Goal: Task Accomplishment & Management: Use online tool/utility

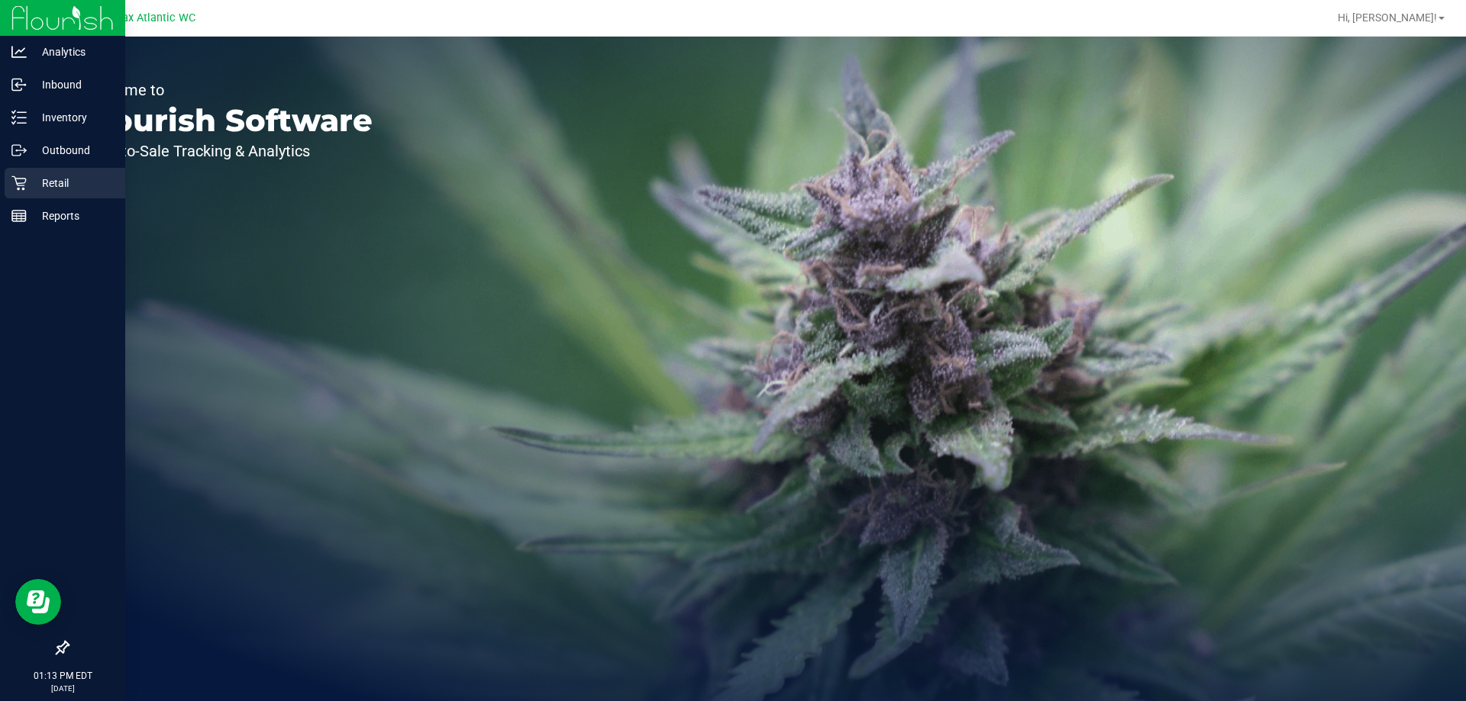
click at [26, 189] on icon at bounding box center [18, 183] width 15 height 15
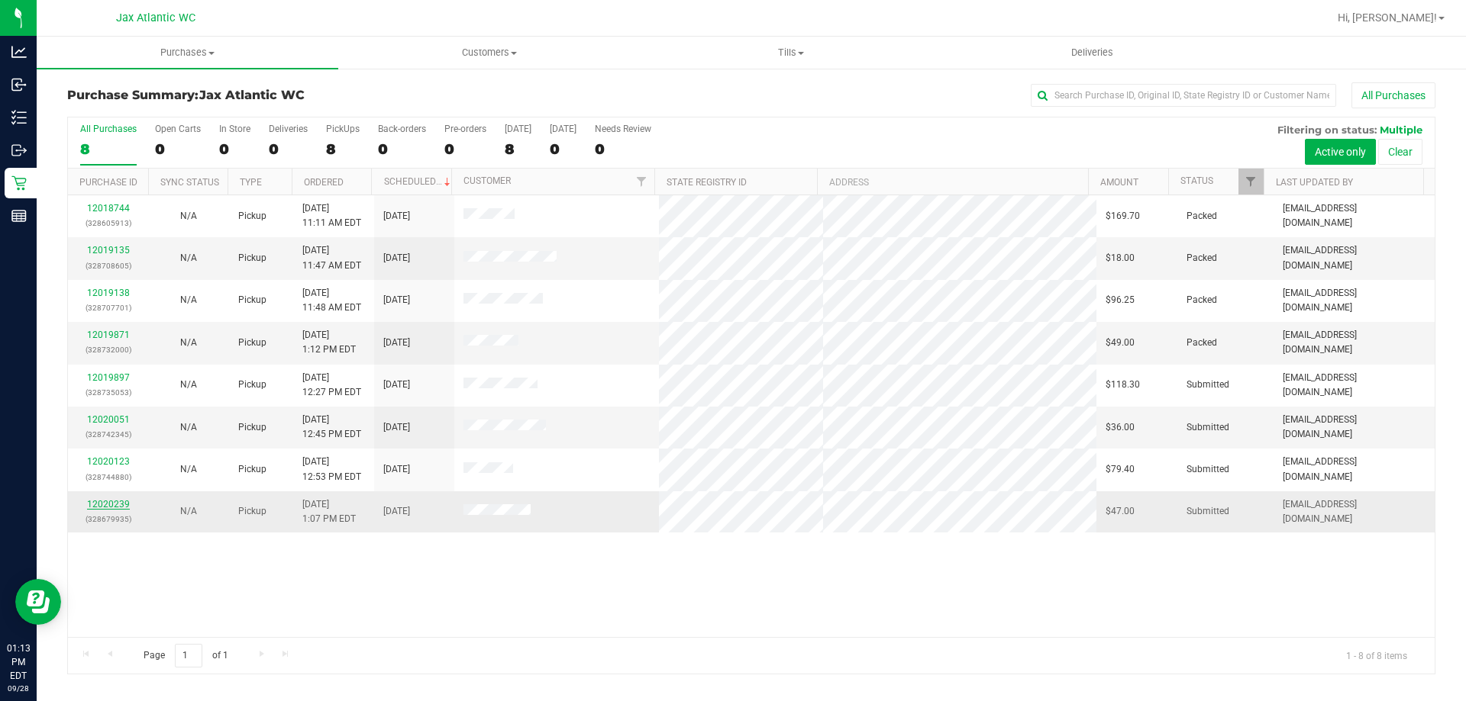
click at [126, 505] on link "12020239" at bounding box center [108, 504] width 43 height 11
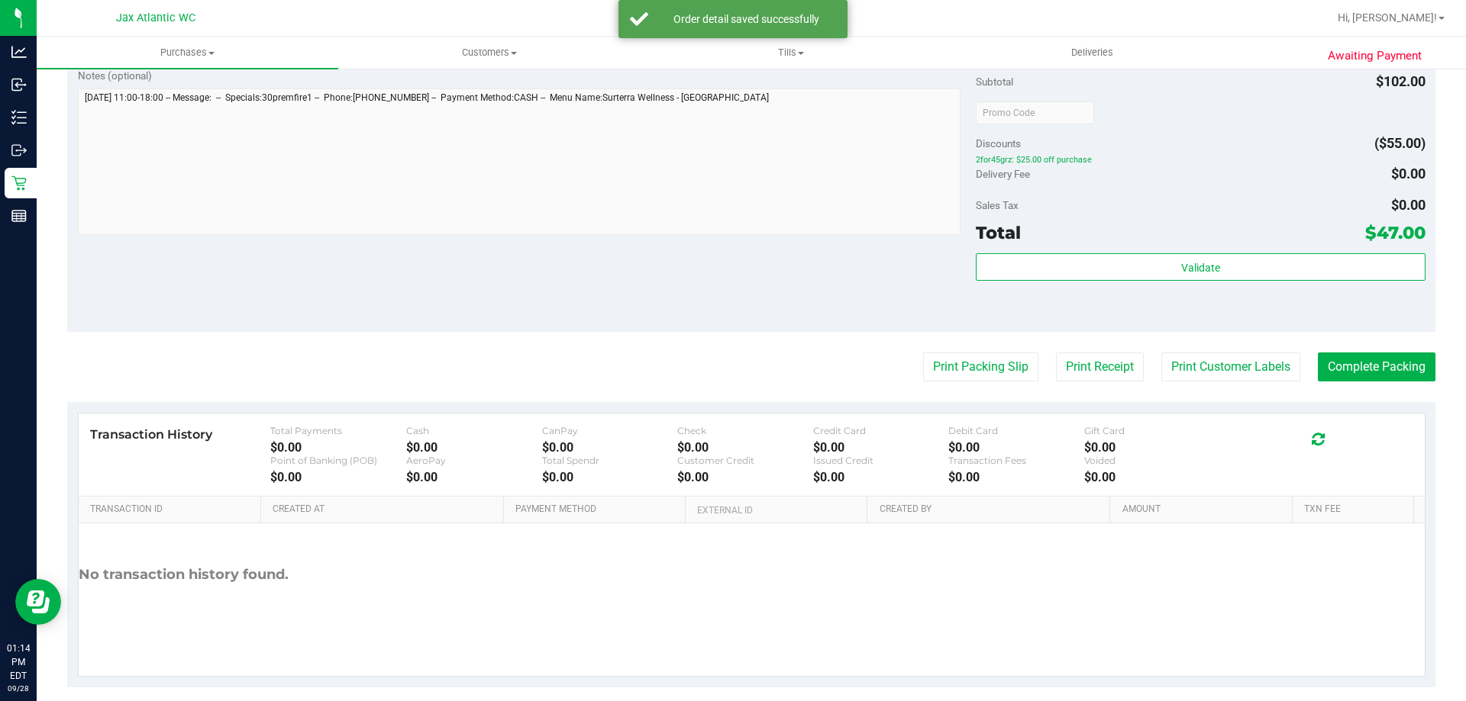
scroll to position [635, 0]
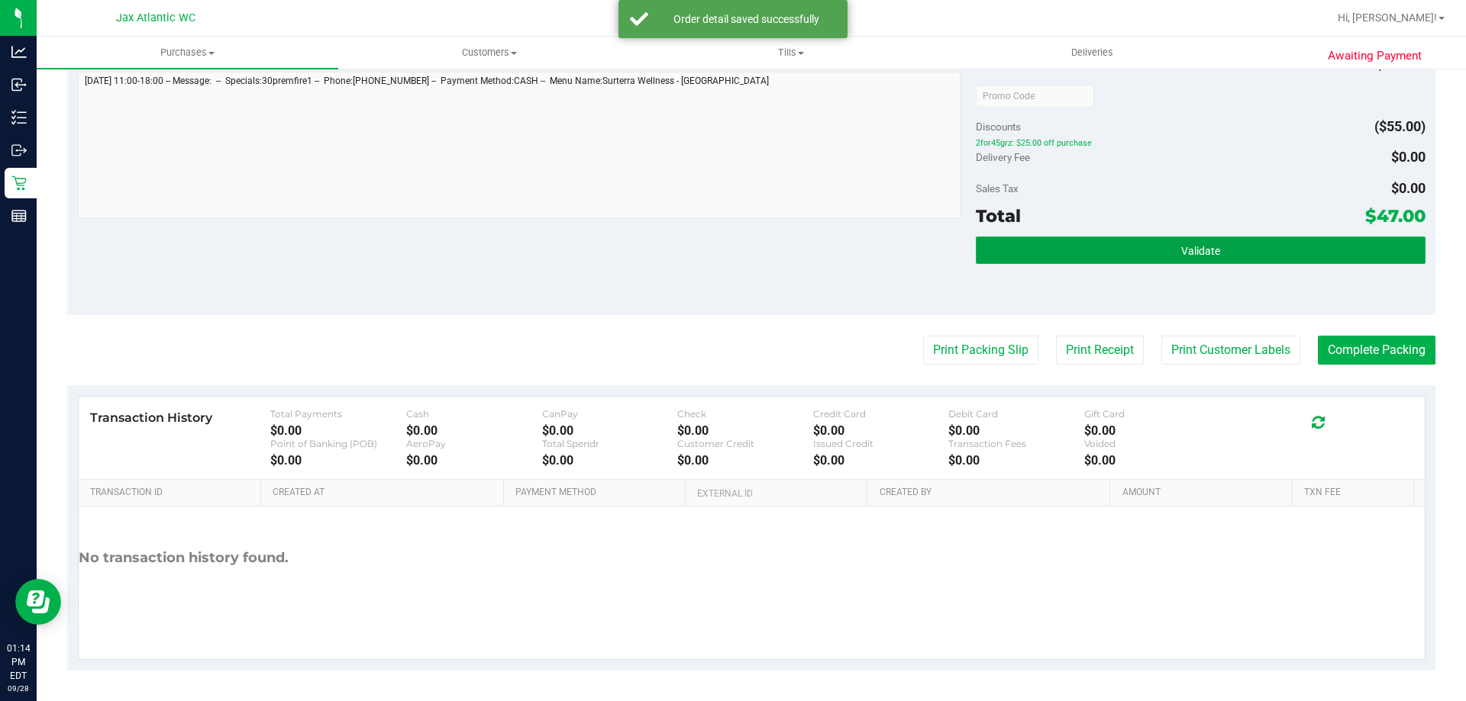
click at [1074, 247] on button "Validate" at bounding box center [1200, 250] width 449 height 27
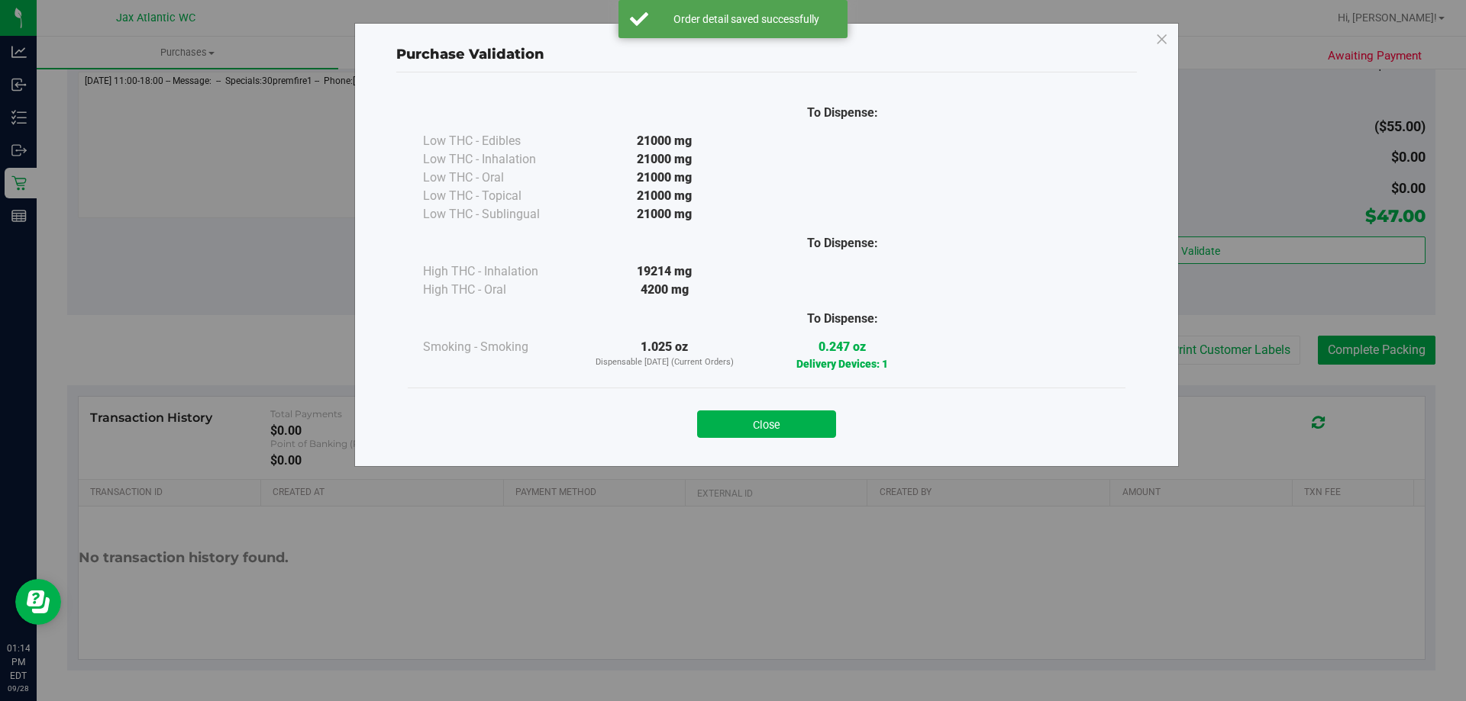
click at [776, 424] on button "Close" at bounding box center [766, 424] width 139 height 27
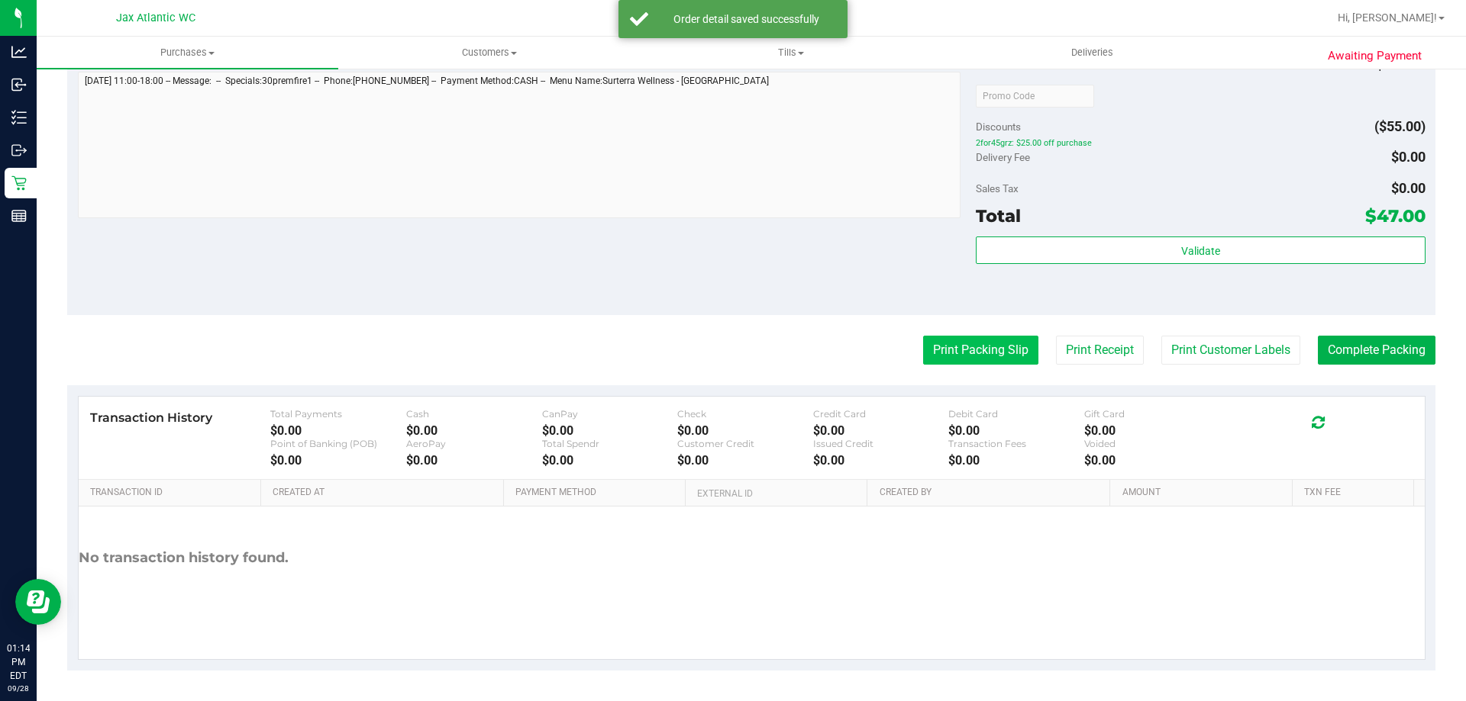
click at [969, 347] on button "Print Packing Slip" at bounding box center [980, 350] width 115 height 29
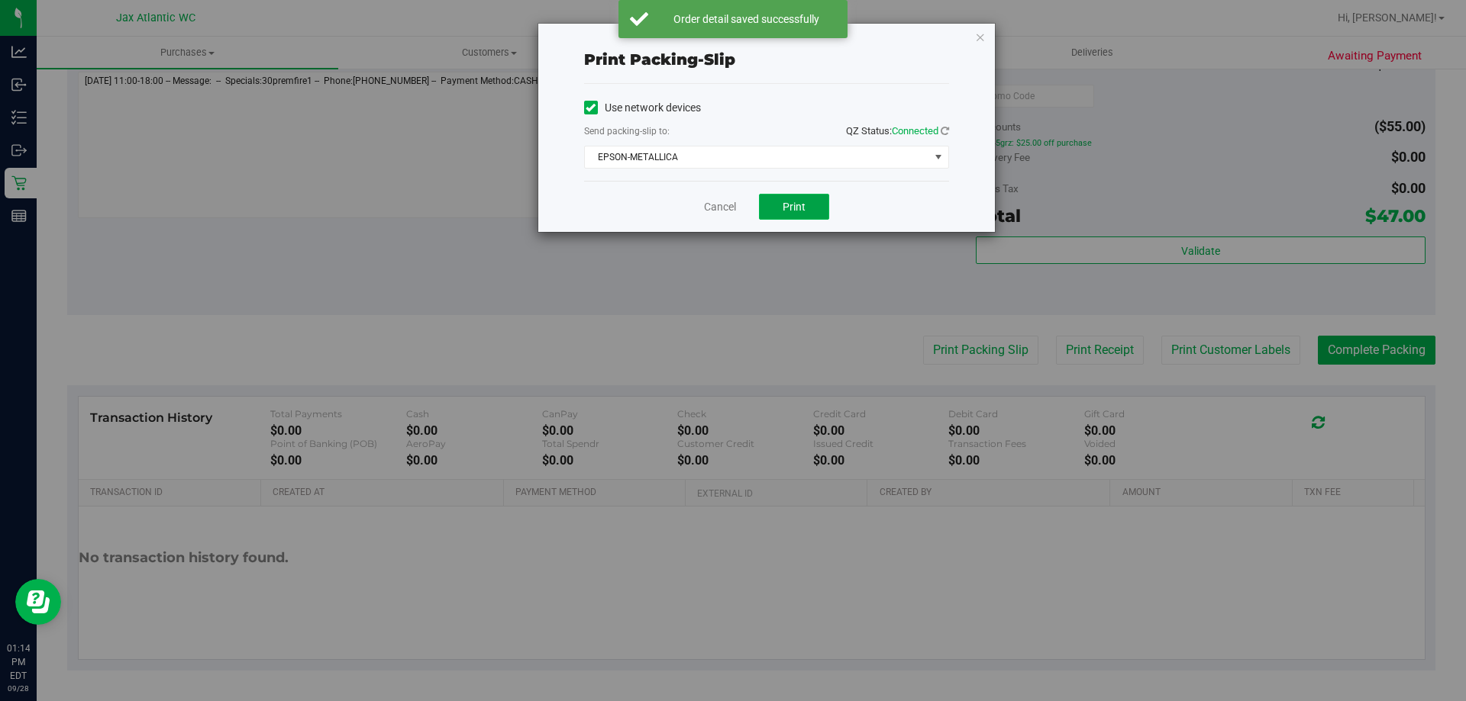
click at [781, 211] on button "Print" at bounding box center [794, 207] width 70 height 26
click at [980, 37] on icon "button" at bounding box center [980, 36] width 11 height 18
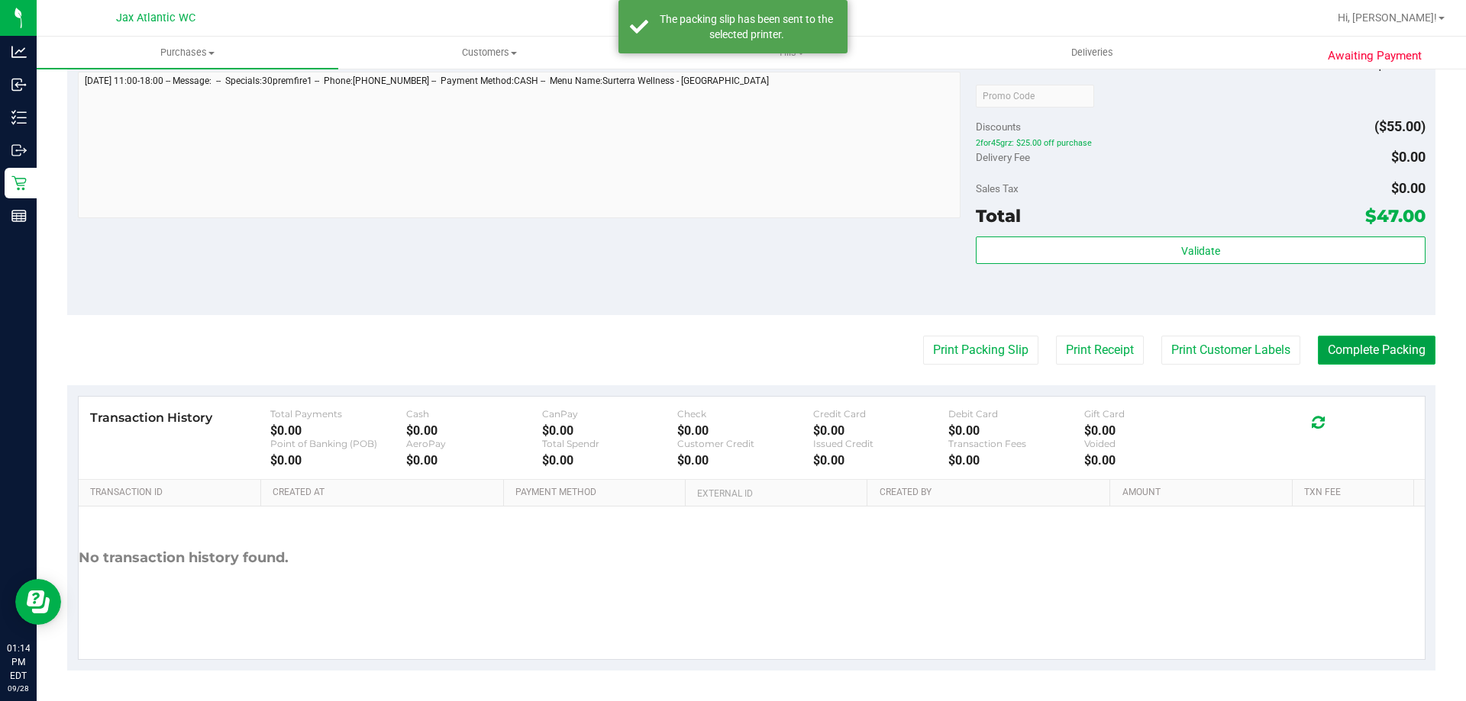
drag, startPoint x: 1305, startPoint y: 346, endPoint x: 1348, endPoint y: 346, distance: 43.5
click at [1317, 346] on button "Complete Packing" at bounding box center [1376, 350] width 118 height 29
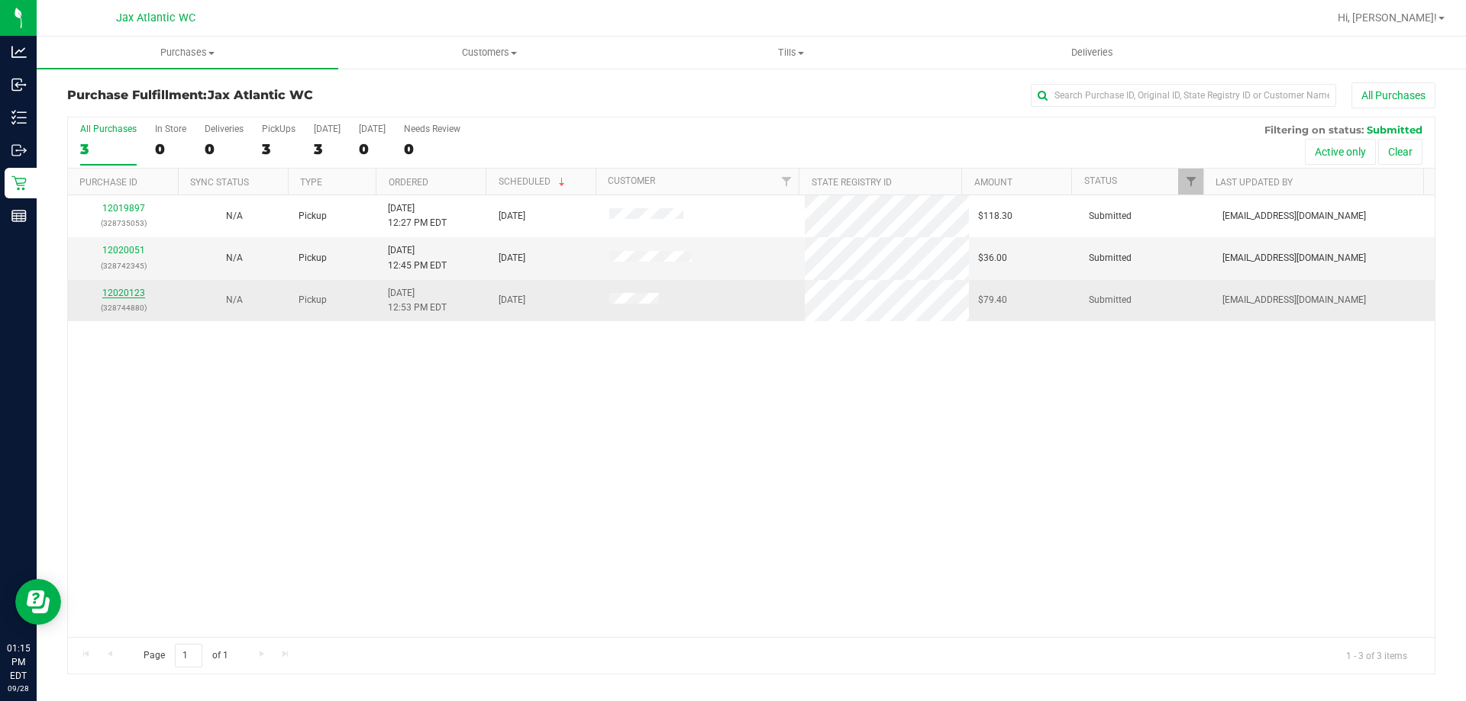
click at [122, 292] on link "12020123" at bounding box center [123, 293] width 43 height 11
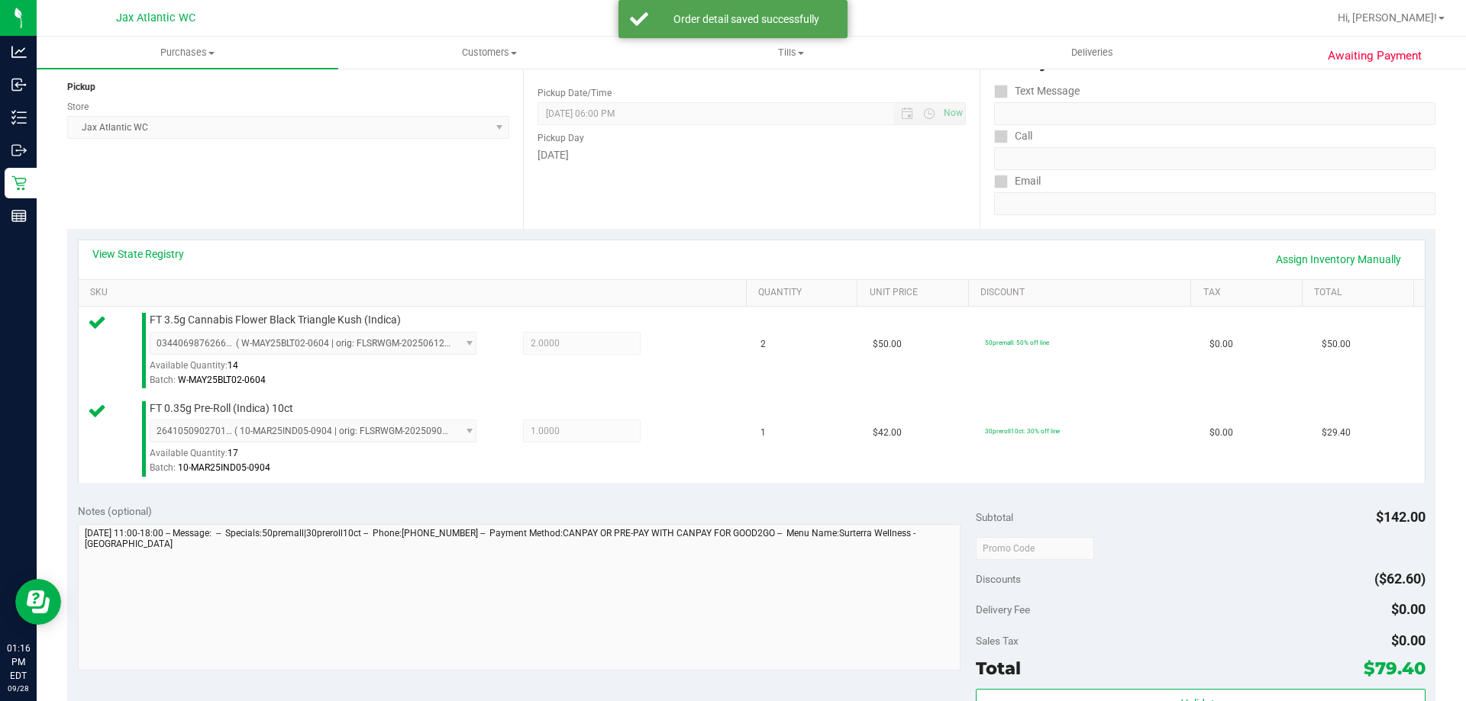
scroll to position [458, 0]
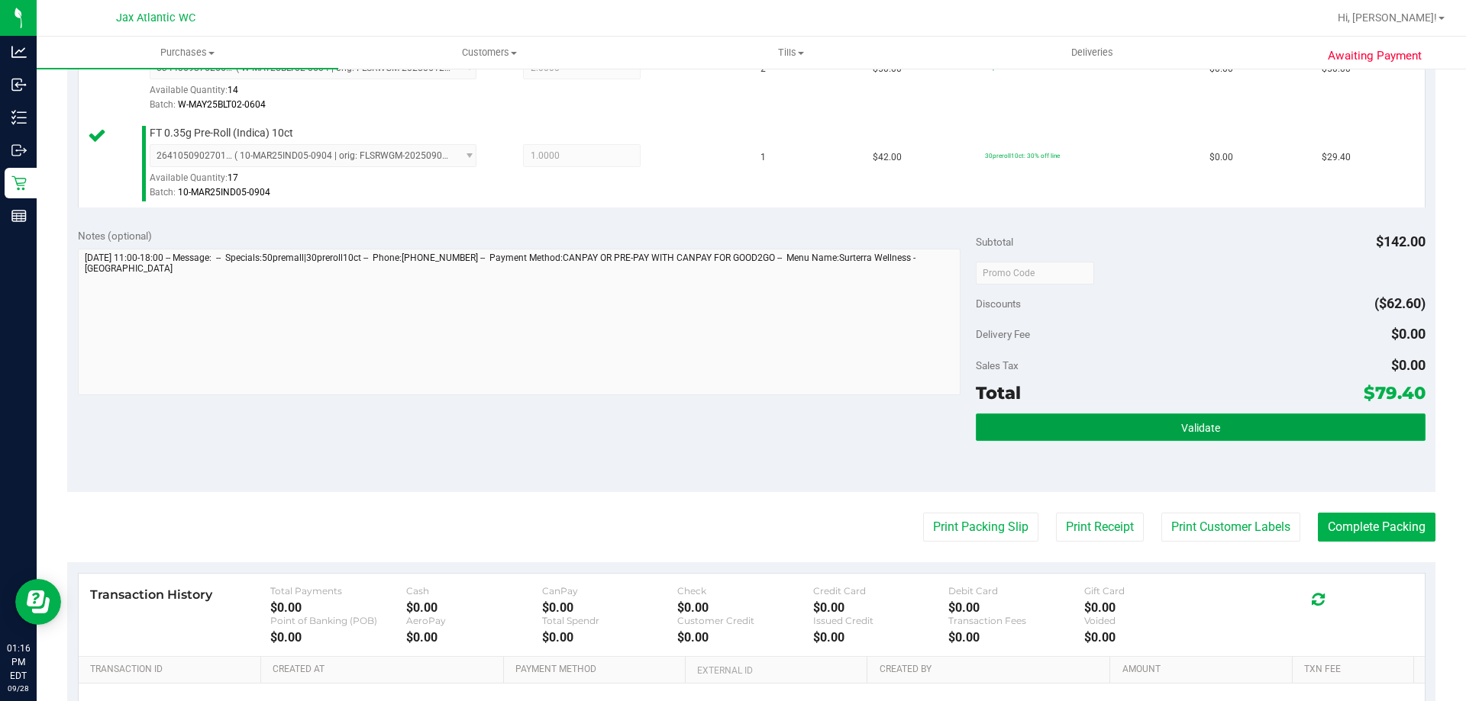
click at [1117, 426] on button "Validate" at bounding box center [1200, 427] width 449 height 27
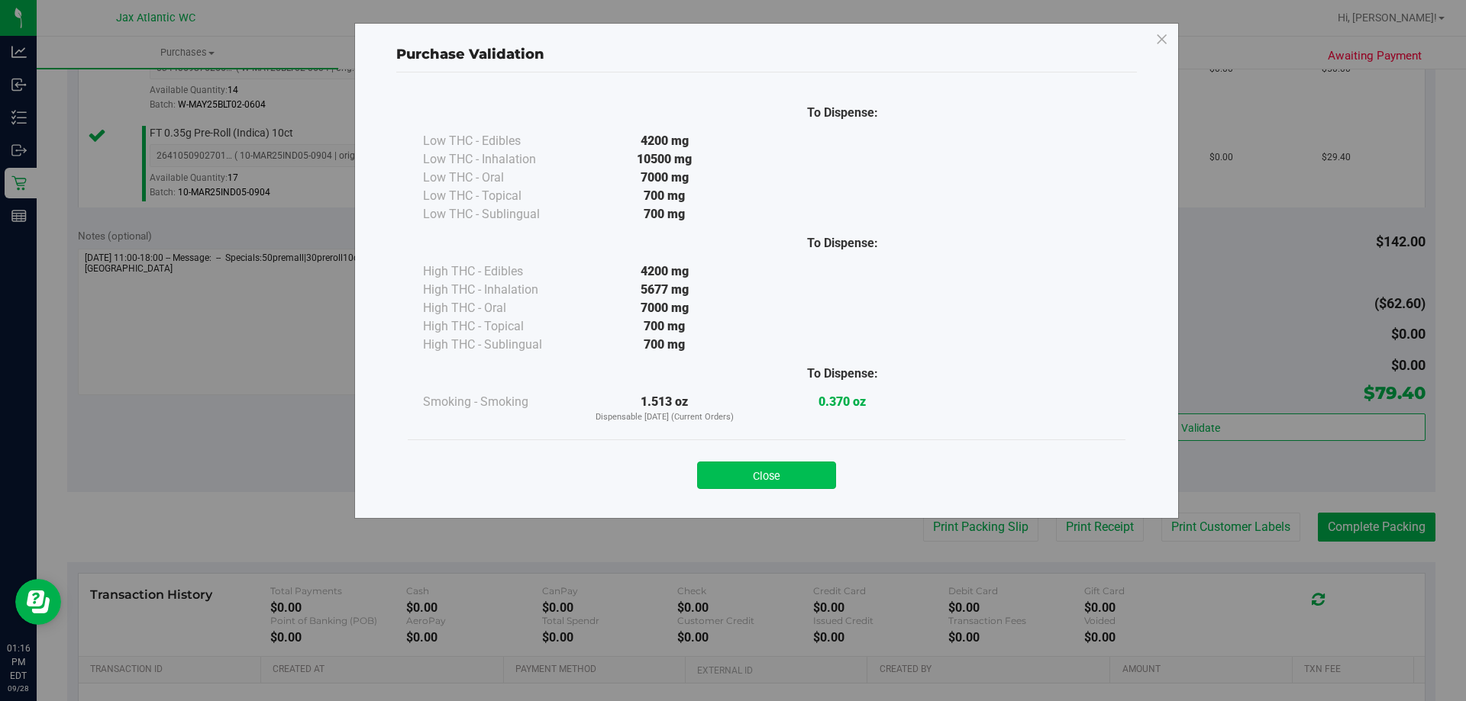
click at [796, 470] on button "Close" at bounding box center [766, 475] width 139 height 27
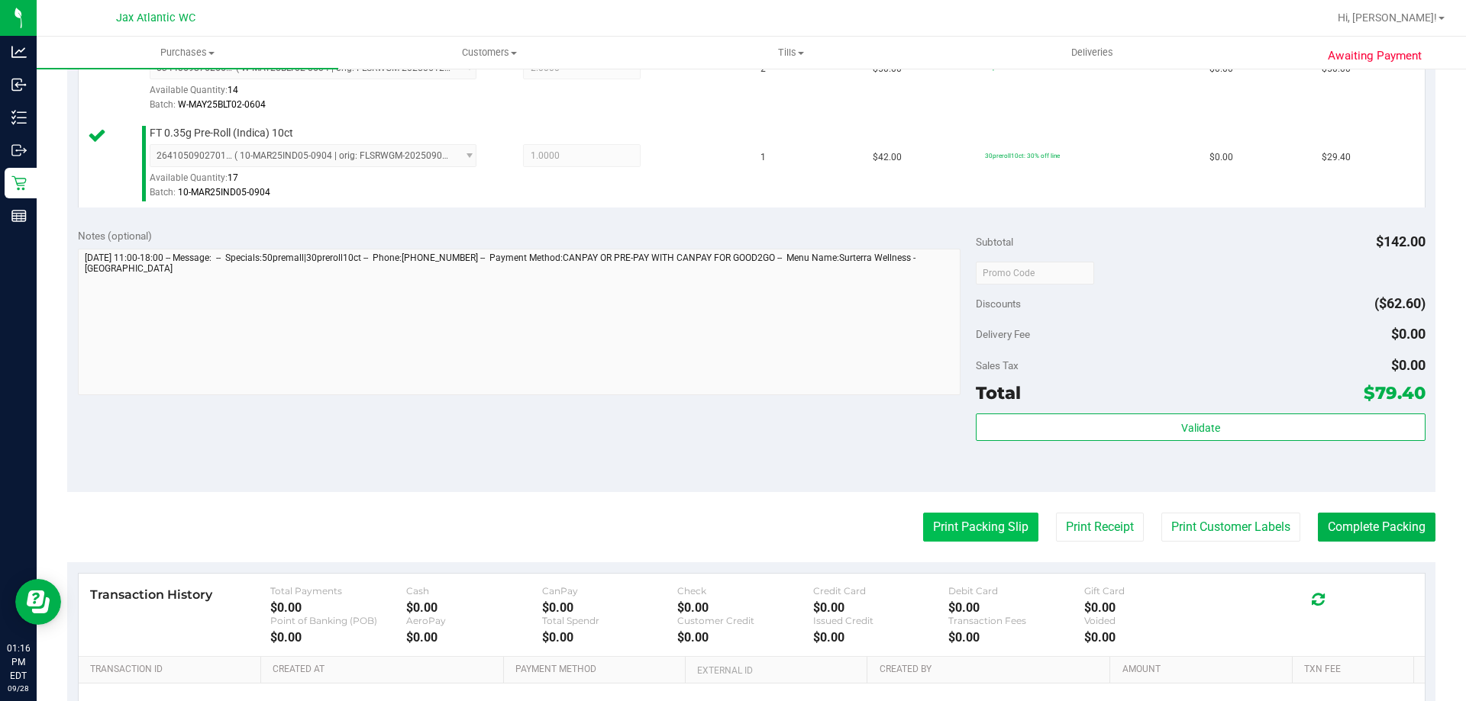
click at [1001, 529] on button "Print Packing Slip" at bounding box center [980, 527] width 115 height 29
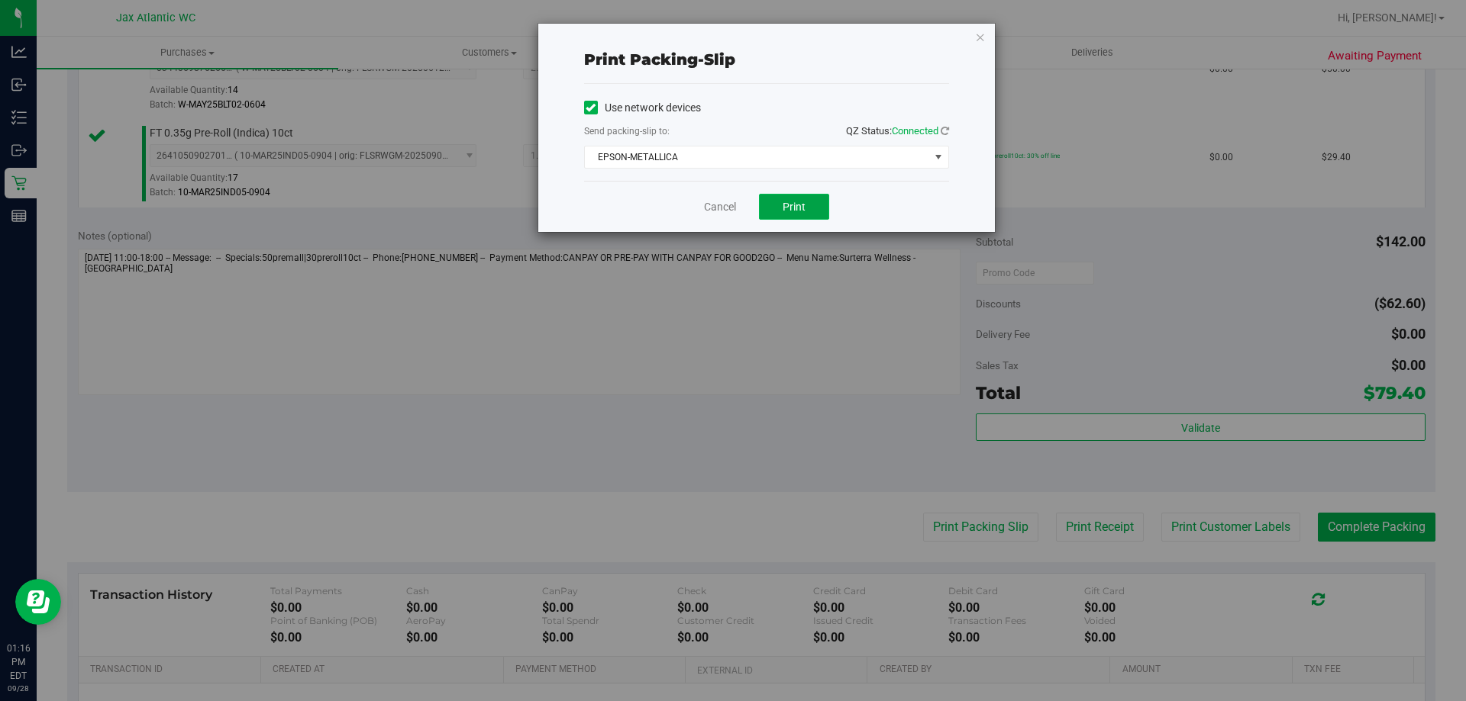
click at [787, 216] on button "Print" at bounding box center [794, 207] width 70 height 26
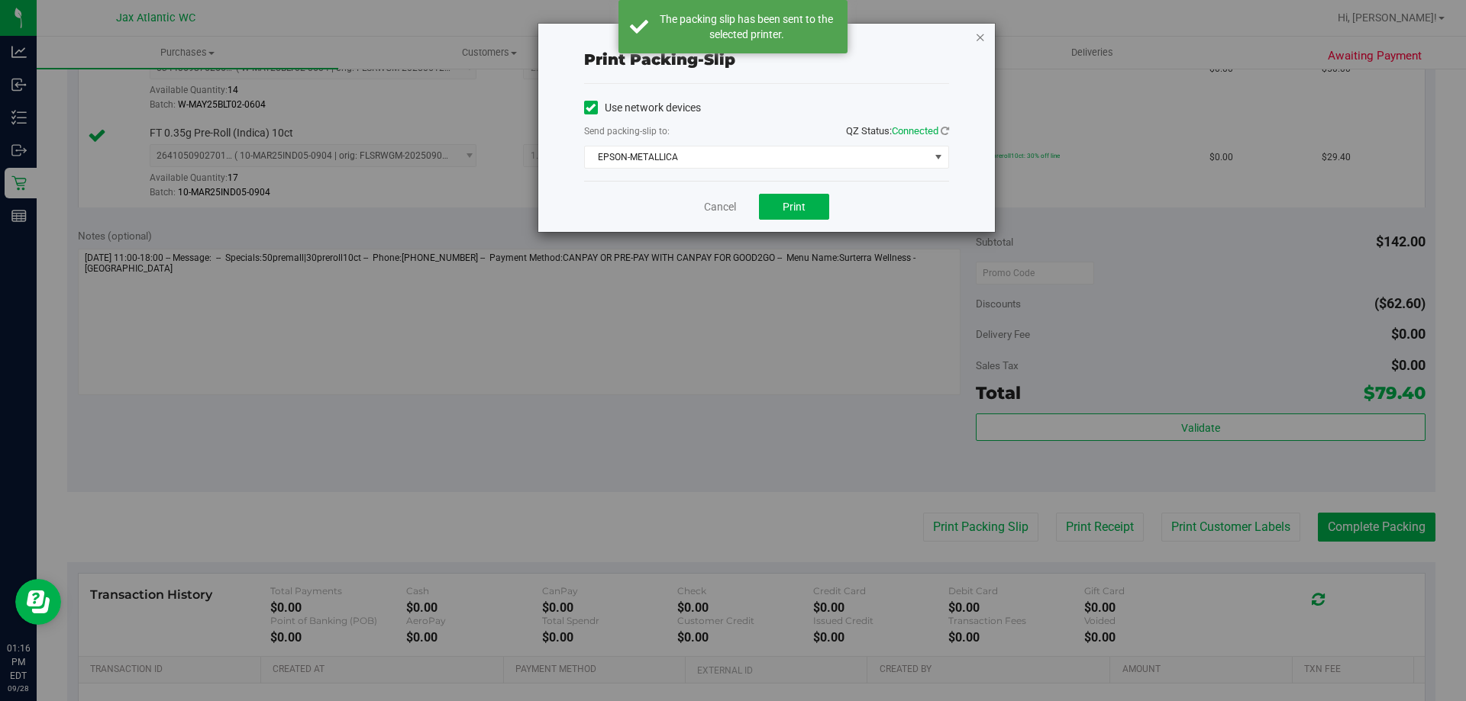
click at [981, 37] on icon "button" at bounding box center [980, 36] width 11 height 18
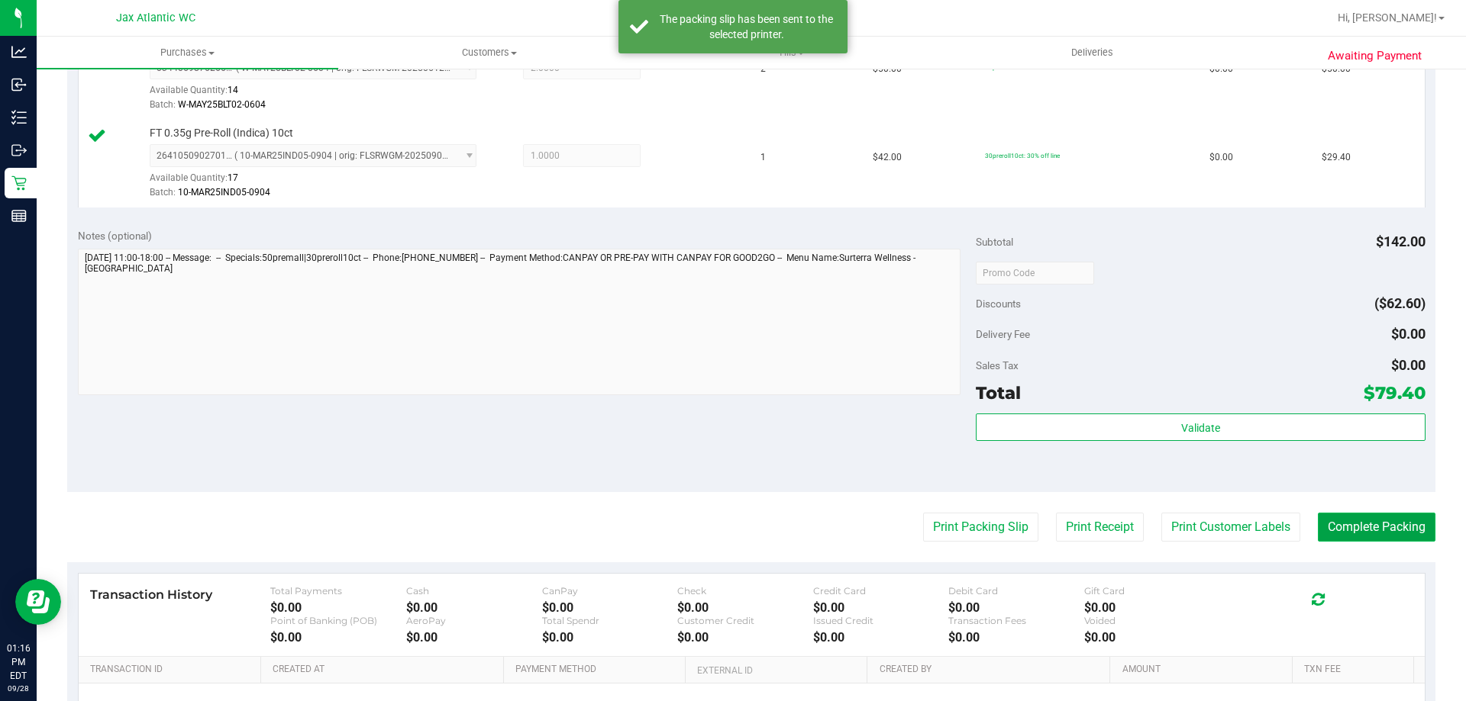
click at [1371, 532] on button "Complete Packing" at bounding box center [1376, 527] width 118 height 29
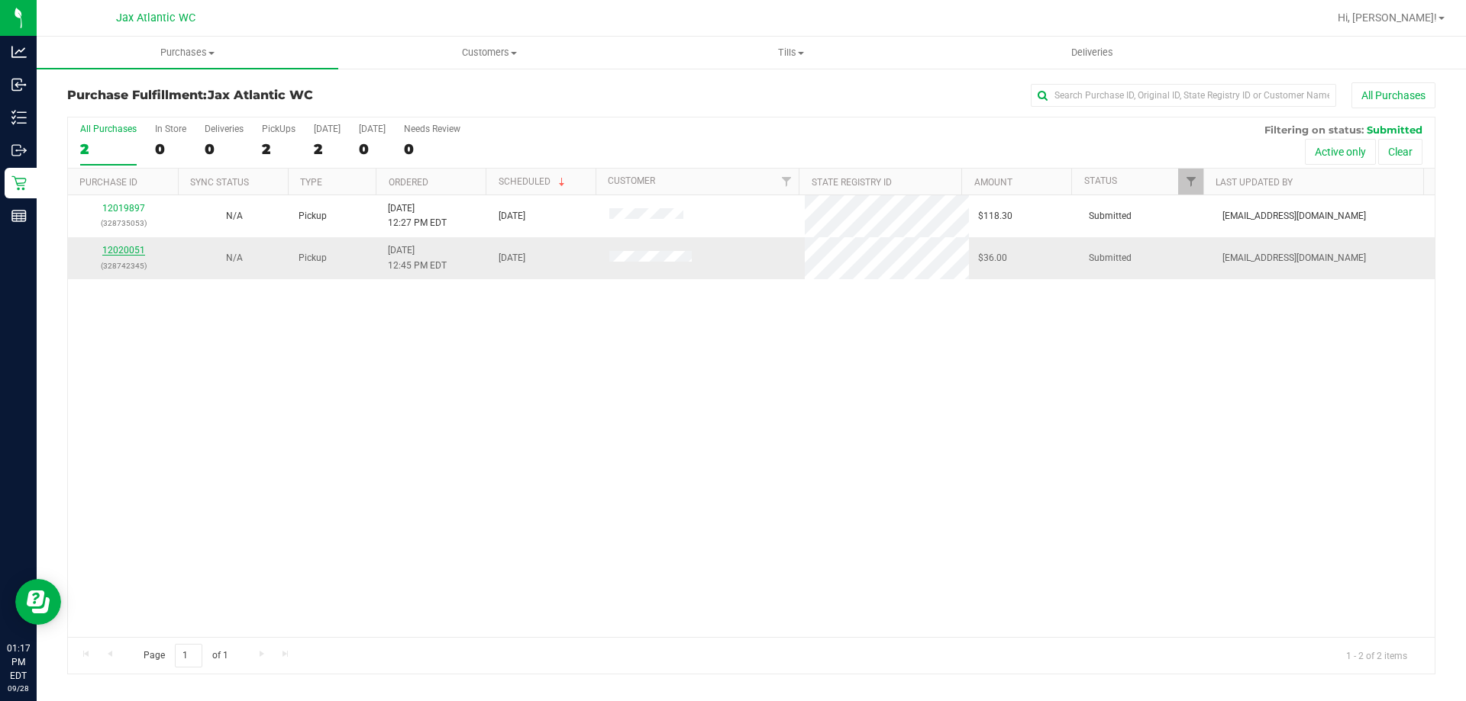
click at [133, 249] on link "12020051" at bounding box center [123, 250] width 43 height 11
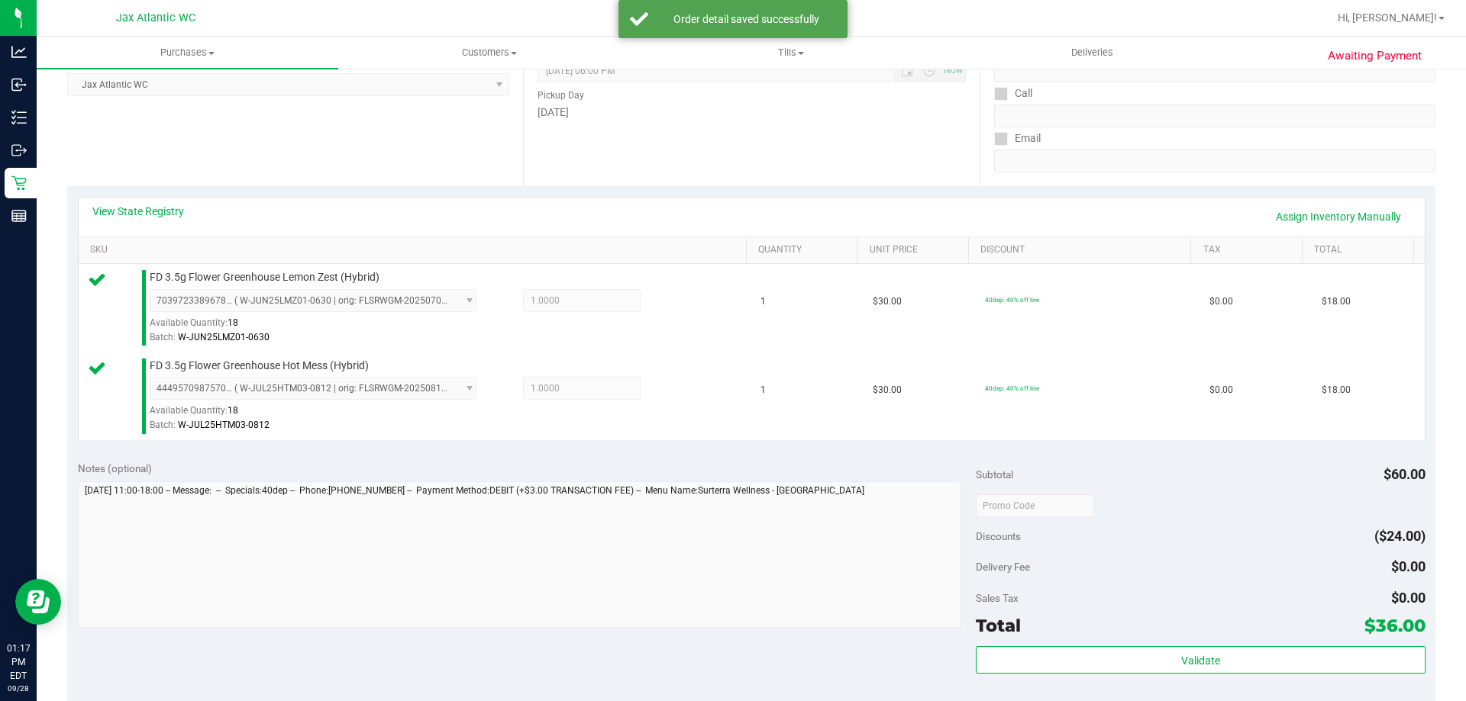
scroll to position [229, 0]
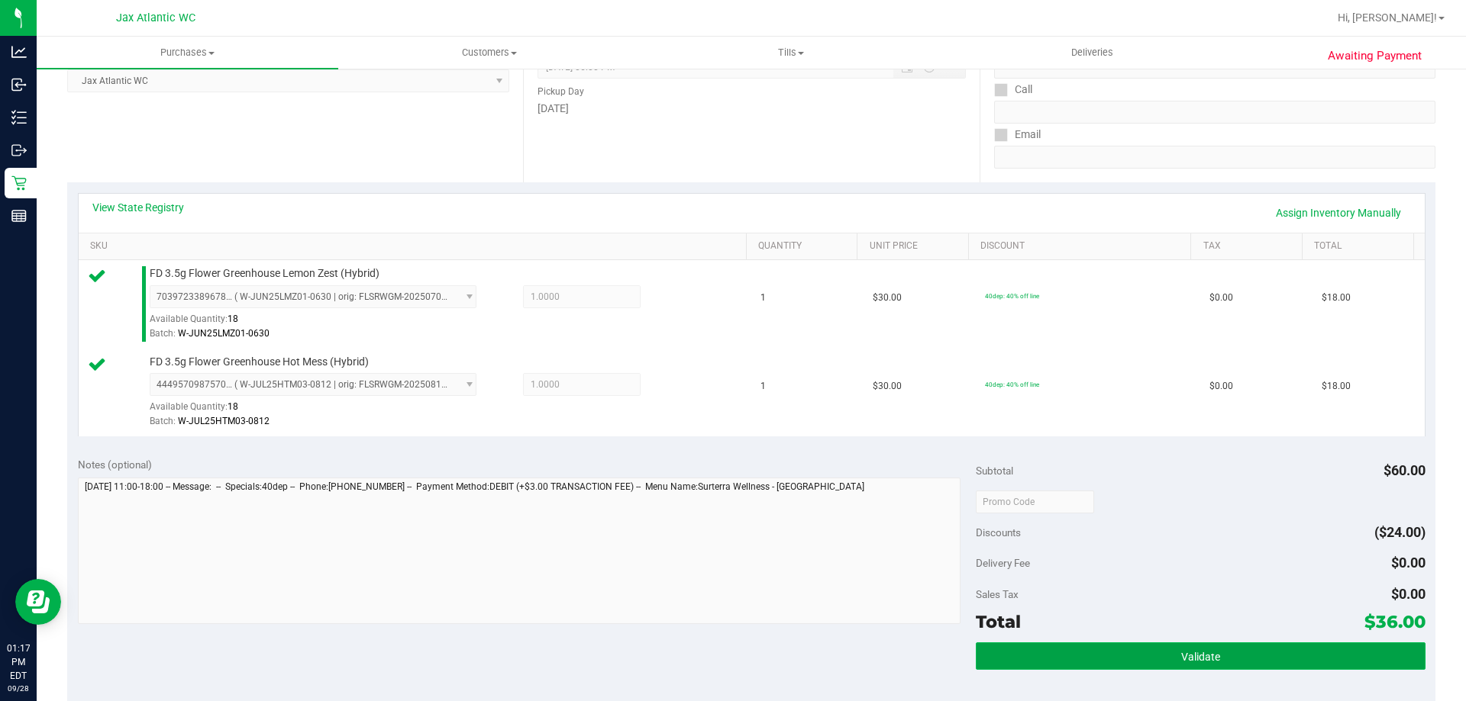
click at [1137, 660] on button "Validate" at bounding box center [1200, 656] width 449 height 27
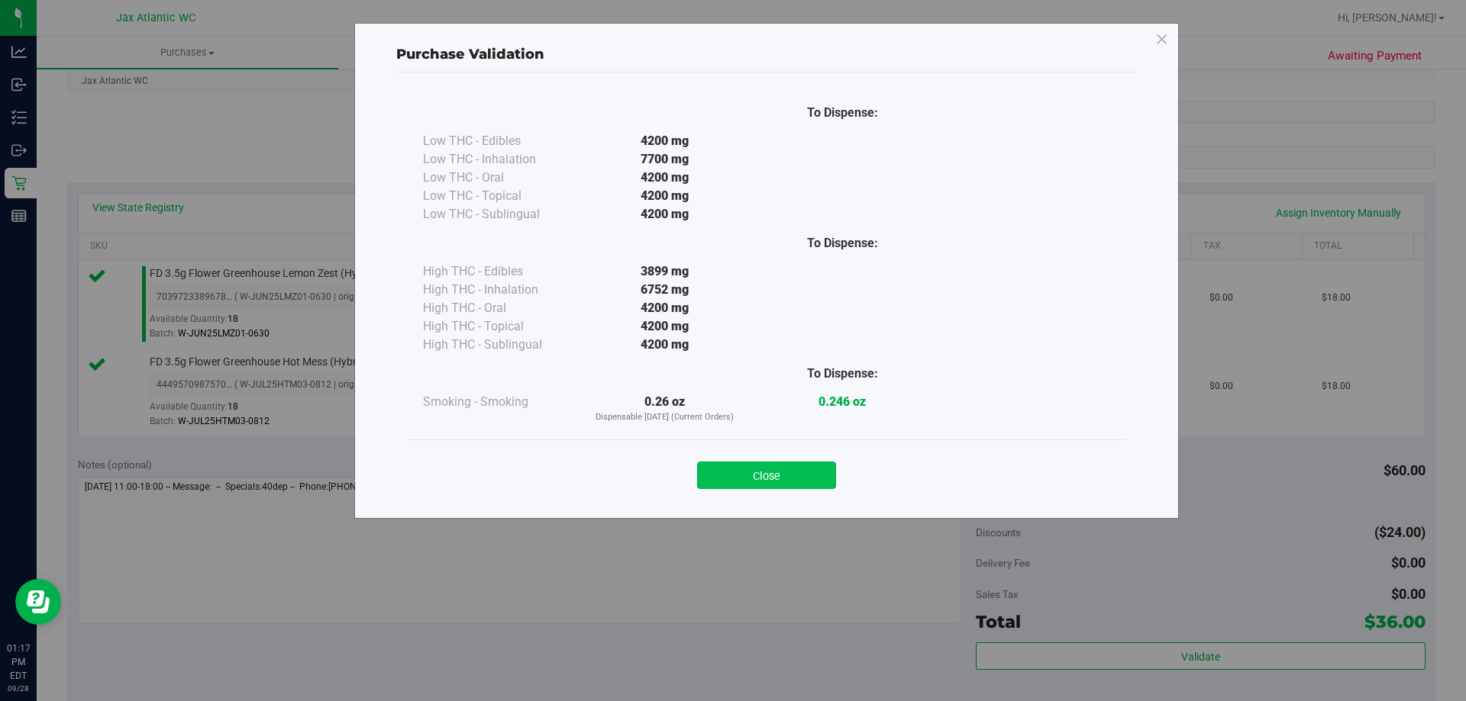
click at [803, 469] on button "Close" at bounding box center [766, 475] width 139 height 27
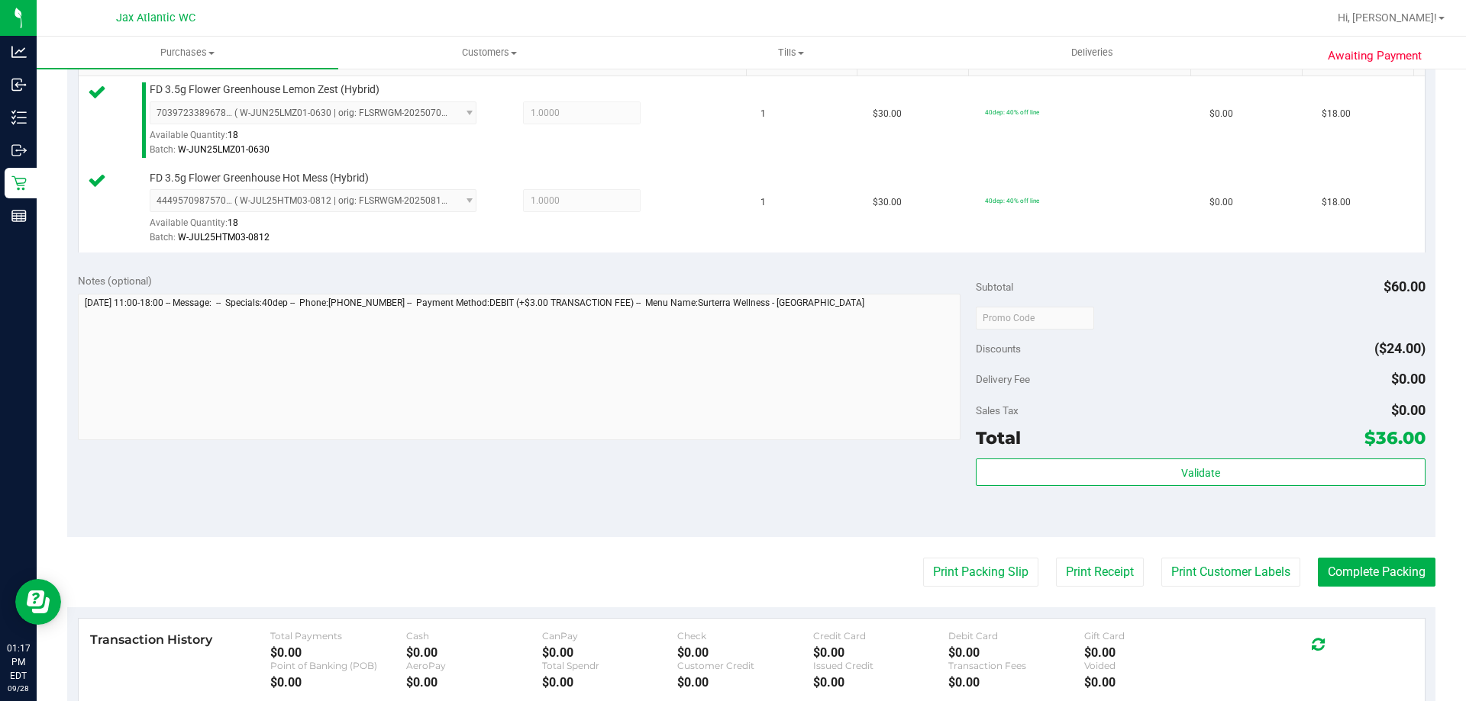
scroll to position [611, 0]
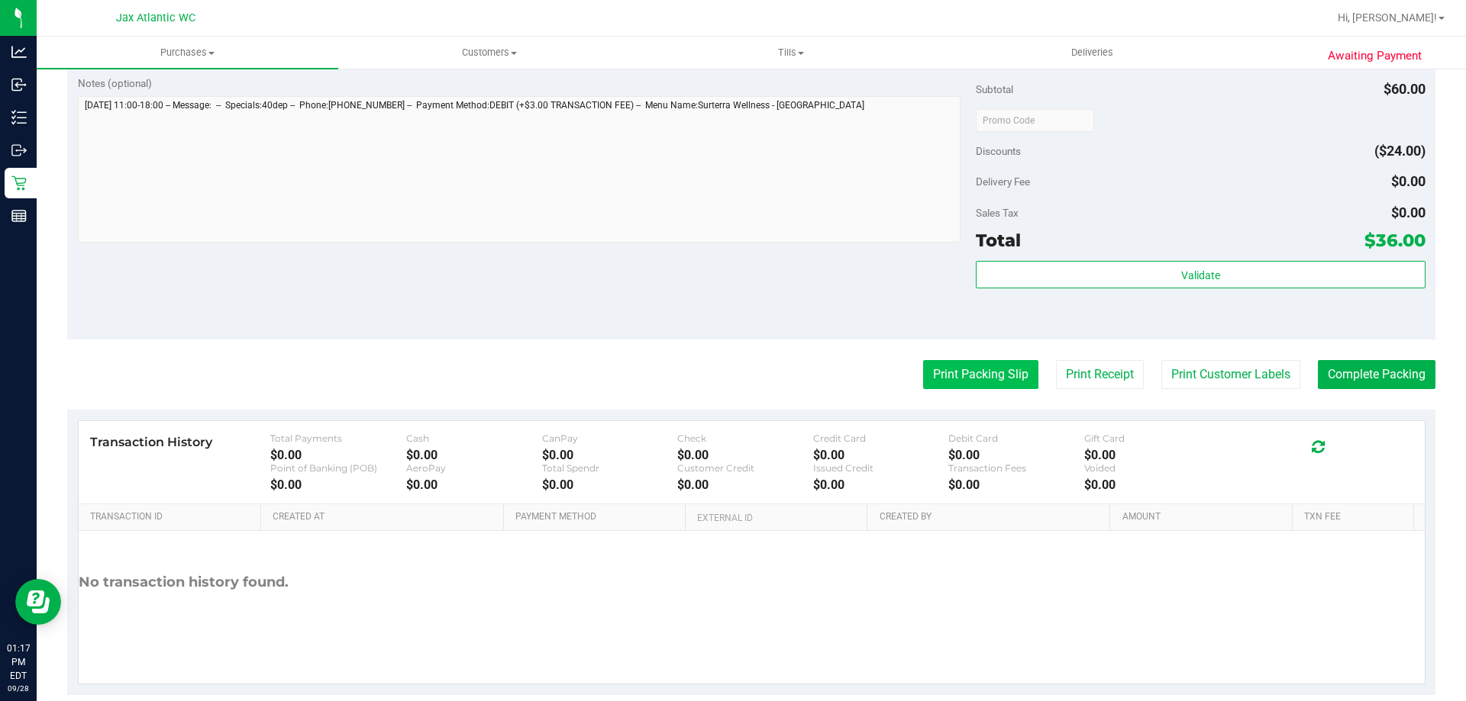
click at [936, 385] on button "Print Packing Slip" at bounding box center [980, 374] width 115 height 29
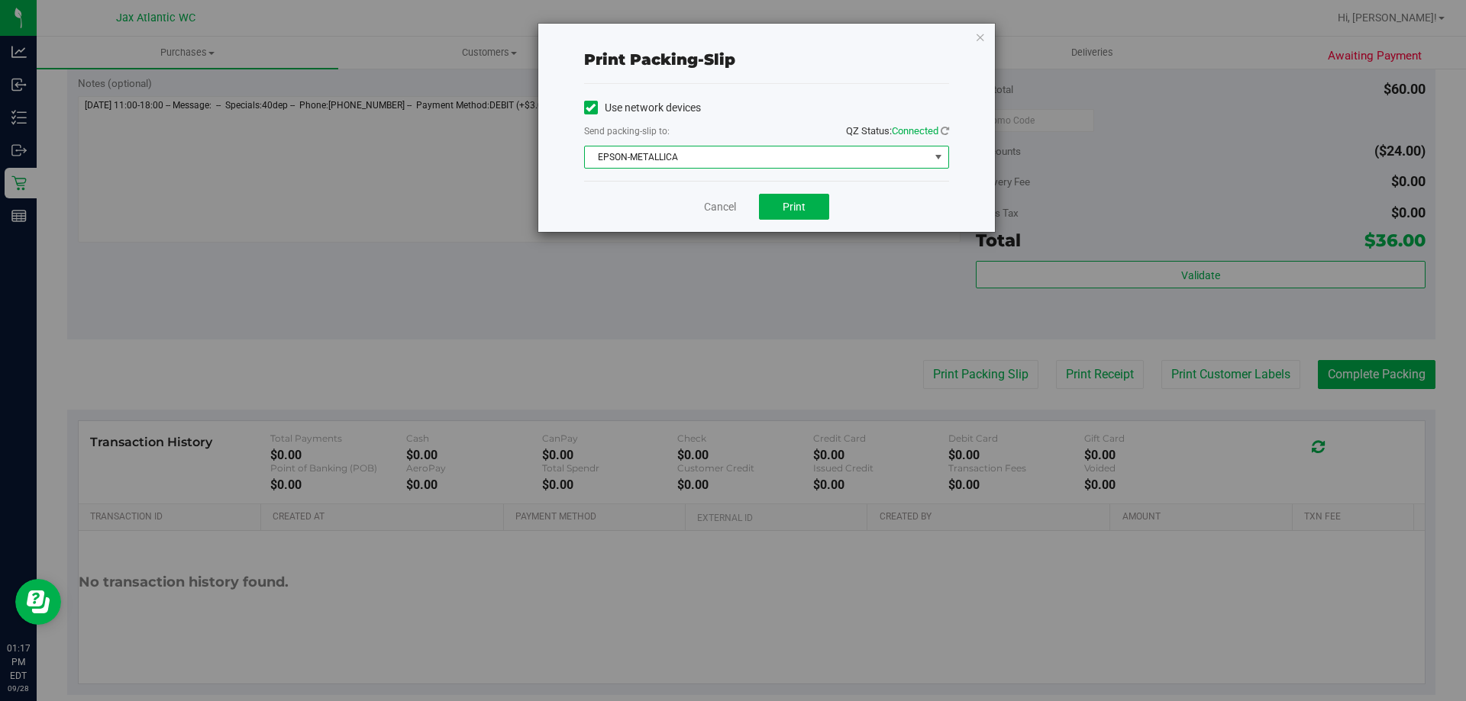
click at [897, 159] on span "EPSON-METALLICA" at bounding box center [757, 157] width 344 height 21
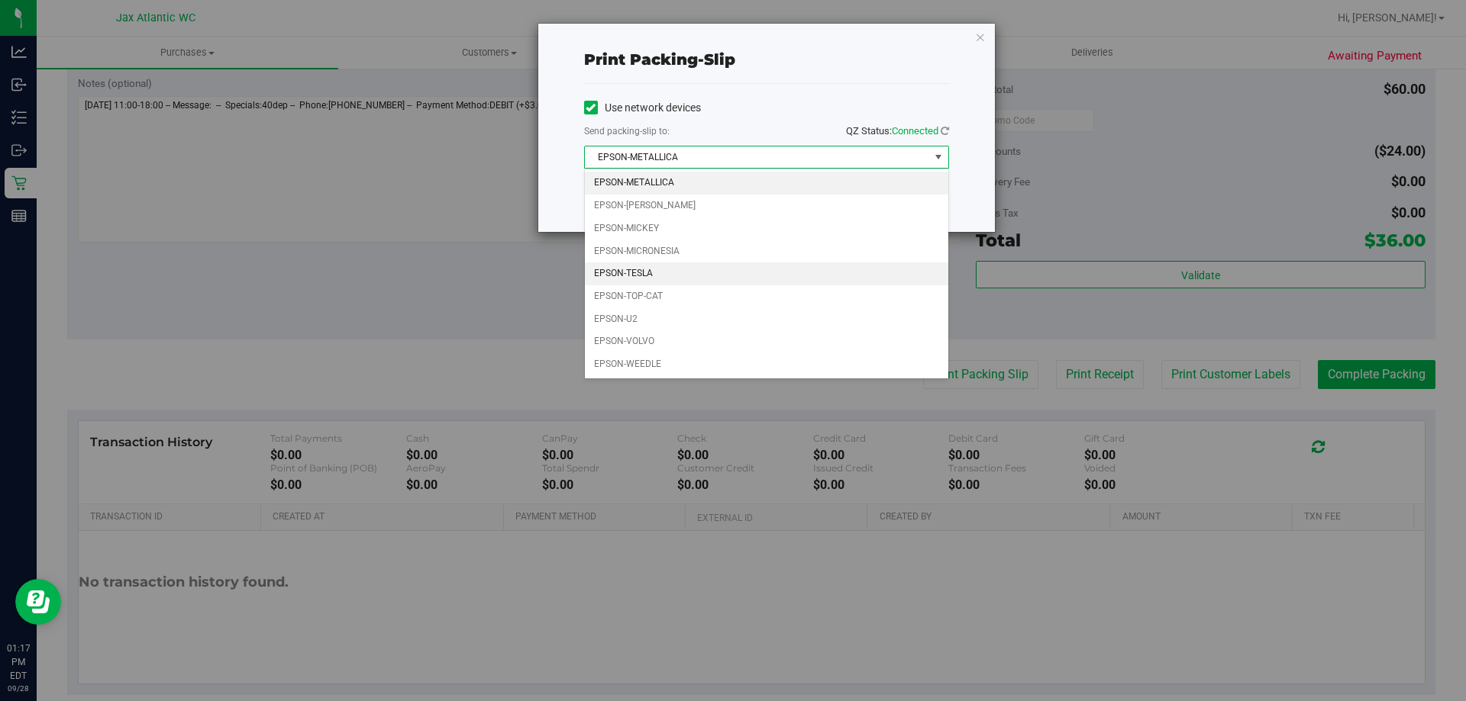
click at [658, 273] on li "EPSON-TESLA" at bounding box center [766, 274] width 363 height 23
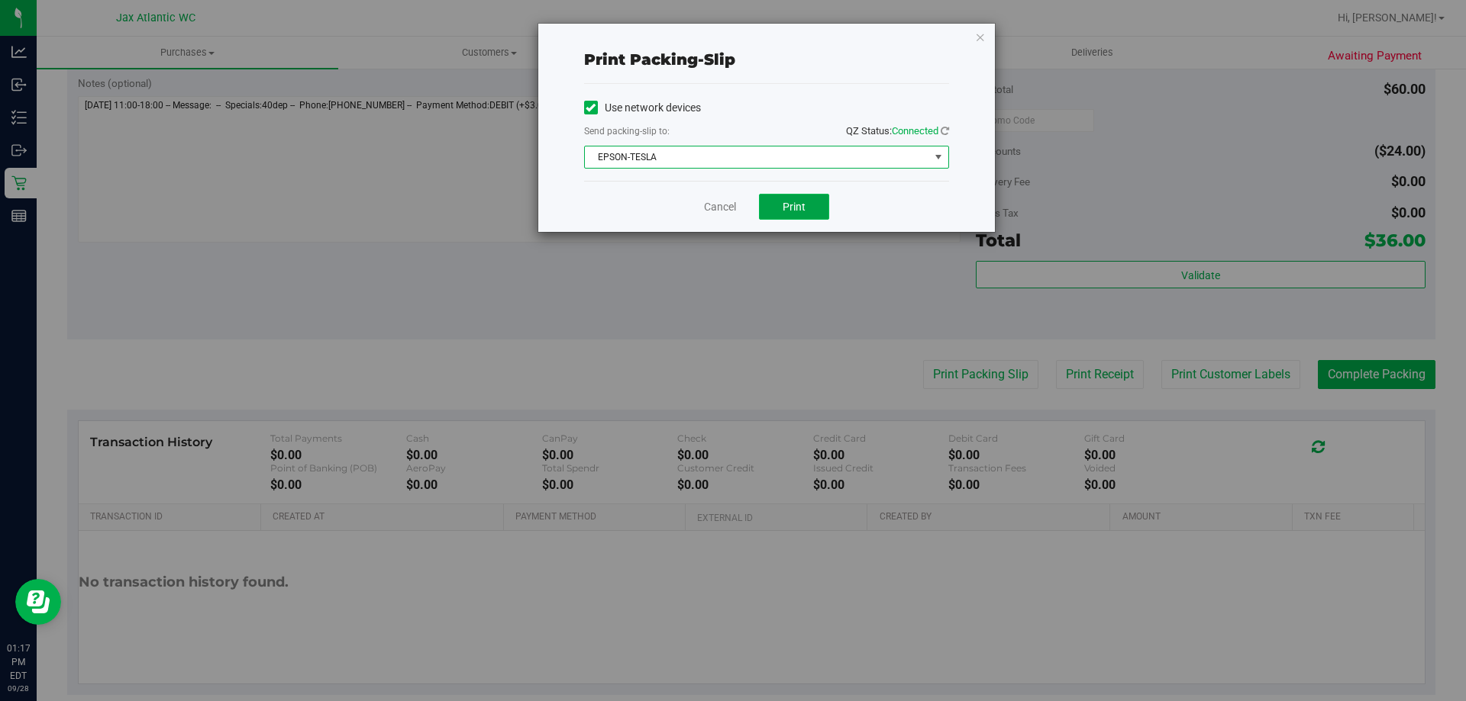
click at [789, 208] on span "Print" at bounding box center [793, 207] width 23 height 12
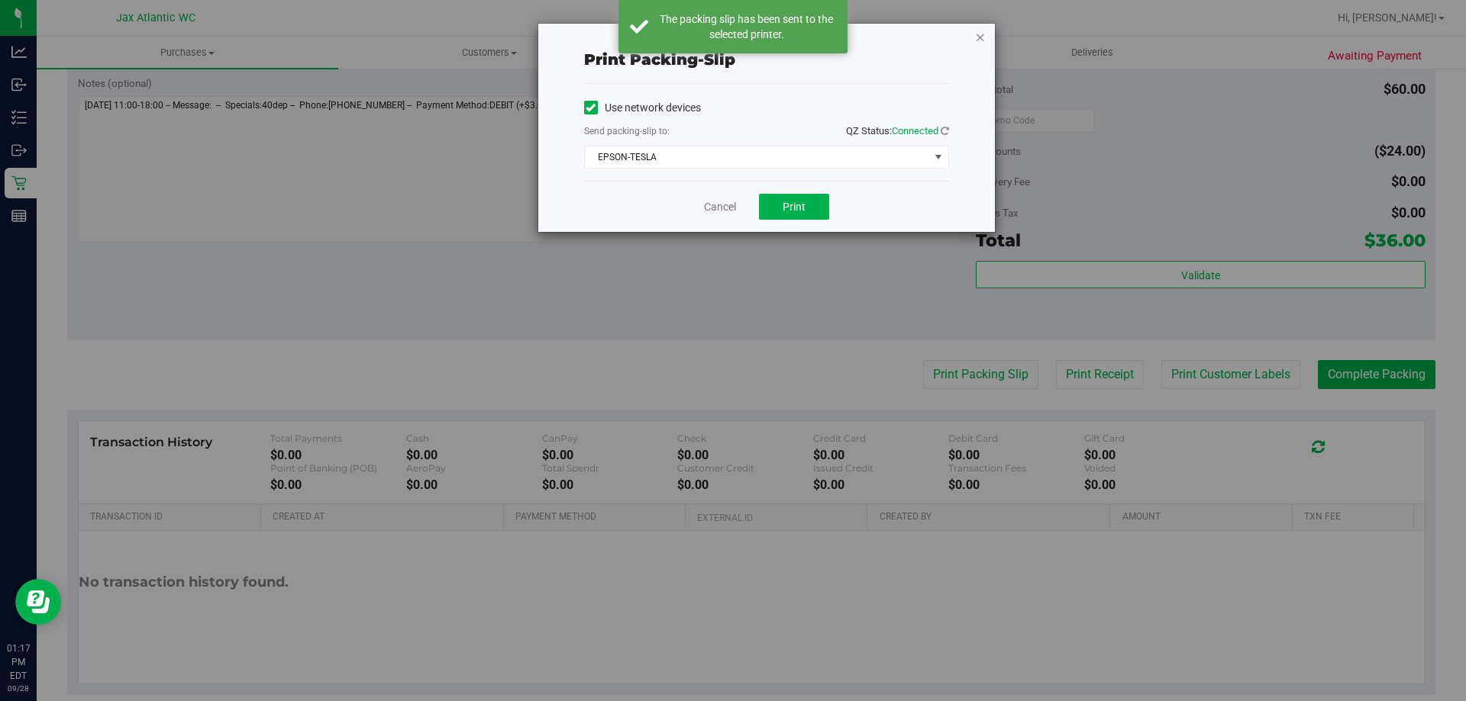
click at [976, 37] on icon "button" at bounding box center [980, 36] width 11 height 18
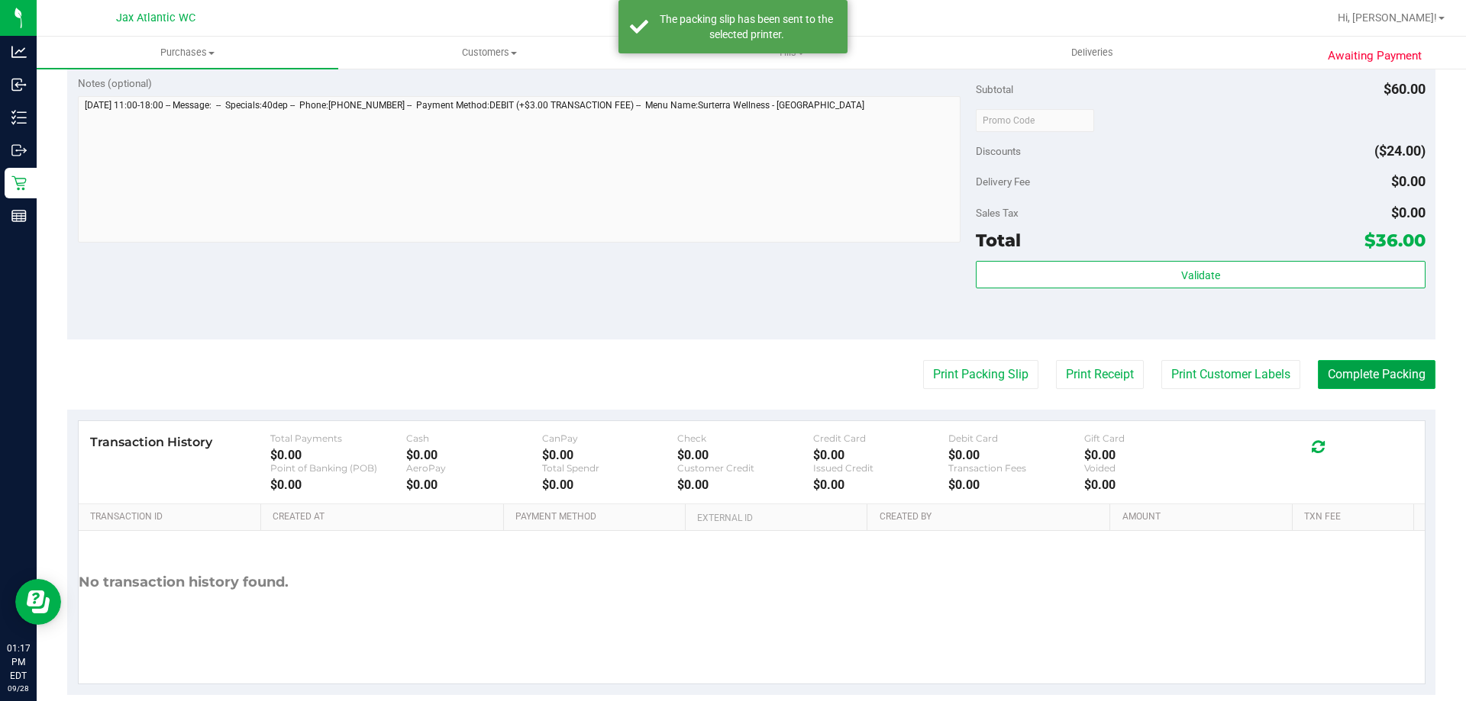
click at [1343, 385] on button "Complete Packing" at bounding box center [1376, 374] width 118 height 29
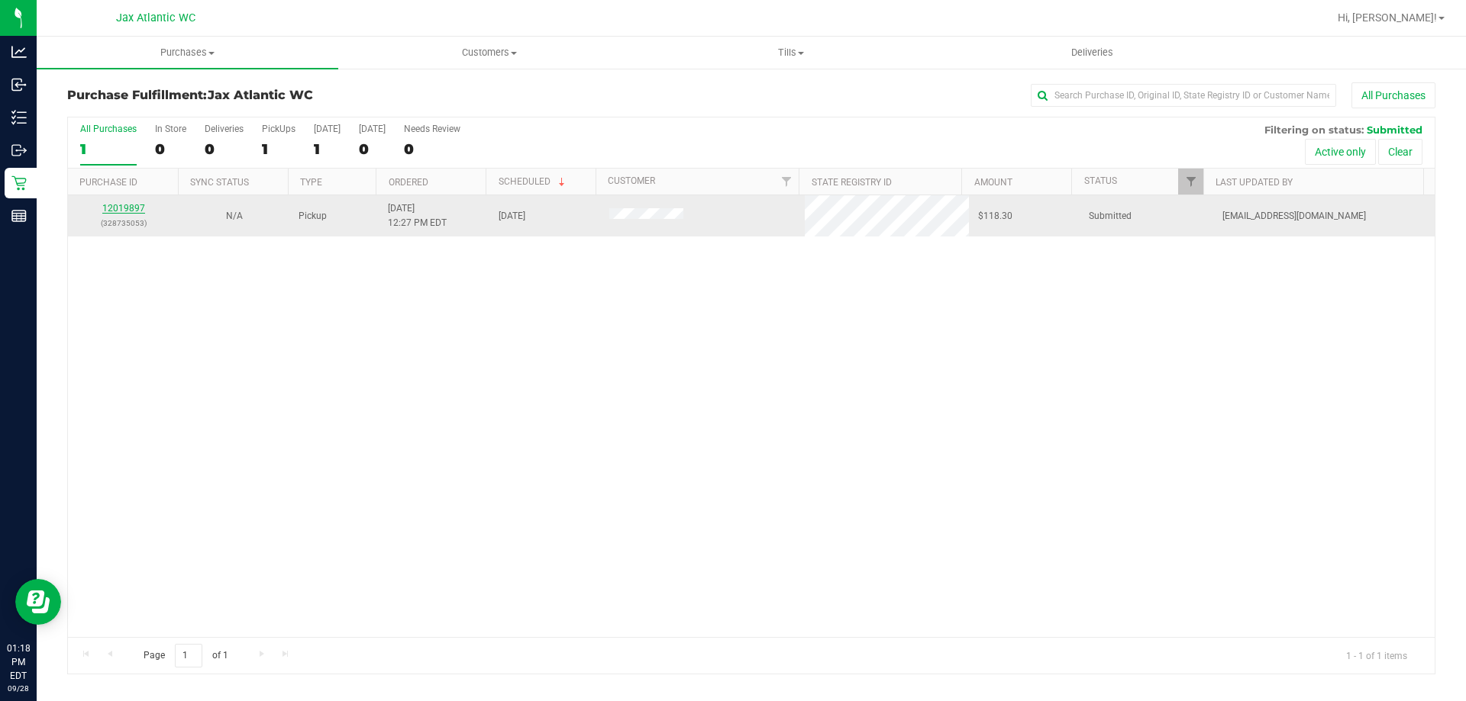
click at [117, 206] on link "12019897" at bounding box center [123, 208] width 43 height 11
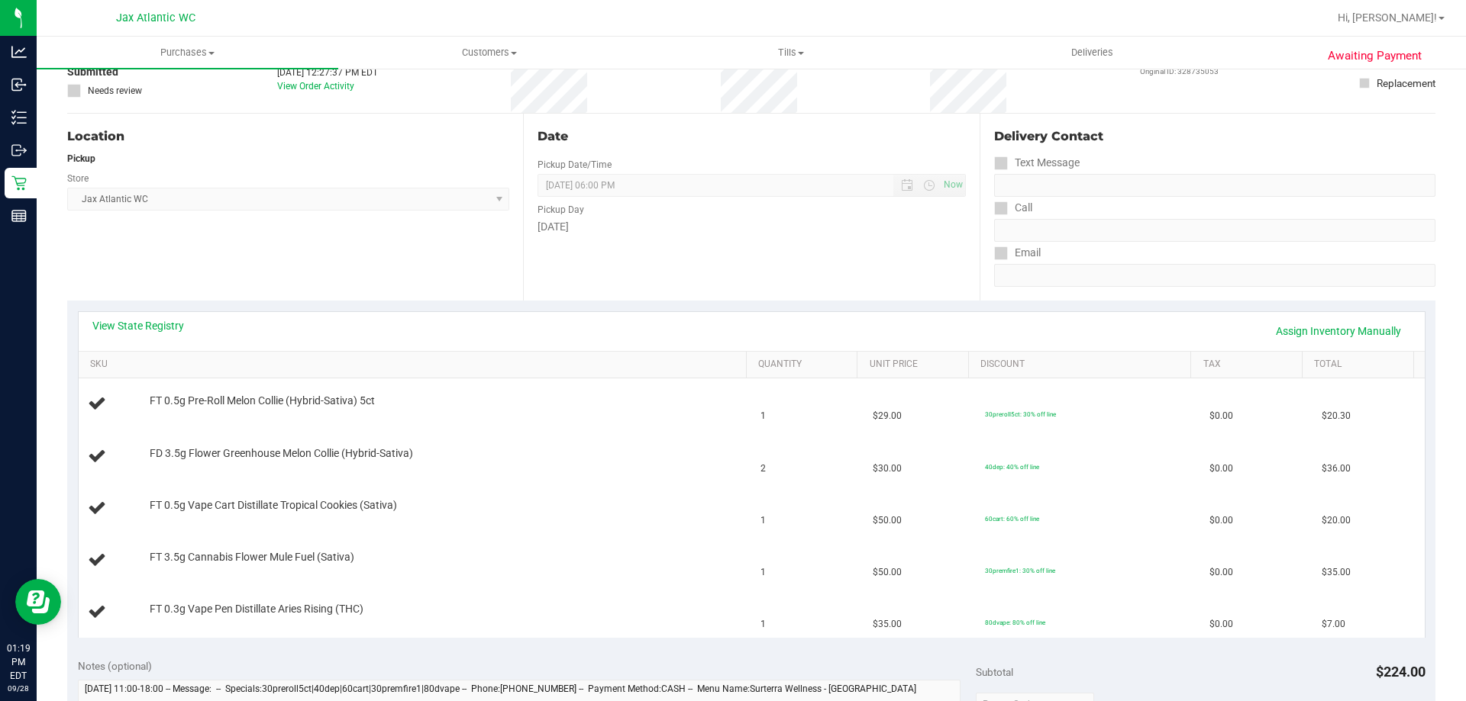
scroll to position [229, 0]
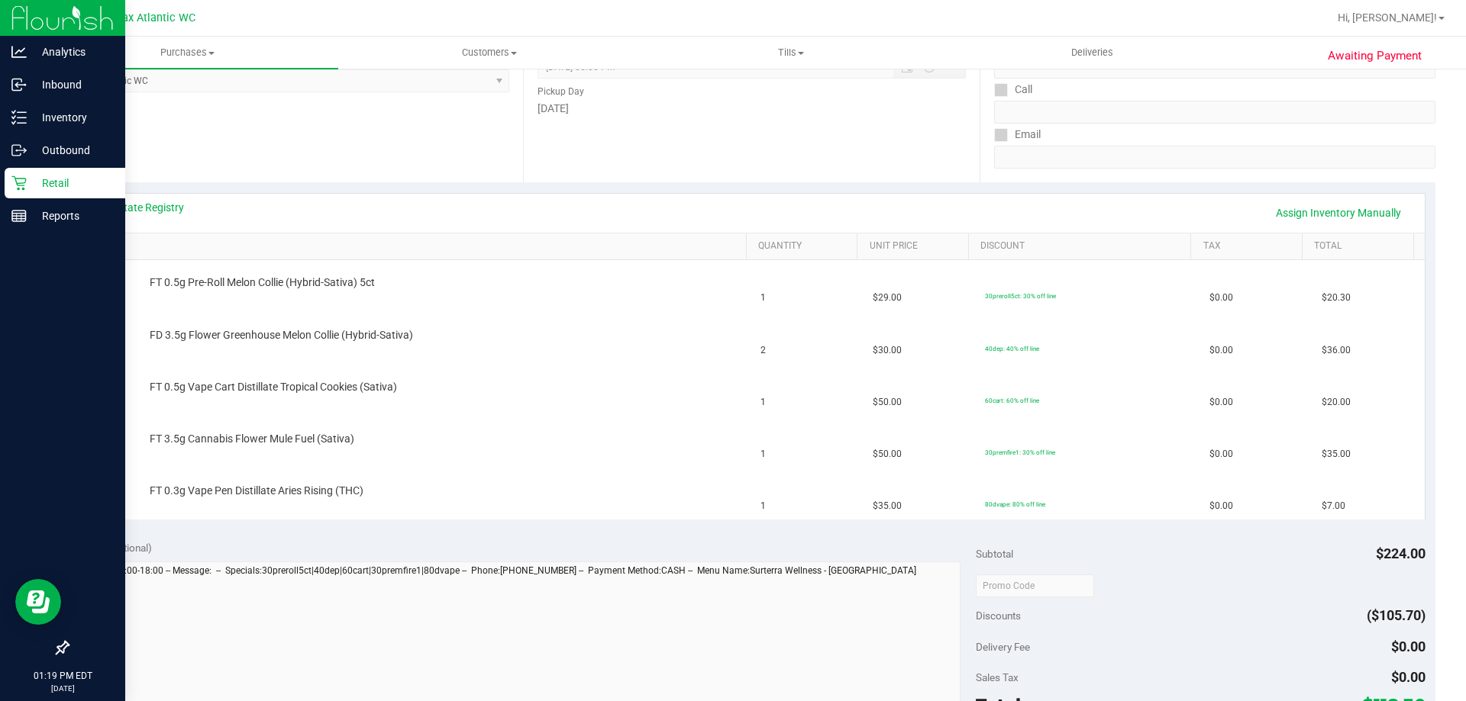
click at [27, 184] on p "Retail" at bounding box center [73, 183] width 92 height 18
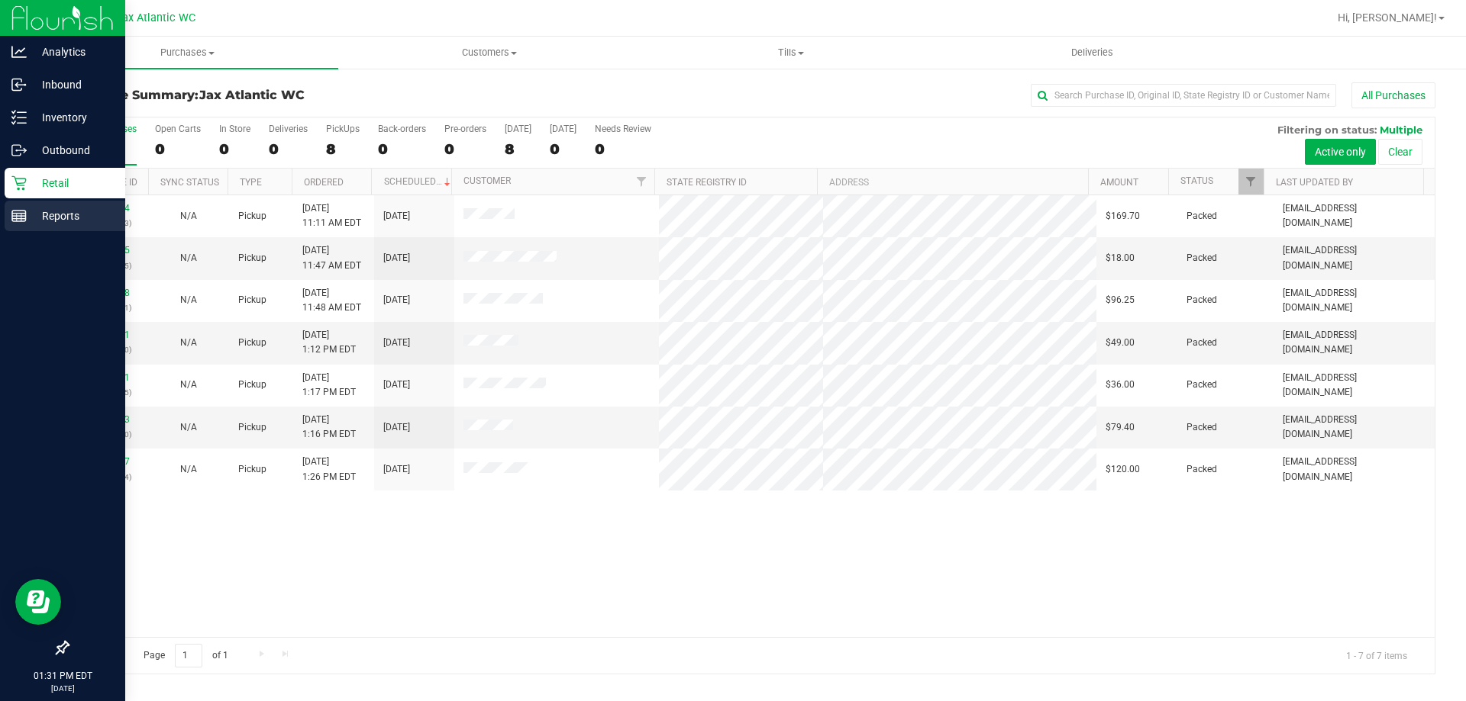
click at [38, 214] on p "Reports" at bounding box center [73, 216] width 92 height 18
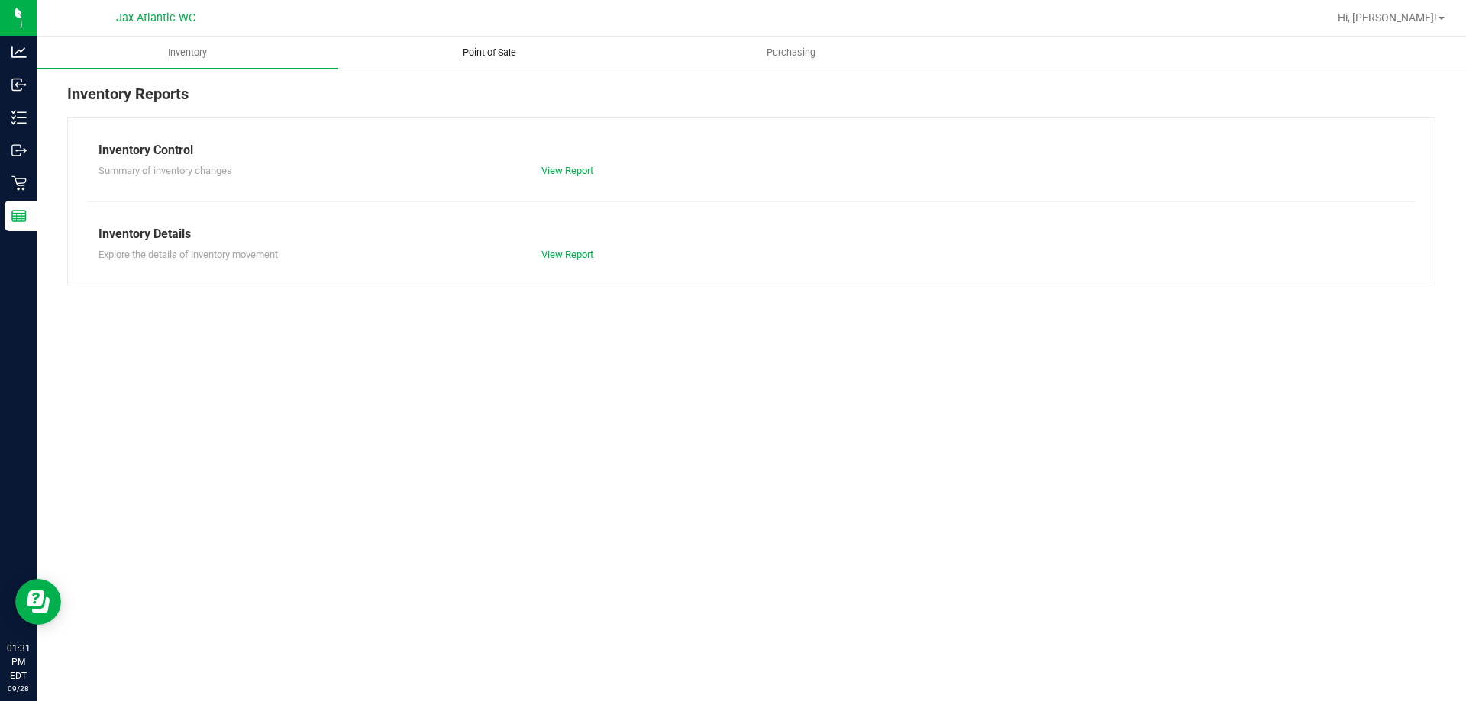
click at [491, 51] on span "Point of Sale" at bounding box center [489, 53] width 95 height 14
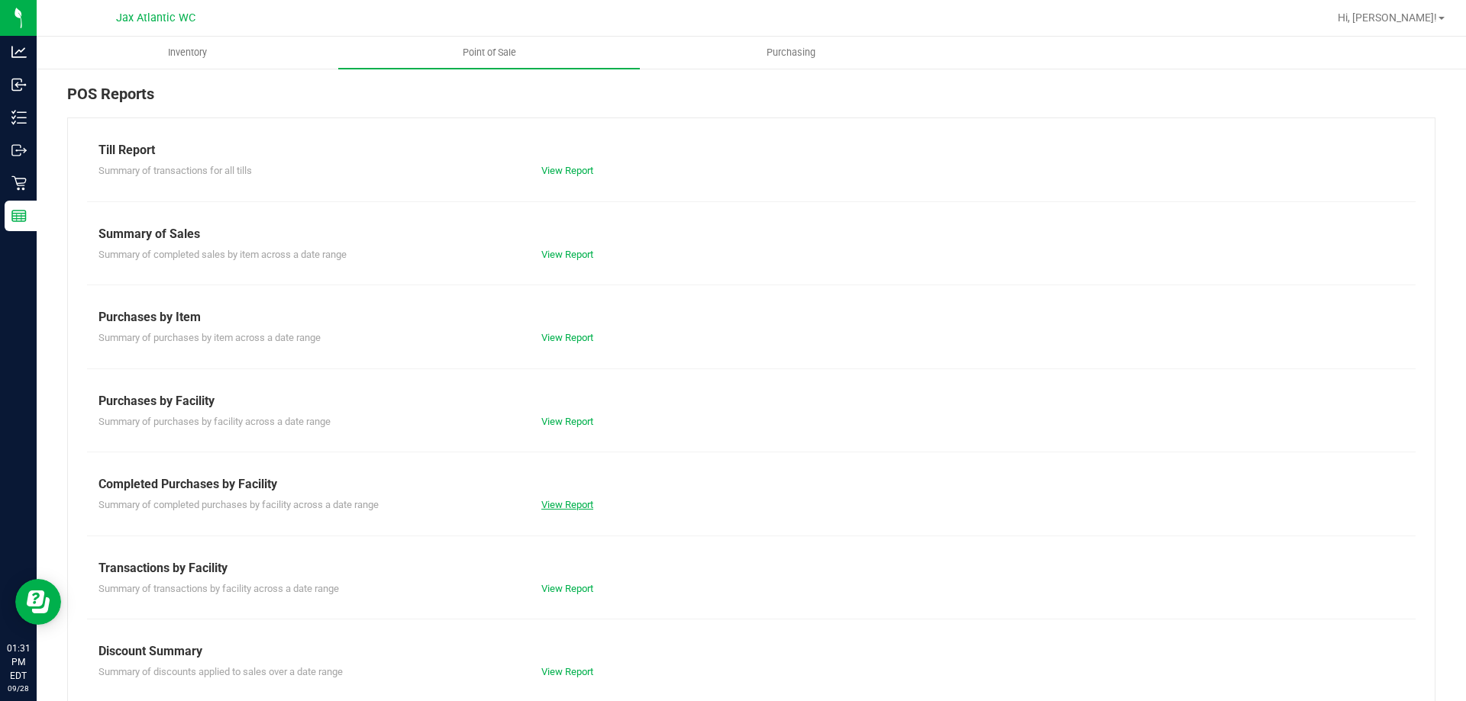
click at [541, 505] on link "View Report" at bounding box center [567, 504] width 52 height 11
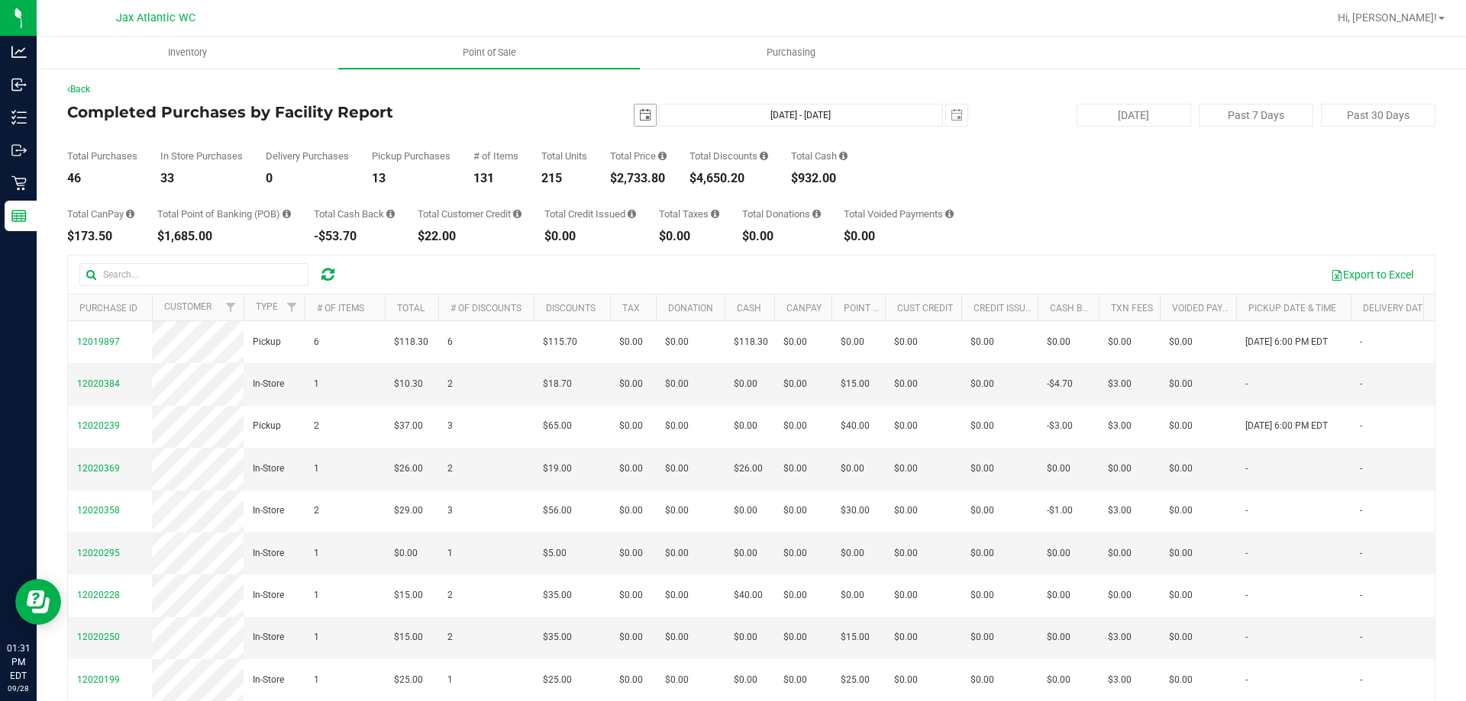
click at [639, 118] on span "select" at bounding box center [645, 115] width 12 height 12
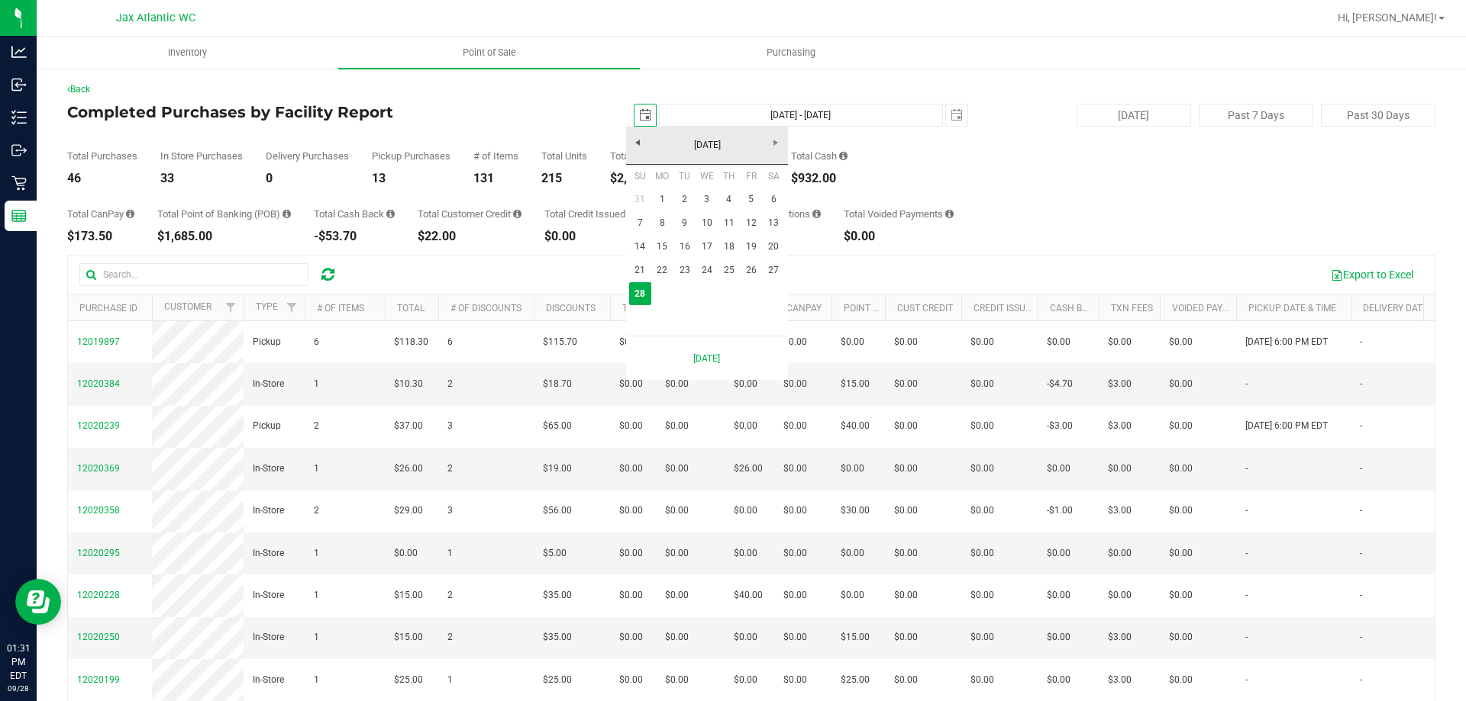
scroll to position [0, 38]
click at [769, 276] on link "27" at bounding box center [774, 271] width 22 height 24
type input "[DATE]"
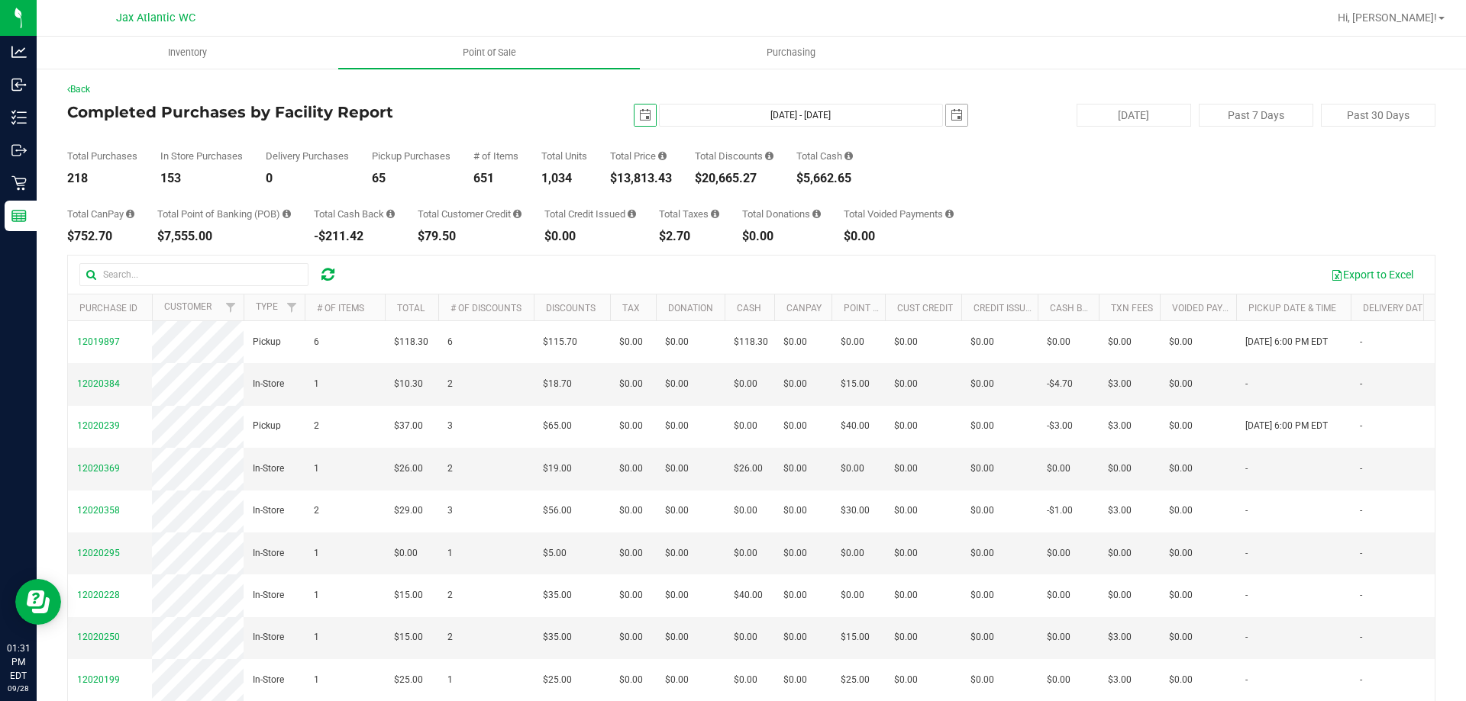
click at [950, 118] on span "select" at bounding box center [956, 115] width 12 height 12
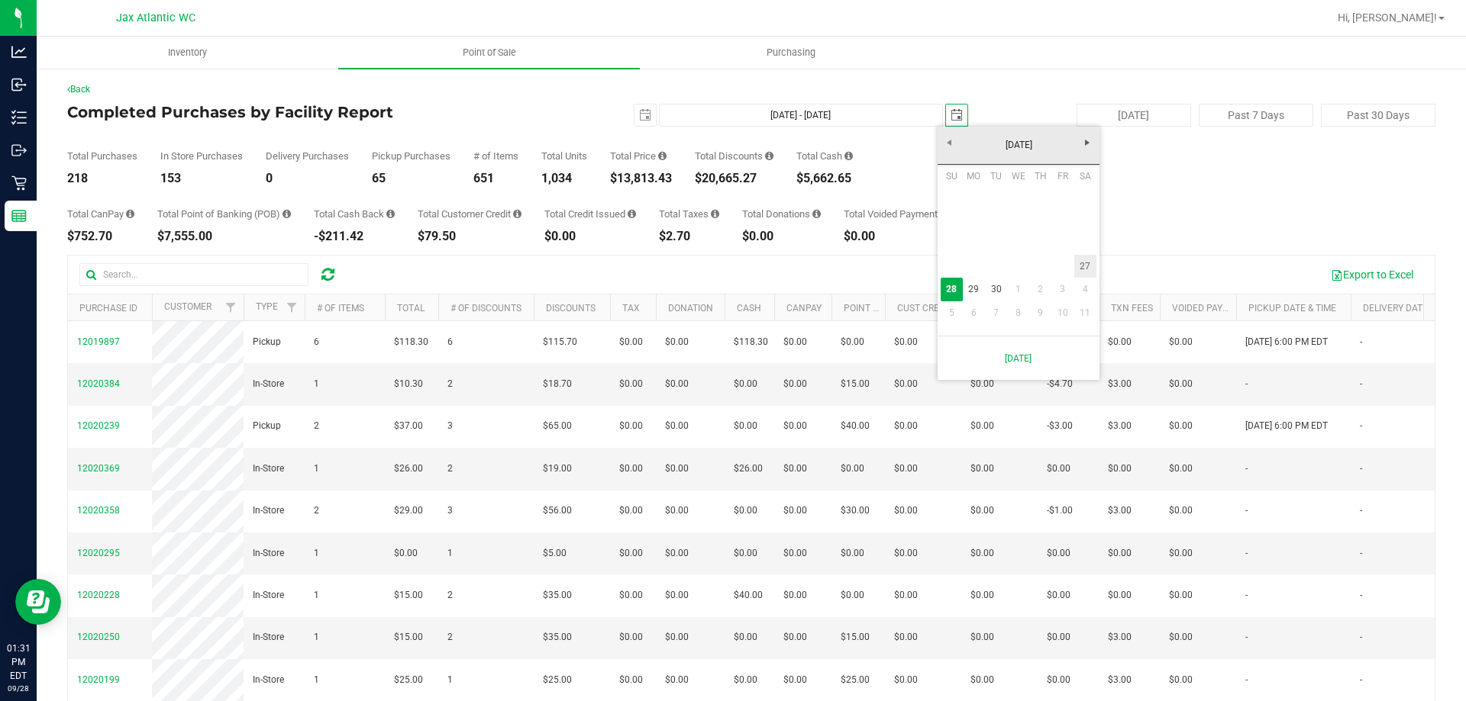
click at [1085, 270] on link "27" at bounding box center [1085, 267] width 22 height 24
type input "[DATE] - [DATE]"
type input "[DATE]"
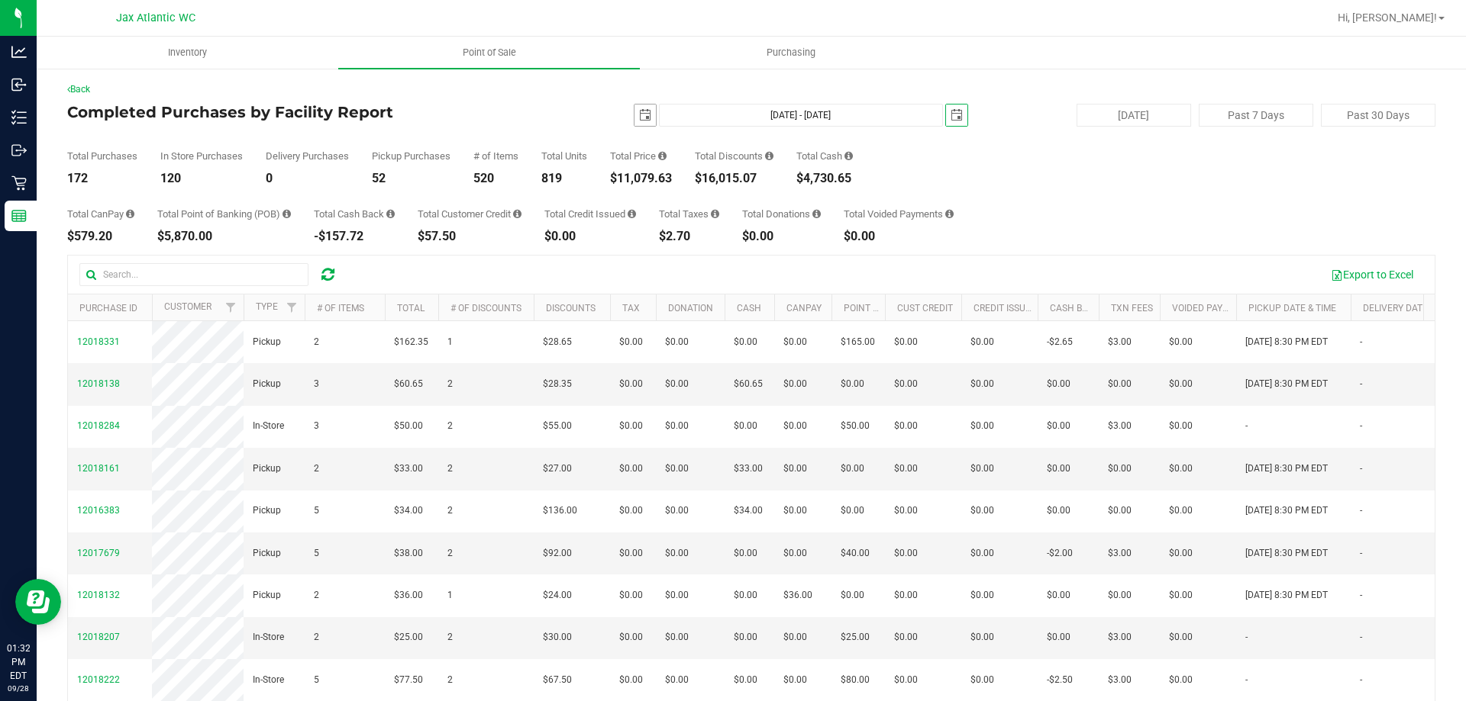
click at [643, 112] on span "select" at bounding box center [645, 115] width 12 height 12
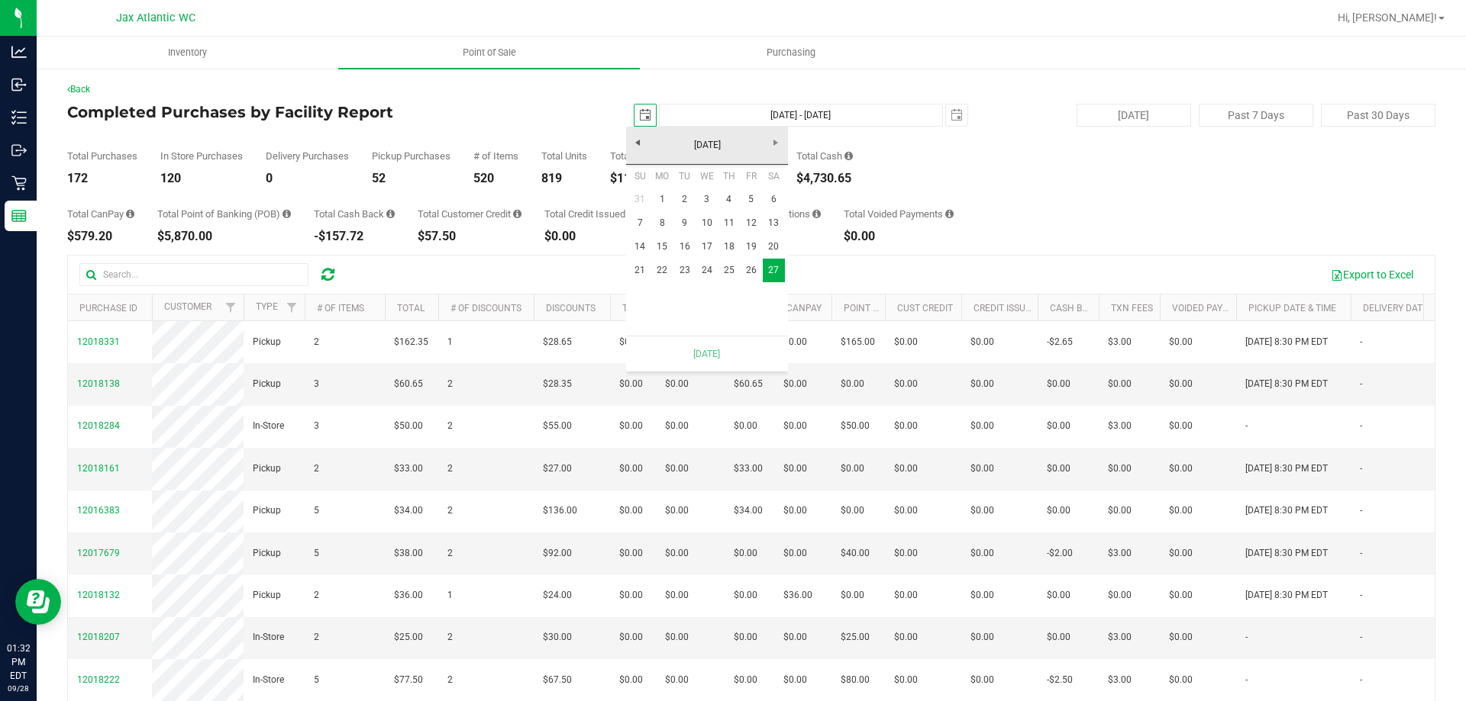
scroll to position [0, 38]
click at [642, 112] on span "select" at bounding box center [645, 115] width 12 height 12
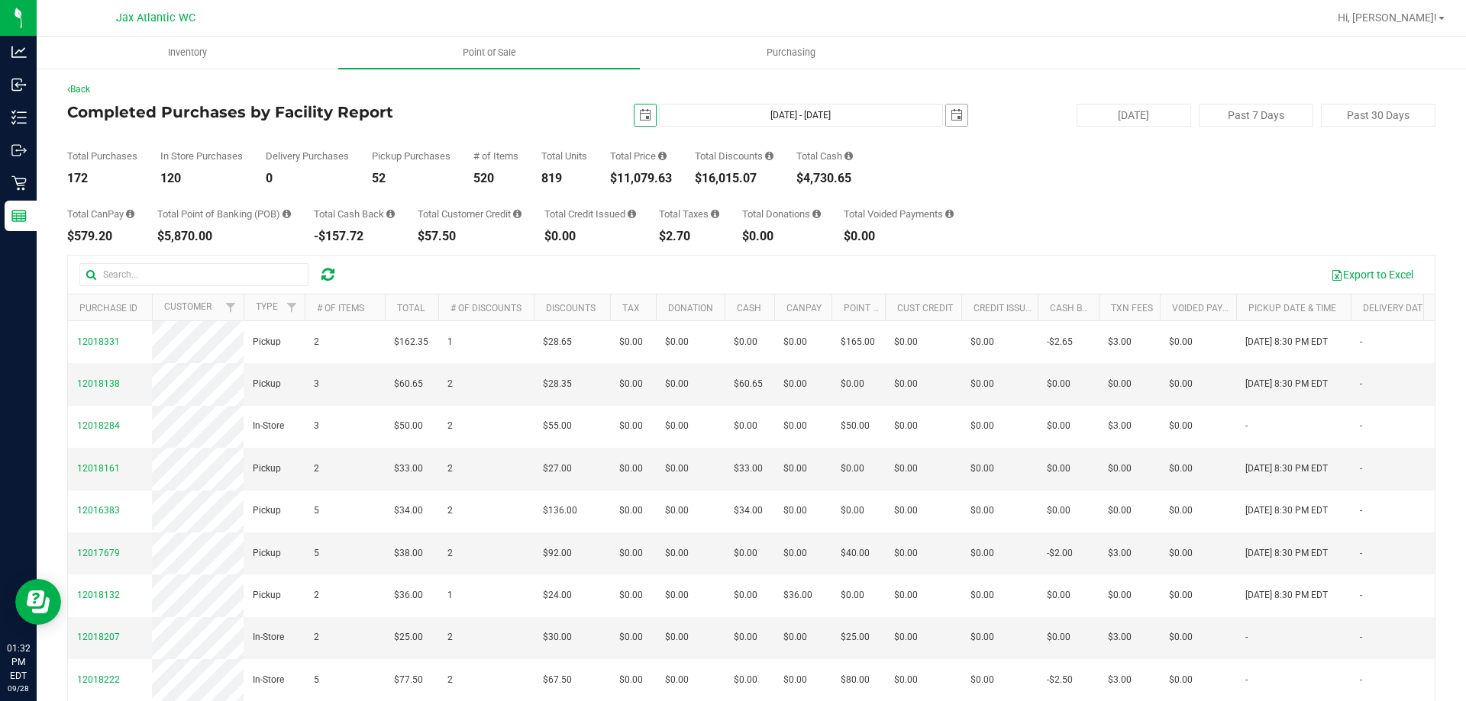
click at [953, 118] on span "select" at bounding box center [956, 115] width 12 height 12
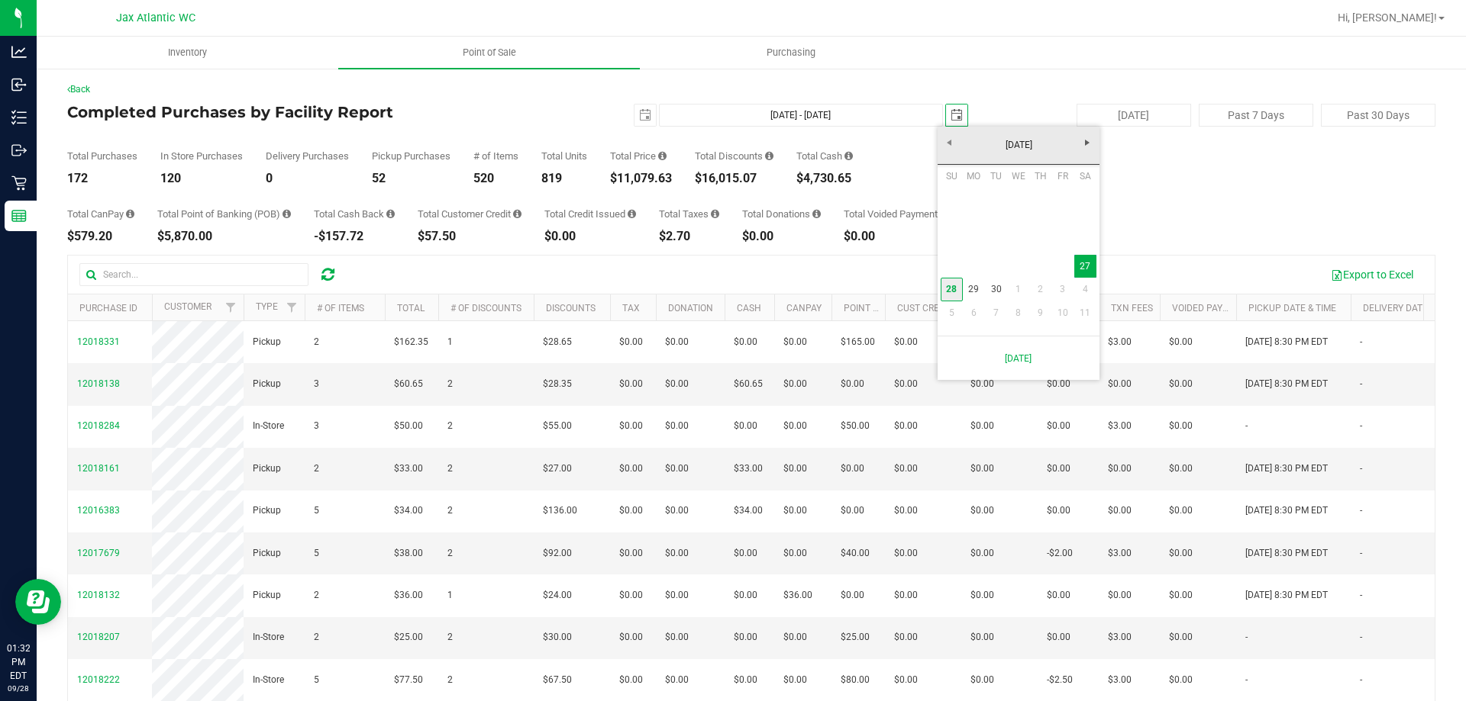
click at [948, 291] on link "28" at bounding box center [951, 290] width 22 height 24
type input "[DATE] - [DATE]"
type input "[DATE]"
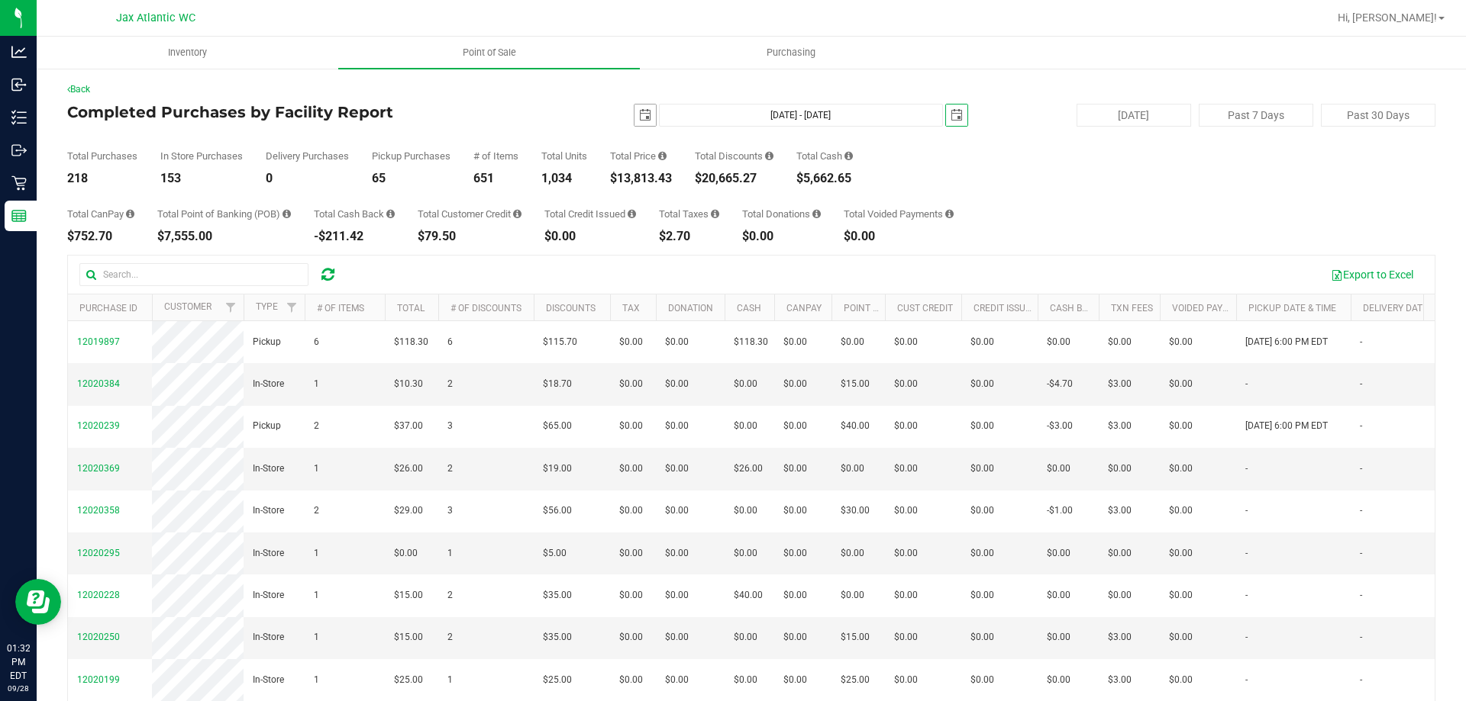
click at [639, 111] on span "select" at bounding box center [645, 115] width 12 height 12
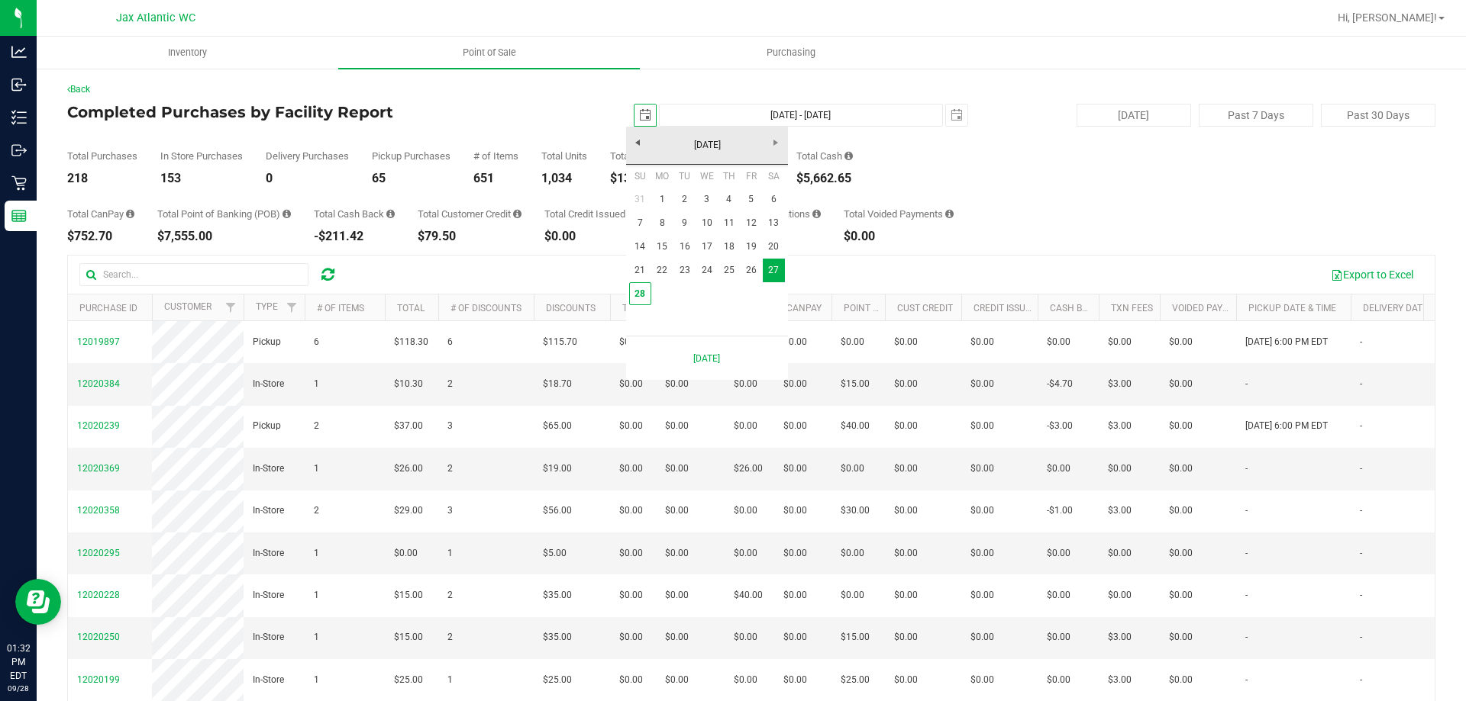
scroll to position [0, 38]
click at [641, 296] on link "28" at bounding box center [640, 294] width 22 height 24
type input "[DATE] - [DATE]"
type input "[DATE]"
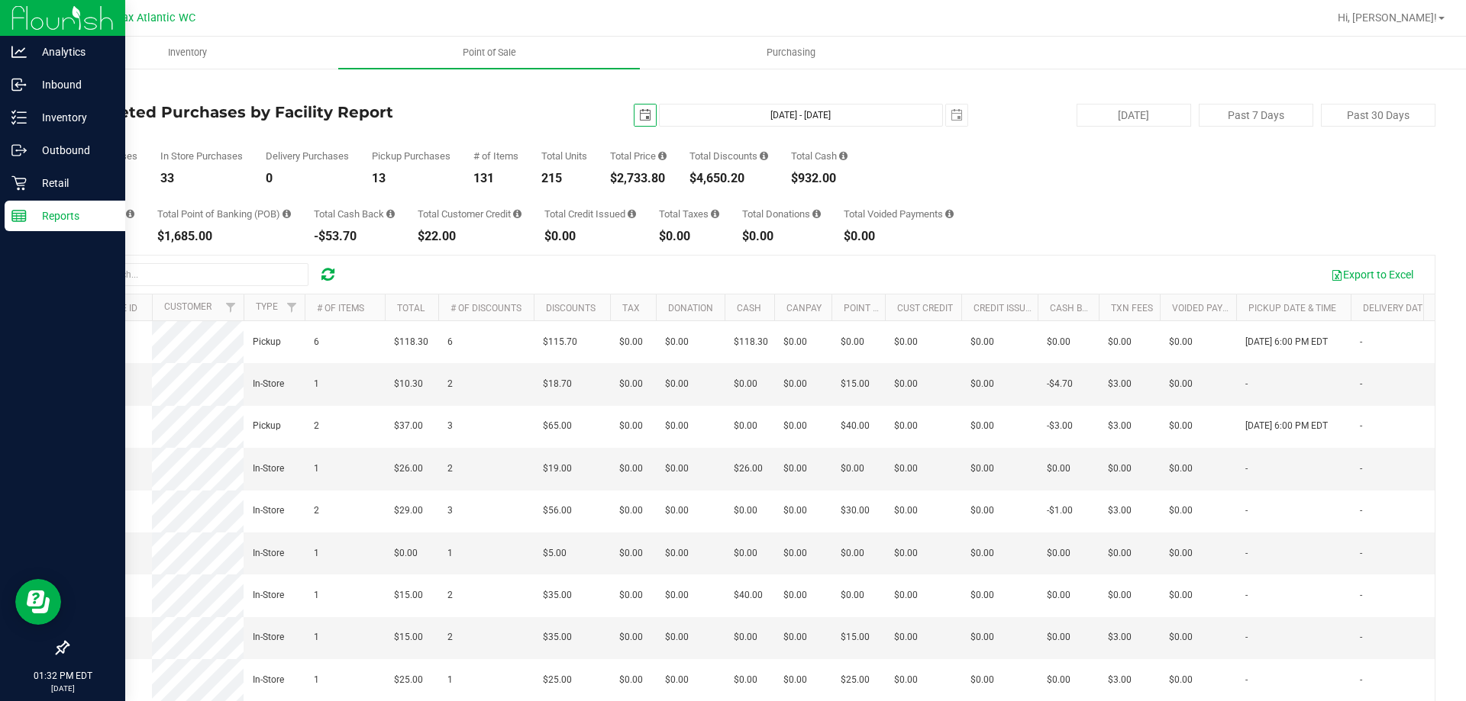
click at [36, 220] on p "Reports" at bounding box center [73, 216] width 92 height 18
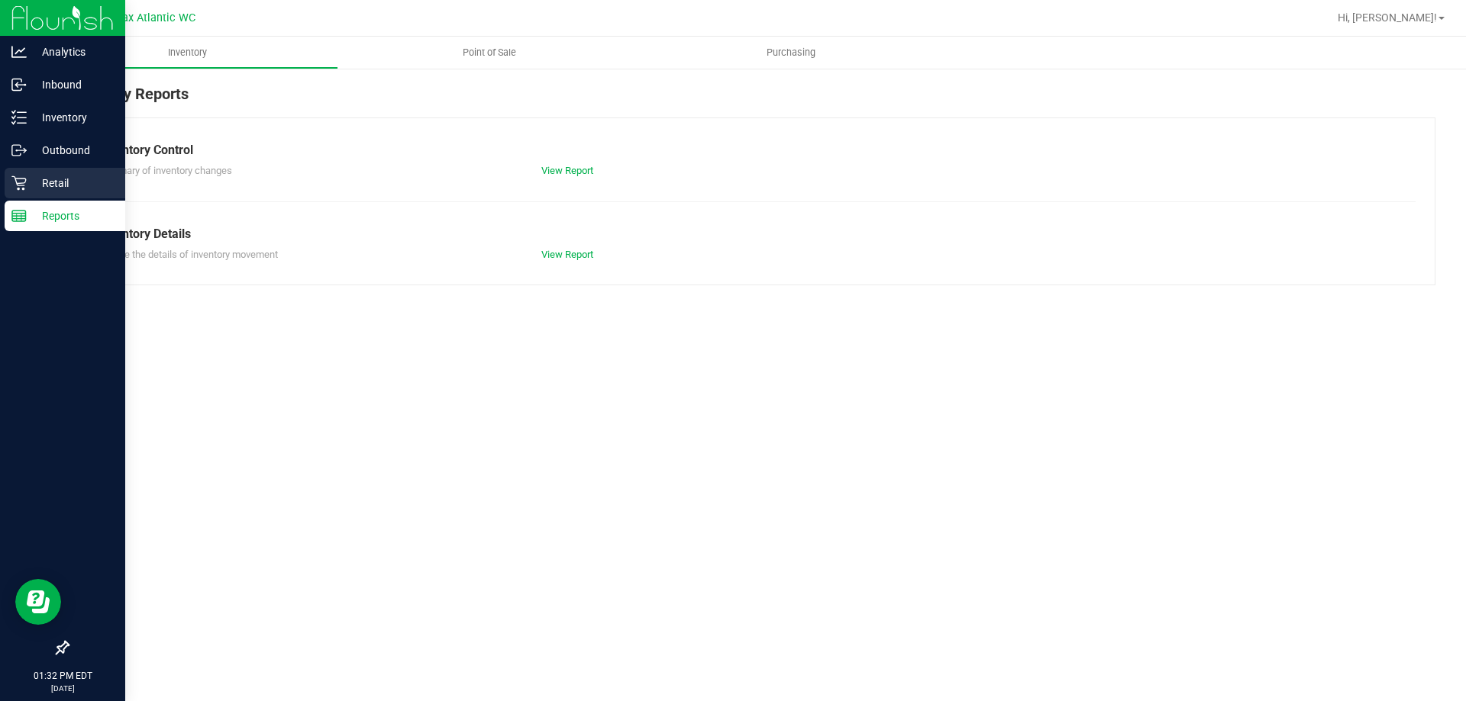
click at [30, 183] on p "Retail" at bounding box center [73, 183] width 92 height 18
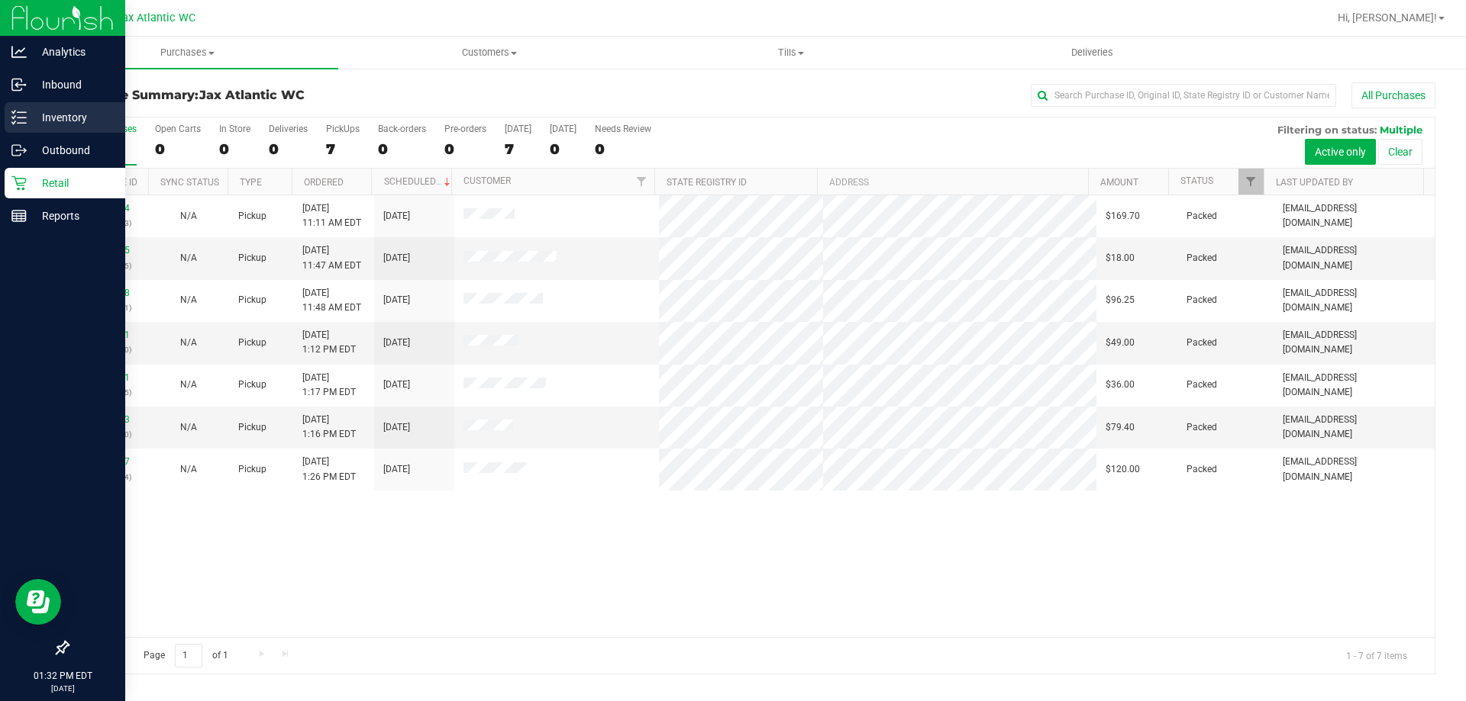
click at [28, 116] on p "Inventory" at bounding box center [73, 117] width 92 height 18
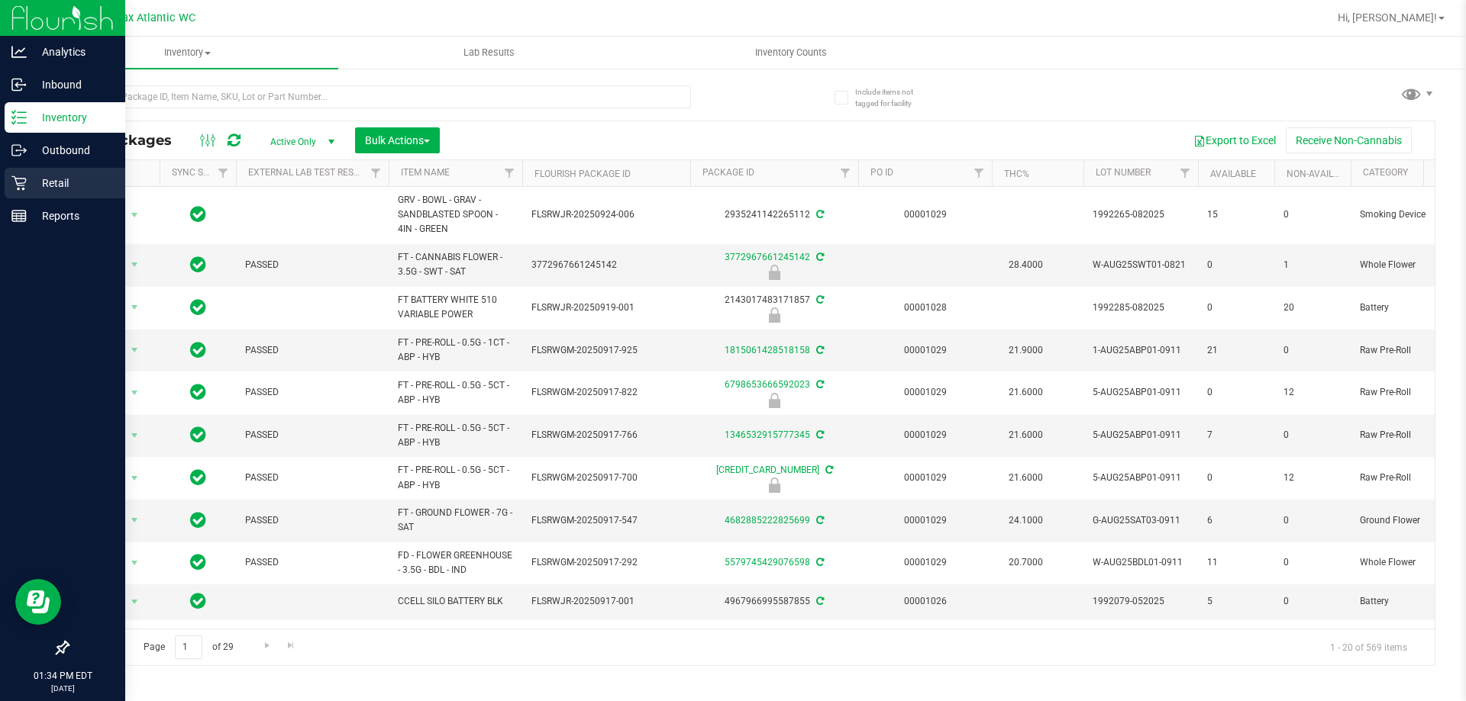
click at [28, 182] on p "Retail" at bounding box center [73, 183] width 92 height 18
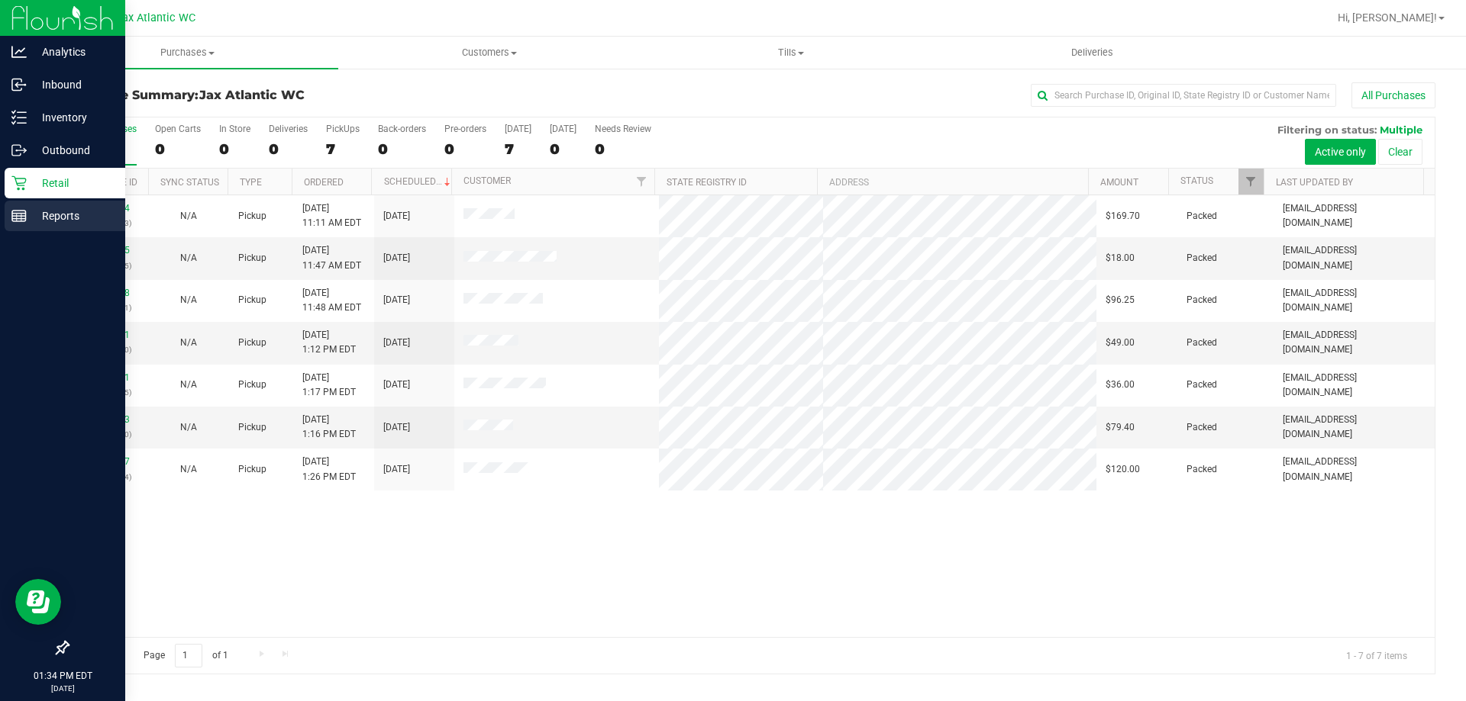
click at [17, 221] on icon at bounding box center [18, 215] width 15 height 15
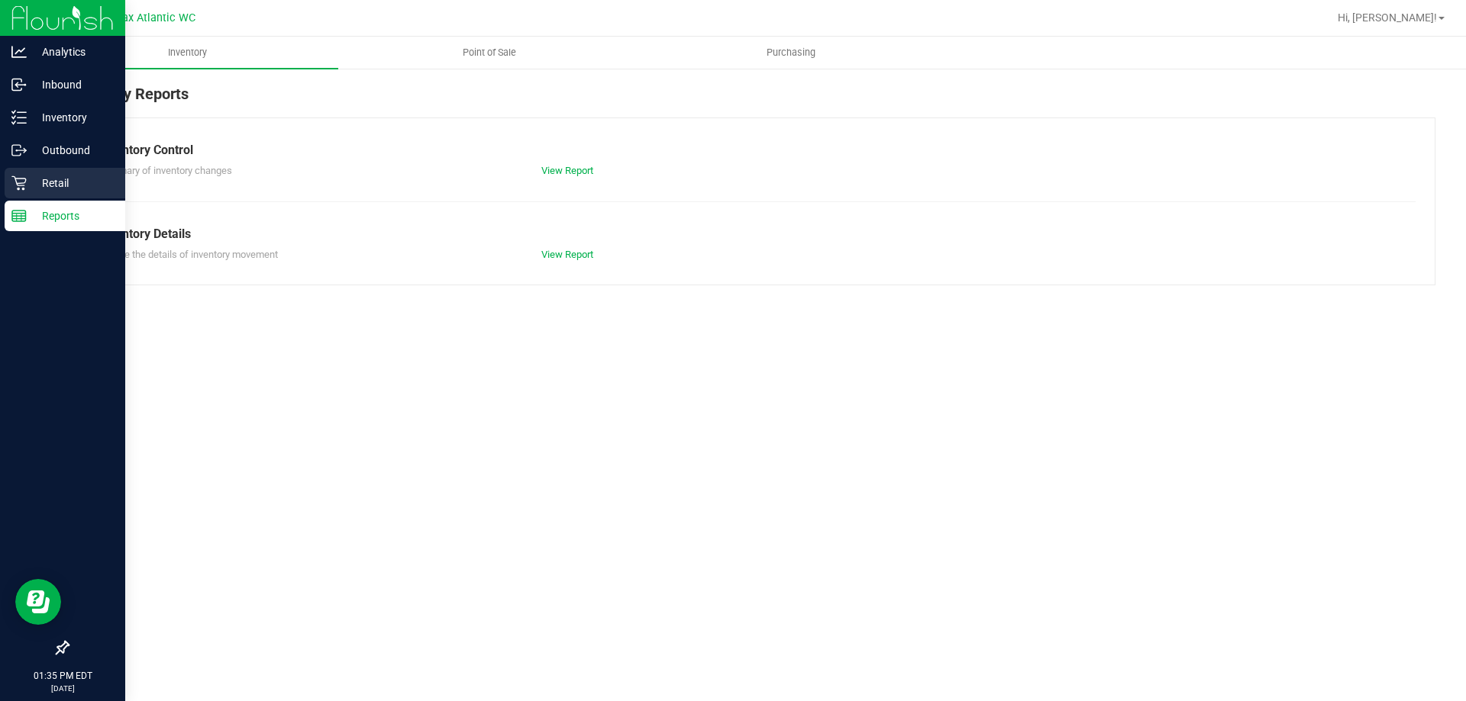
click at [40, 187] on p "Retail" at bounding box center [73, 183] width 92 height 18
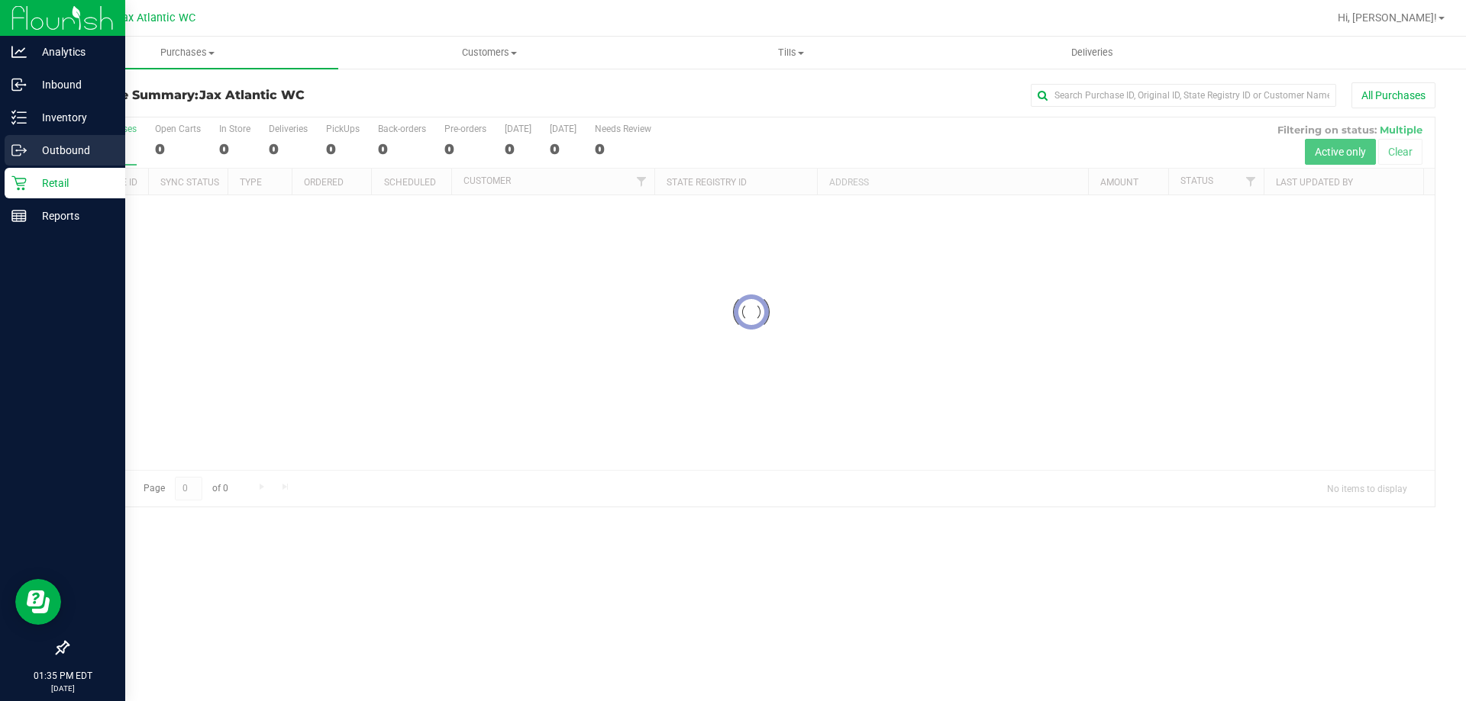
click at [40, 150] on p "Outbound" at bounding box center [73, 150] width 92 height 18
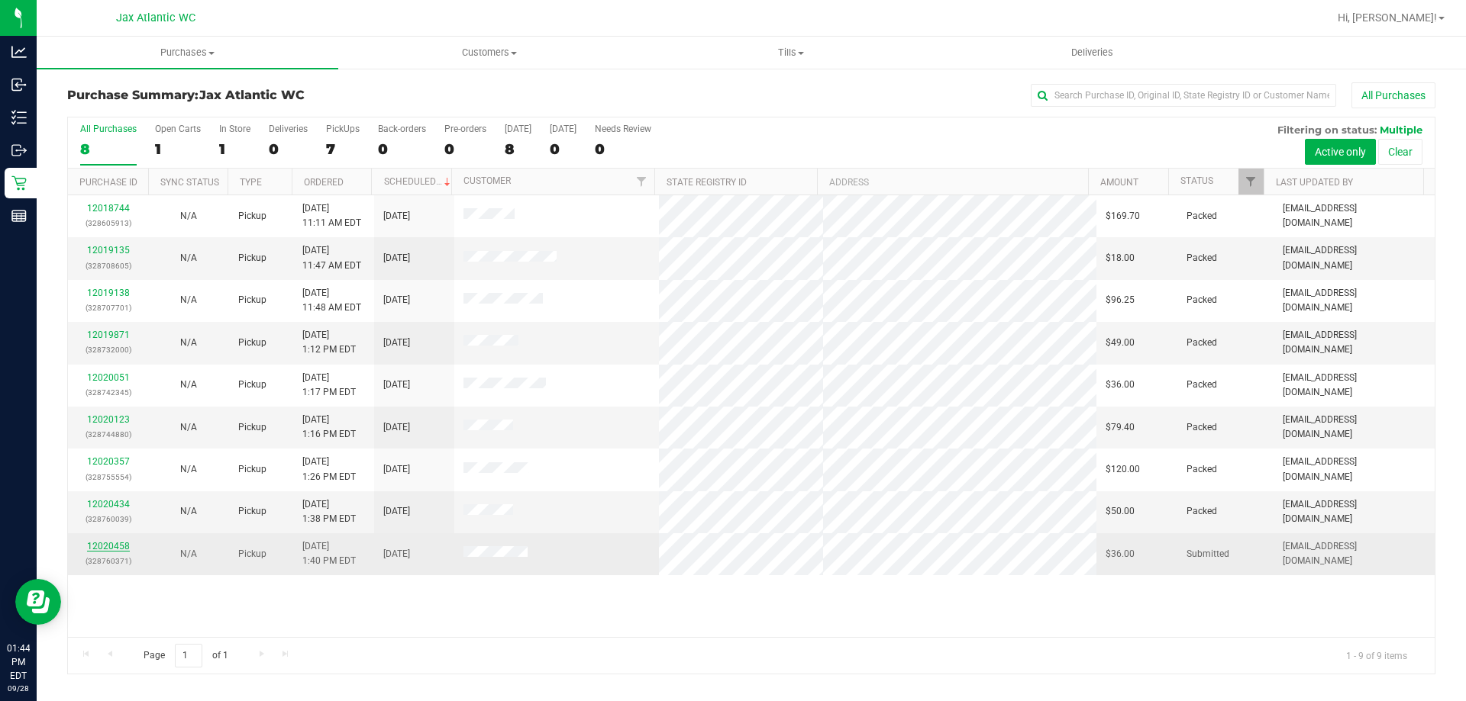
click at [112, 545] on link "12020458" at bounding box center [108, 546] width 43 height 11
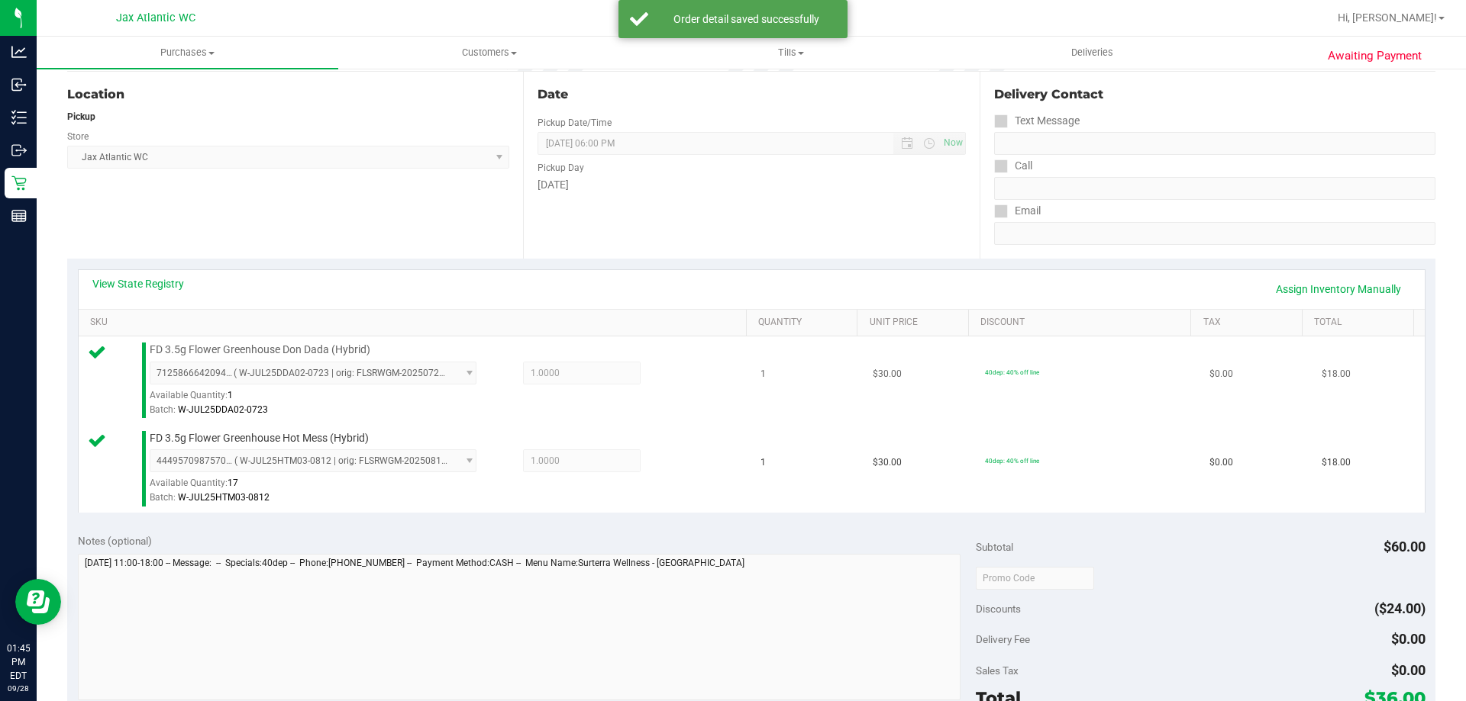
scroll to position [458, 0]
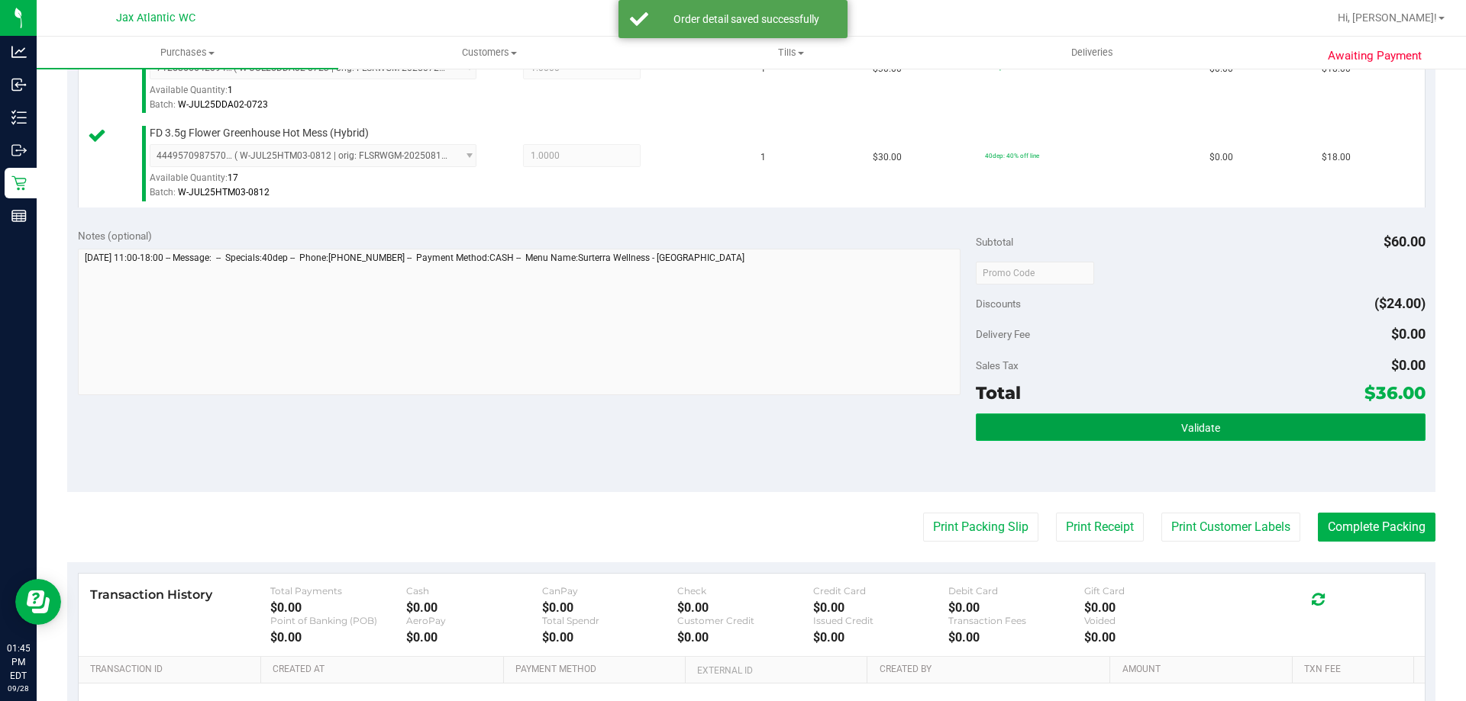
click at [1053, 421] on button "Validate" at bounding box center [1200, 427] width 449 height 27
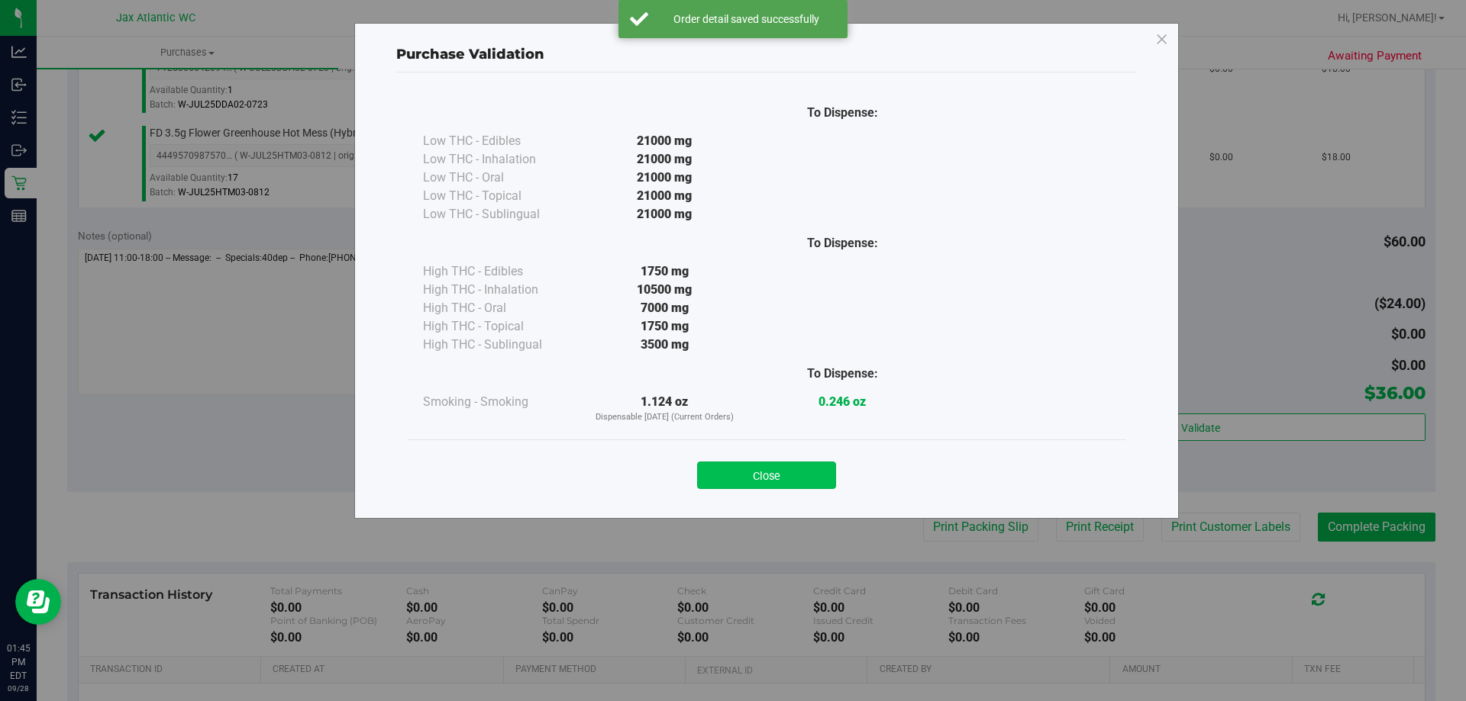
click at [726, 476] on button "Close" at bounding box center [766, 475] width 139 height 27
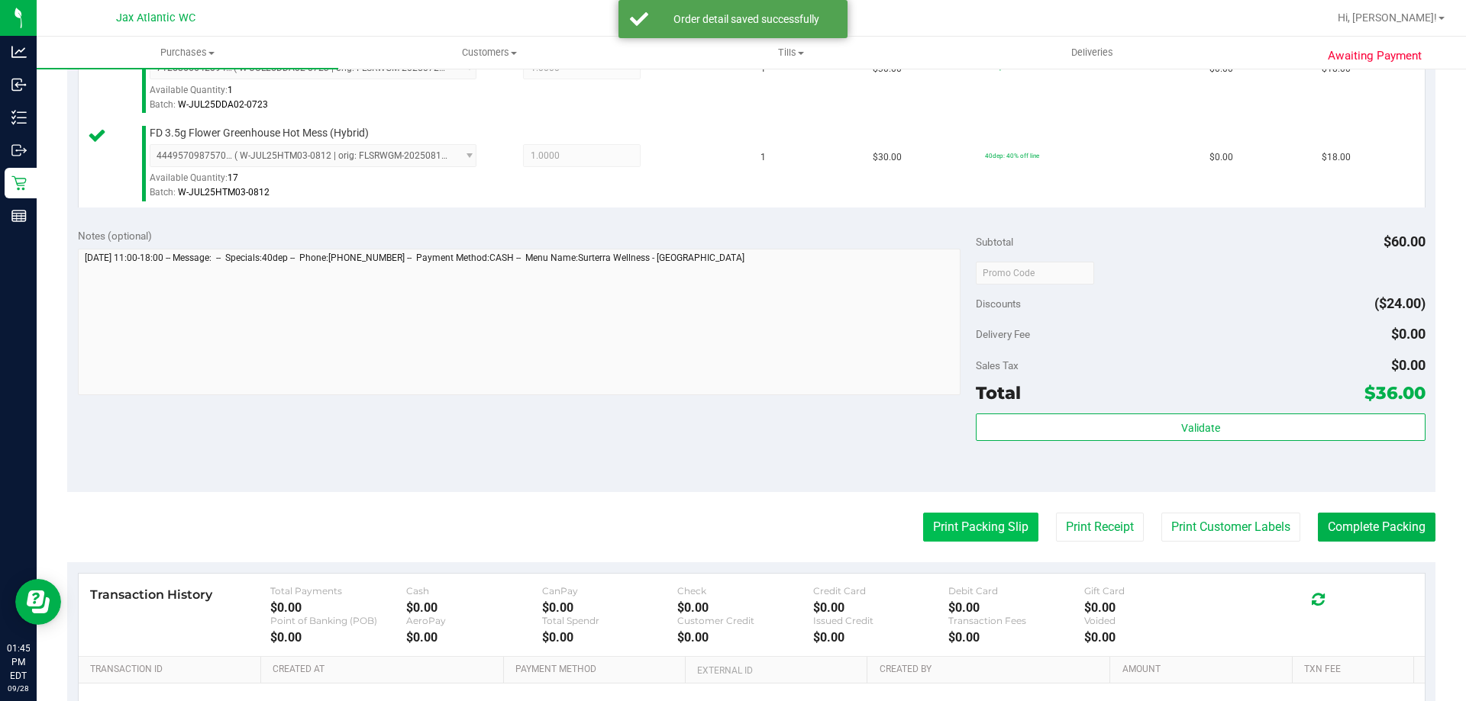
click at [992, 525] on button "Print Packing Slip" at bounding box center [980, 527] width 115 height 29
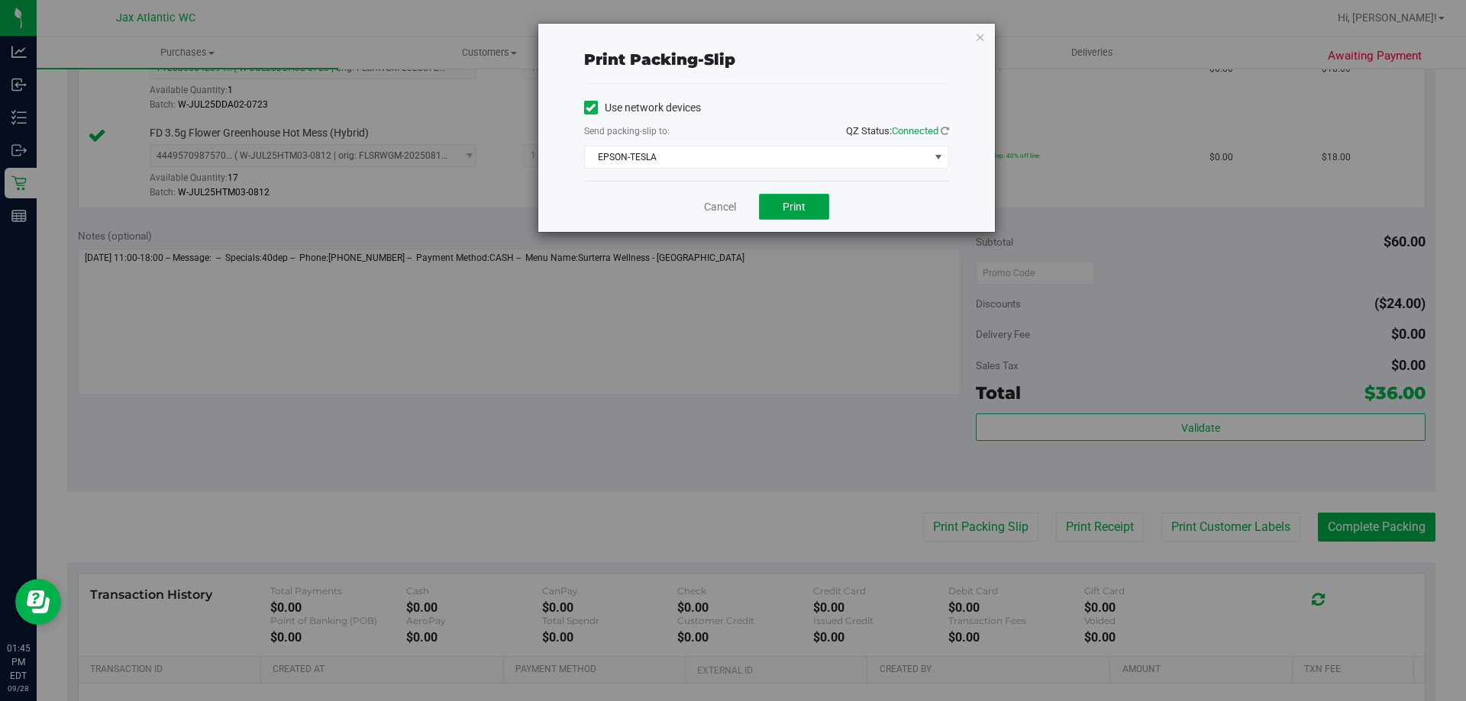
click at [793, 211] on span "Print" at bounding box center [793, 207] width 23 height 12
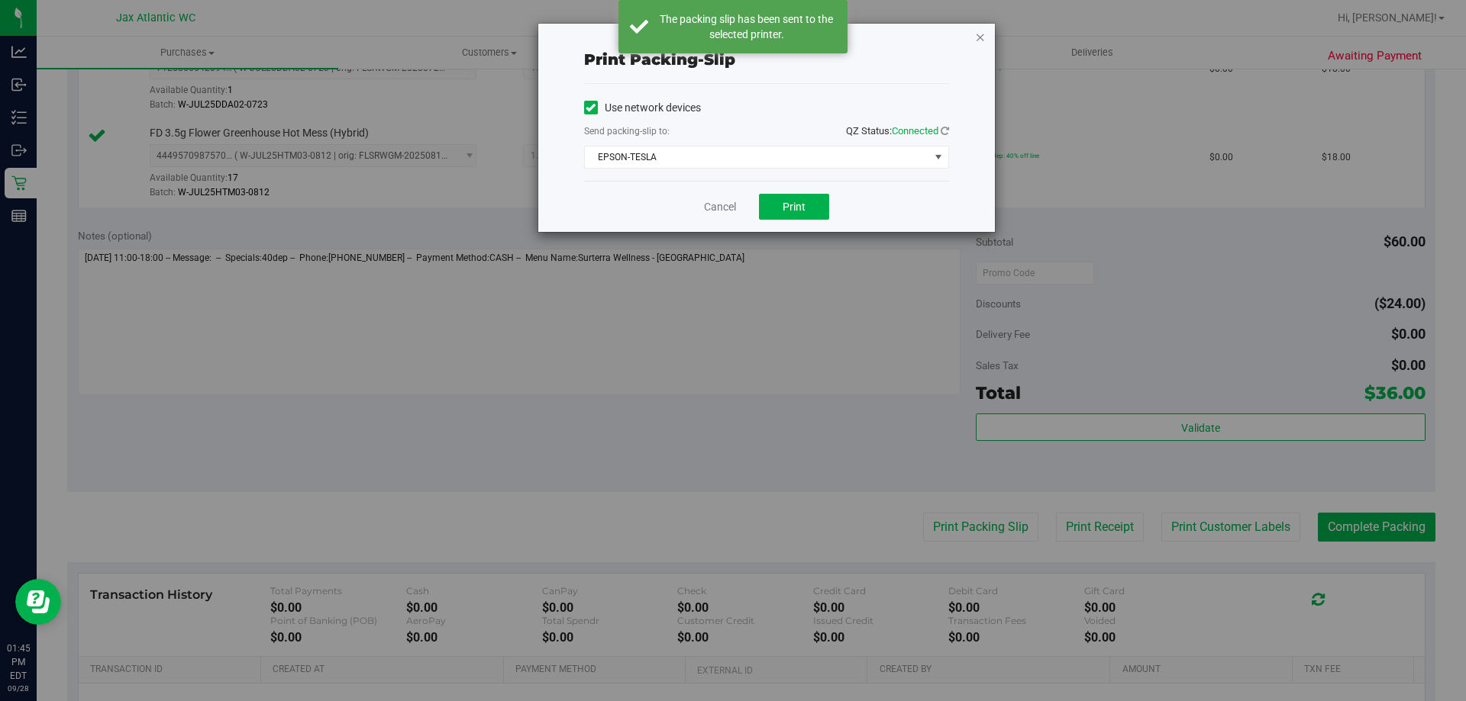
click at [980, 38] on icon "button" at bounding box center [980, 36] width 11 height 18
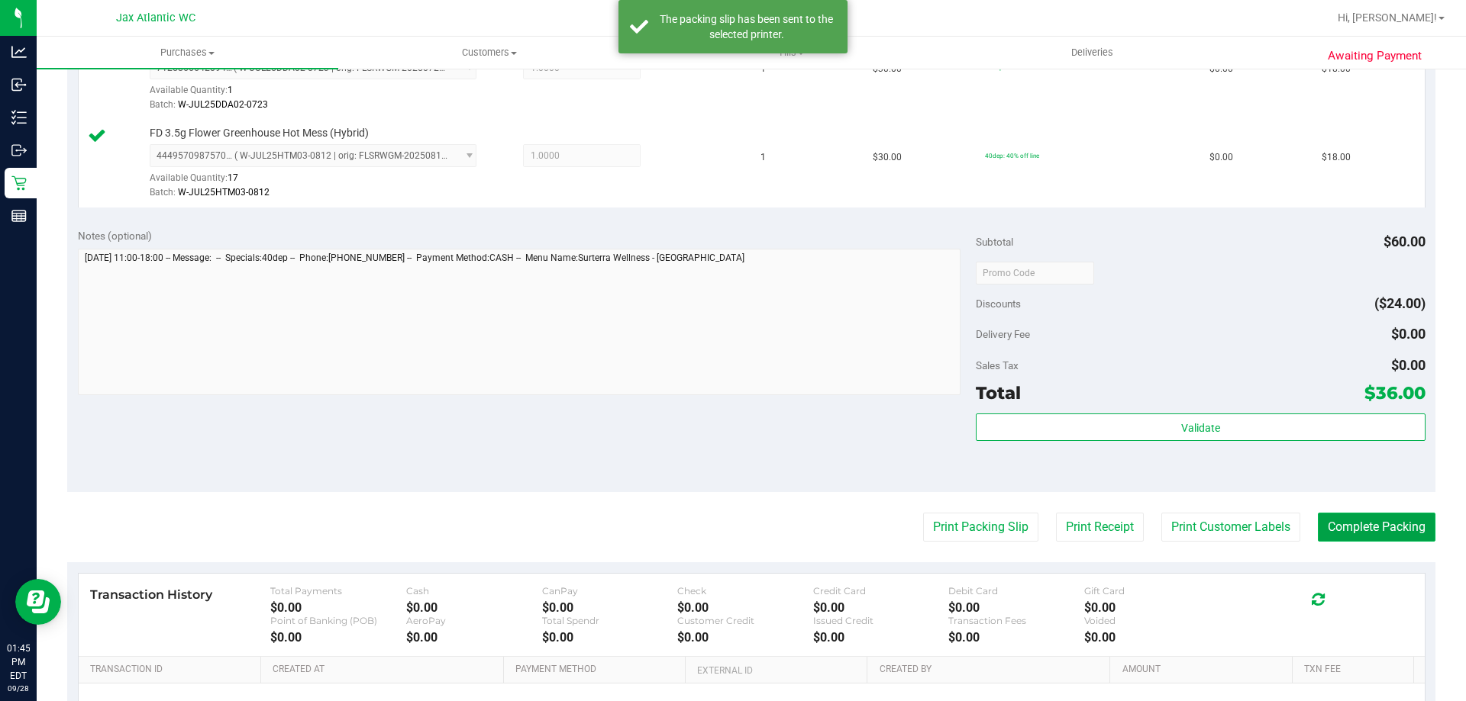
click at [1372, 534] on button "Complete Packing" at bounding box center [1376, 527] width 118 height 29
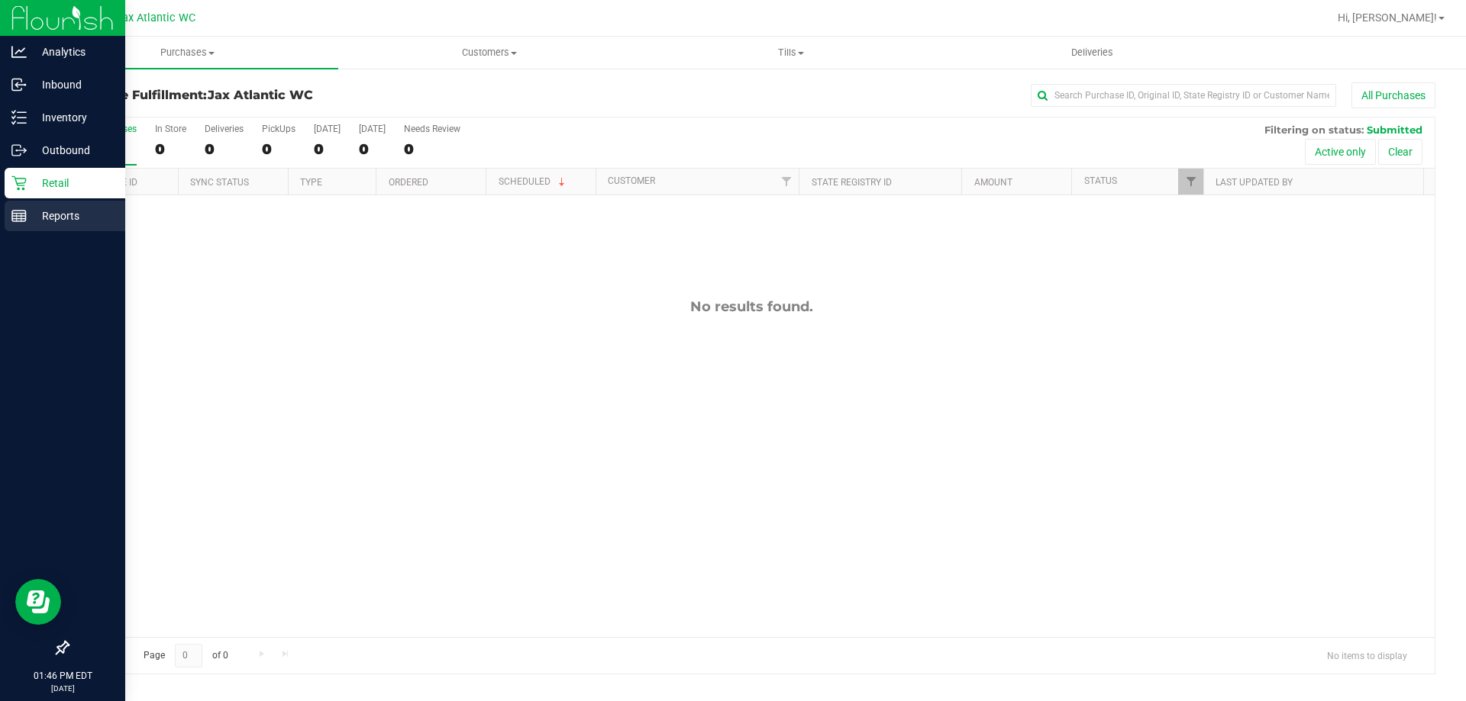
click at [31, 225] on div "Reports" at bounding box center [65, 216] width 121 height 31
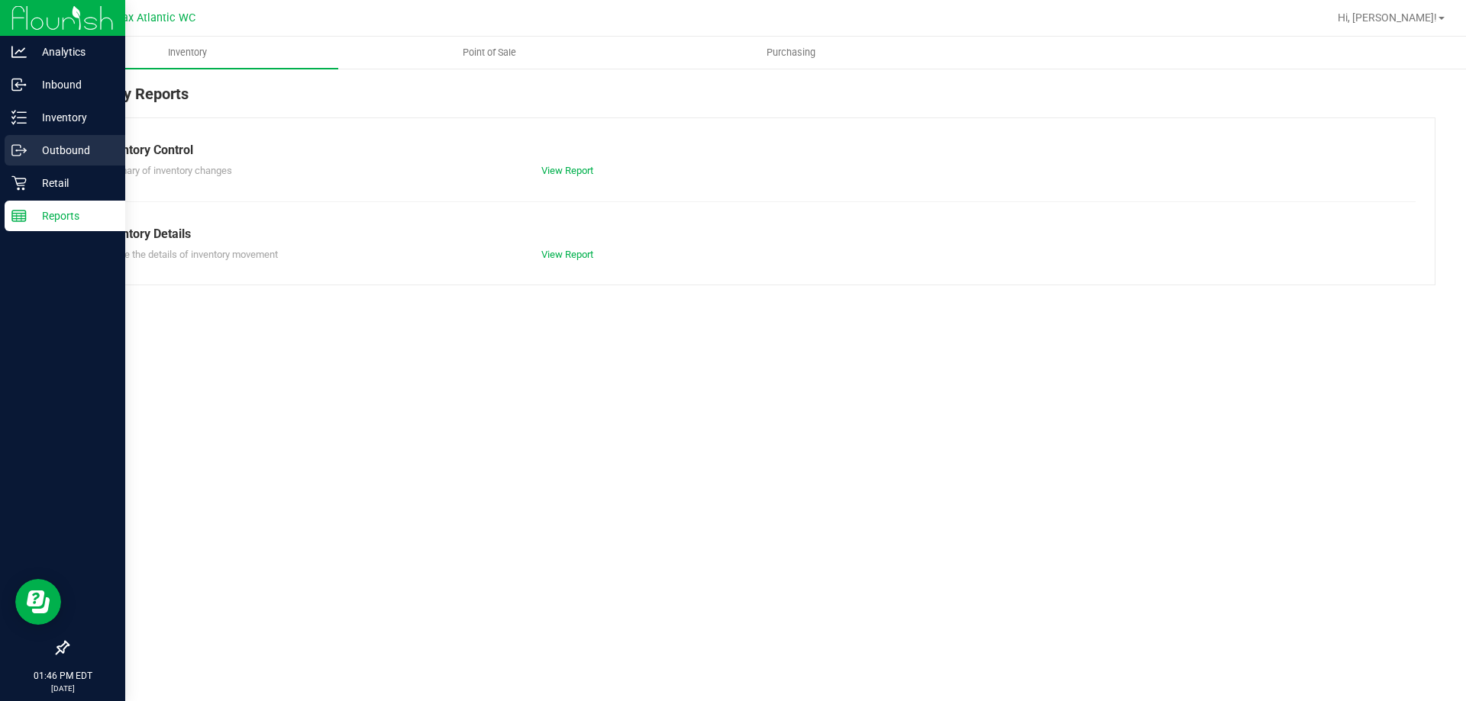
click at [62, 156] on p "Outbound" at bounding box center [73, 150] width 92 height 18
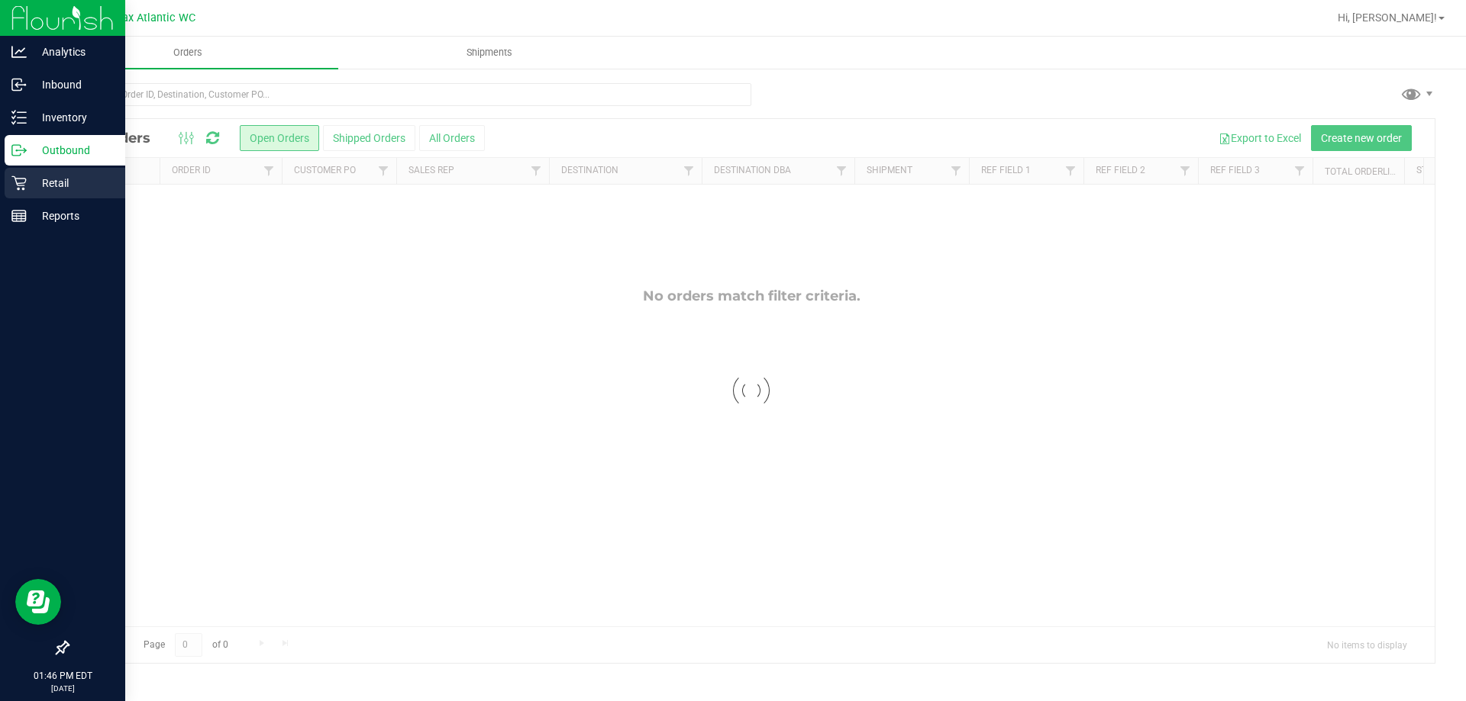
click at [40, 189] on p "Retail" at bounding box center [73, 183] width 92 height 18
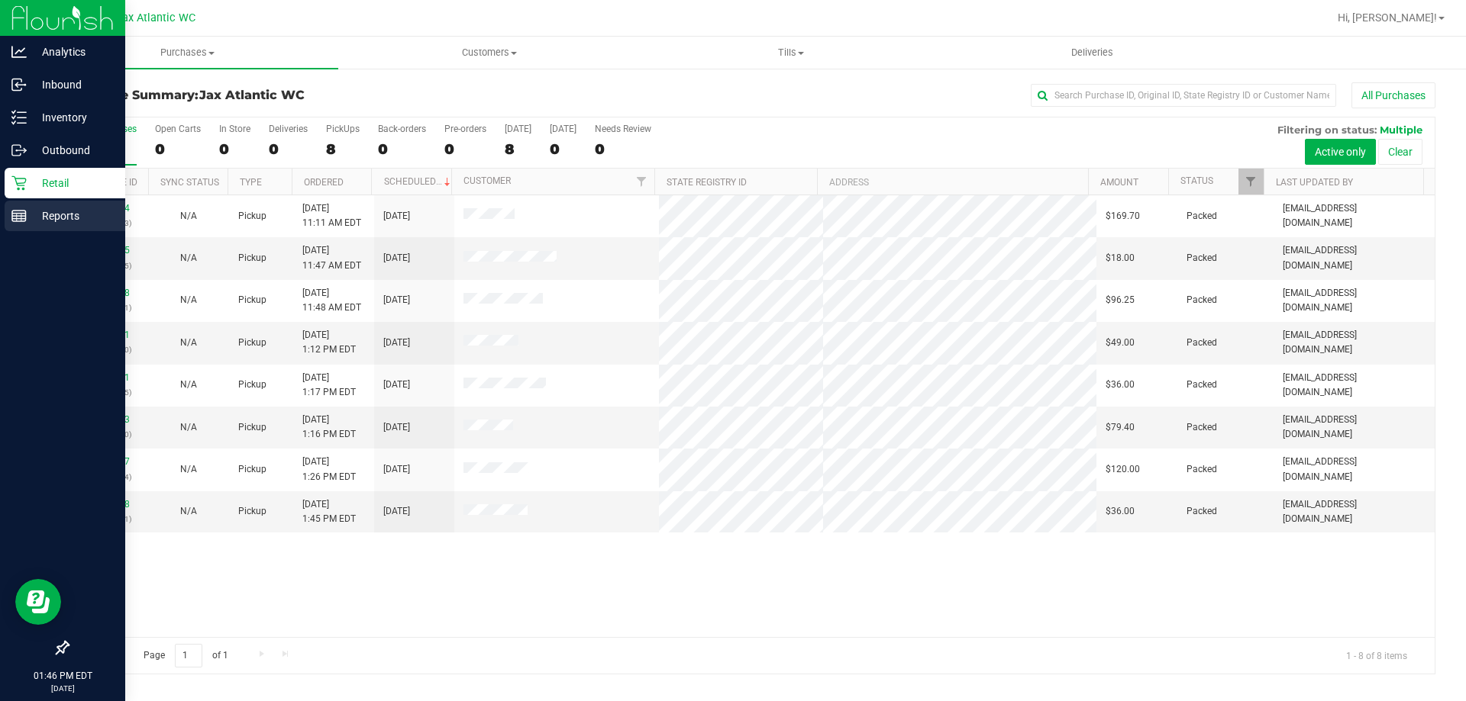
click at [27, 221] on p "Reports" at bounding box center [73, 216] width 92 height 18
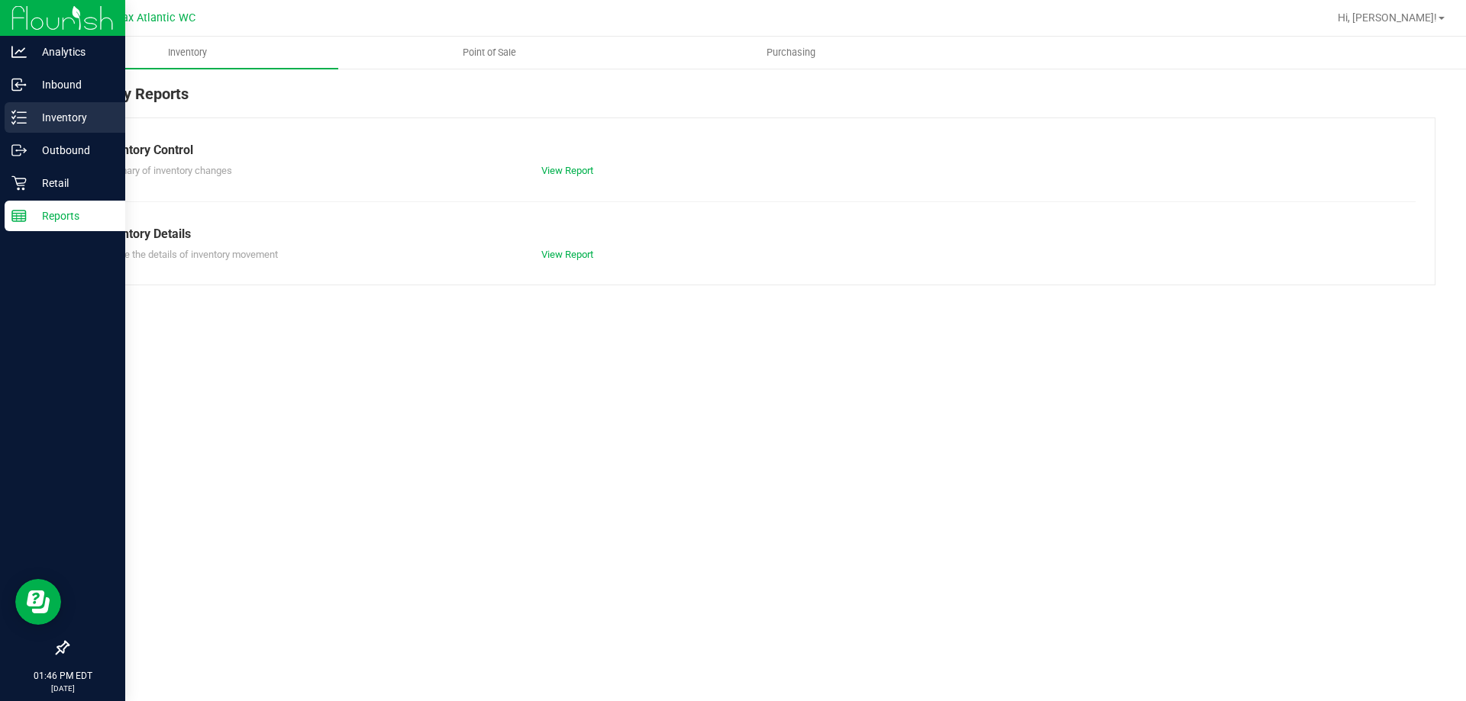
click at [42, 116] on p "Inventory" at bounding box center [73, 117] width 92 height 18
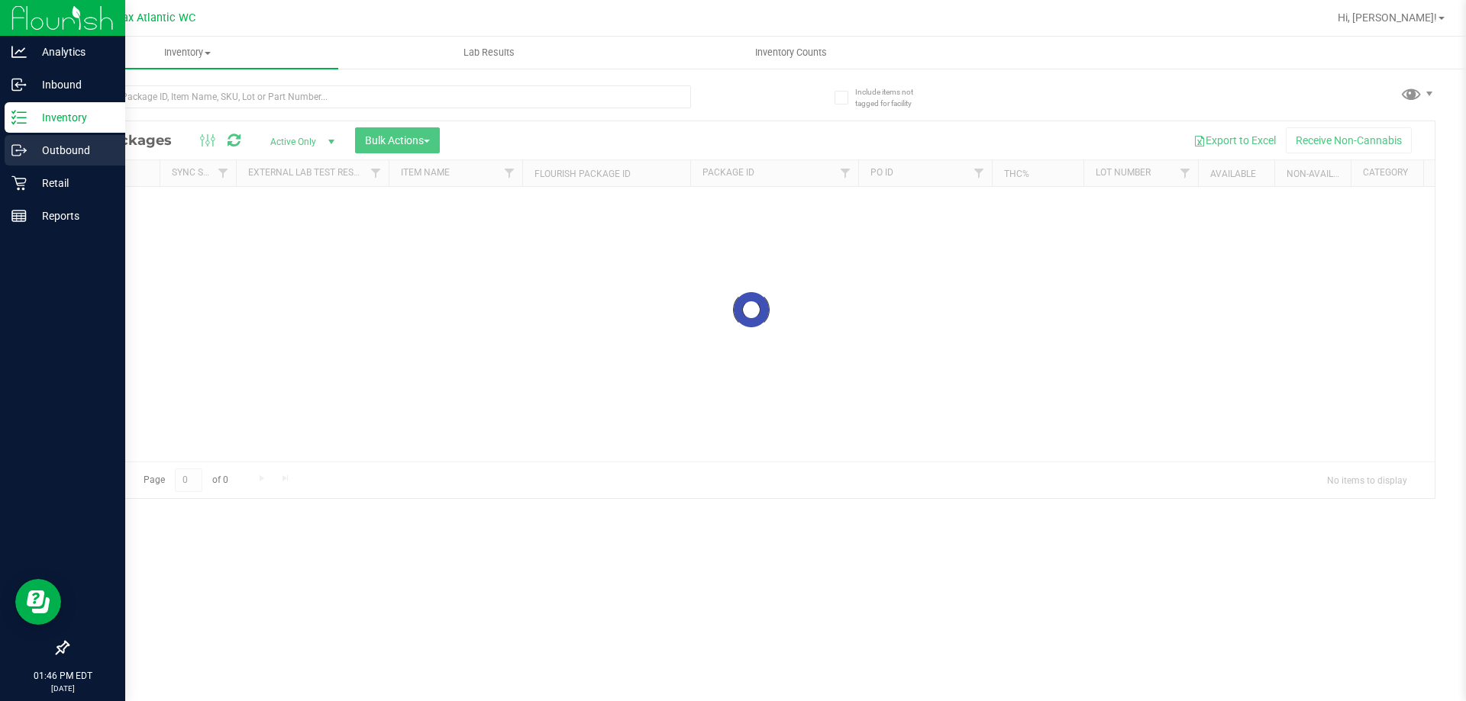
click at [38, 139] on div "Outbound" at bounding box center [65, 150] width 121 height 31
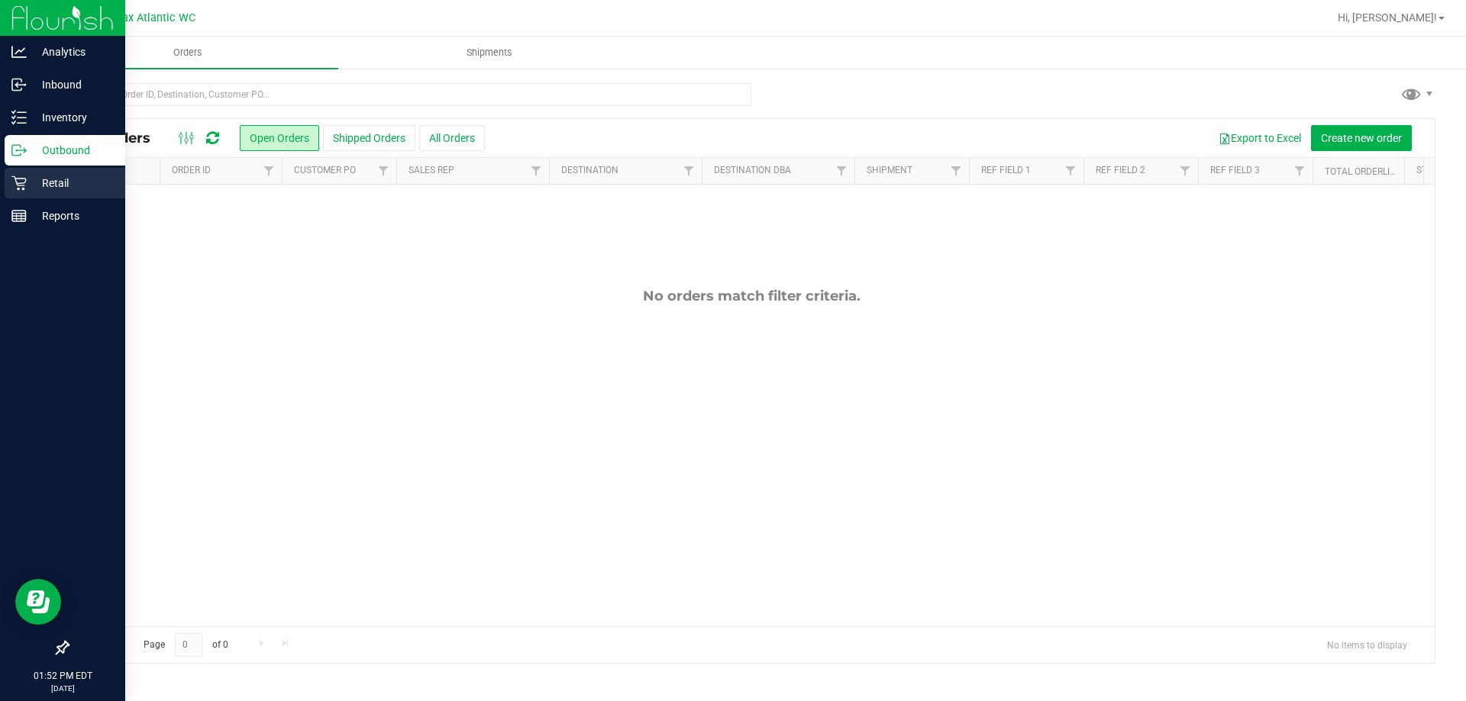
click at [28, 188] on p "Retail" at bounding box center [73, 183] width 92 height 18
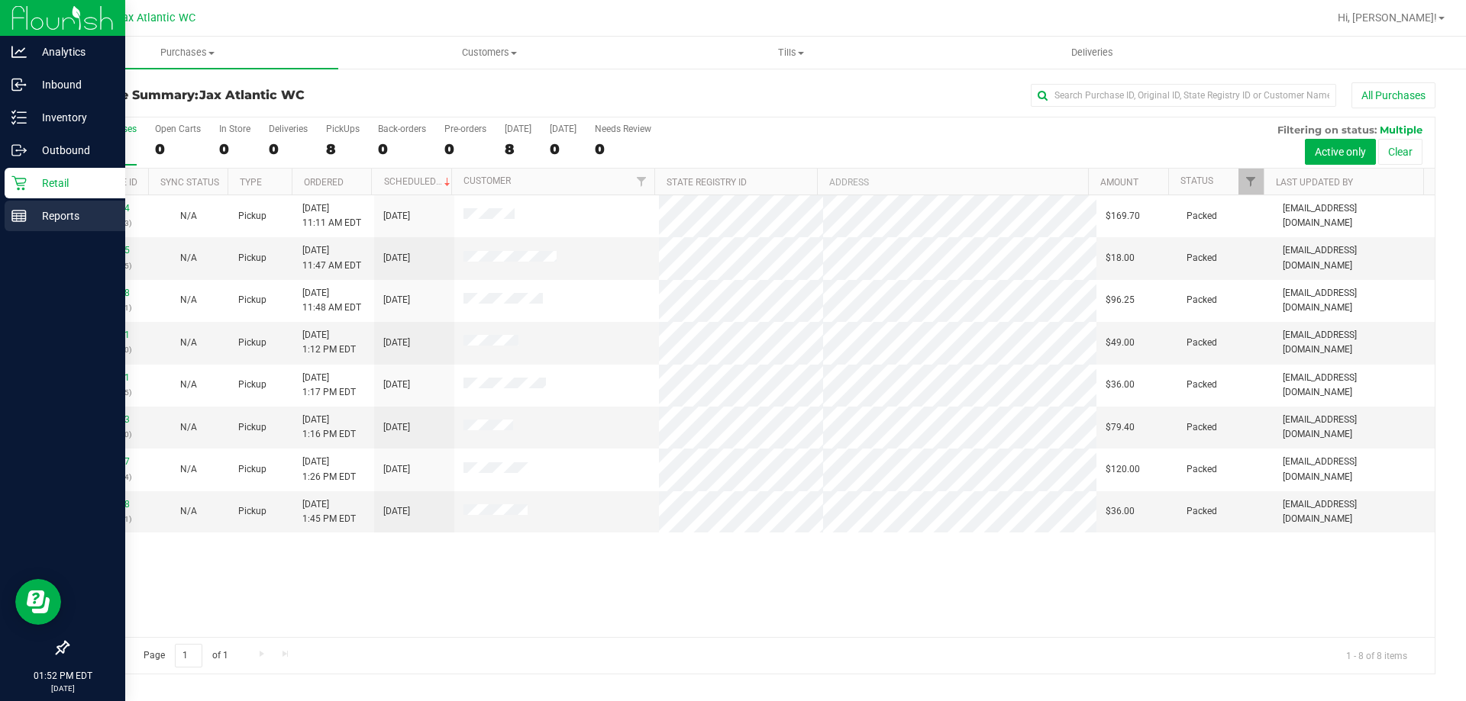
click at [33, 215] on p "Reports" at bounding box center [73, 216] width 92 height 18
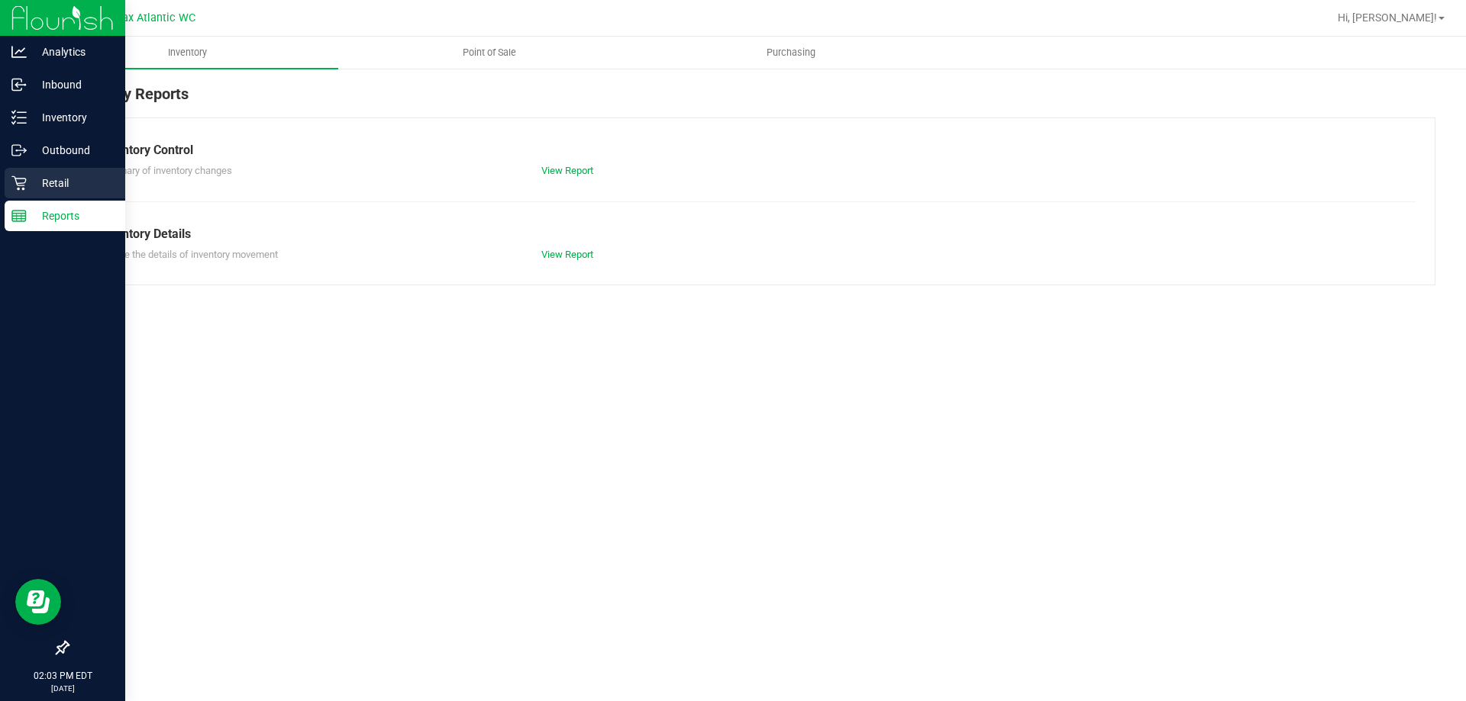
click at [22, 181] on icon at bounding box center [18, 183] width 15 height 15
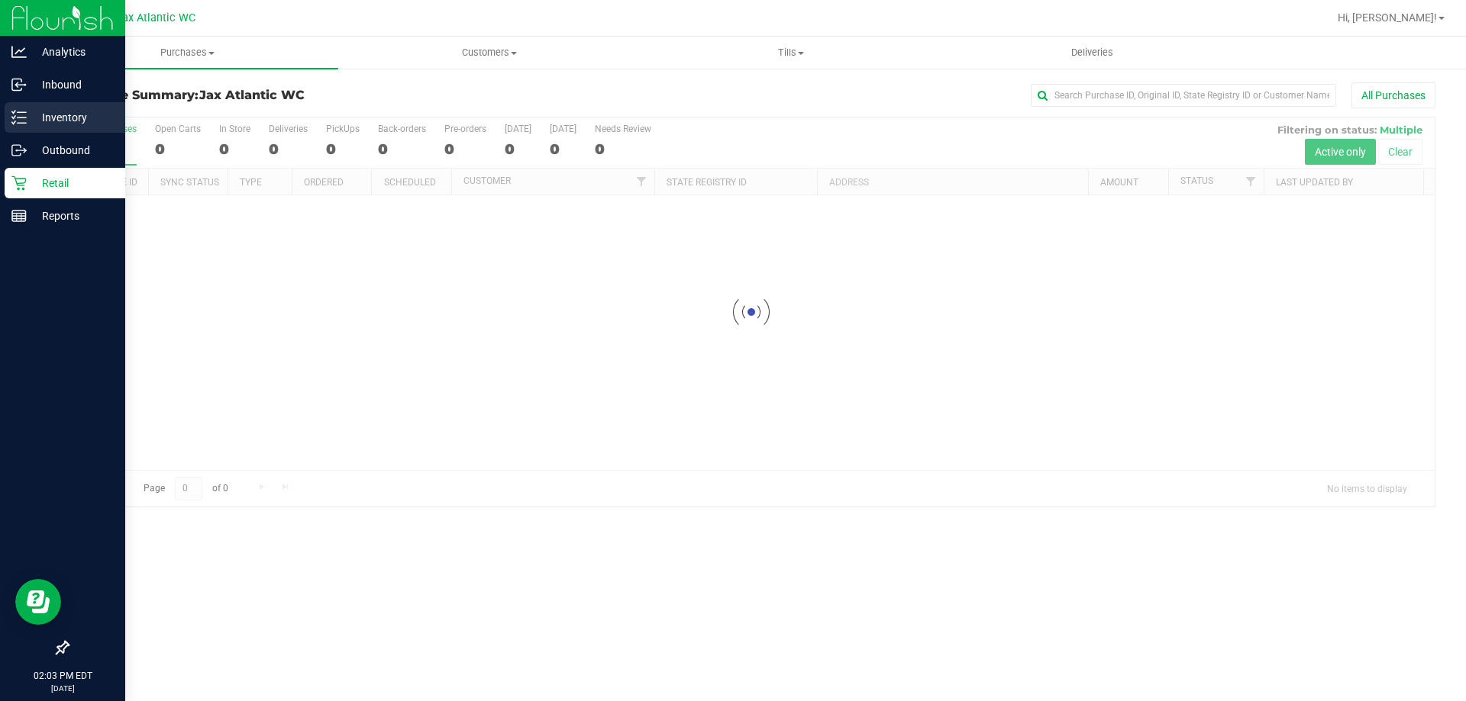
click at [36, 117] on p "Inventory" at bounding box center [73, 117] width 92 height 18
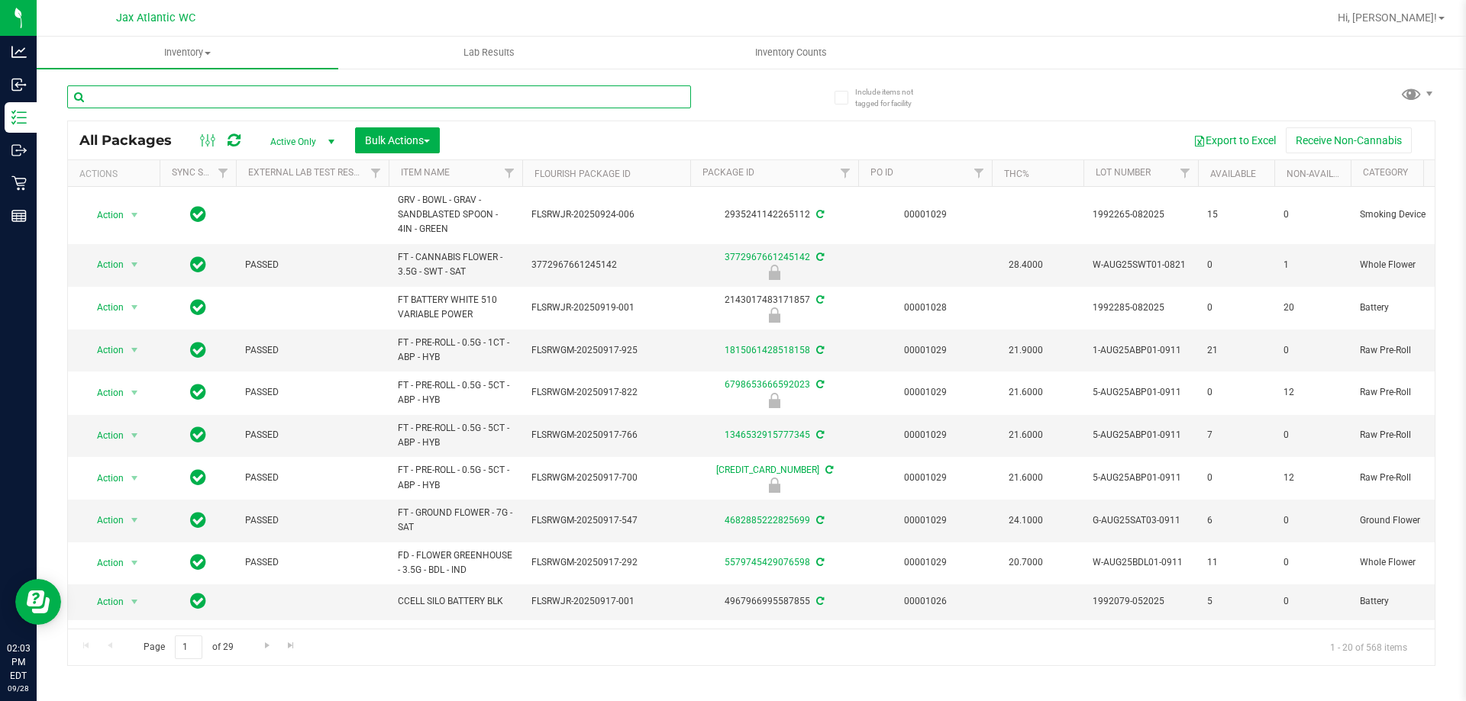
click at [156, 99] on input "text" at bounding box center [379, 96] width 624 height 23
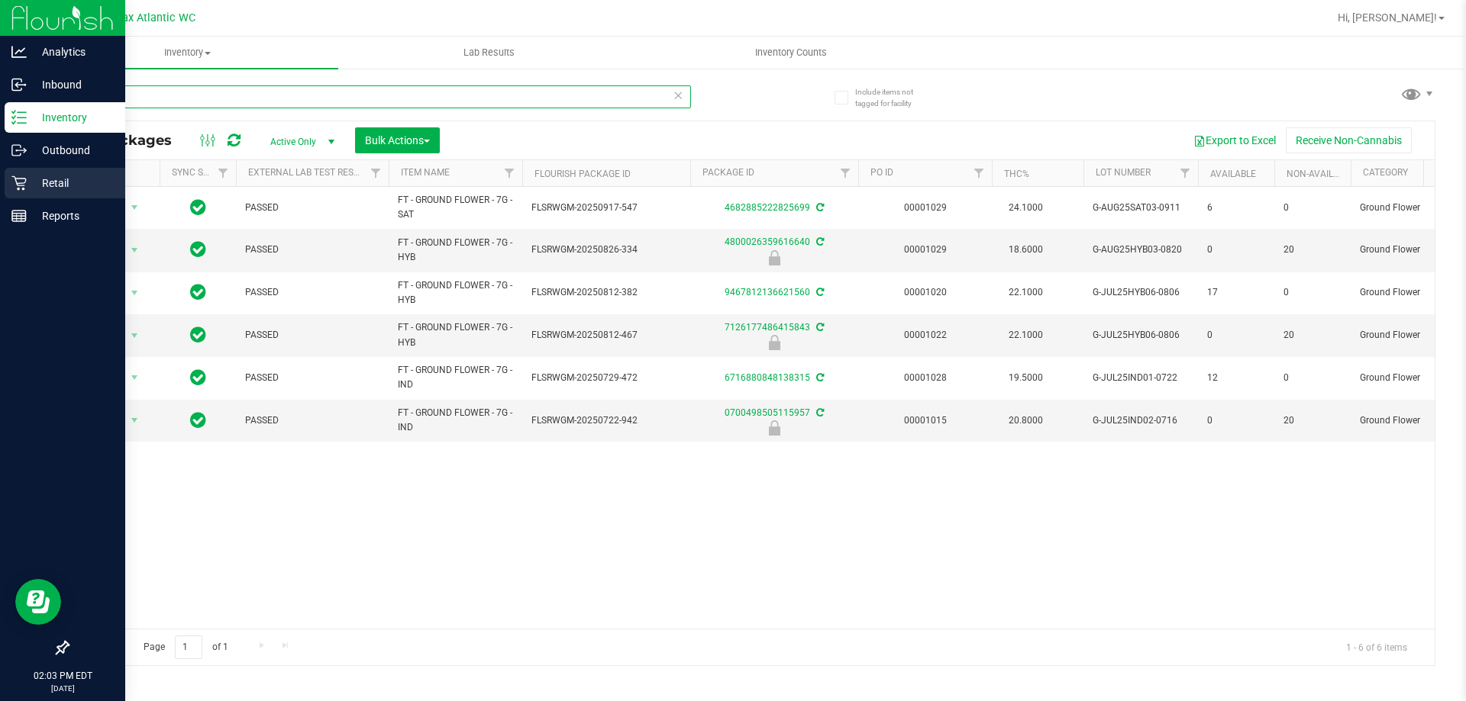
type input "ground"
click at [31, 183] on p "Retail" at bounding box center [73, 183] width 92 height 18
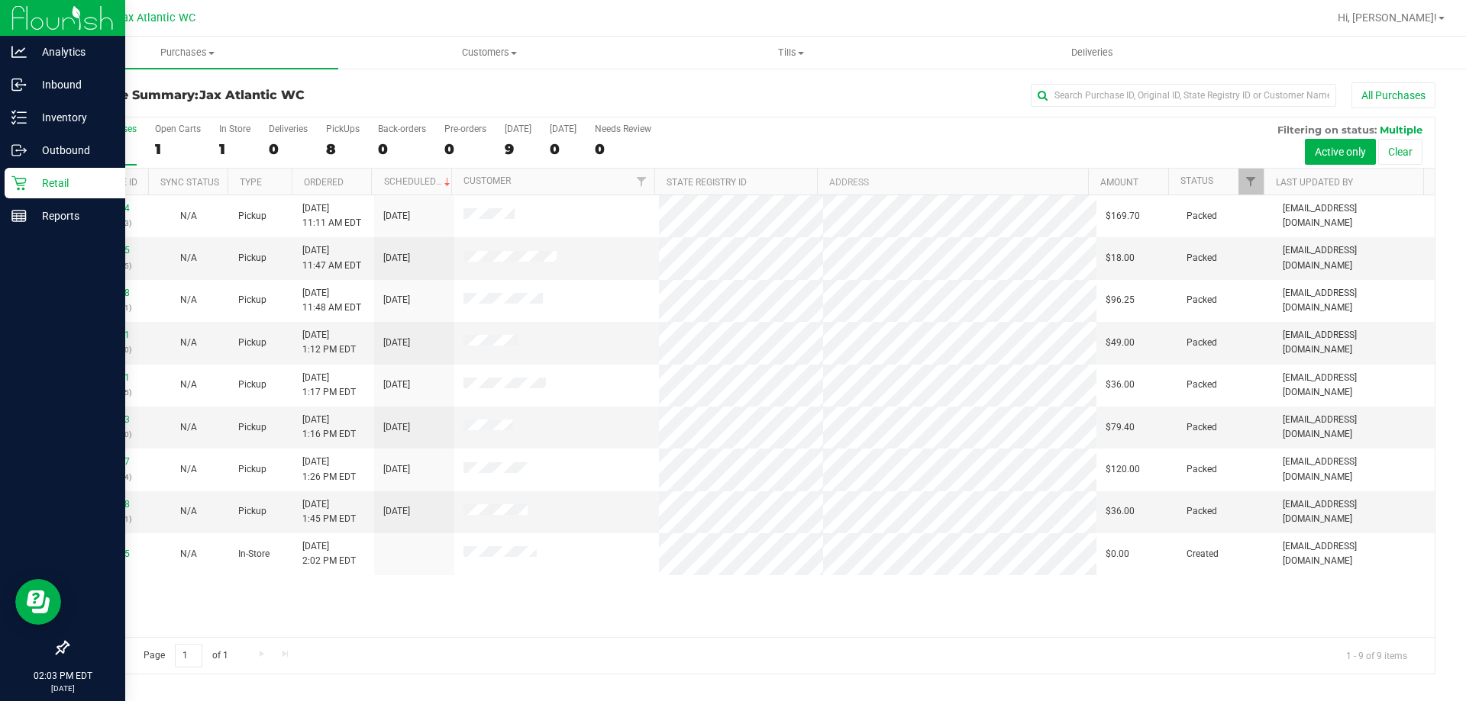
click at [26, 182] on icon at bounding box center [18, 183] width 15 height 15
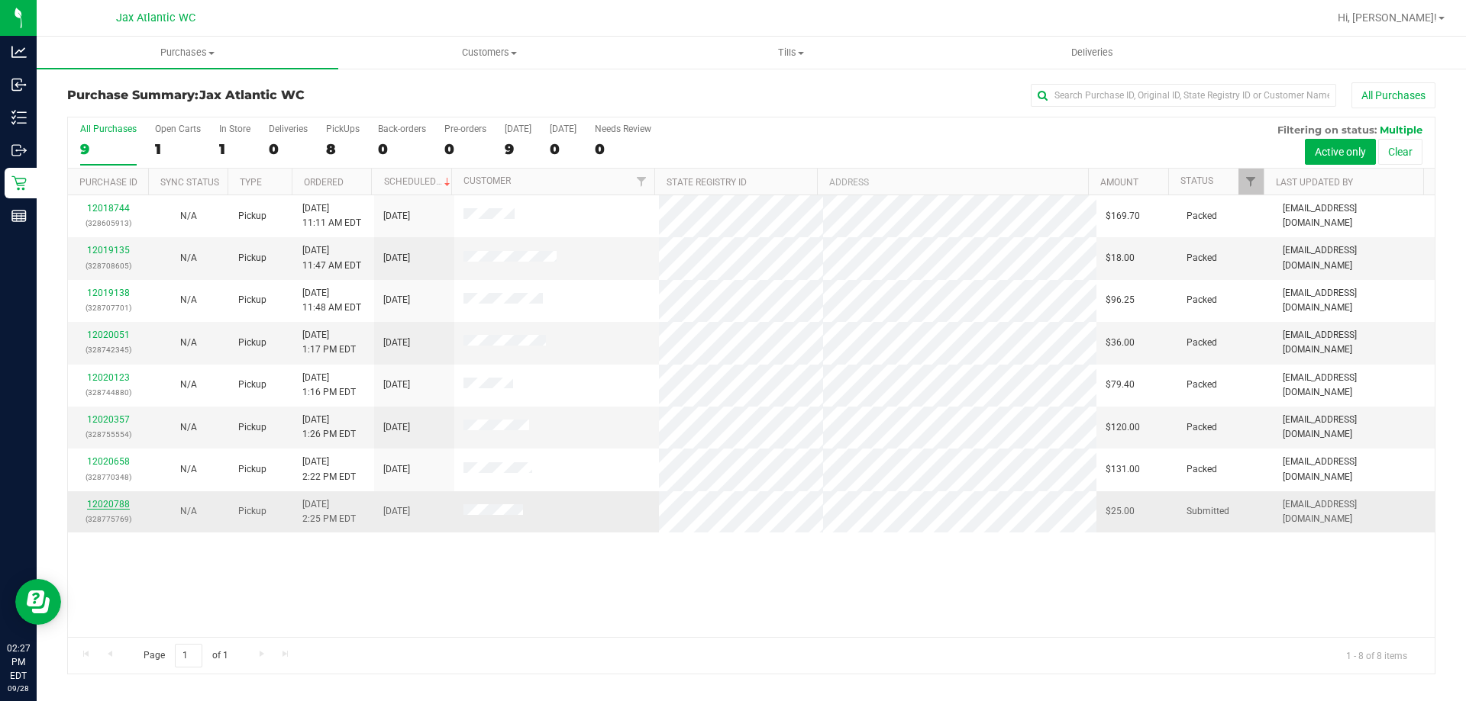
click at [111, 505] on link "12020788" at bounding box center [108, 504] width 43 height 11
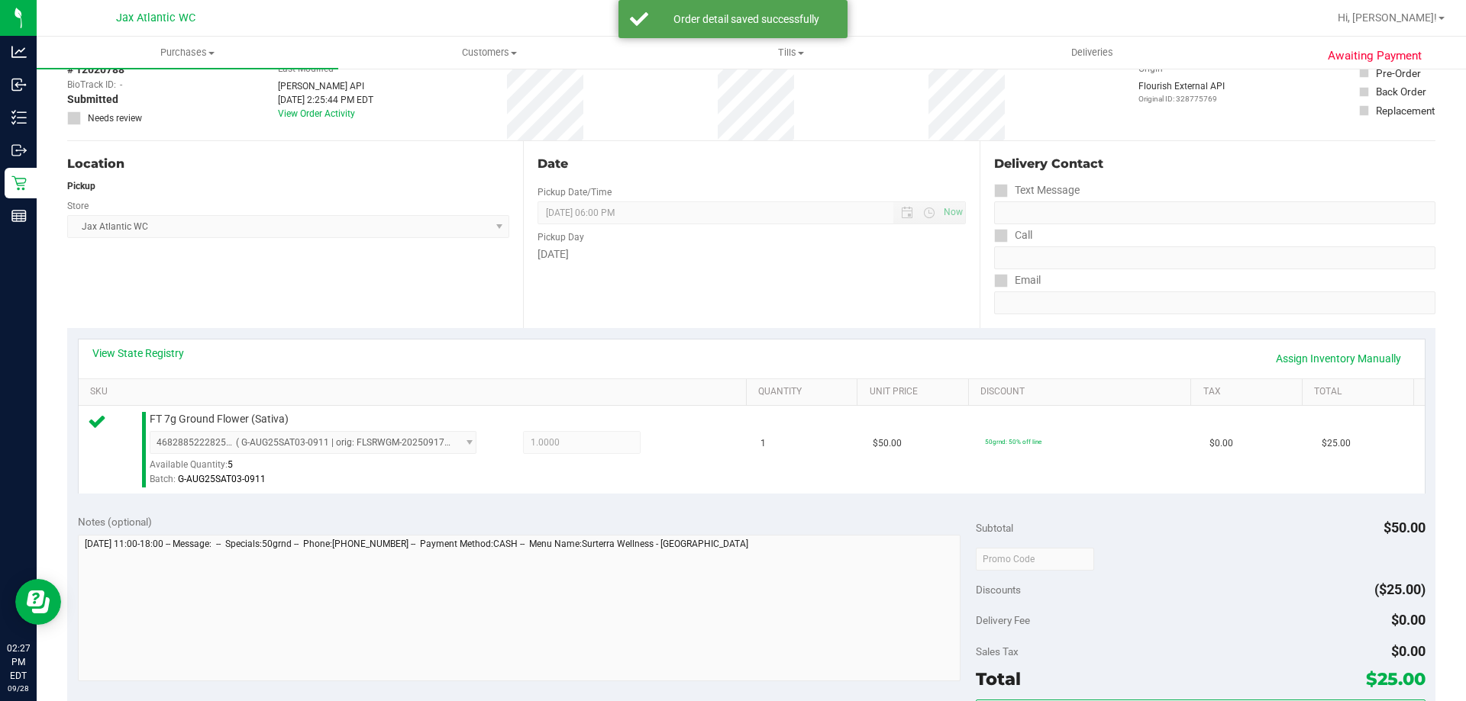
scroll to position [229, 0]
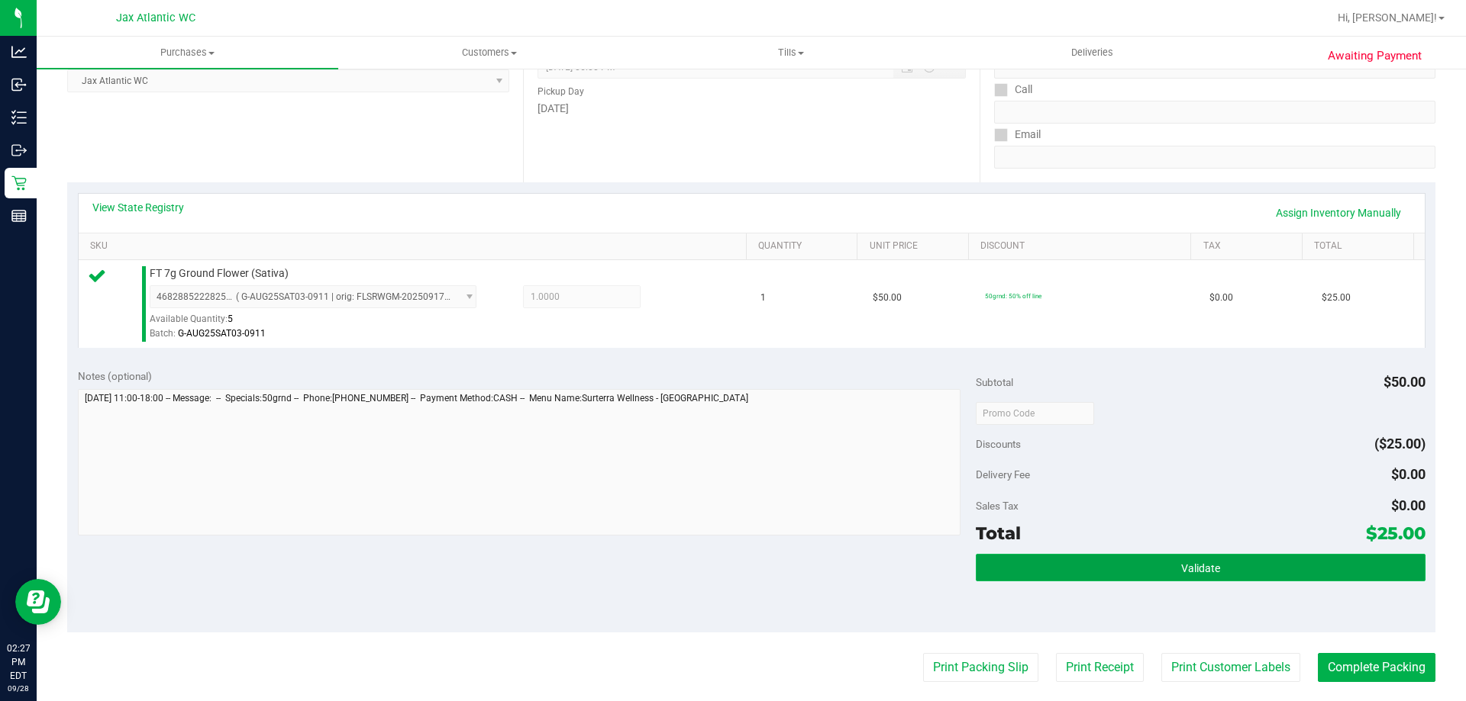
click at [1076, 569] on button "Validate" at bounding box center [1200, 567] width 449 height 27
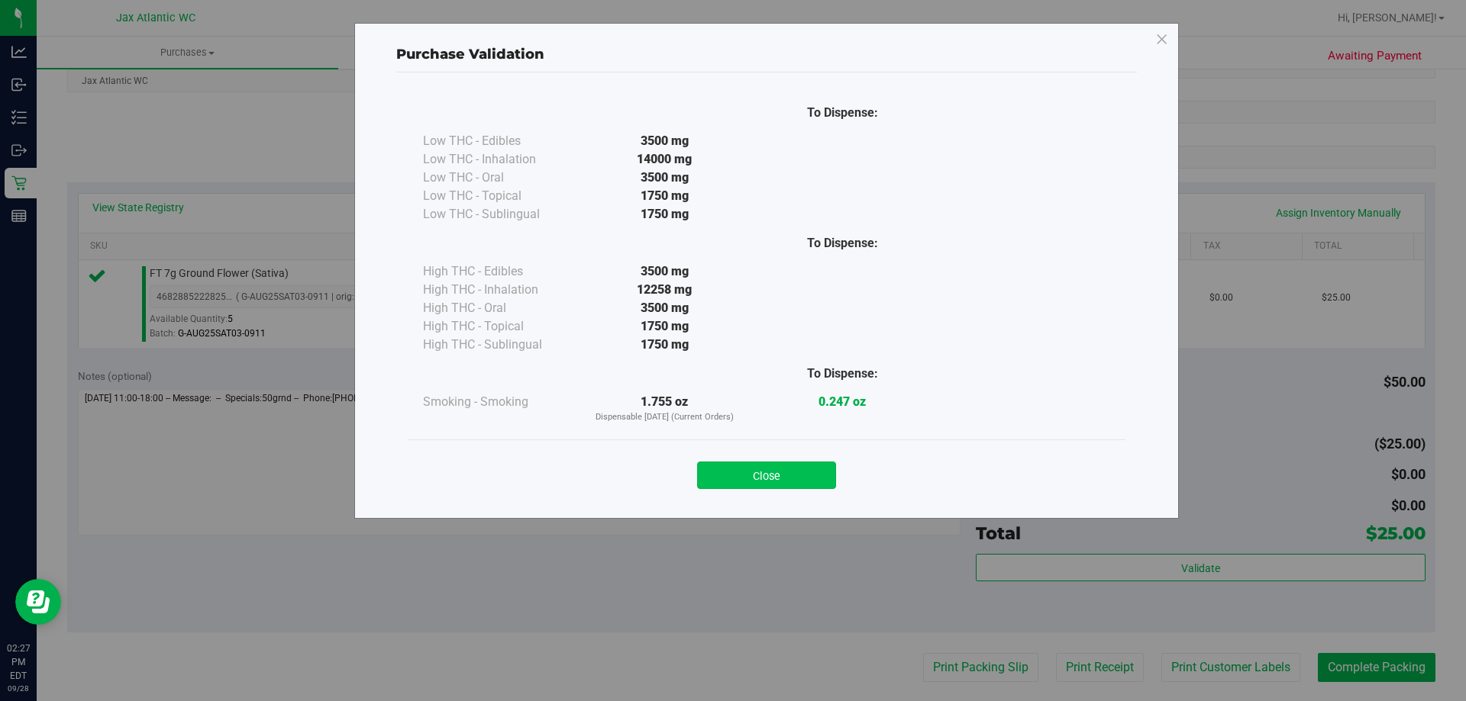
click at [759, 479] on button "Close" at bounding box center [766, 475] width 139 height 27
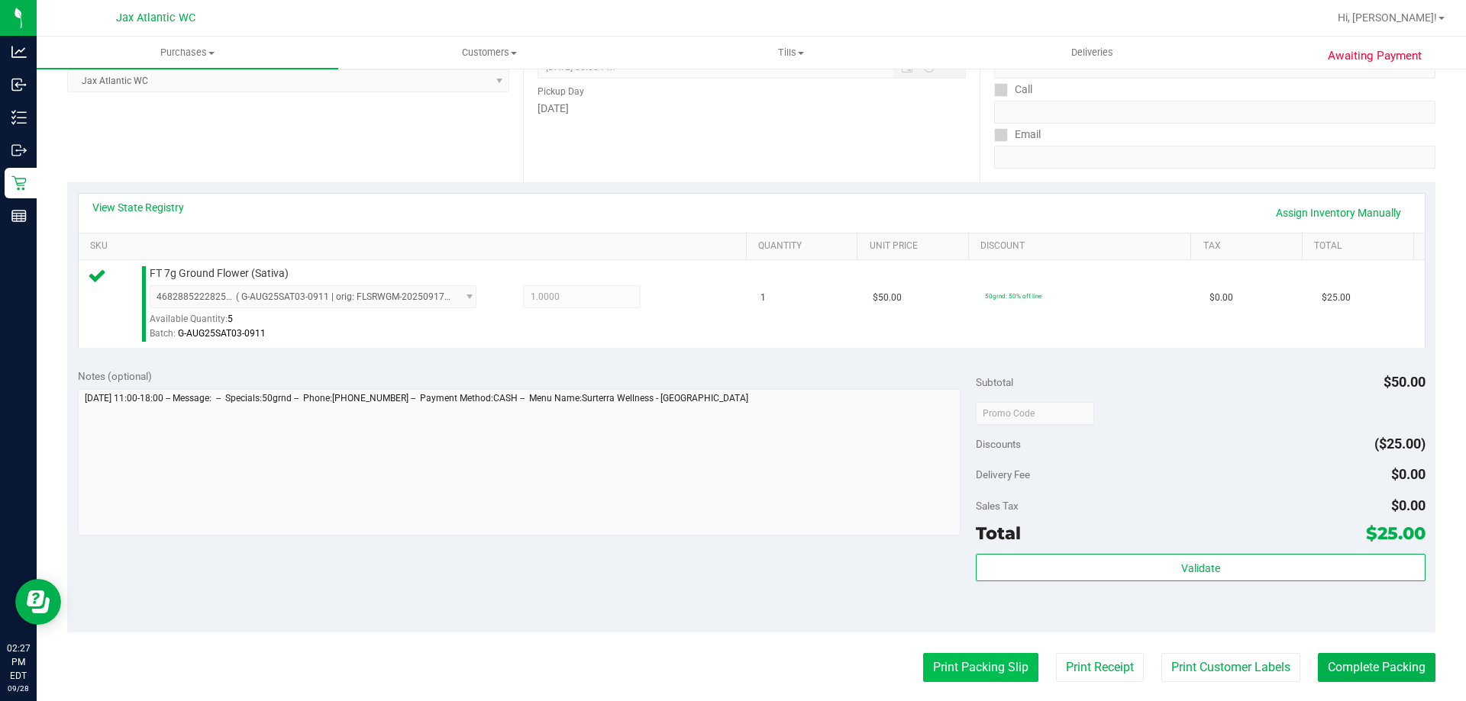
click at [963, 668] on button "Print Packing Slip" at bounding box center [980, 667] width 115 height 29
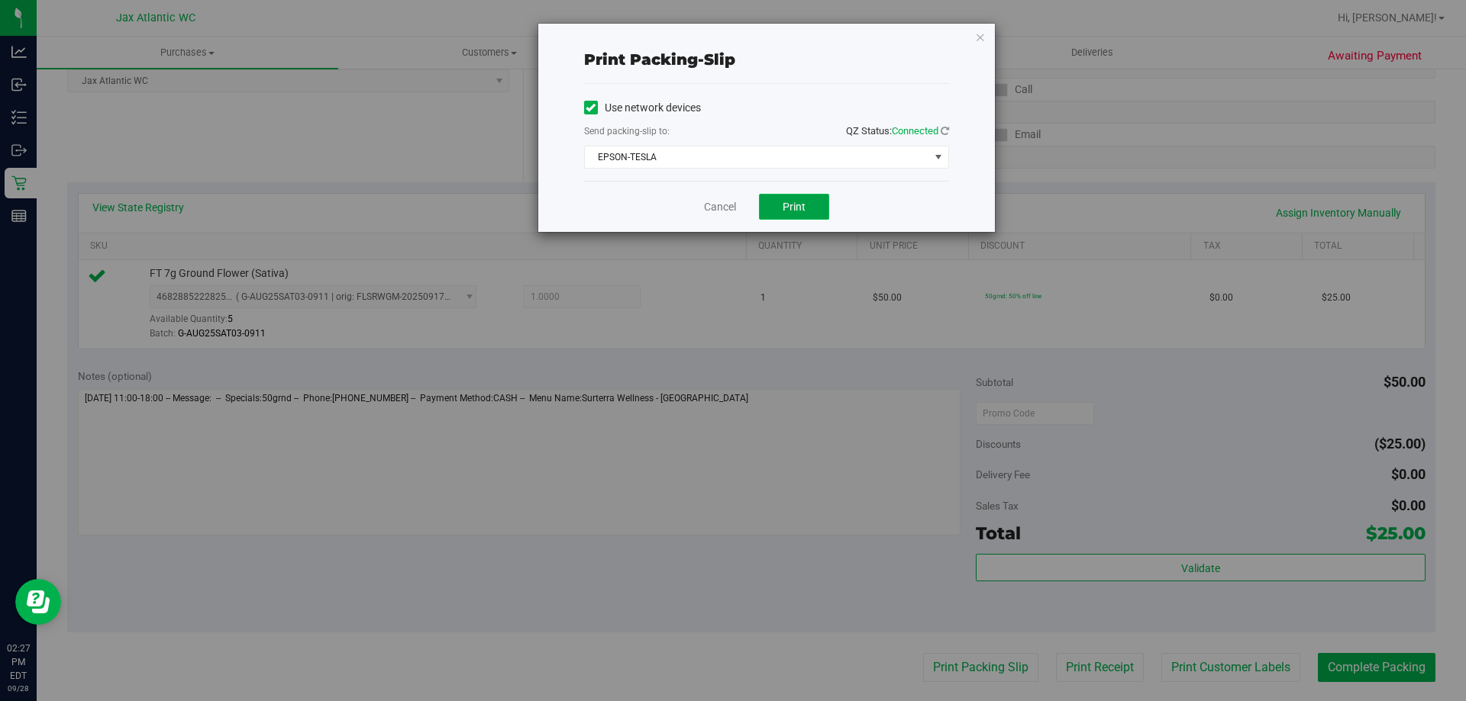
click at [778, 202] on button "Print" at bounding box center [794, 207] width 70 height 26
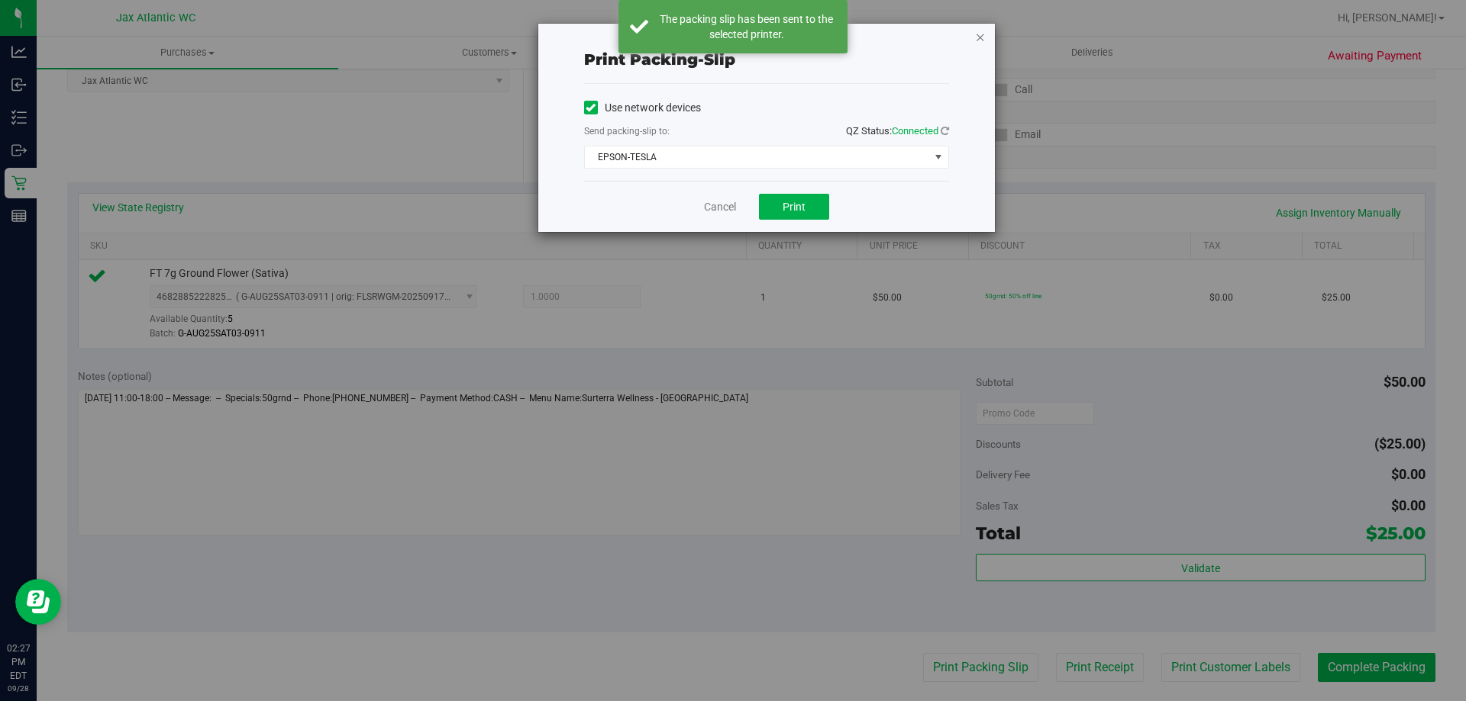
click at [980, 37] on icon "button" at bounding box center [980, 36] width 11 height 18
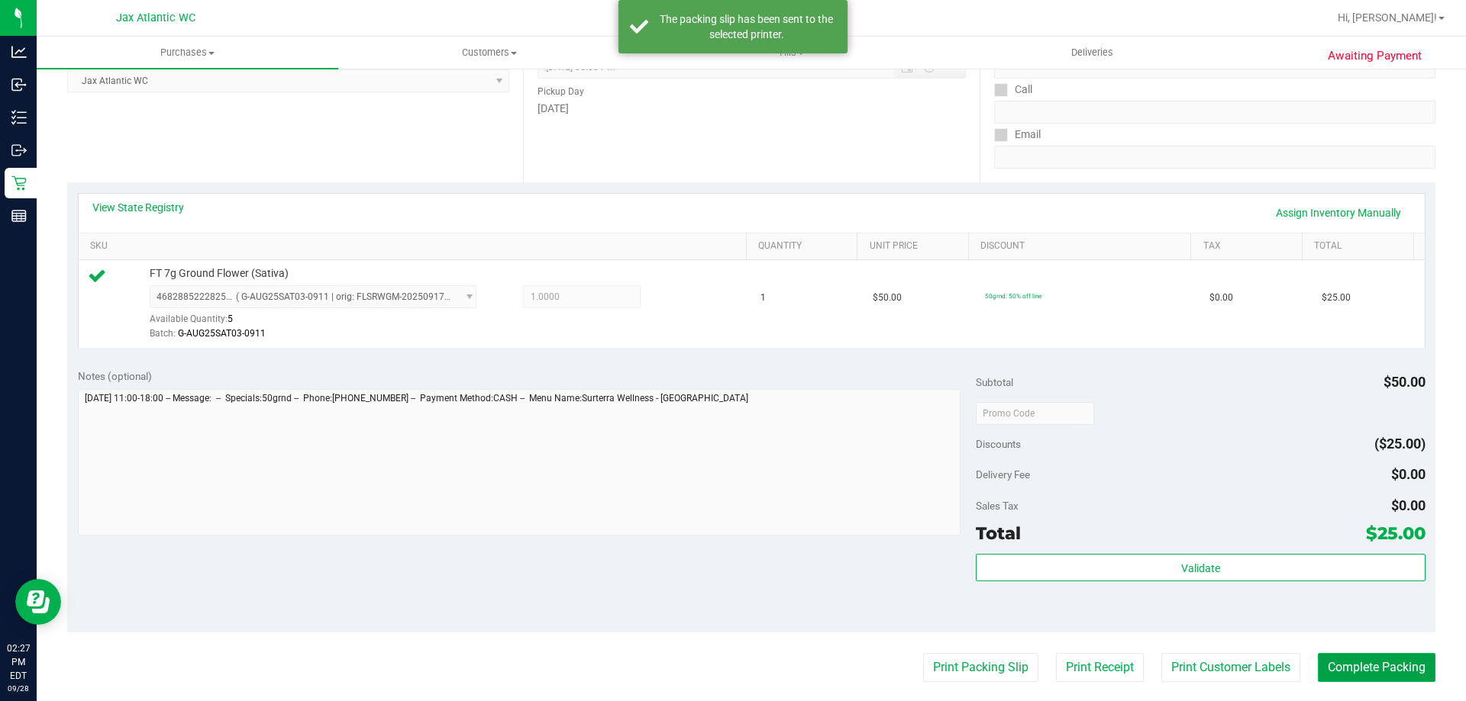
click at [1379, 670] on button "Complete Packing" at bounding box center [1376, 667] width 118 height 29
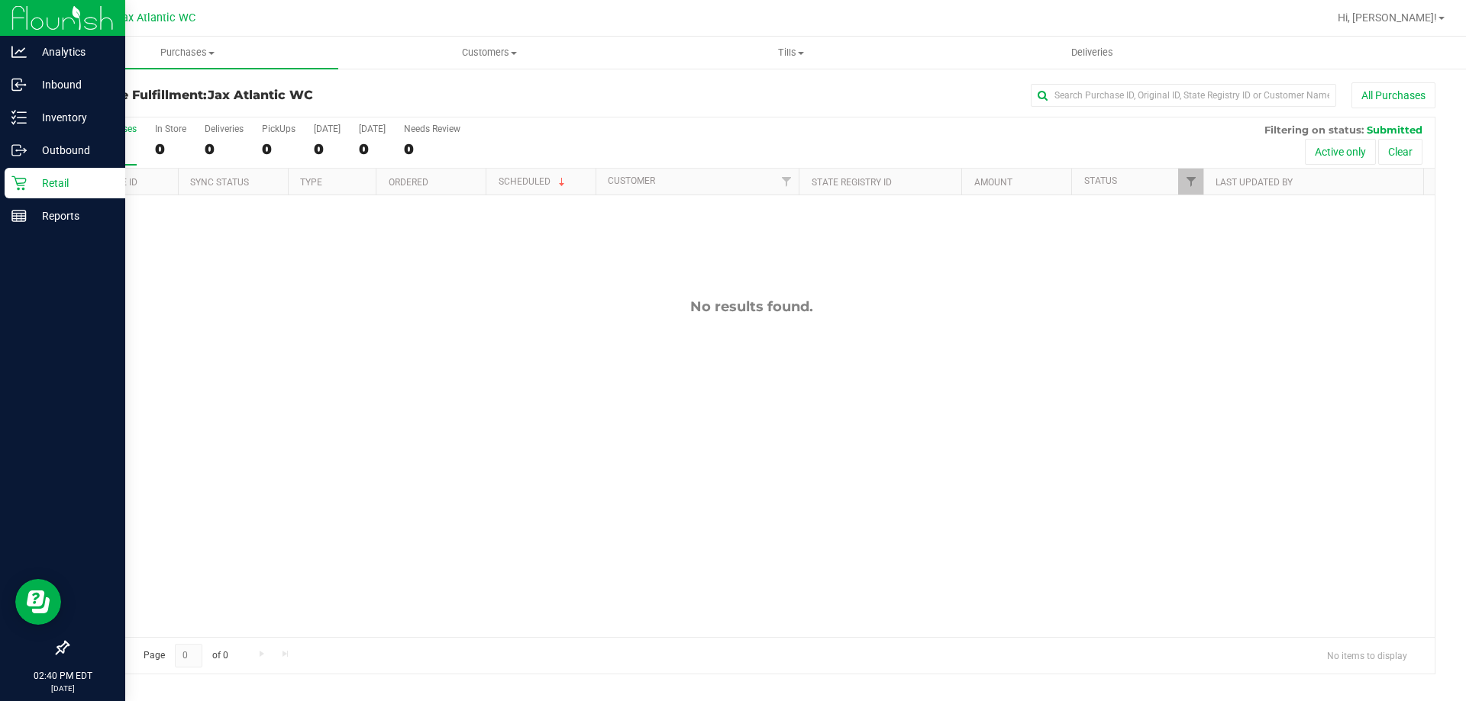
click at [35, 178] on p "Retail" at bounding box center [73, 183] width 92 height 18
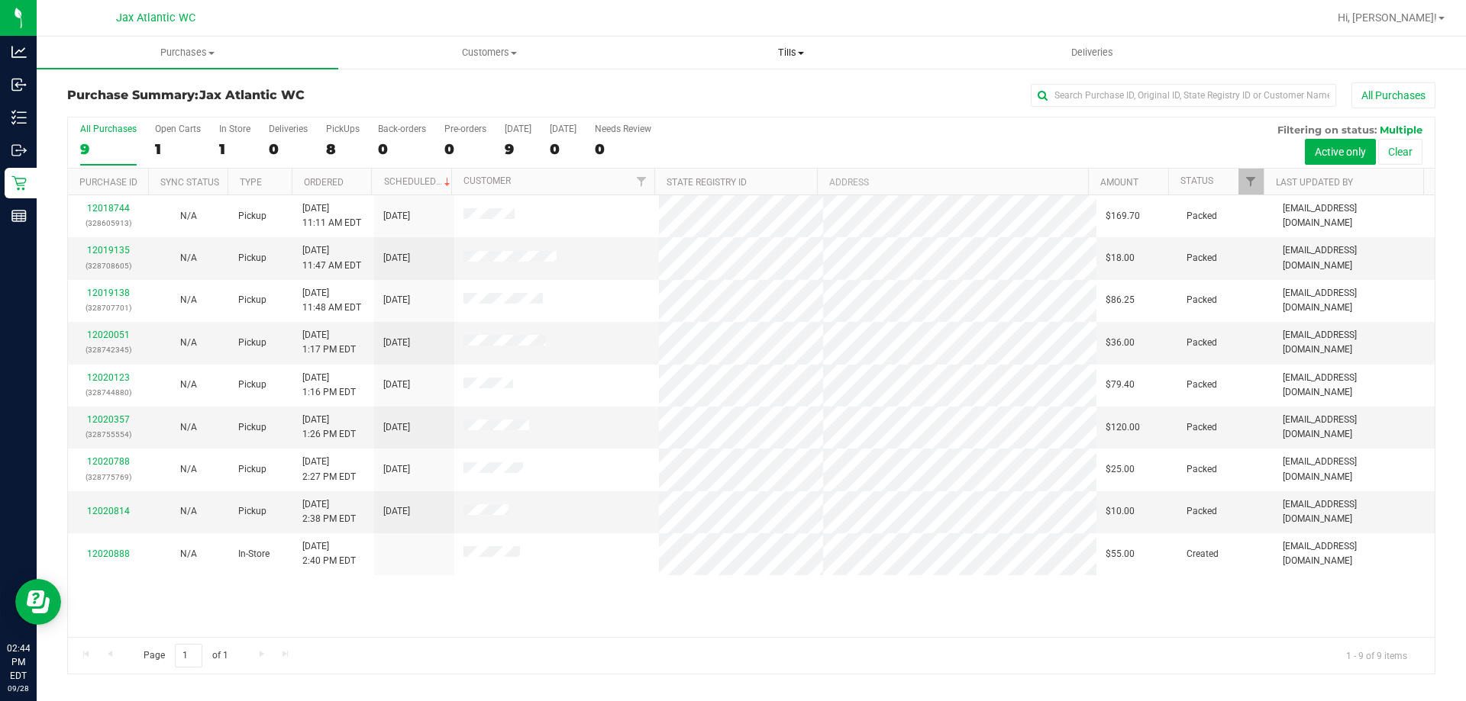
click at [793, 57] on span "Tills" at bounding box center [790, 53] width 300 height 14
click at [705, 95] on span "Manage tills" at bounding box center [691, 91] width 103 height 13
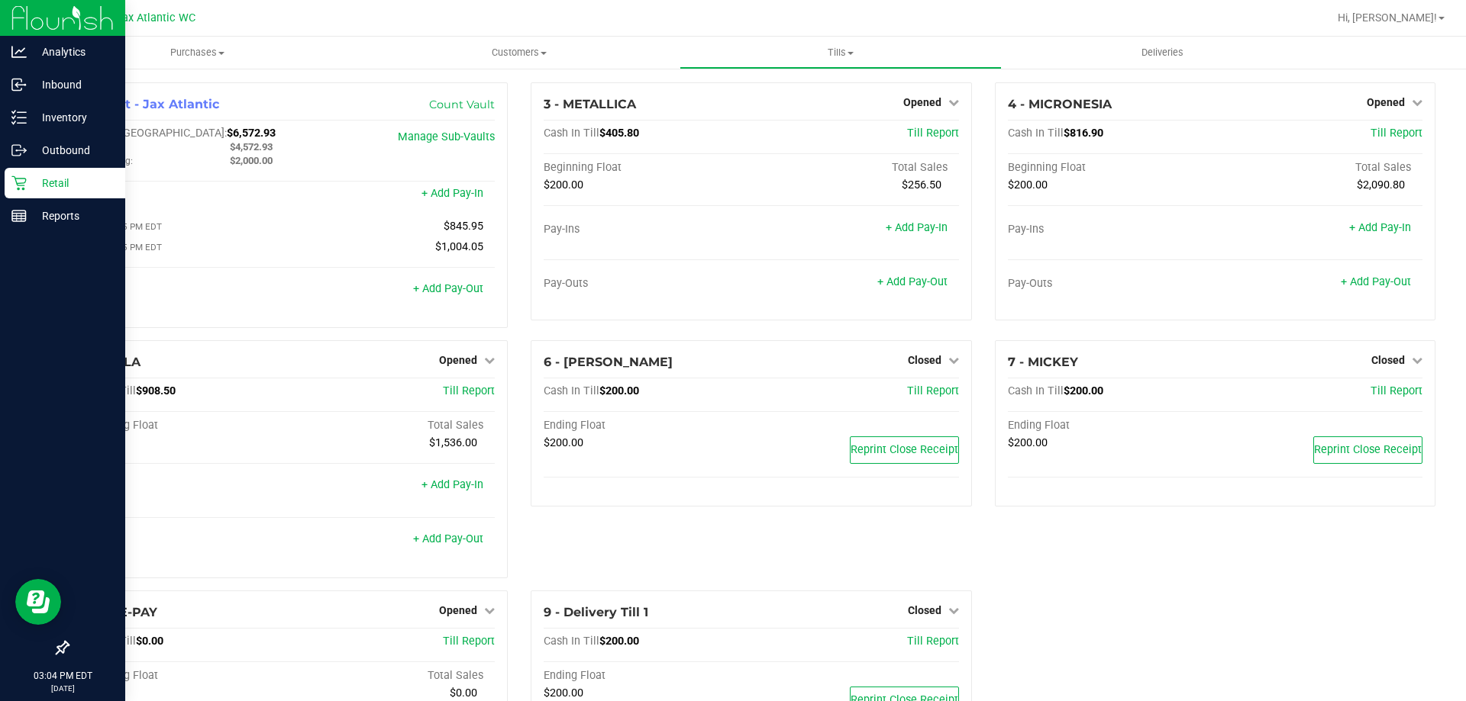
click at [22, 181] on icon at bounding box center [18, 183] width 15 height 15
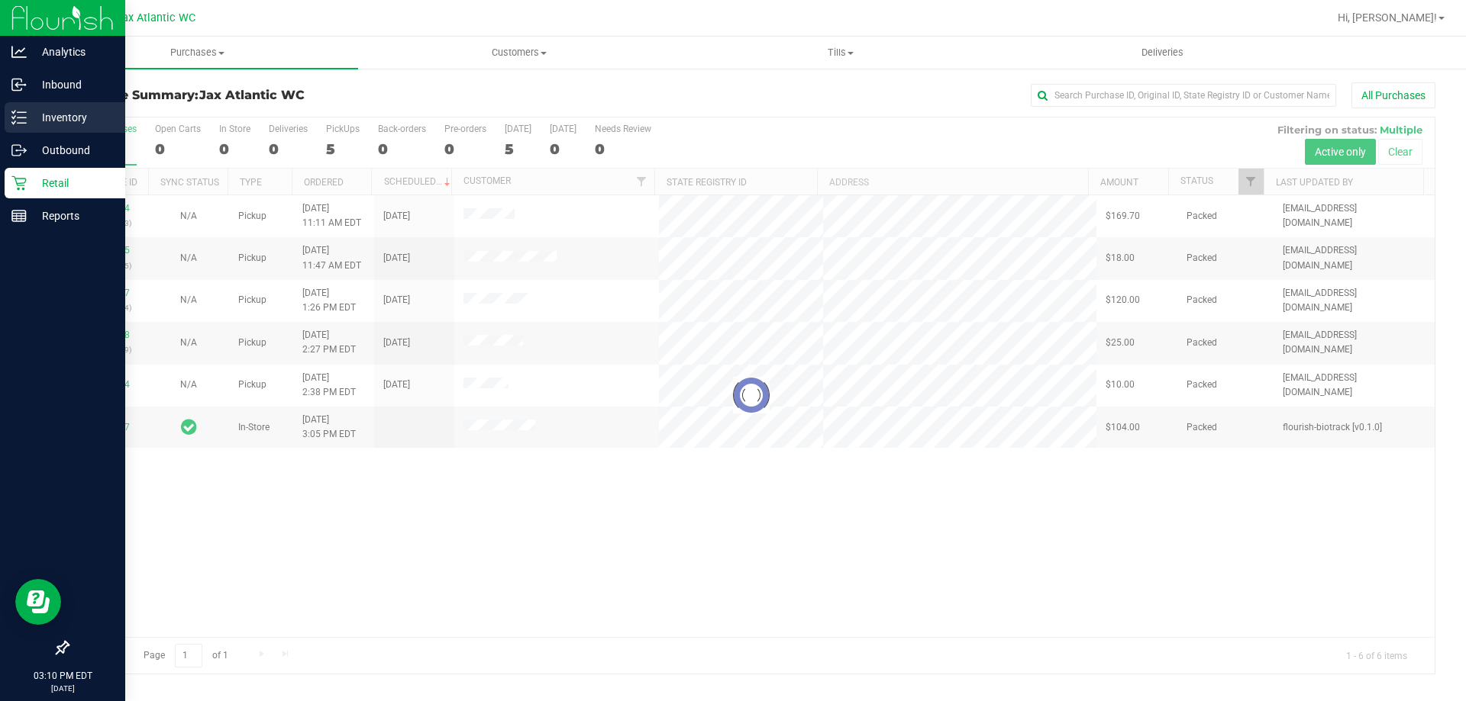
click at [39, 115] on p "Inventory" at bounding box center [73, 117] width 92 height 18
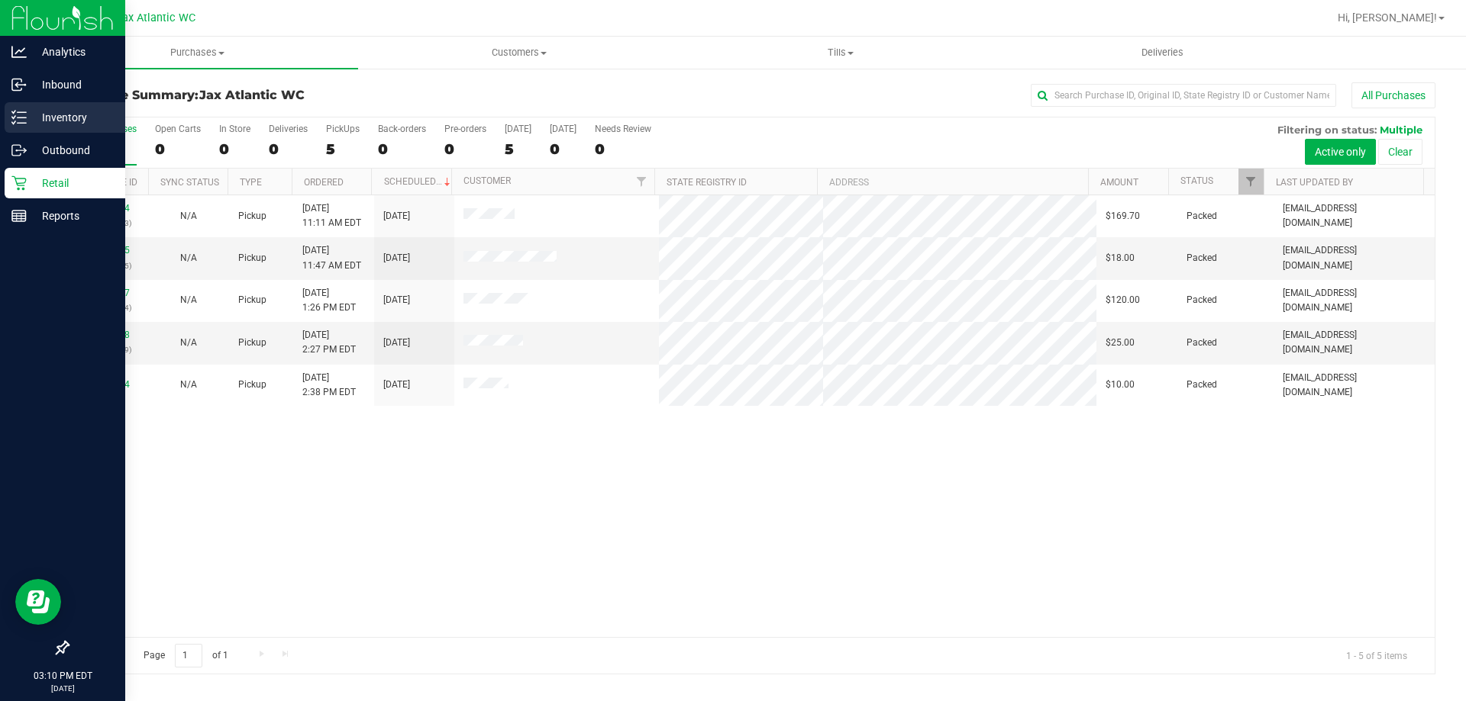
click at [28, 123] on p "Inventory" at bounding box center [73, 117] width 92 height 18
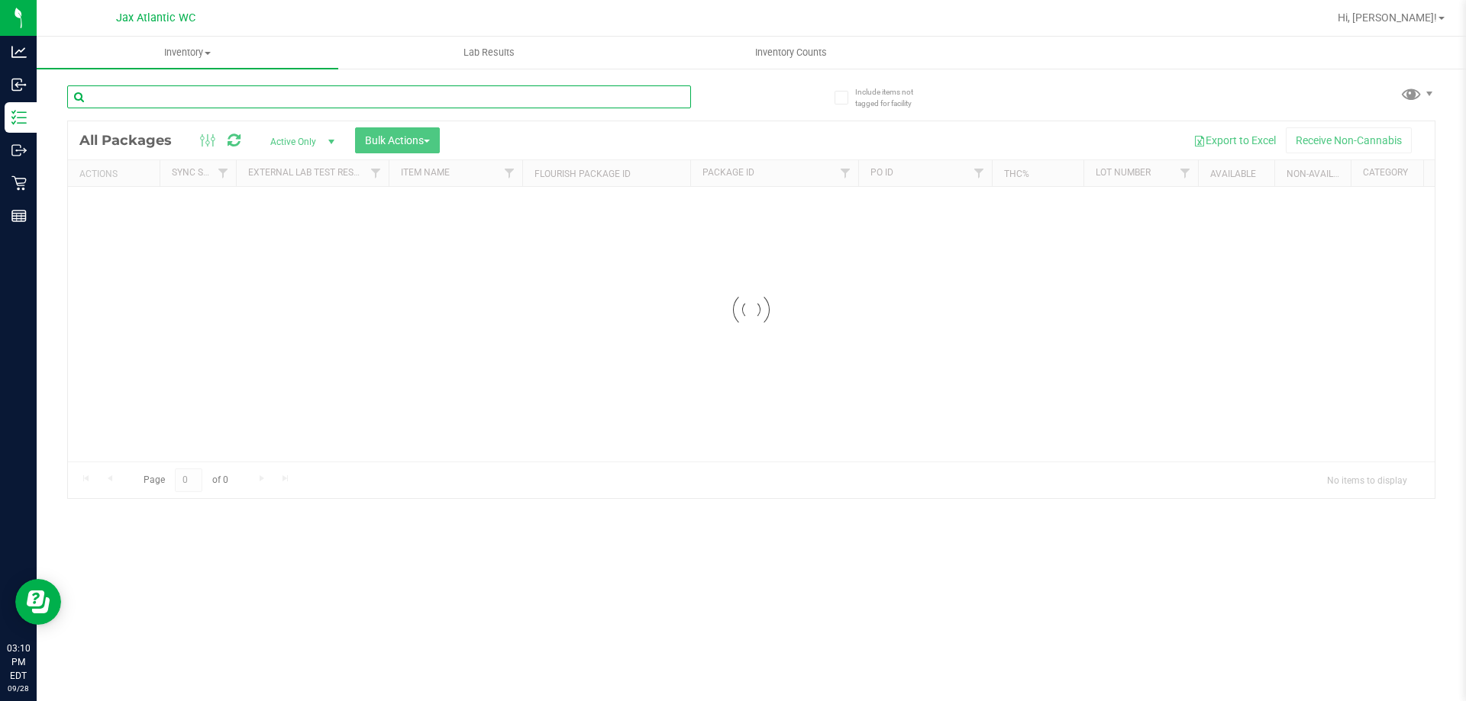
click at [180, 94] on input "text" at bounding box center [379, 96] width 624 height 23
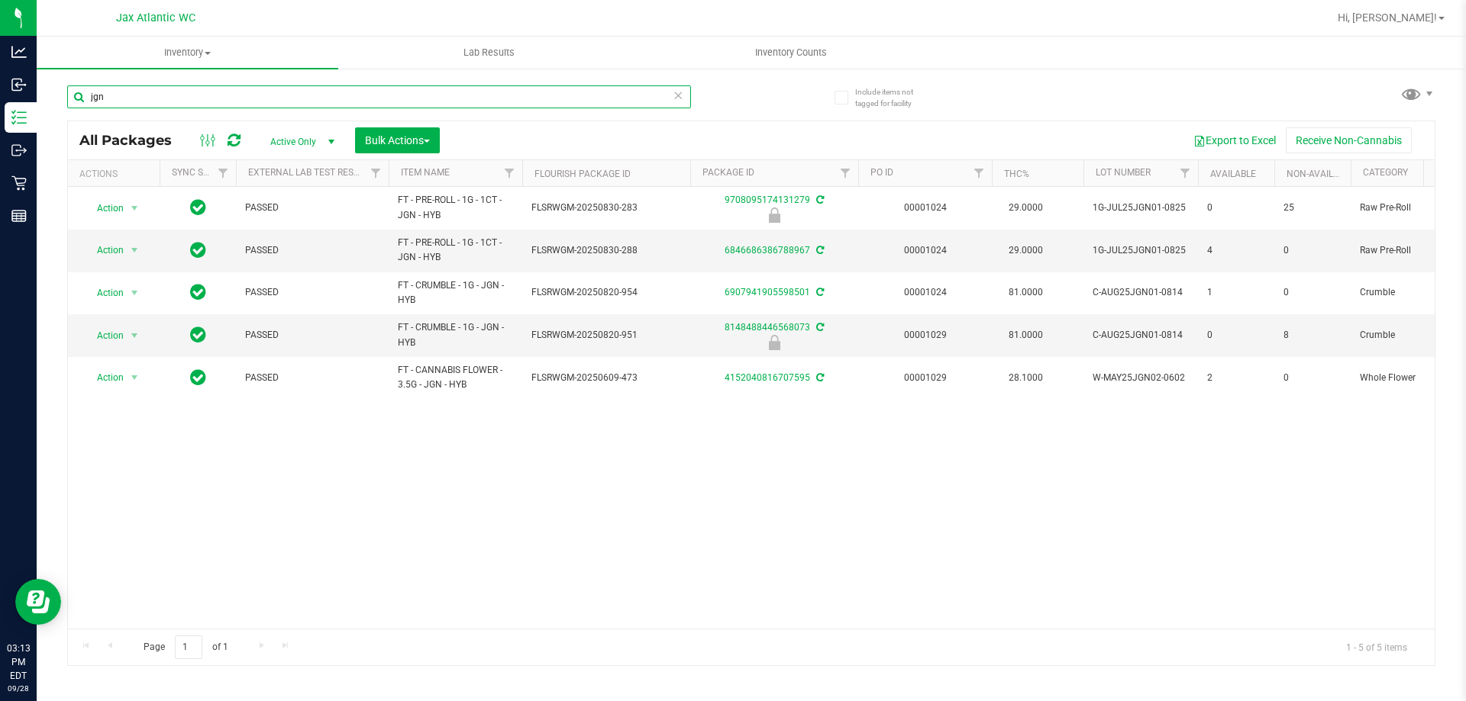
click at [173, 95] on input "jgn" at bounding box center [379, 96] width 624 height 23
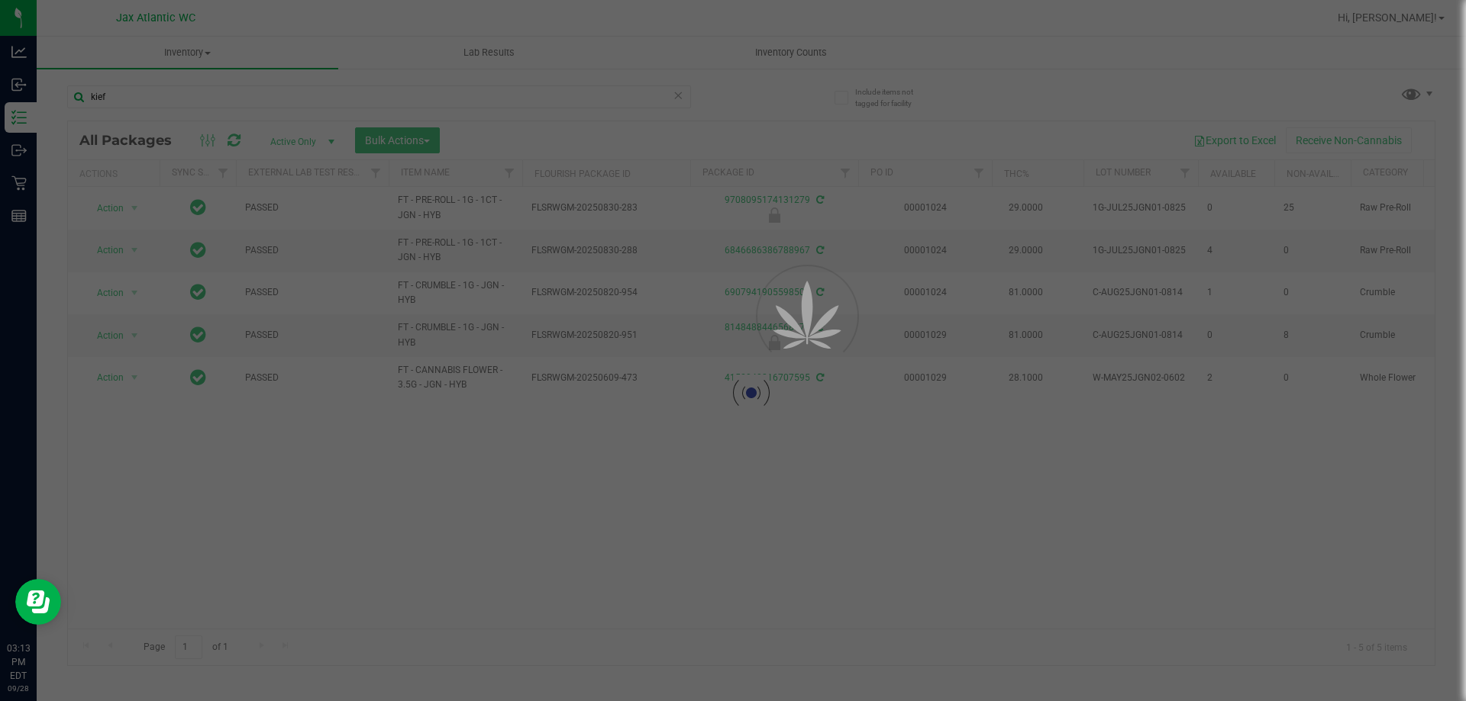
click at [94, 103] on div at bounding box center [733, 350] width 1466 height 701
click at [95, 103] on div at bounding box center [733, 350] width 1466 height 701
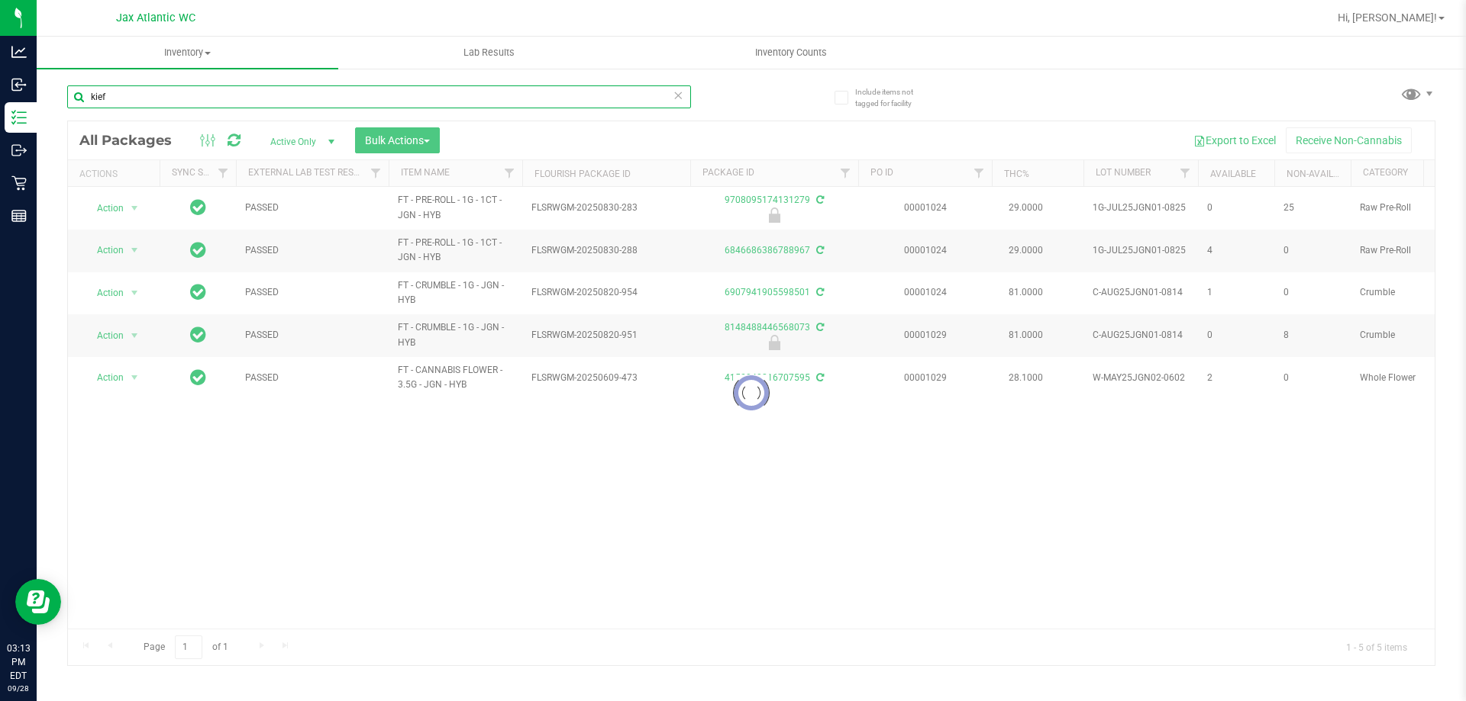
click at [98, 96] on input "kief" at bounding box center [379, 96] width 624 height 23
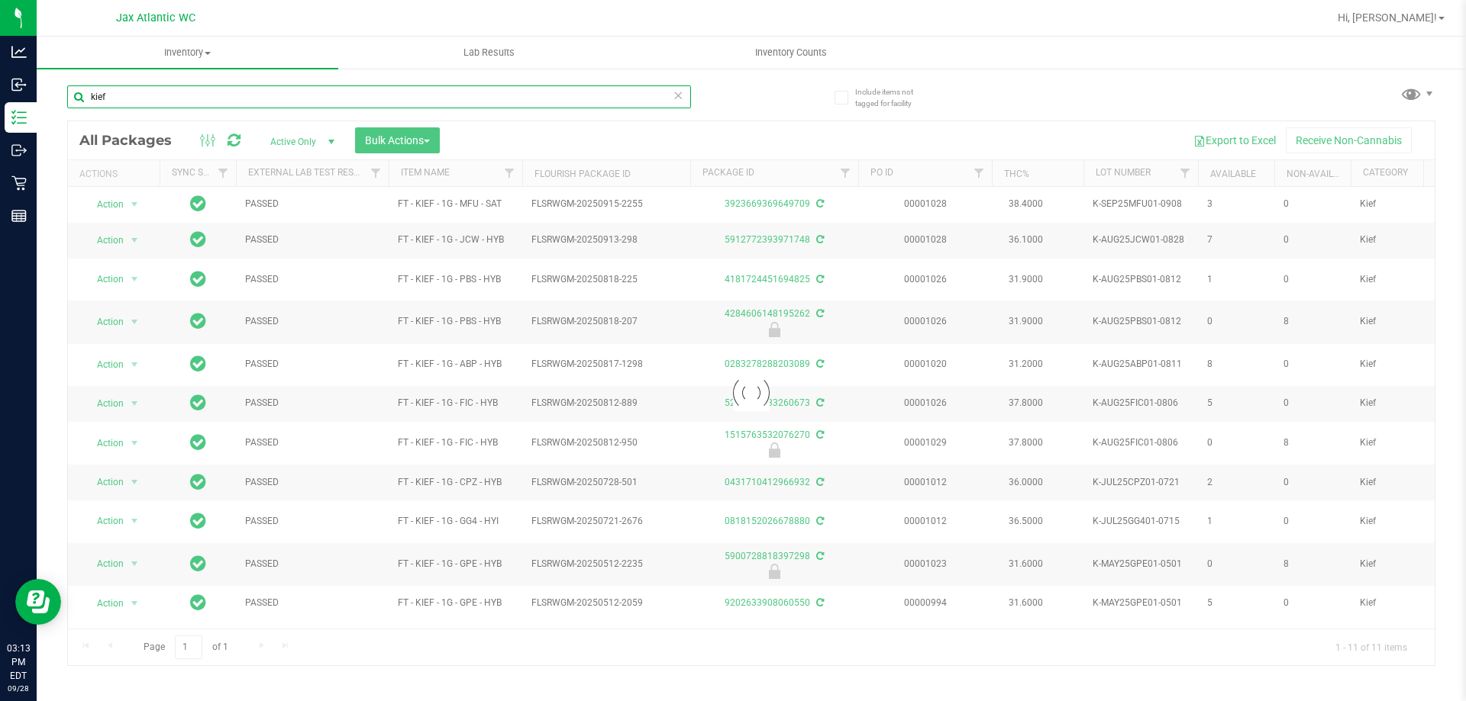
click at [98, 96] on input "kief" at bounding box center [379, 96] width 624 height 23
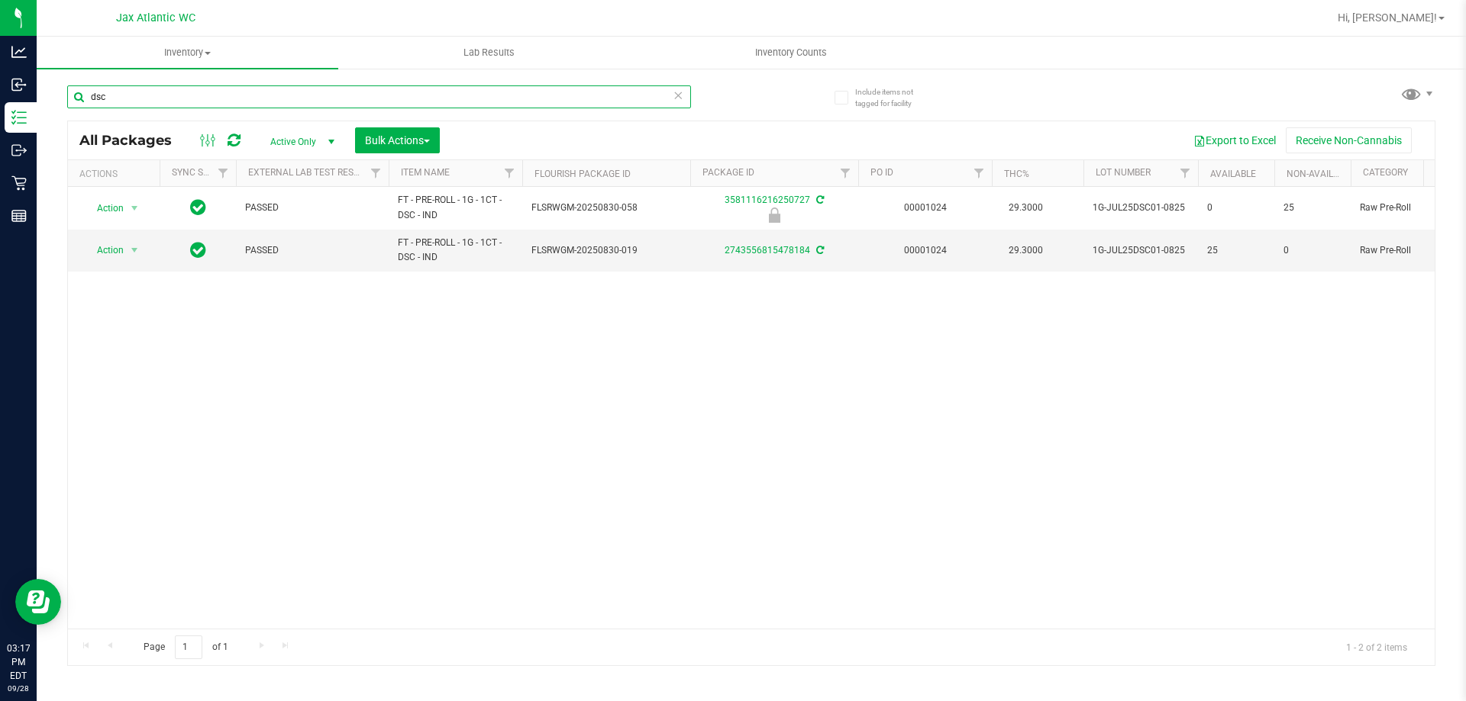
type input "dsc"
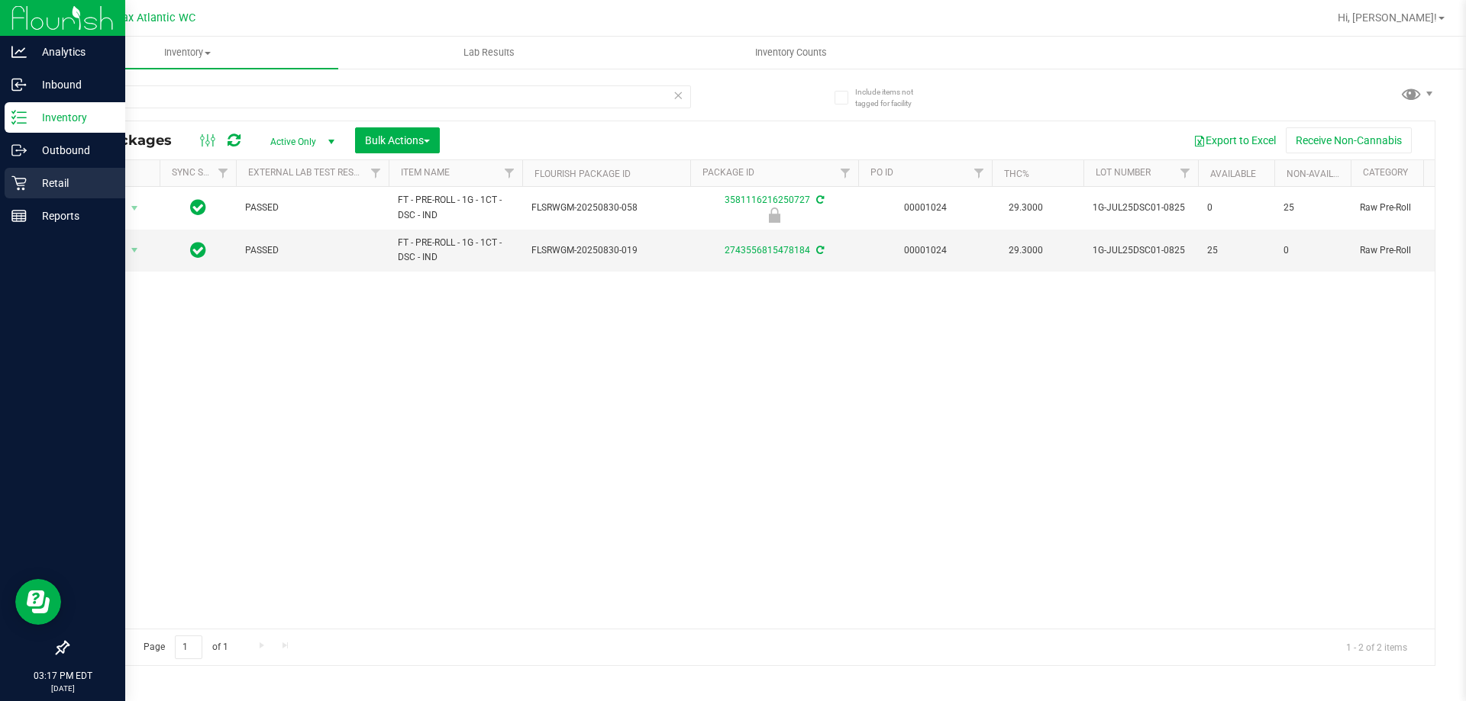
click at [27, 183] on p "Retail" at bounding box center [73, 183] width 92 height 18
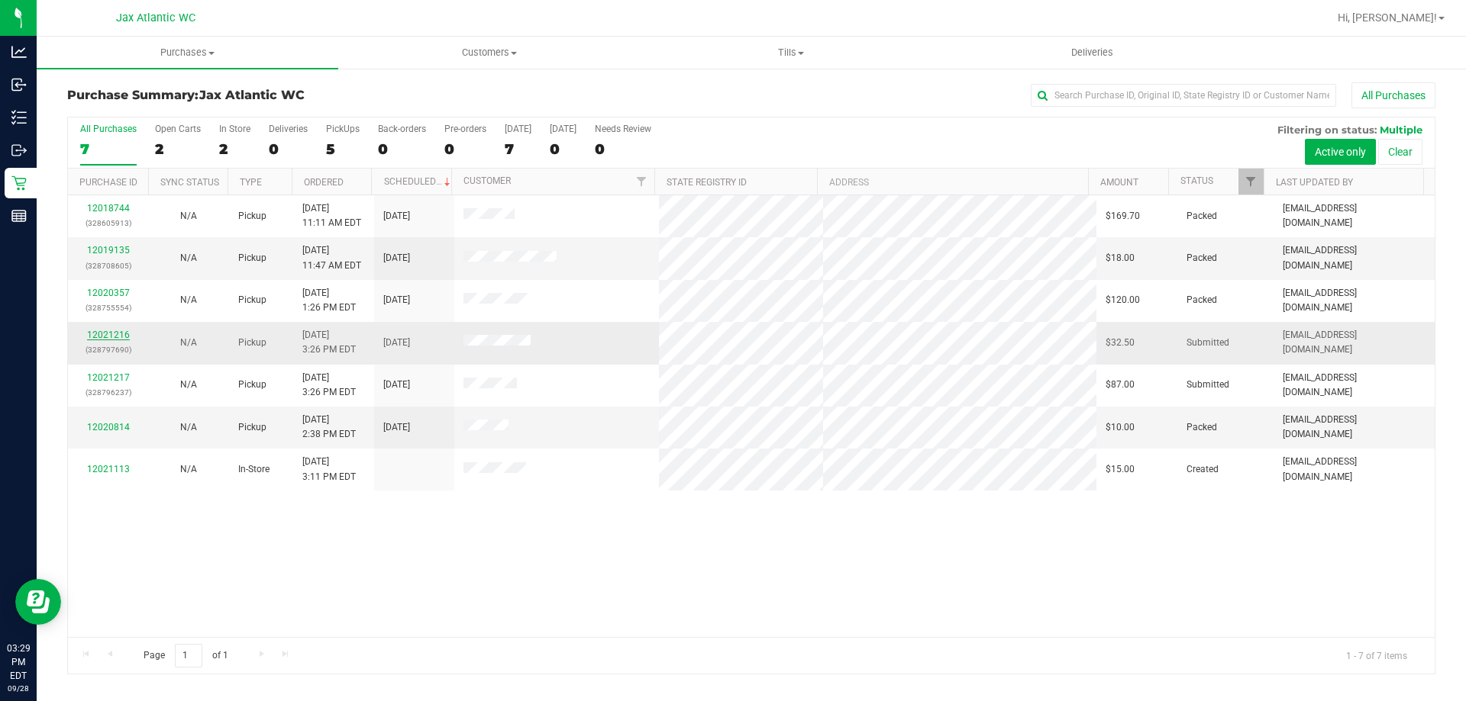
click at [121, 335] on link "12021216" at bounding box center [108, 335] width 43 height 11
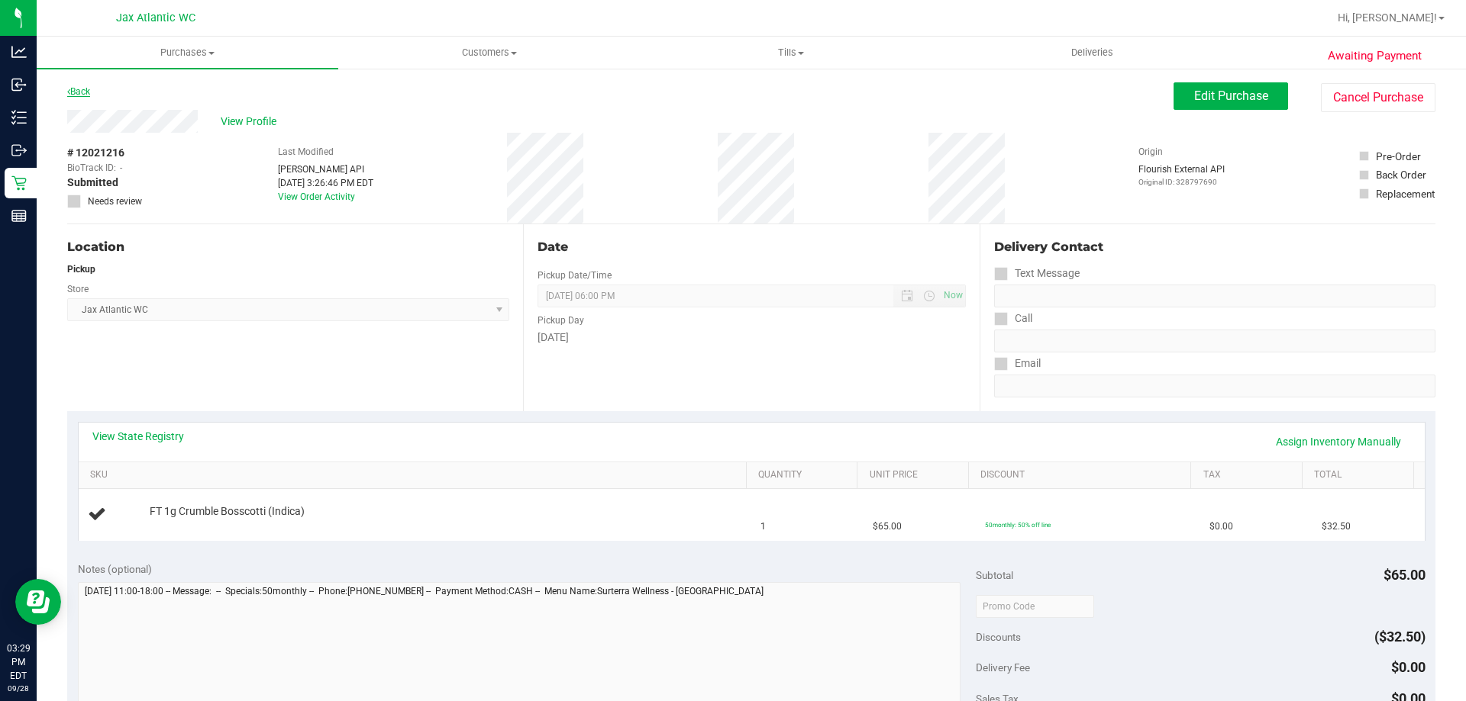
click at [77, 89] on link "Back" at bounding box center [78, 91] width 23 height 11
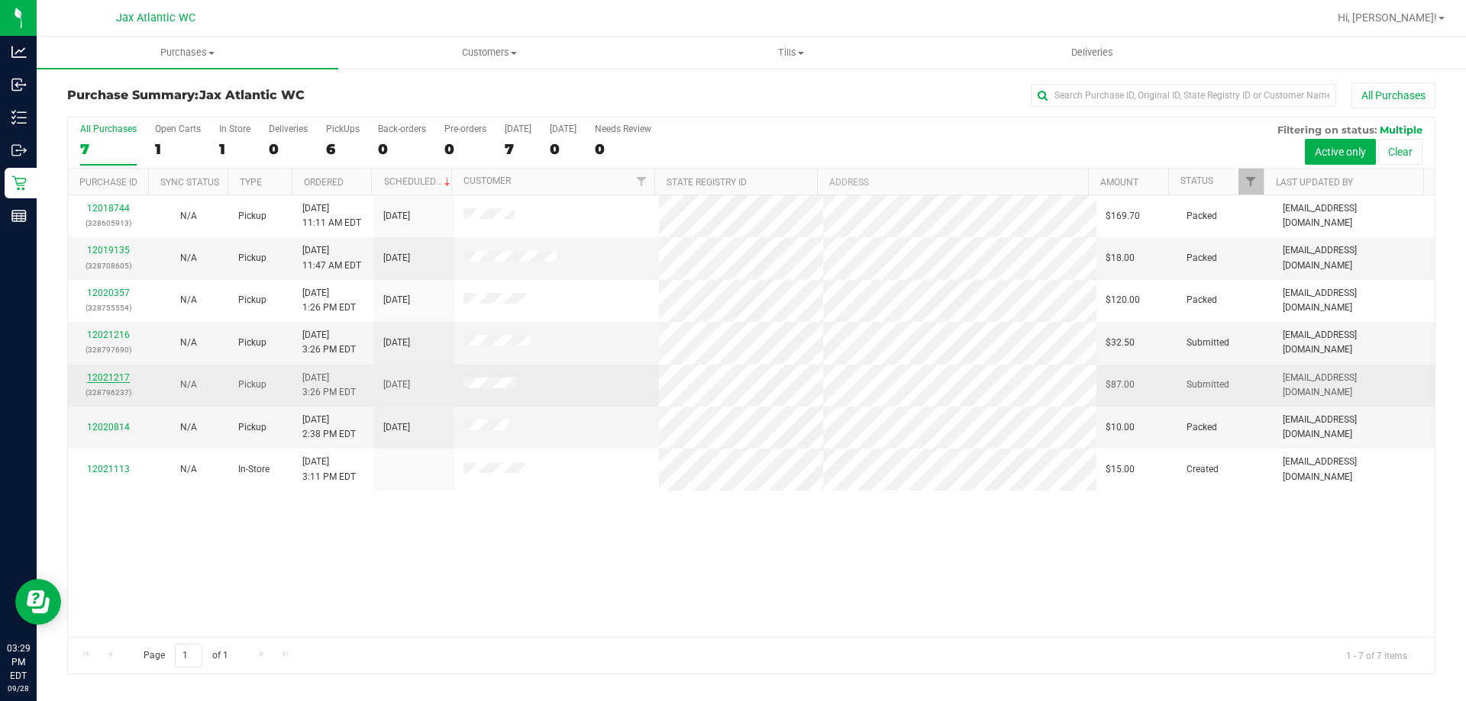
click at [111, 379] on link "12021217" at bounding box center [108, 377] width 43 height 11
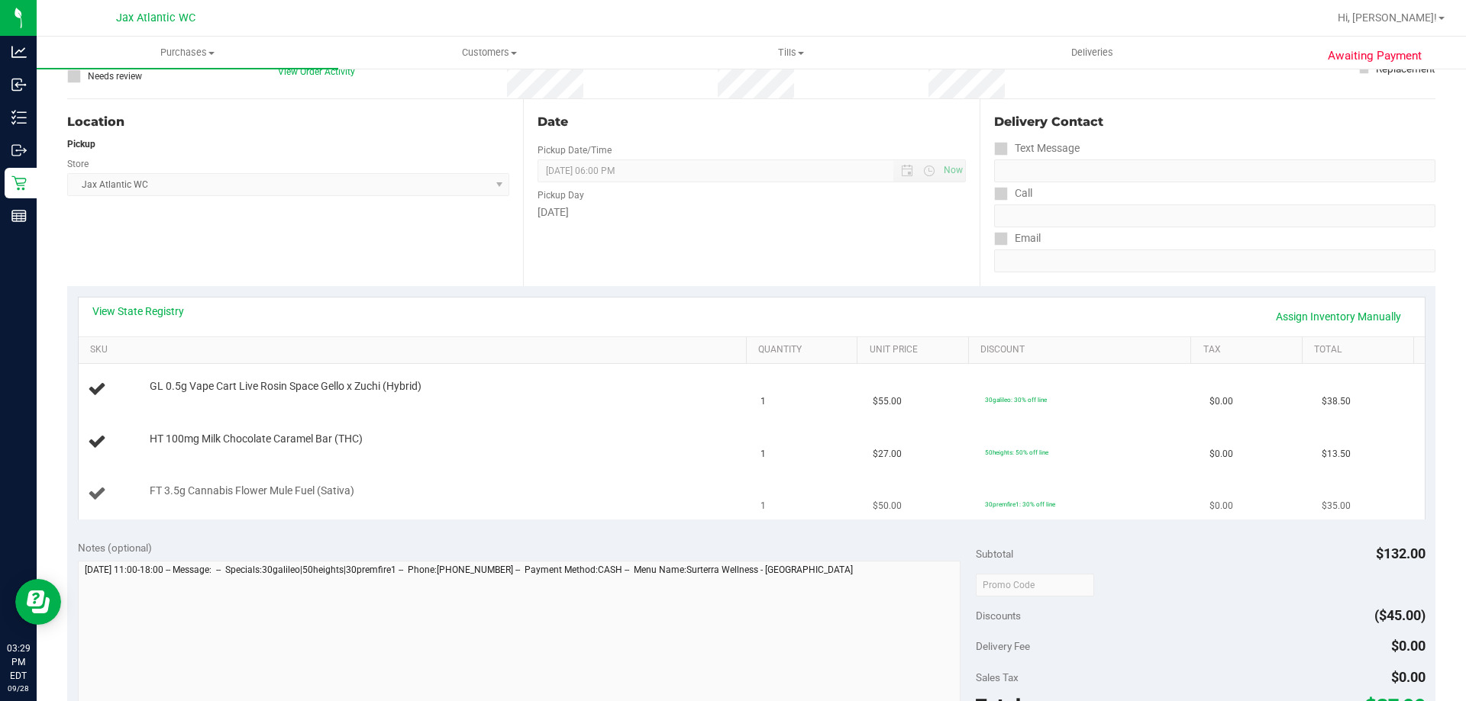
scroll to position [229, 0]
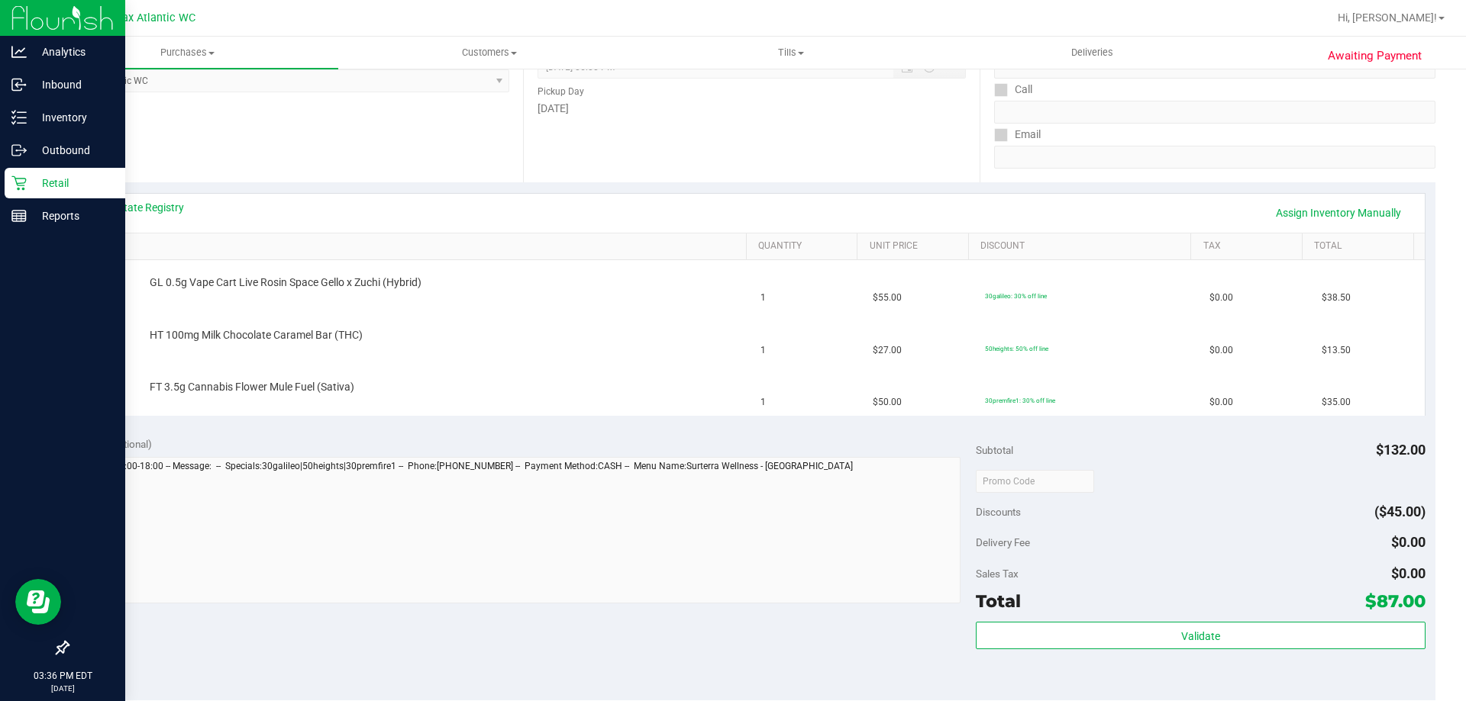
click at [21, 186] on icon at bounding box center [18, 183] width 15 height 15
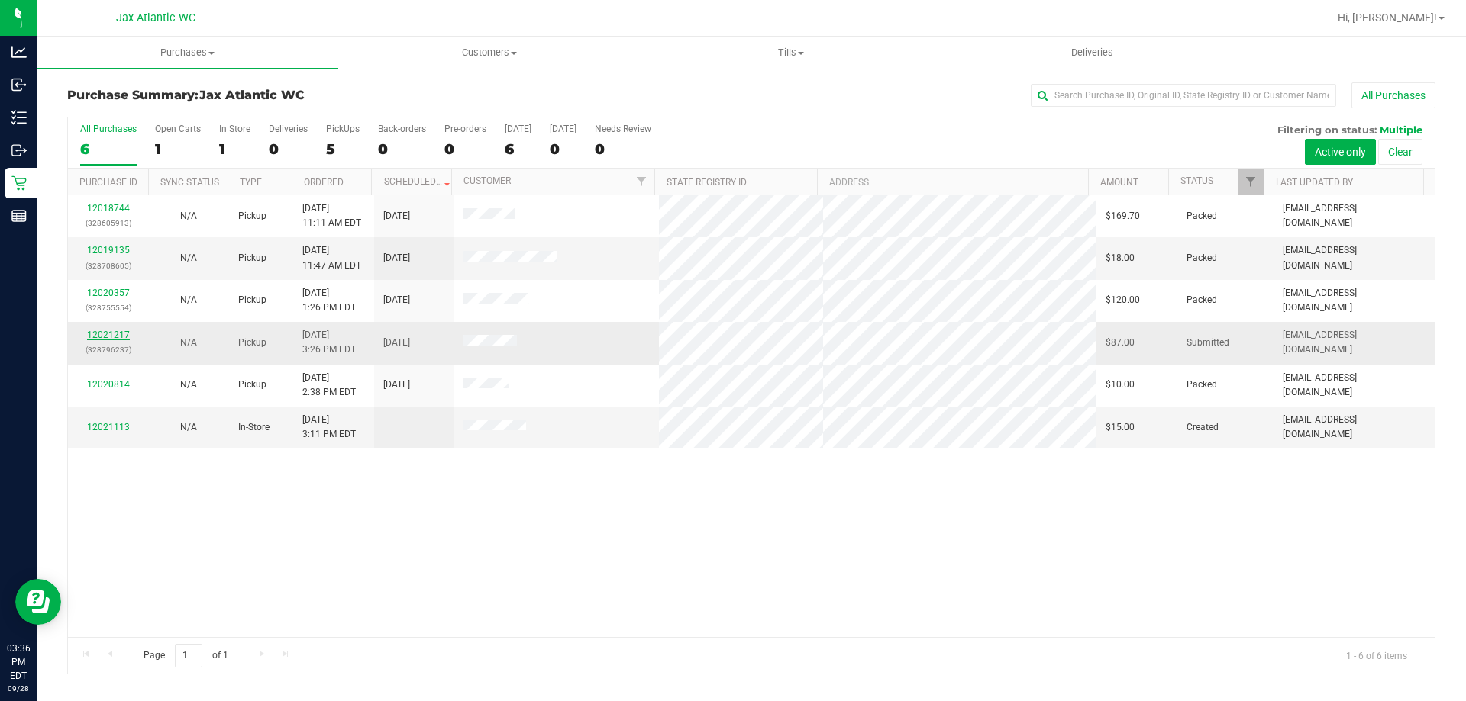
click at [114, 333] on link "12021217" at bounding box center [108, 335] width 43 height 11
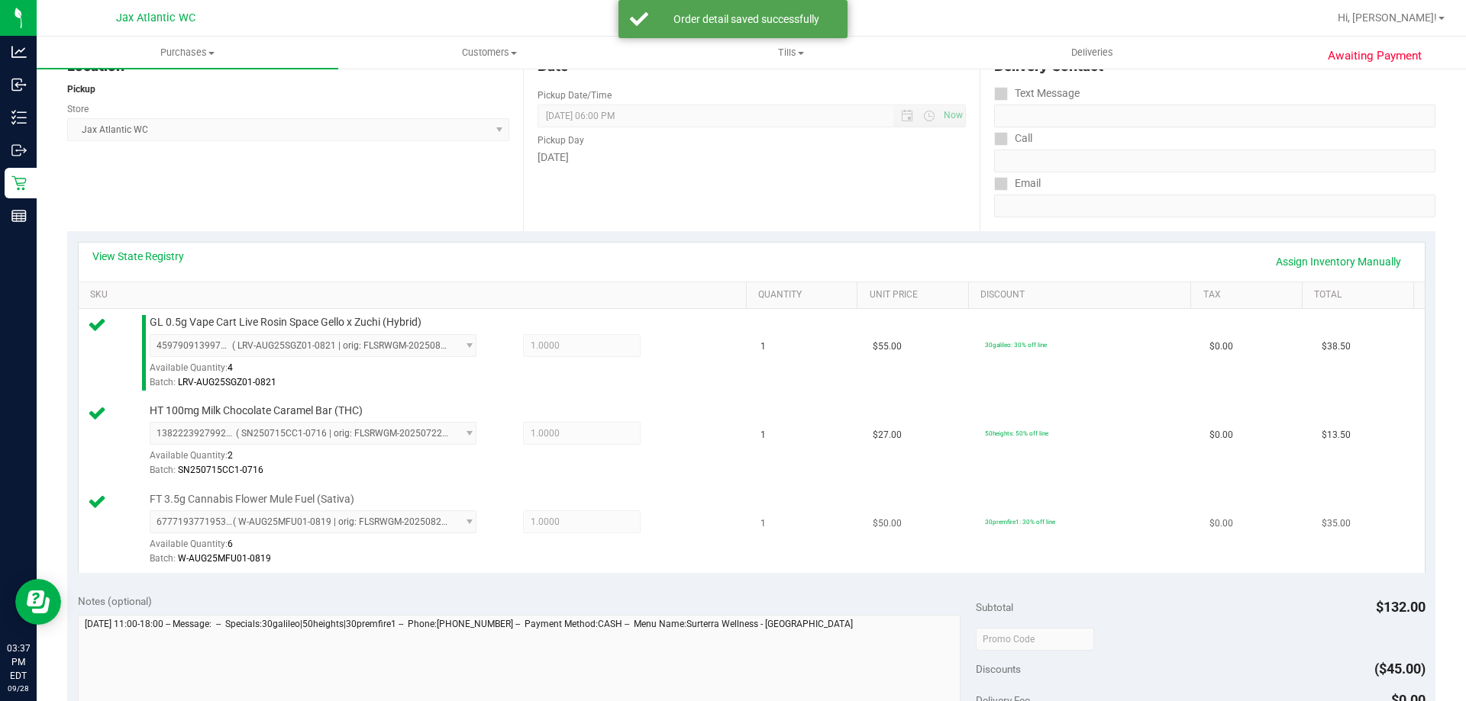
scroll to position [305, 0]
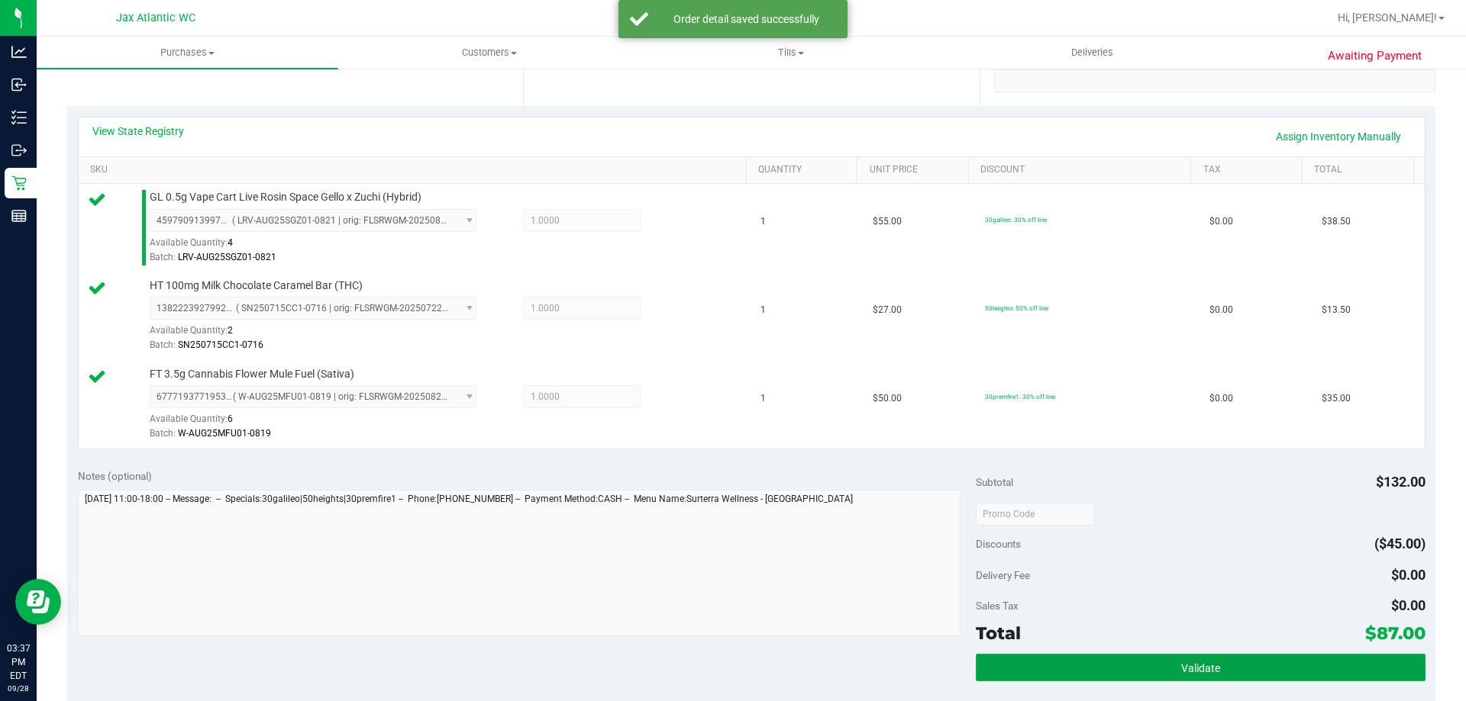
click at [1069, 672] on button "Validate" at bounding box center [1200, 667] width 449 height 27
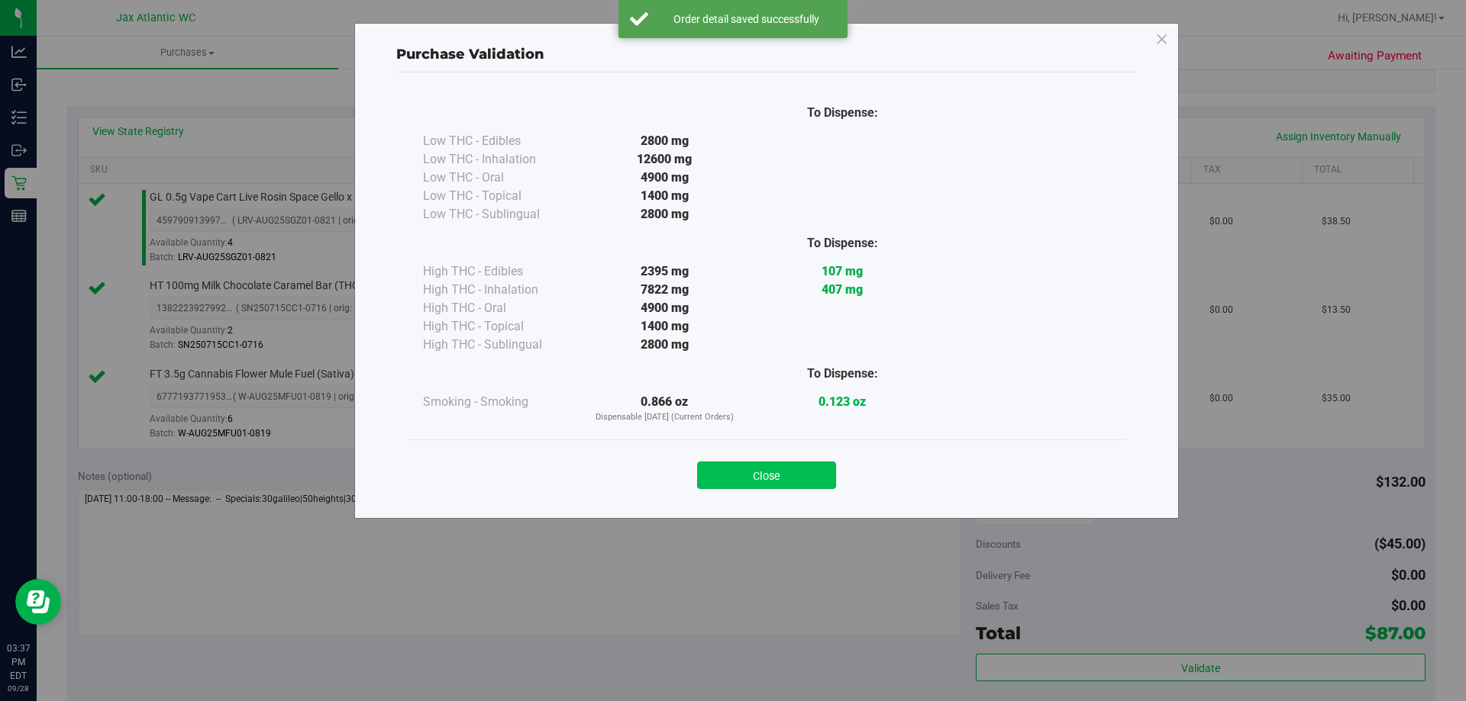
click at [780, 477] on button "Close" at bounding box center [766, 475] width 139 height 27
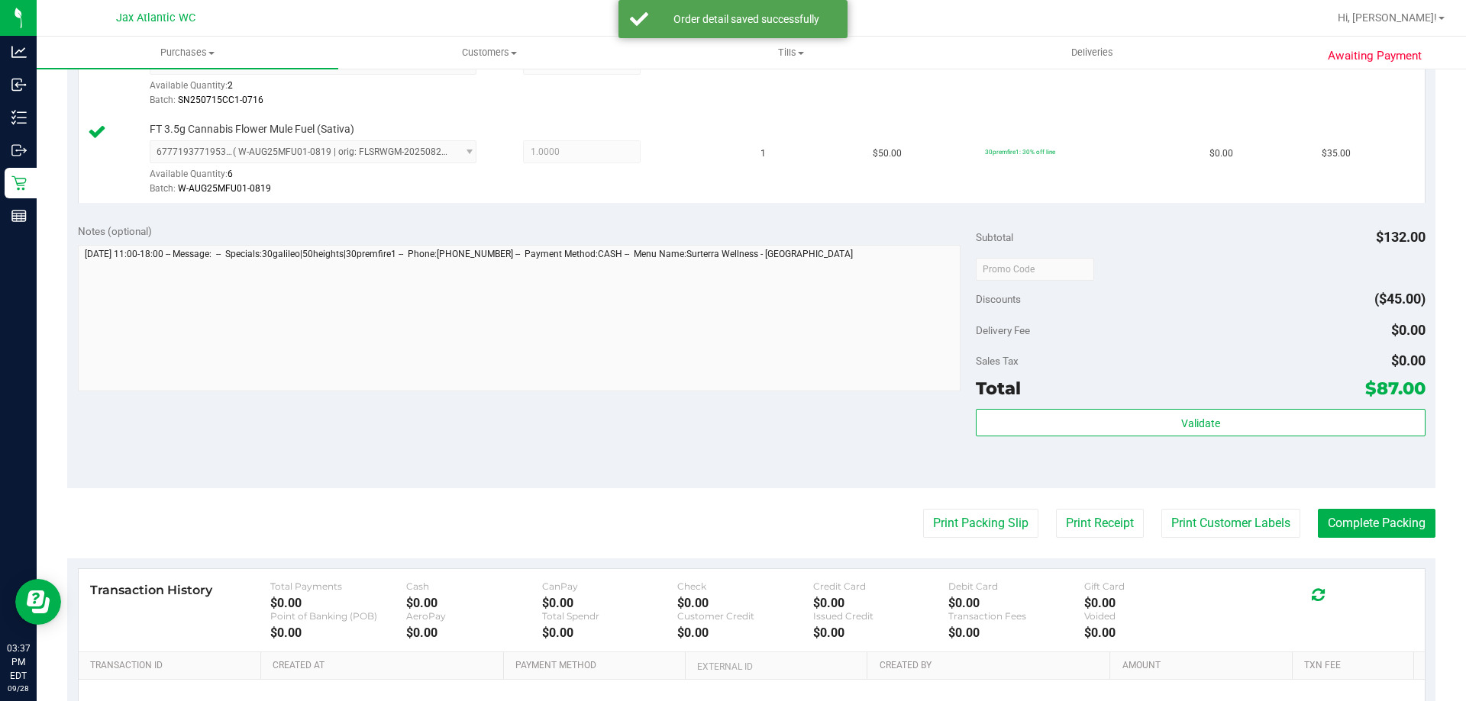
scroll to position [611, 0]
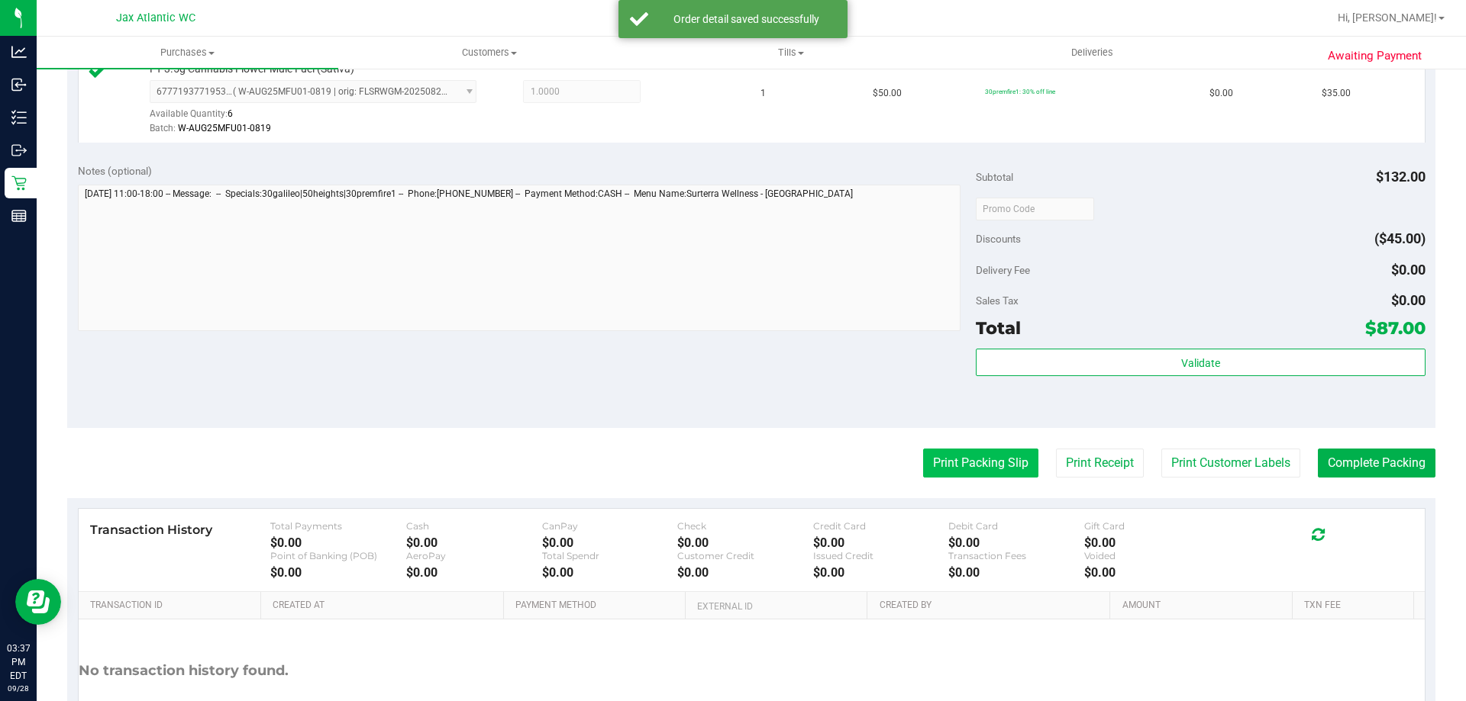
click at [941, 469] on button "Print Packing Slip" at bounding box center [980, 463] width 115 height 29
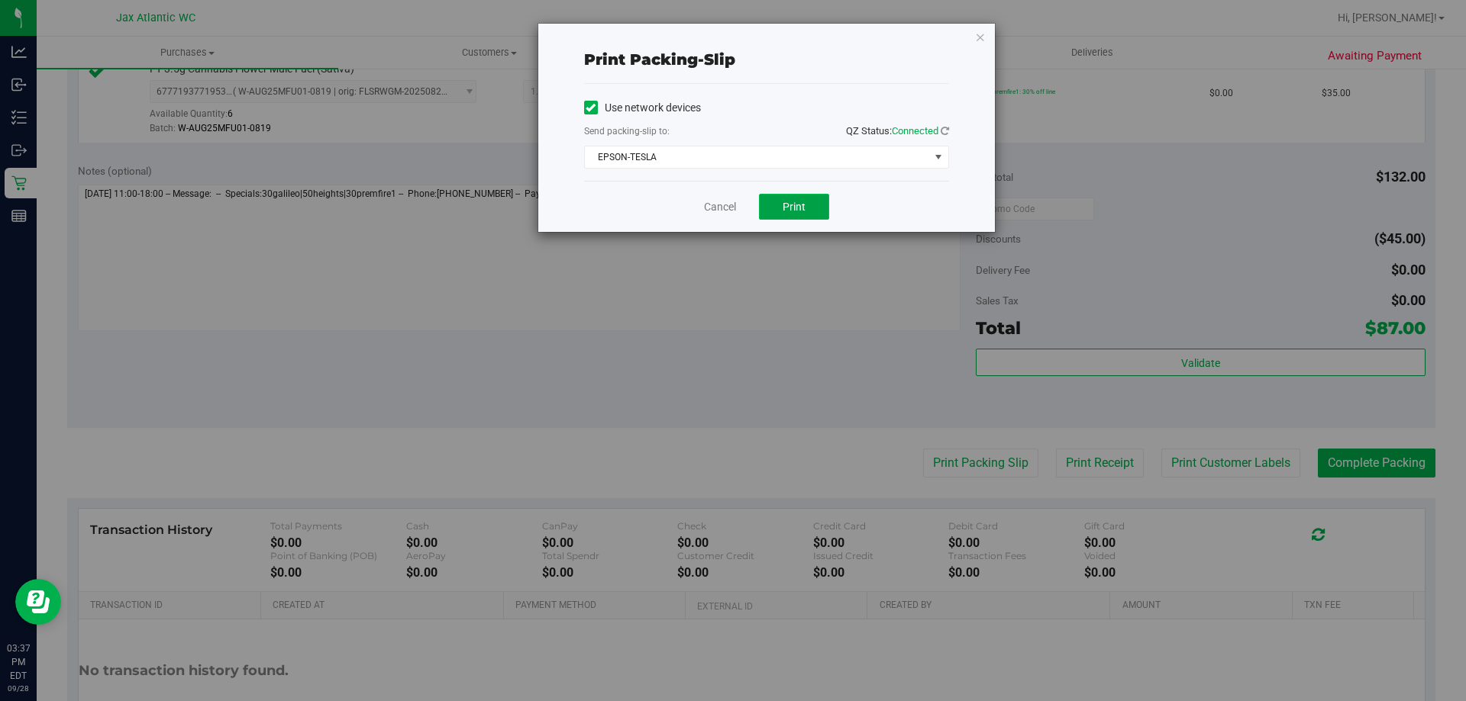
click at [787, 209] on span "Print" at bounding box center [793, 207] width 23 height 12
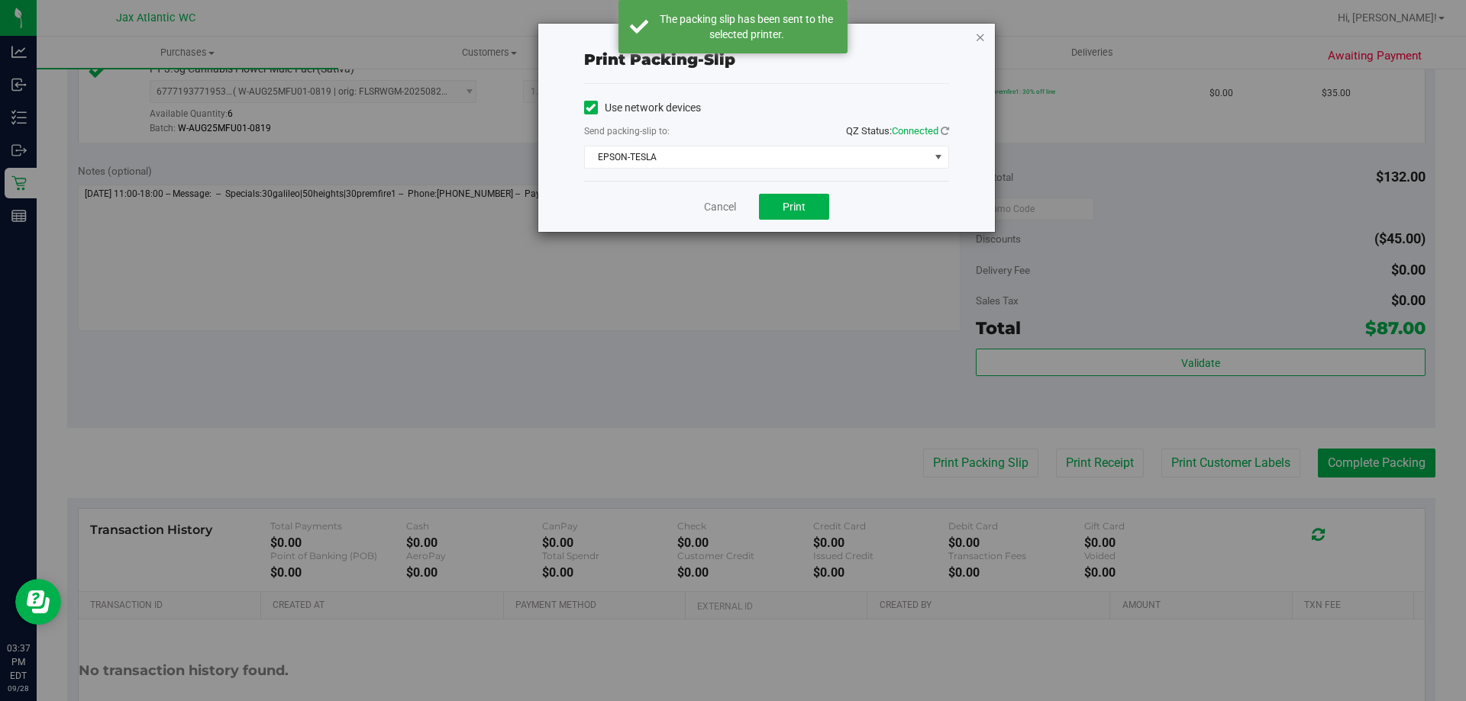
click at [977, 34] on icon "button" at bounding box center [980, 36] width 11 height 18
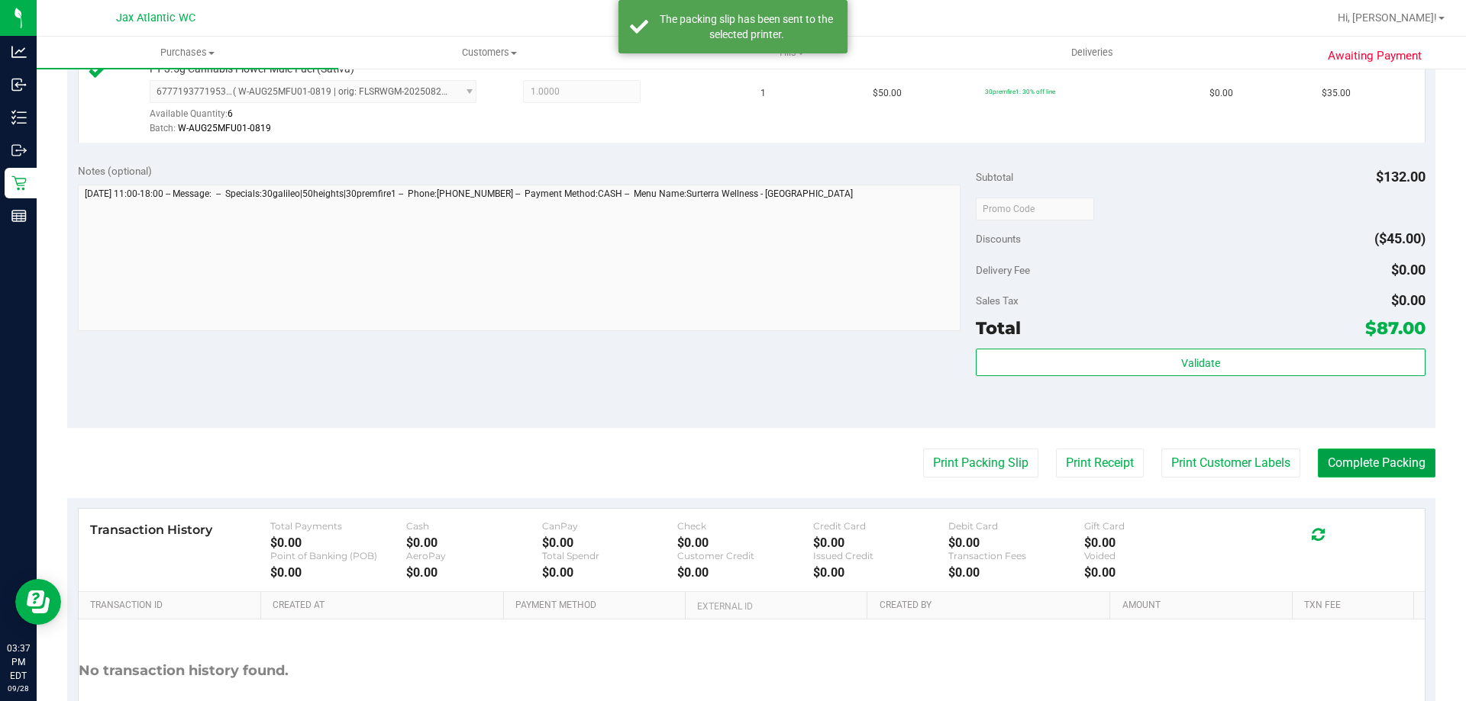
click at [1356, 466] on button "Complete Packing" at bounding box center [1376, 463] width 118 height 29
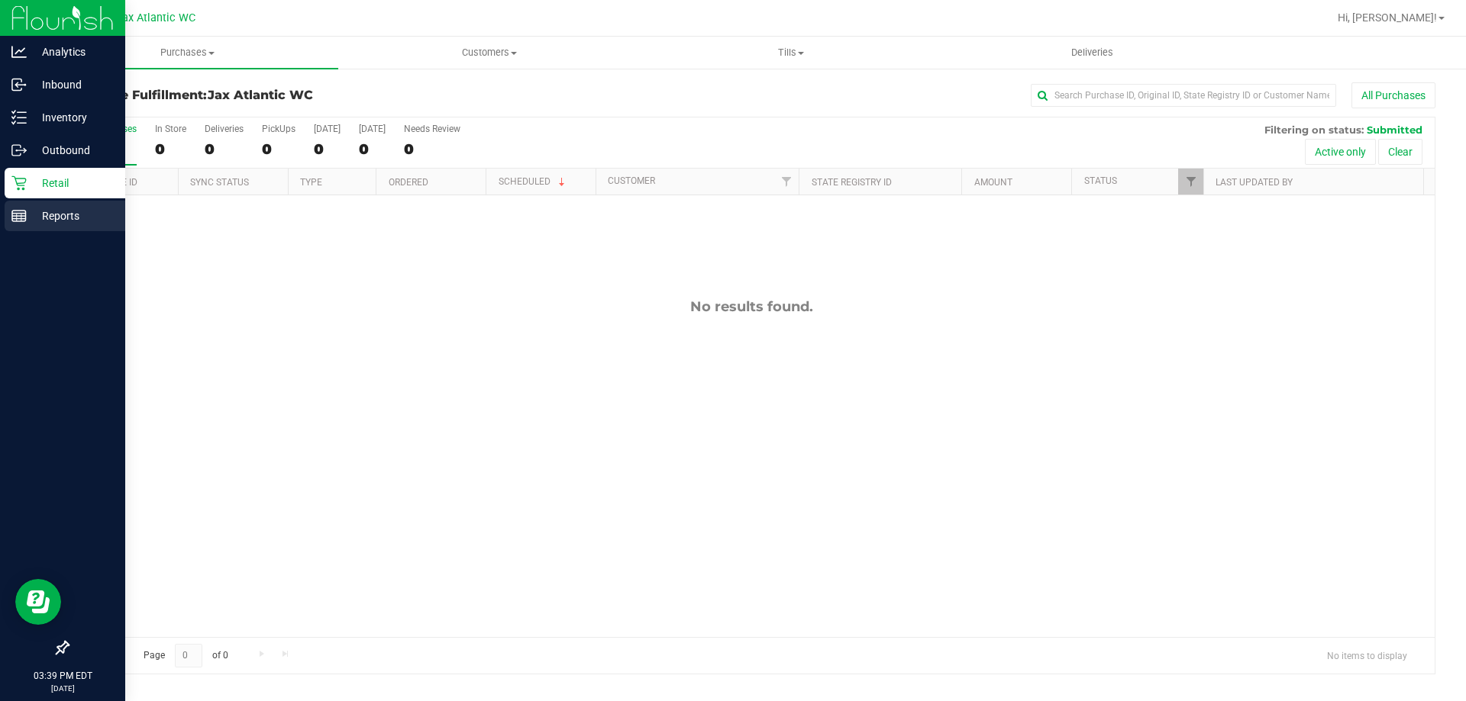
click at [35, 214] on p "Reports" at bounding box center [73, 216] width 92 height 18
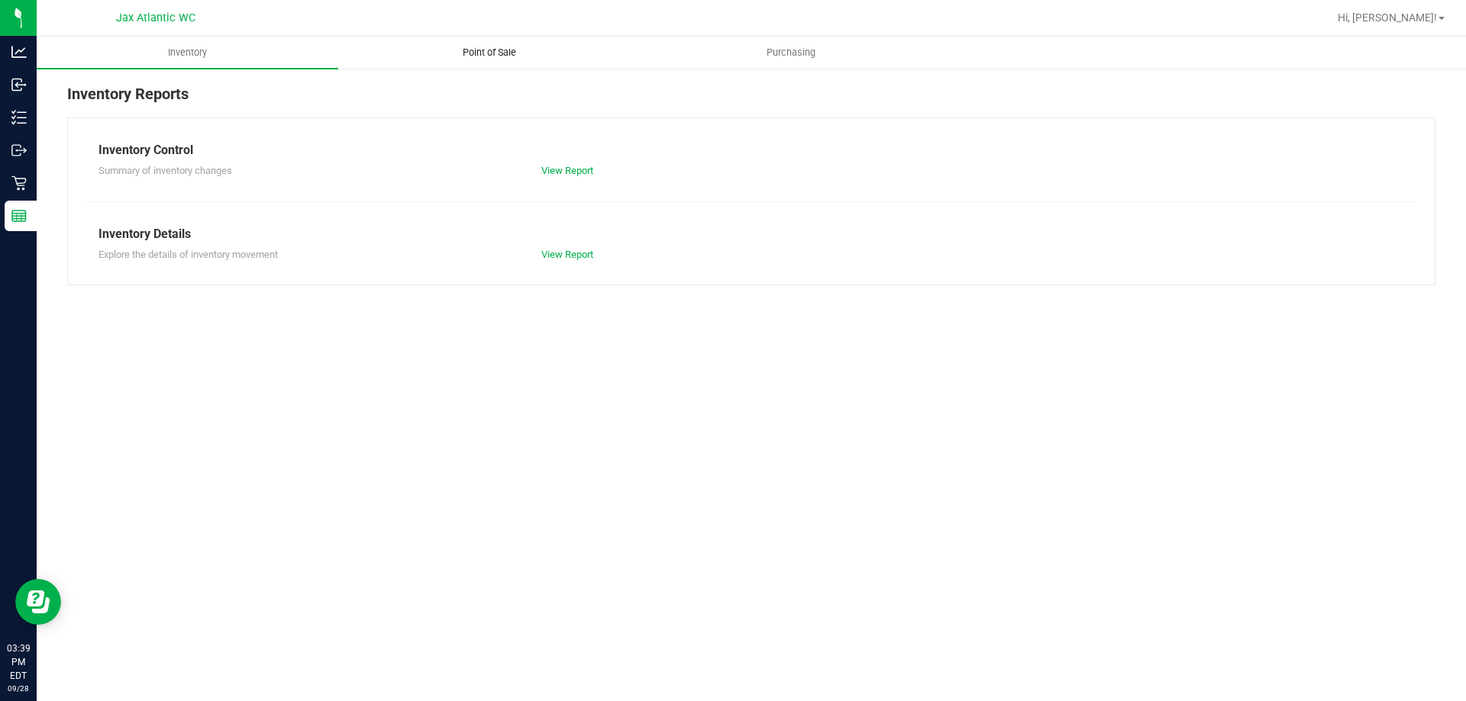
click at [492, 48] on span "Point of Sale" at bounding box center [489, 53] width 95 height 14
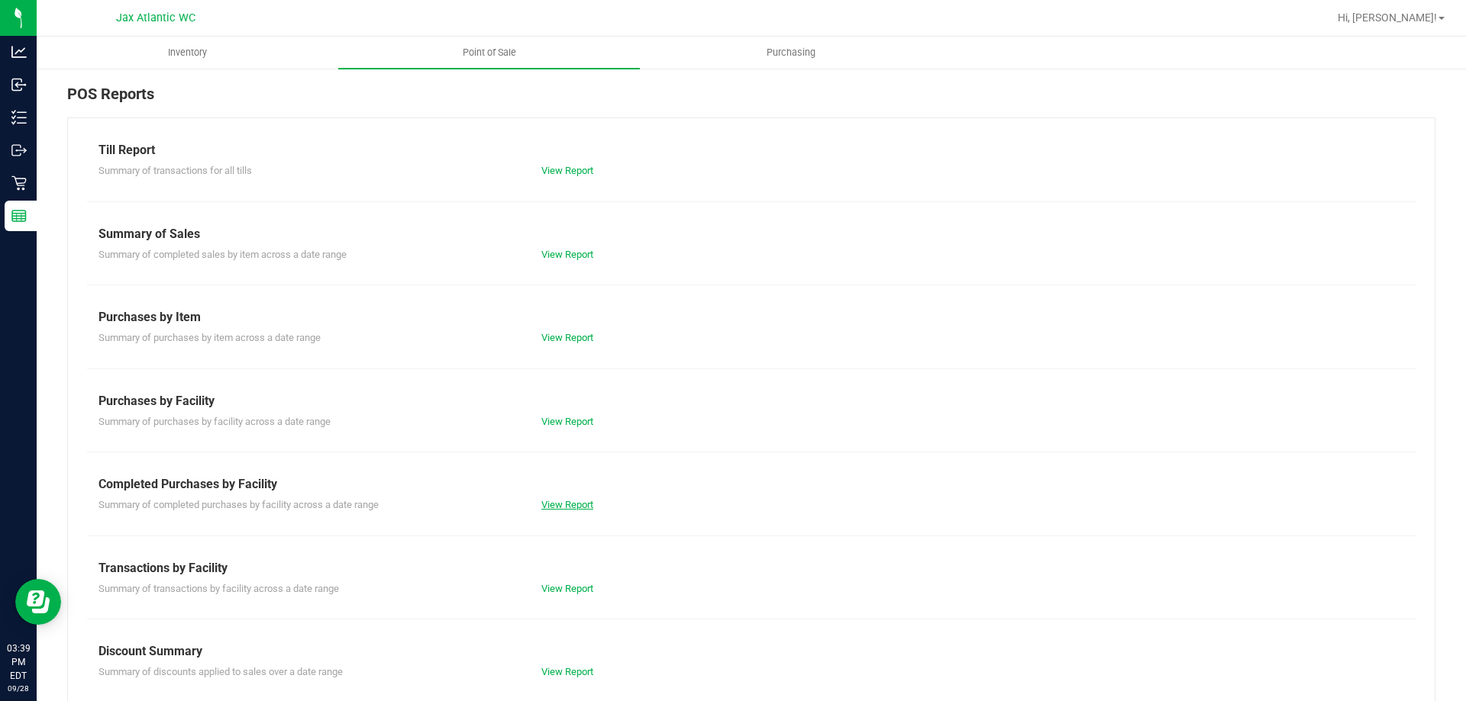
click at [549, 509] on link "View Report" at bounding box center [567, 504] width 52 height 11
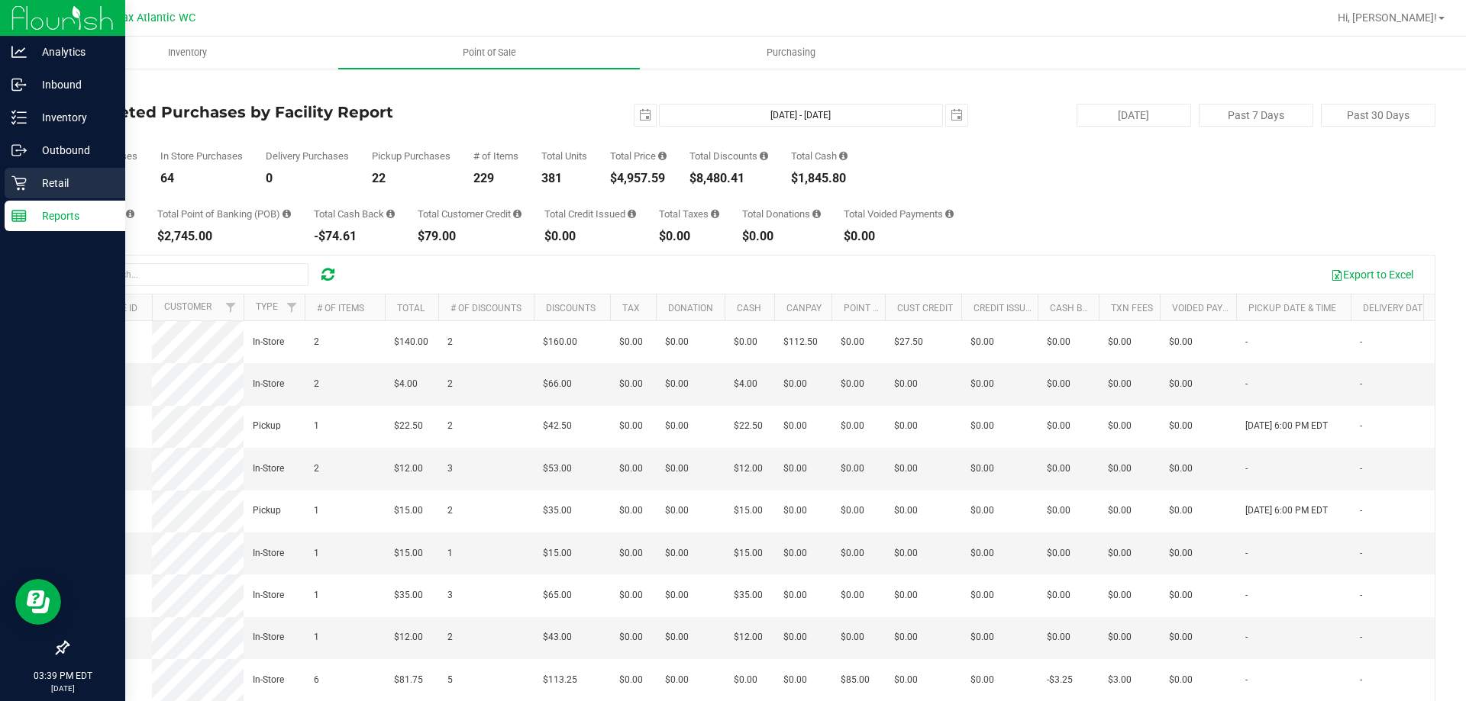
click at [26, 179] on icon at bounding box center [18, 183] width 15 height 15
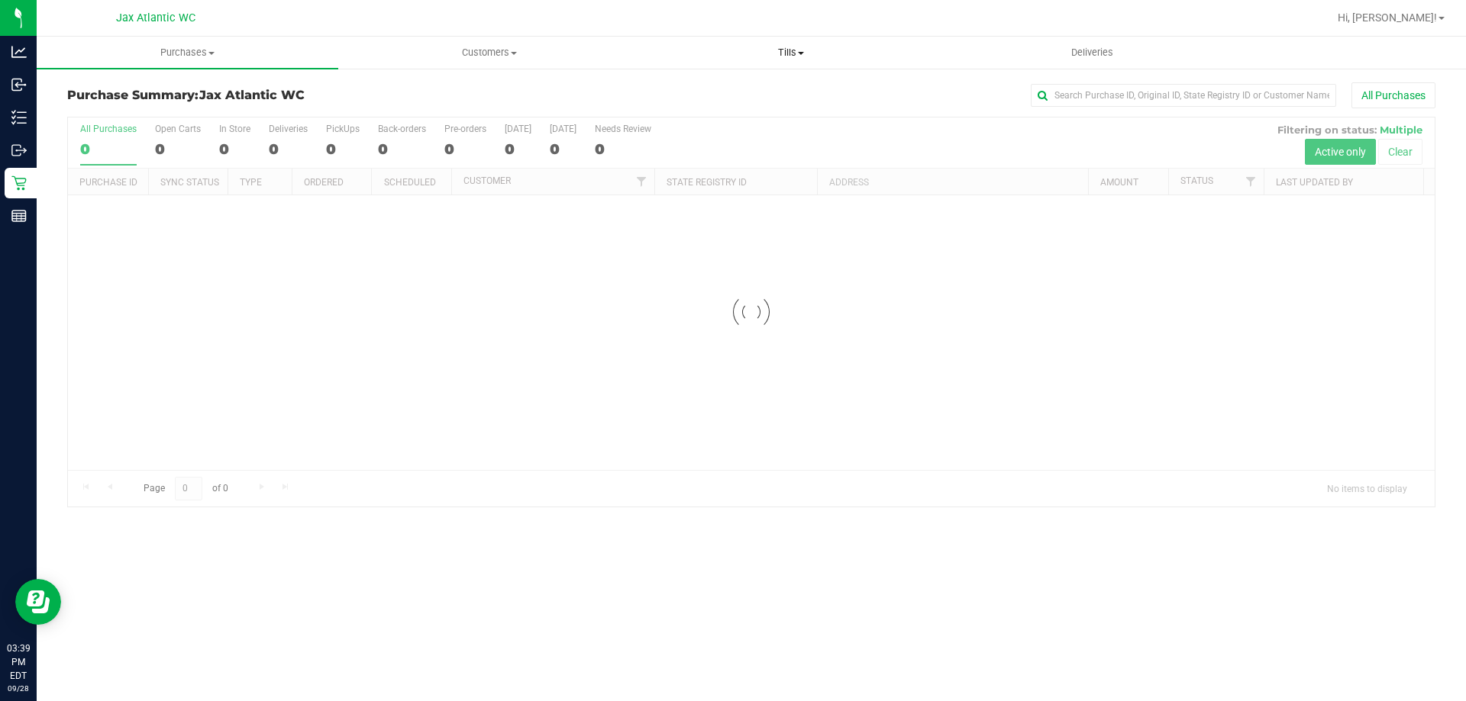
drag, startPoint x: 786, startPoint y: 50, endPoint x: 788, endPoint y: 58, distance: 8.5
click at [786, 50] on span "Tills" at bounding box center [790, 53] width 300 height 14
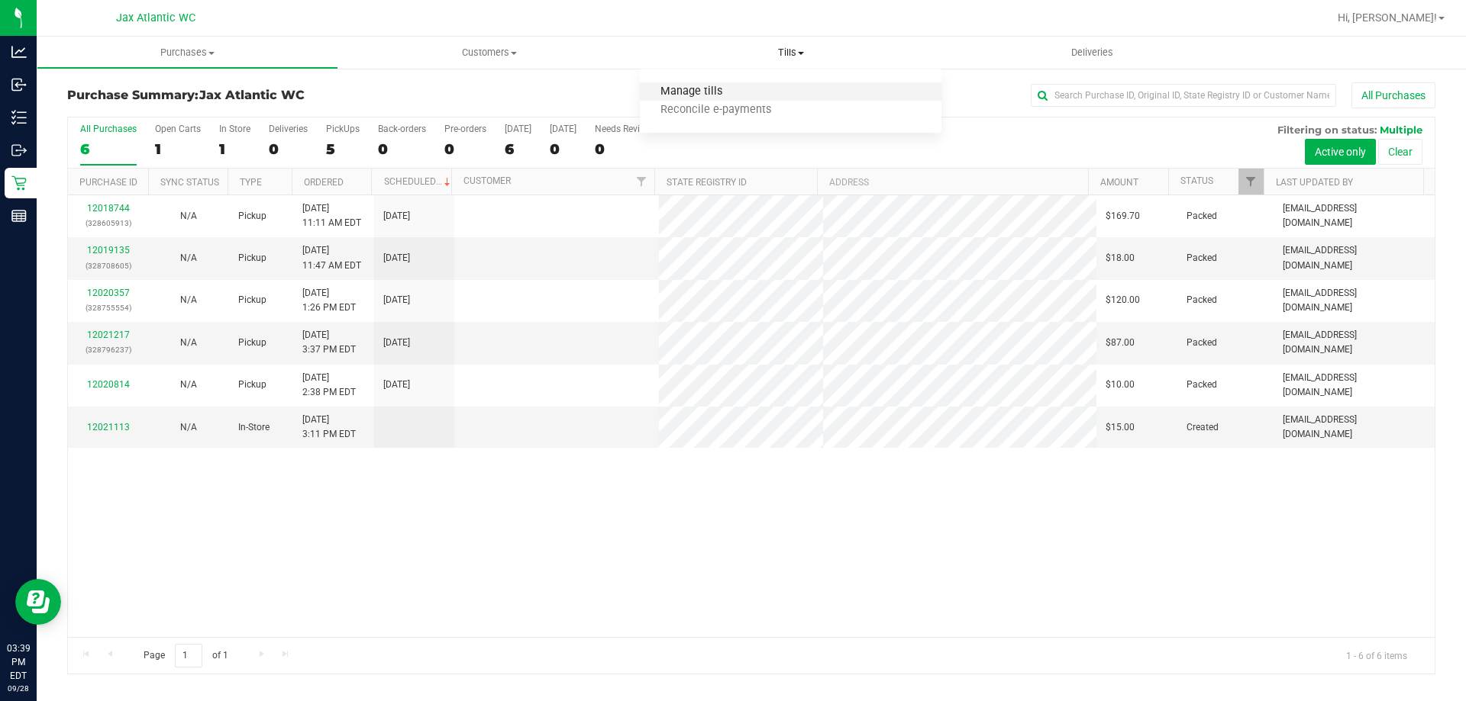
click at [698, 92] on span "Manage tills" at bounding box center [691, 91] width 103 height 13
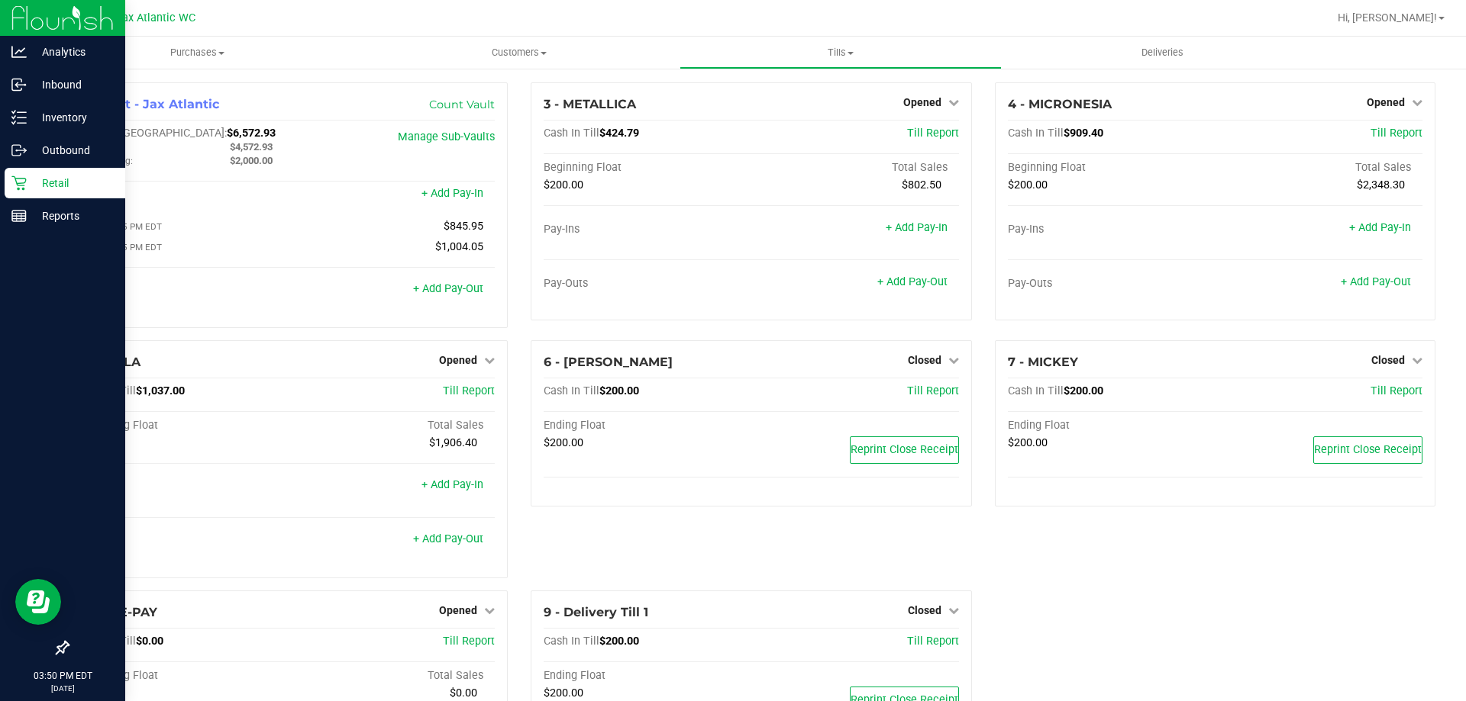
click at [26, 182] on icon at bounding box center [18, 183] width 15 height 15
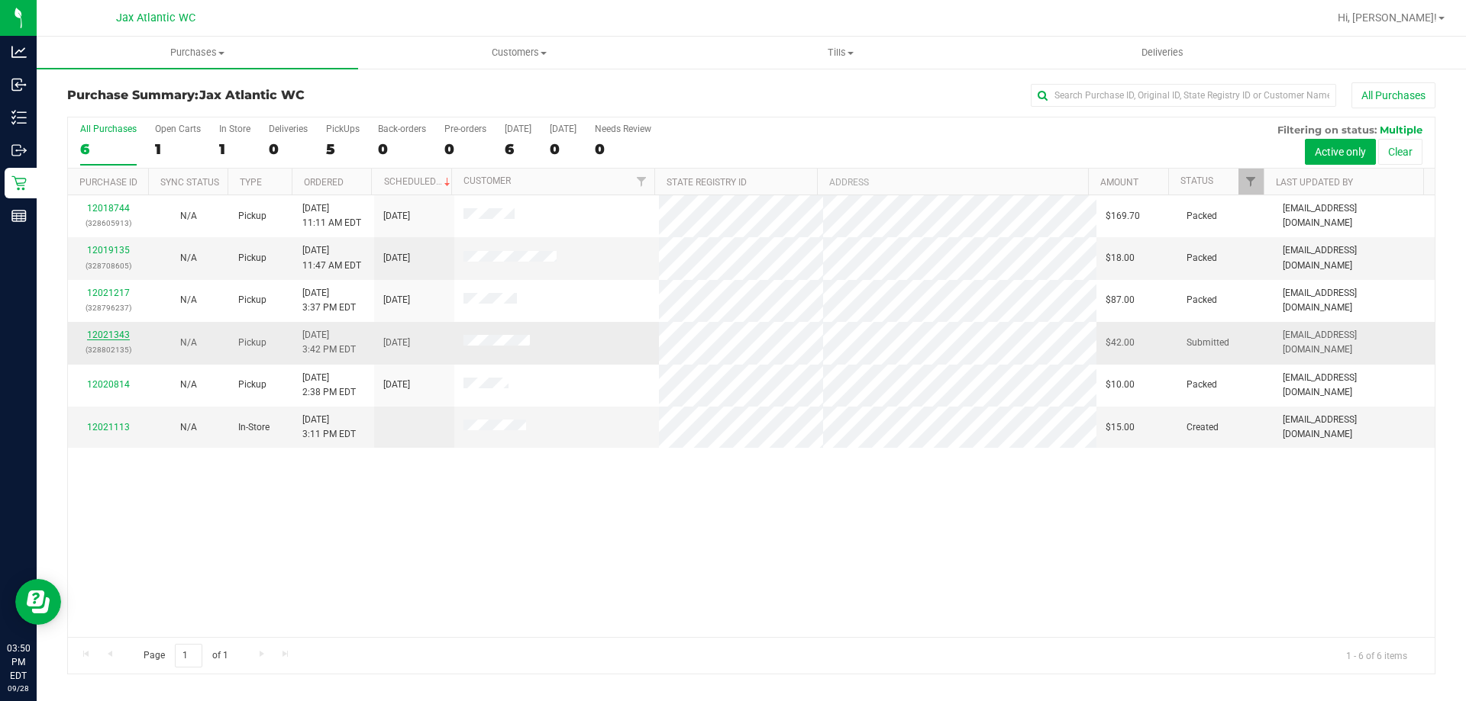
click at [118, 334] on link "12021343" at bounding box center [108, 335] width 43 height 11
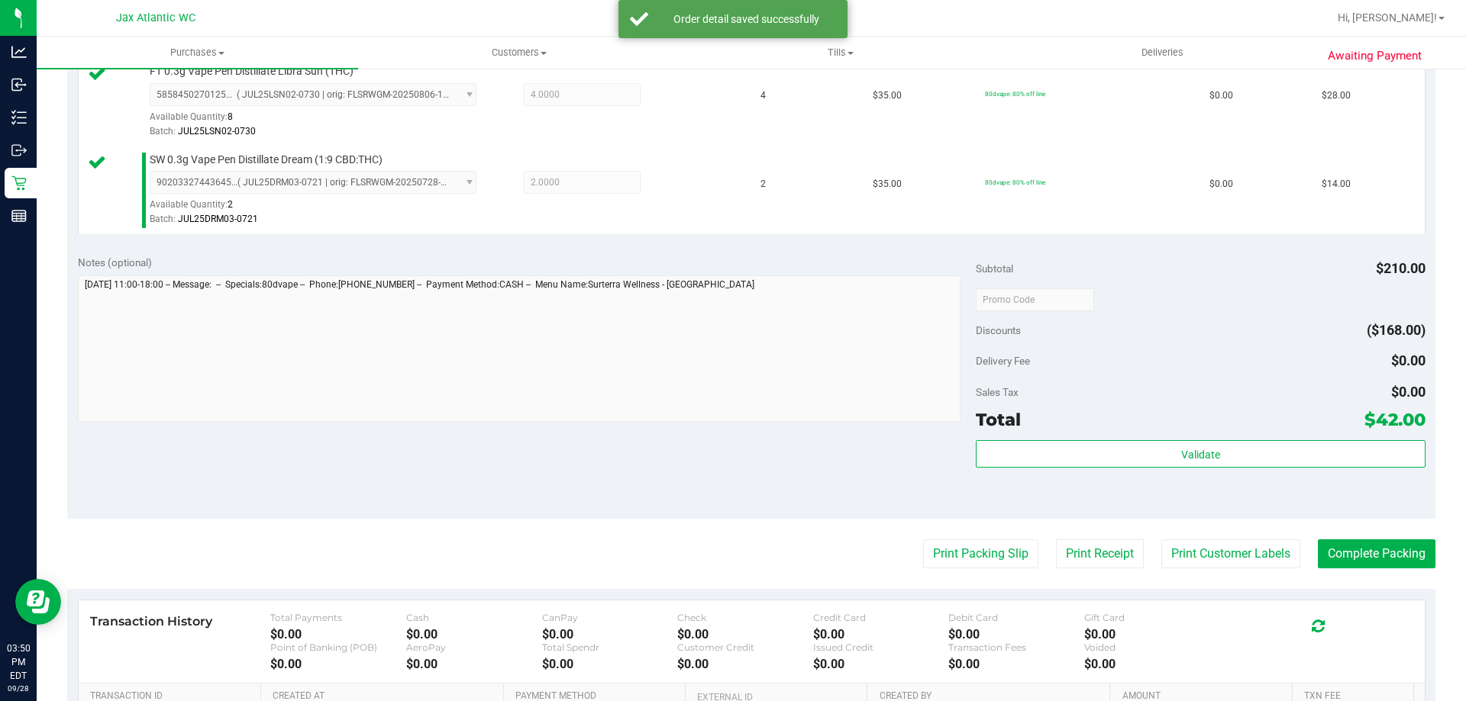
scroll to position [611, 0]
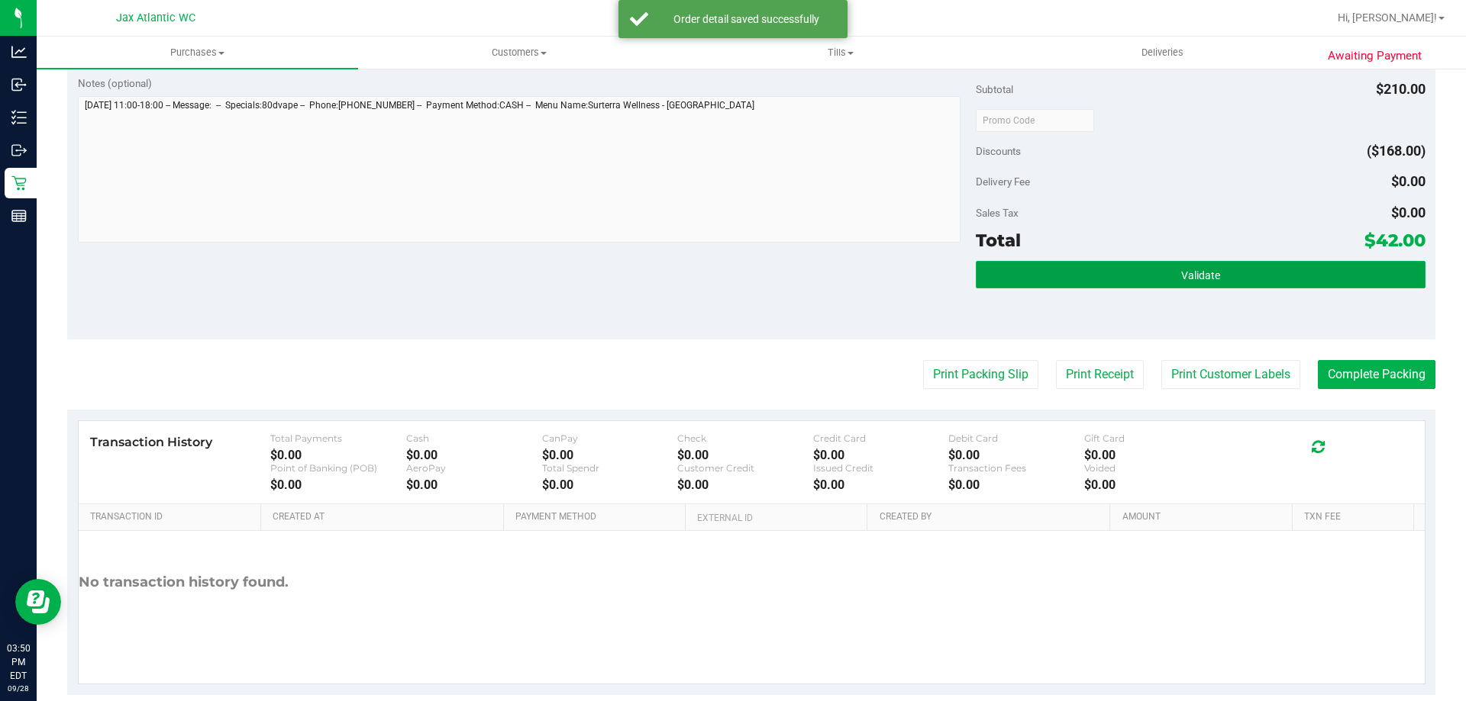
click at [1030, 273] on button "Validate" at bounding box center [1200, 274] width 449 height 27
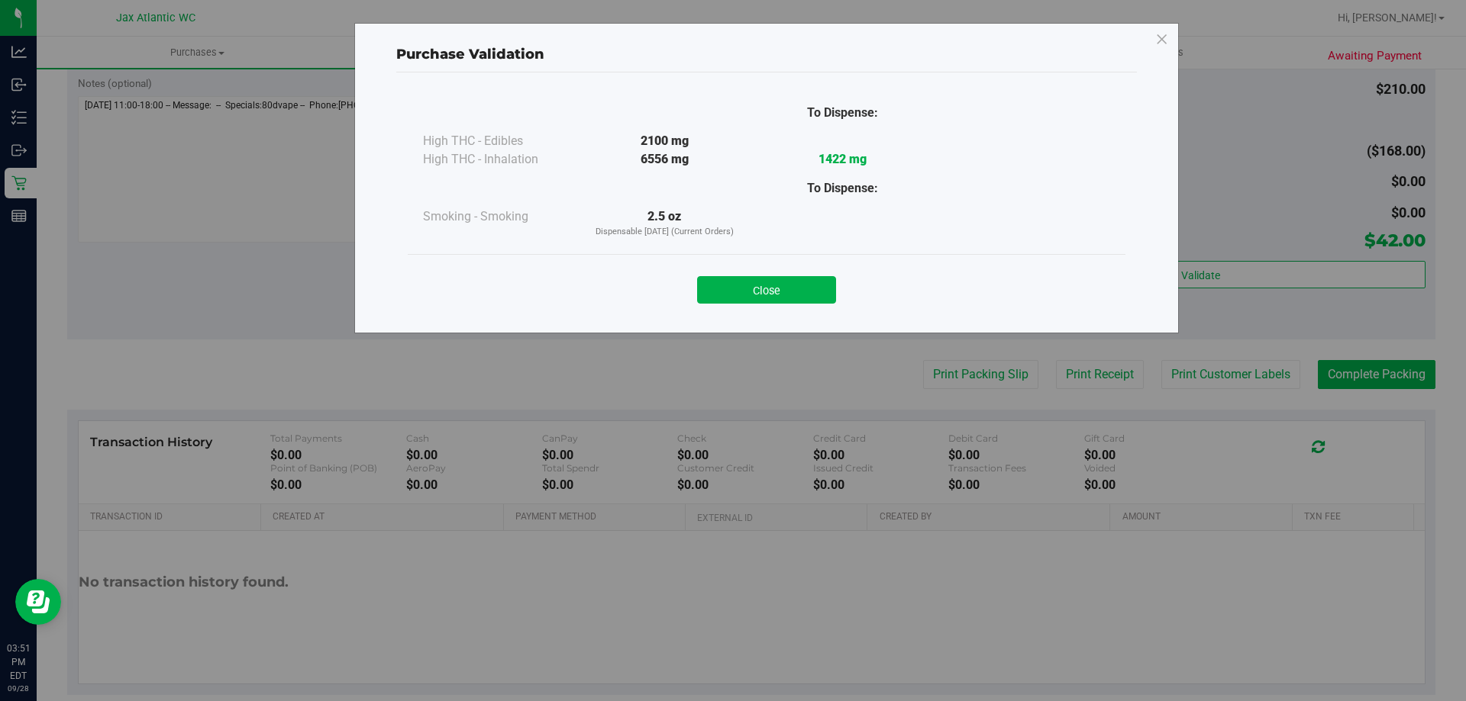
click at [741, 290] on button "Close" at bounding box center [766, 289] width 139 height 27
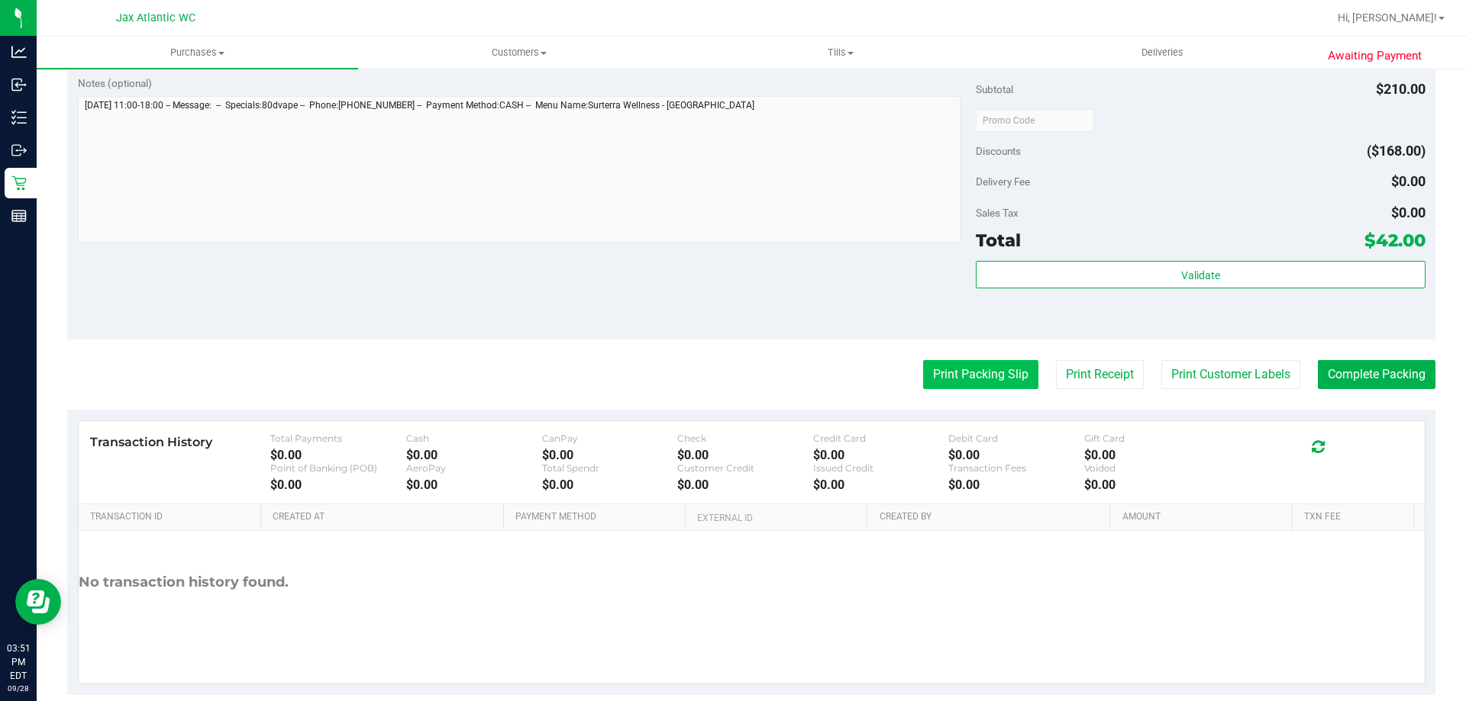
click at [936, 376] on button "Print Packing Slip" at bounding box center [980, 374] width 115 height 29
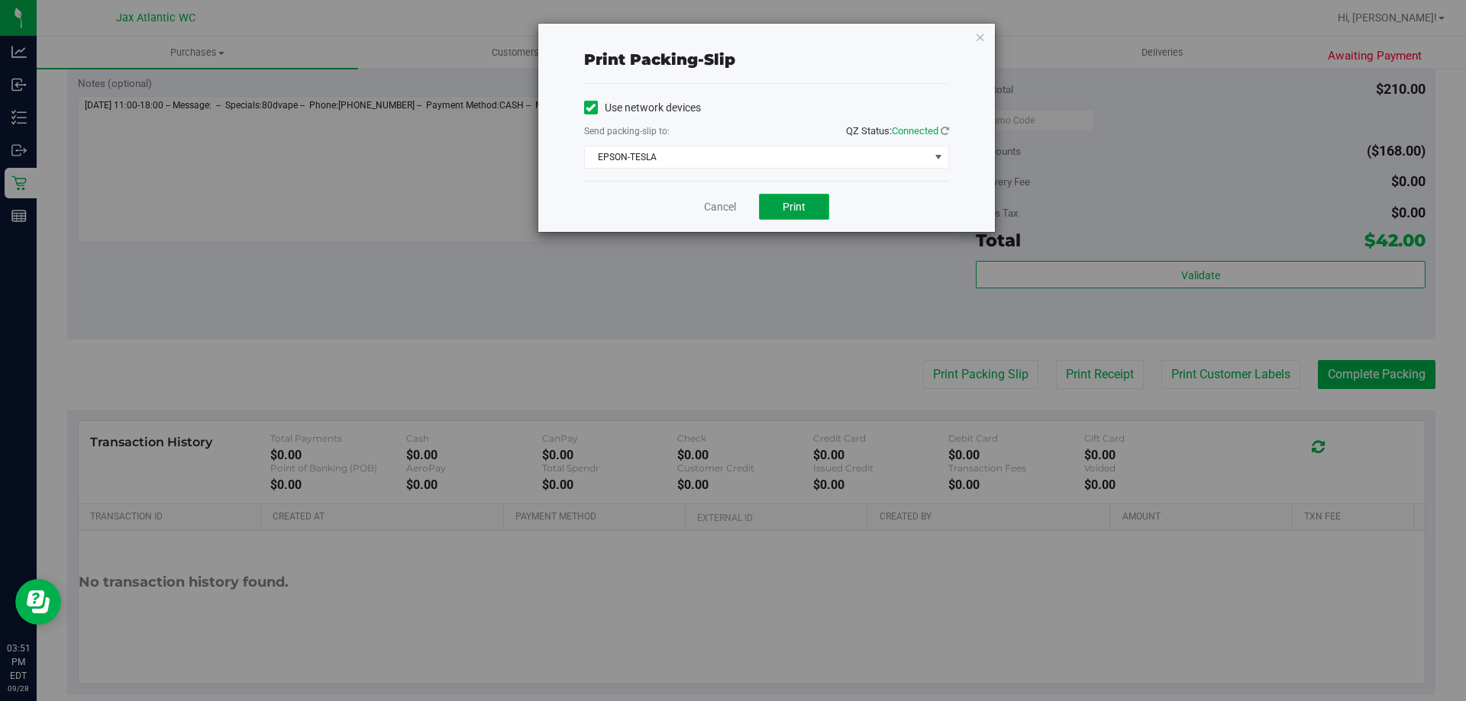
click at [783, 205] on span "Print" at bounding box center [793, 207] width 23 height 12
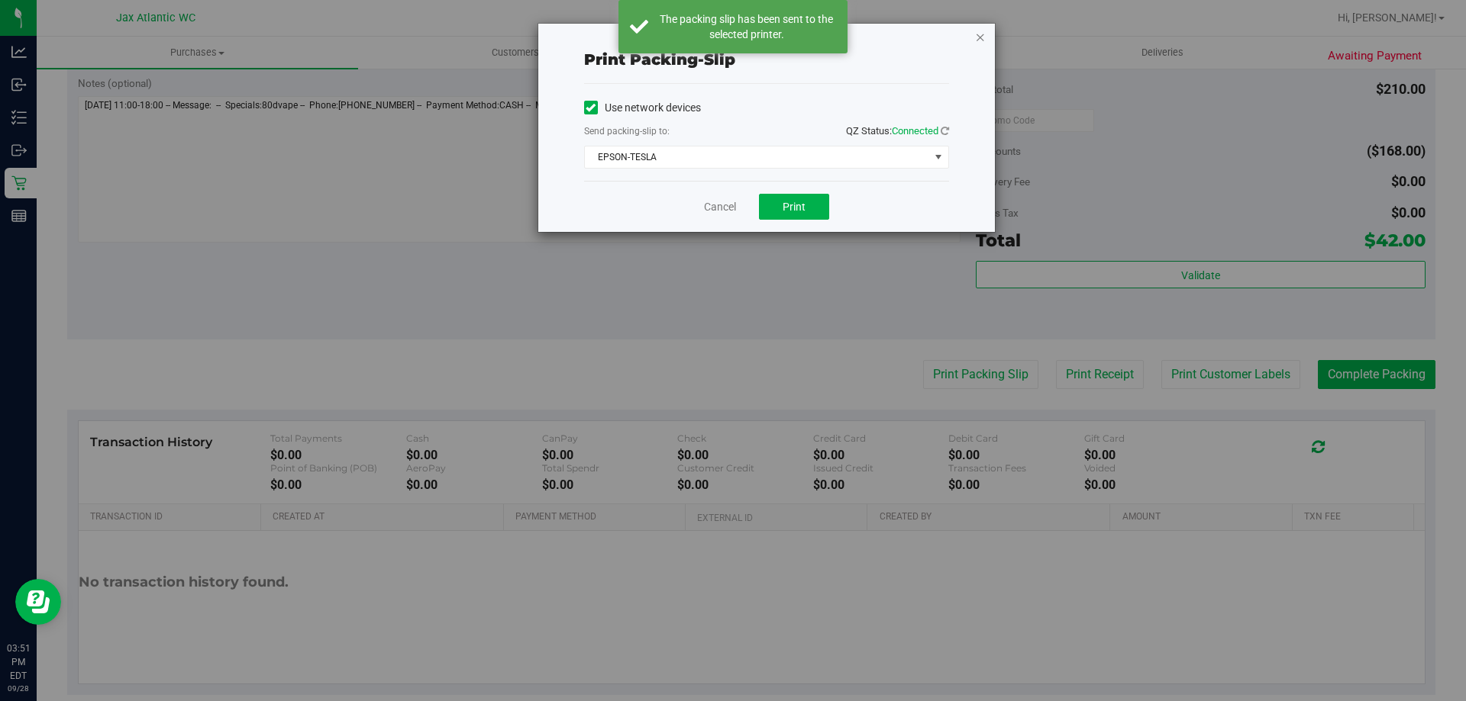
click at [975, 39] on icon "button" at bounding box center [980, 36] width 11 height 18
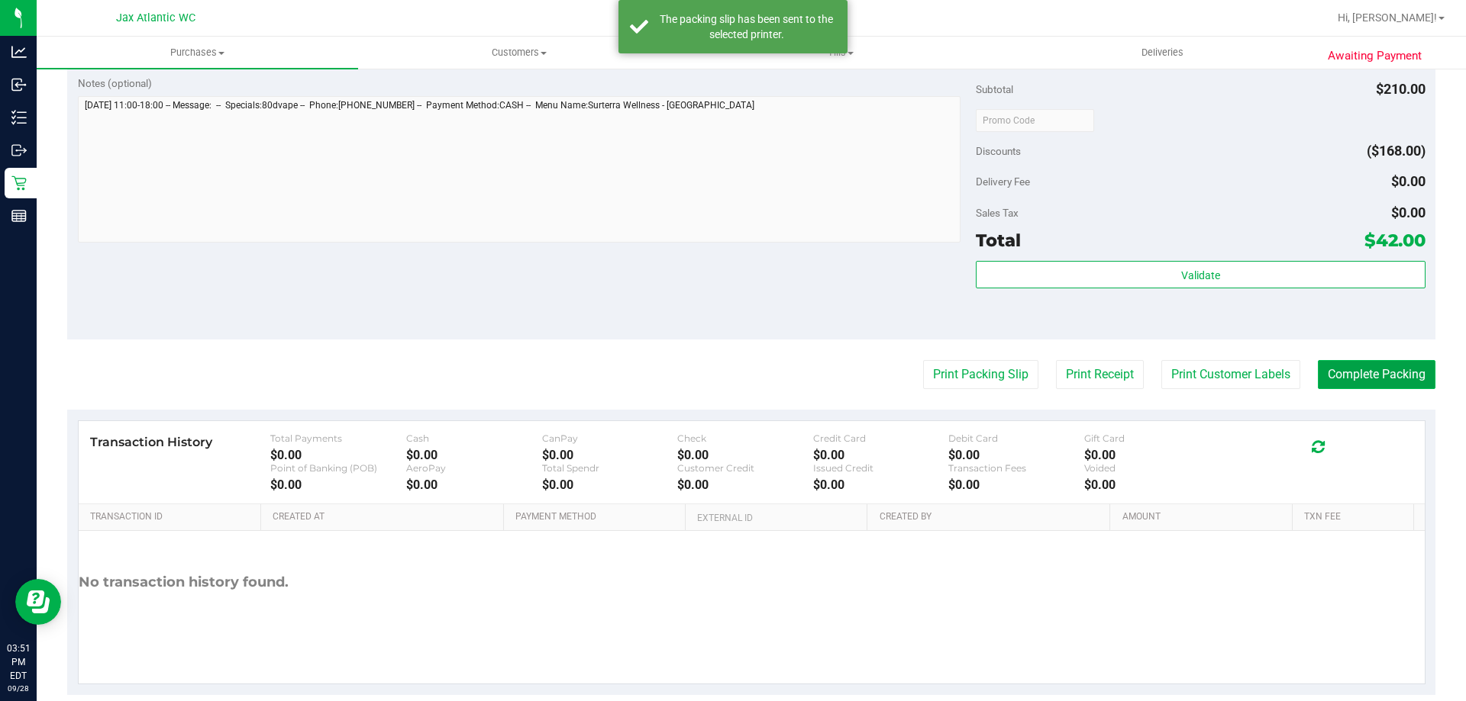
click at [1362, 379] on button "Complete Packing" at bounding box center [1376, 374] width 118 height 29
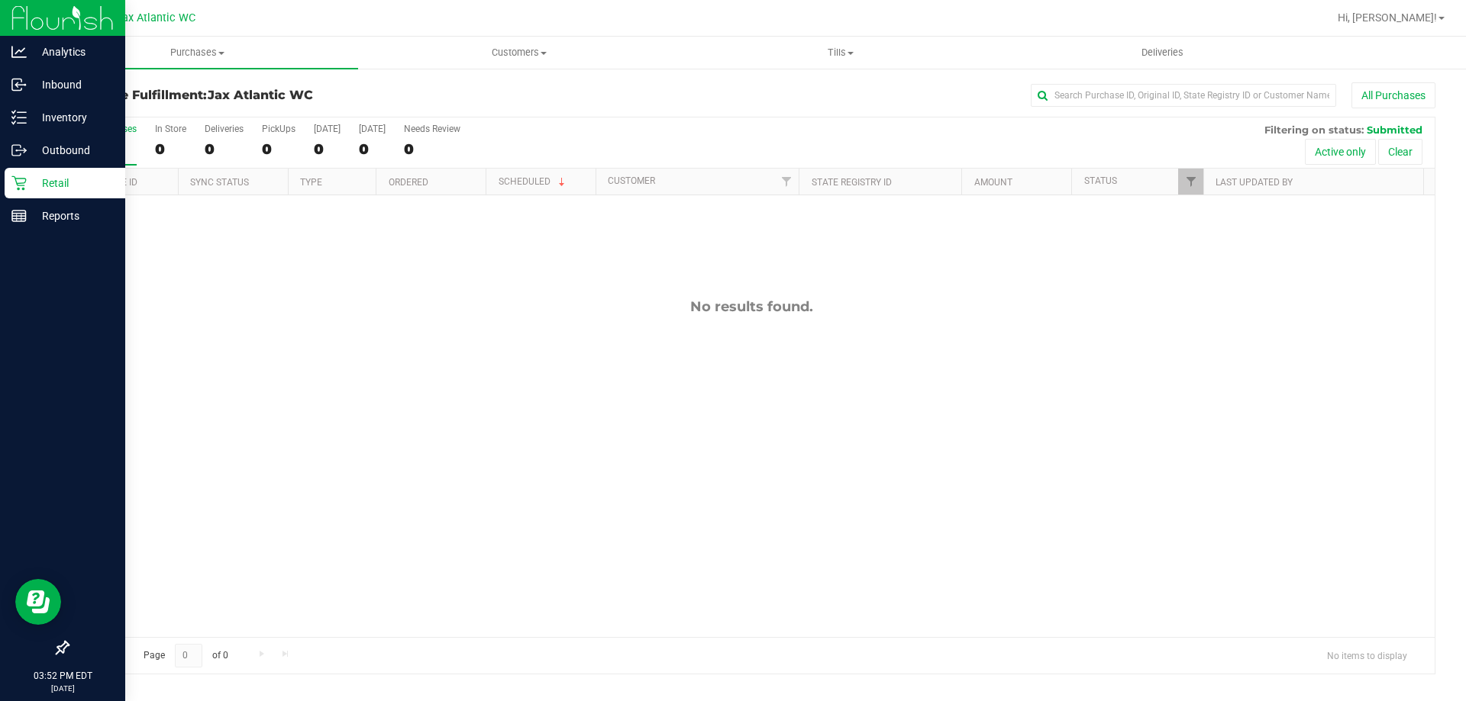
click at [17, 185] on icon at bounding box center [18, 183] width 15 height 15
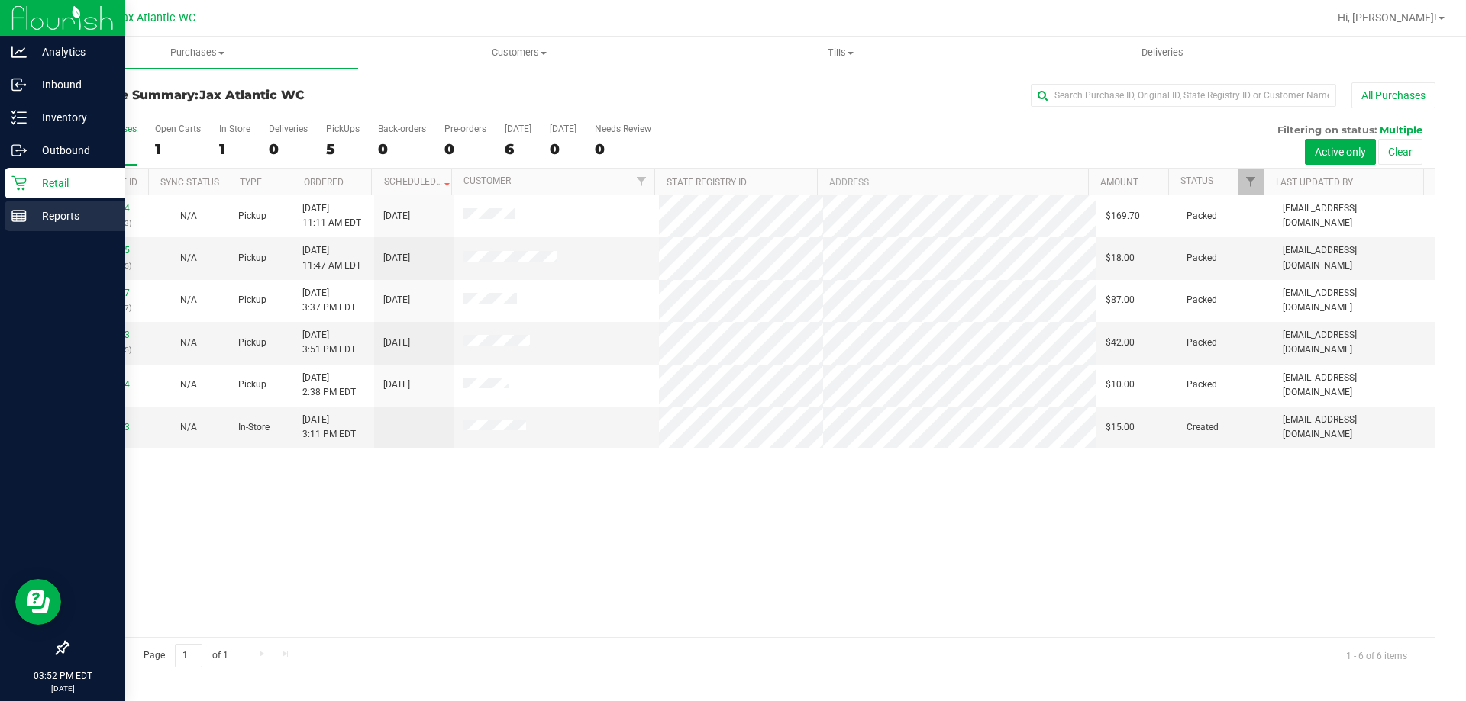
click at [12, 212] on rect at bounding box center [19, 216] width 14 height 11
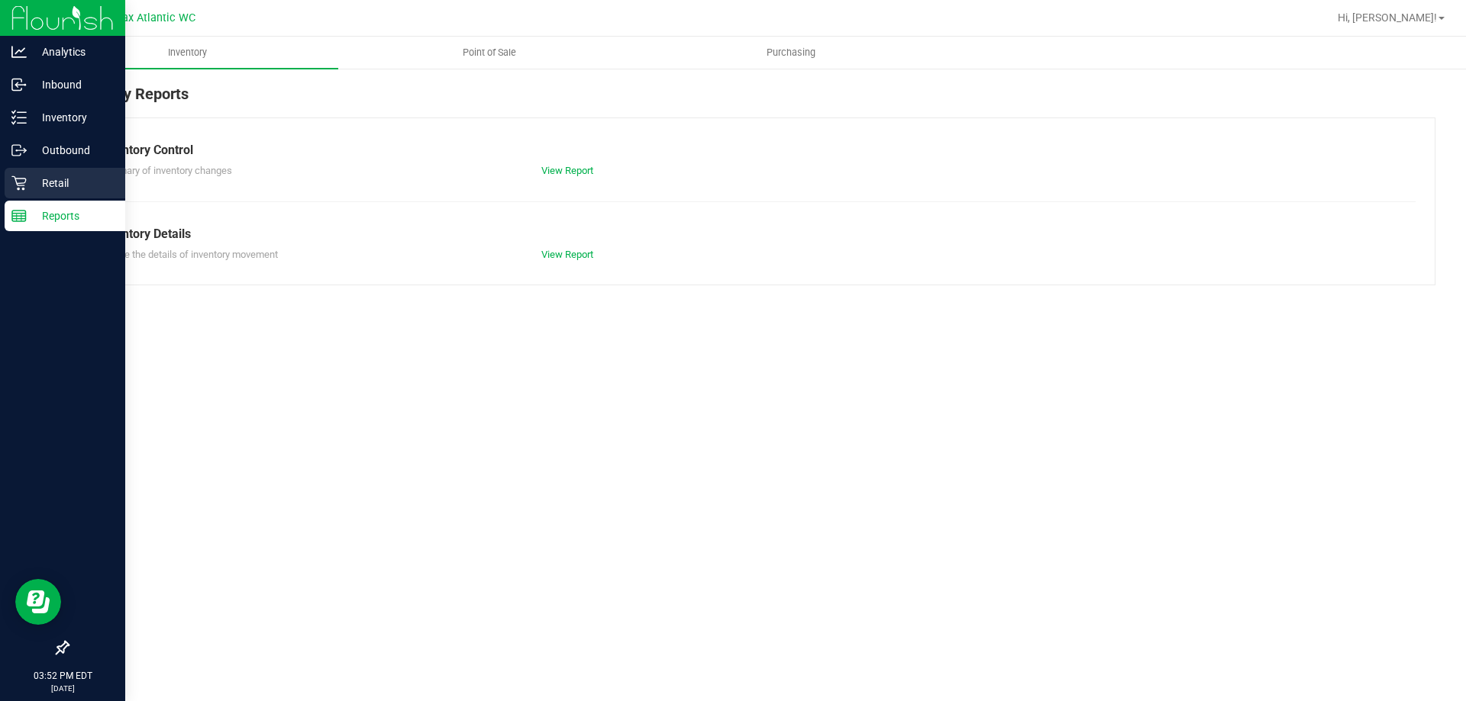
click at [23, 185] on icon at bounding box center [18, 183] width 15 height 15
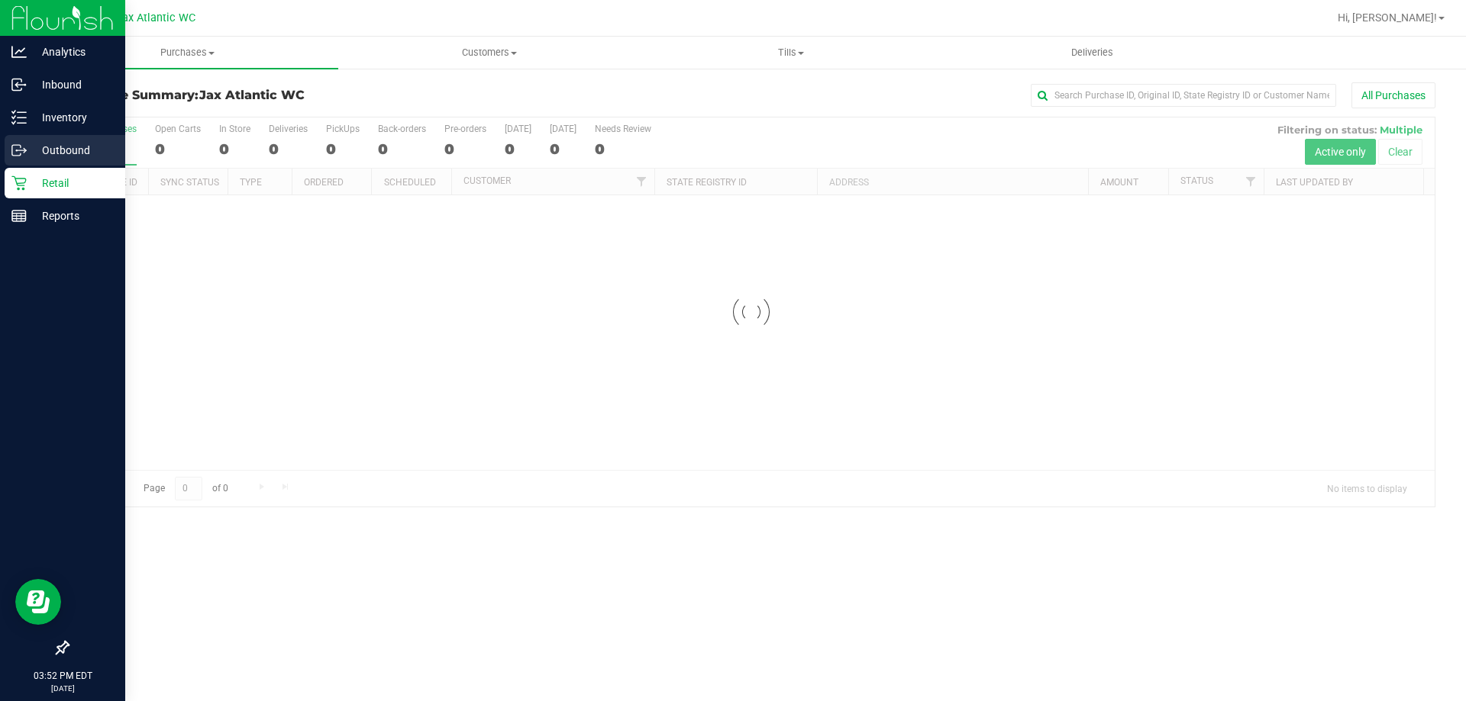
click at [69, 154] on p "Outbound" at bounding box center [73, 150] width 92 height 18
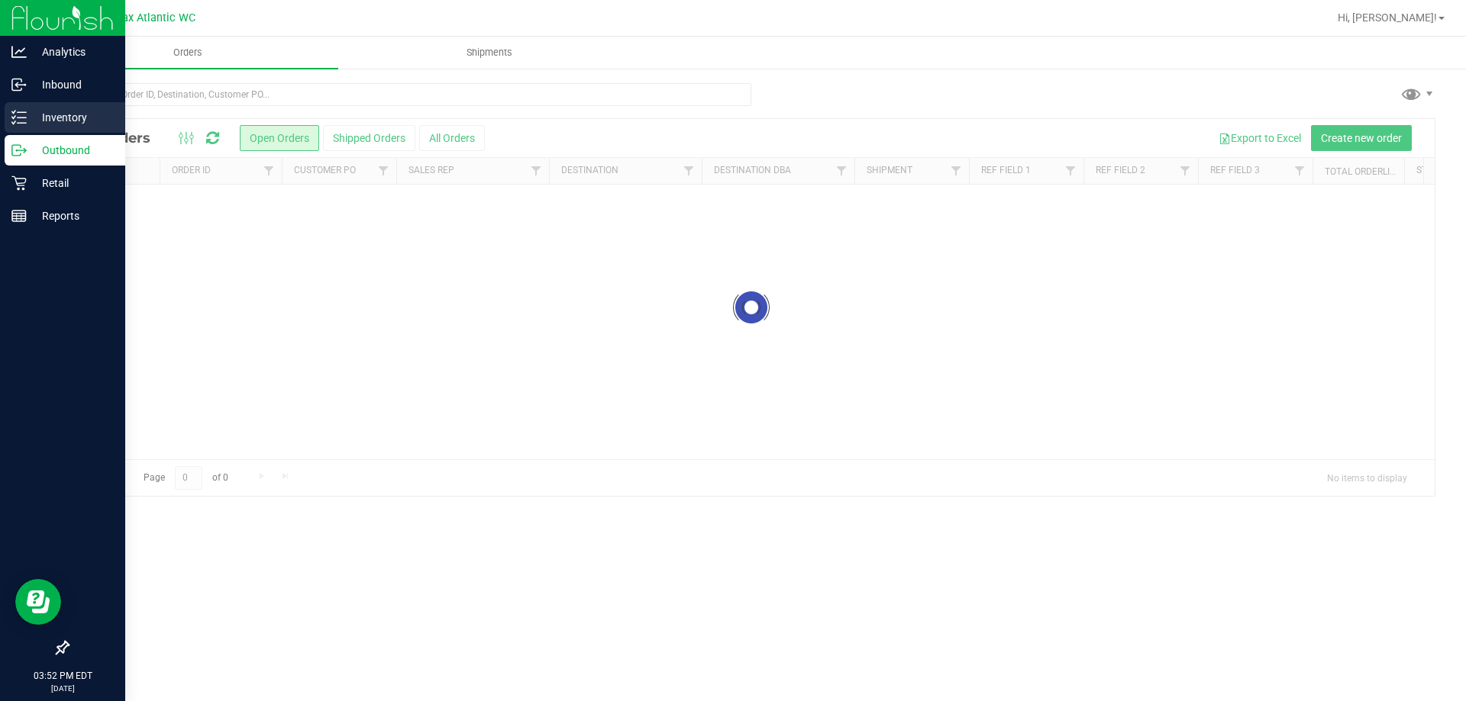
click at [53, 114] on p "Inventory" at bounding box center [73, 117] width 92 height 18
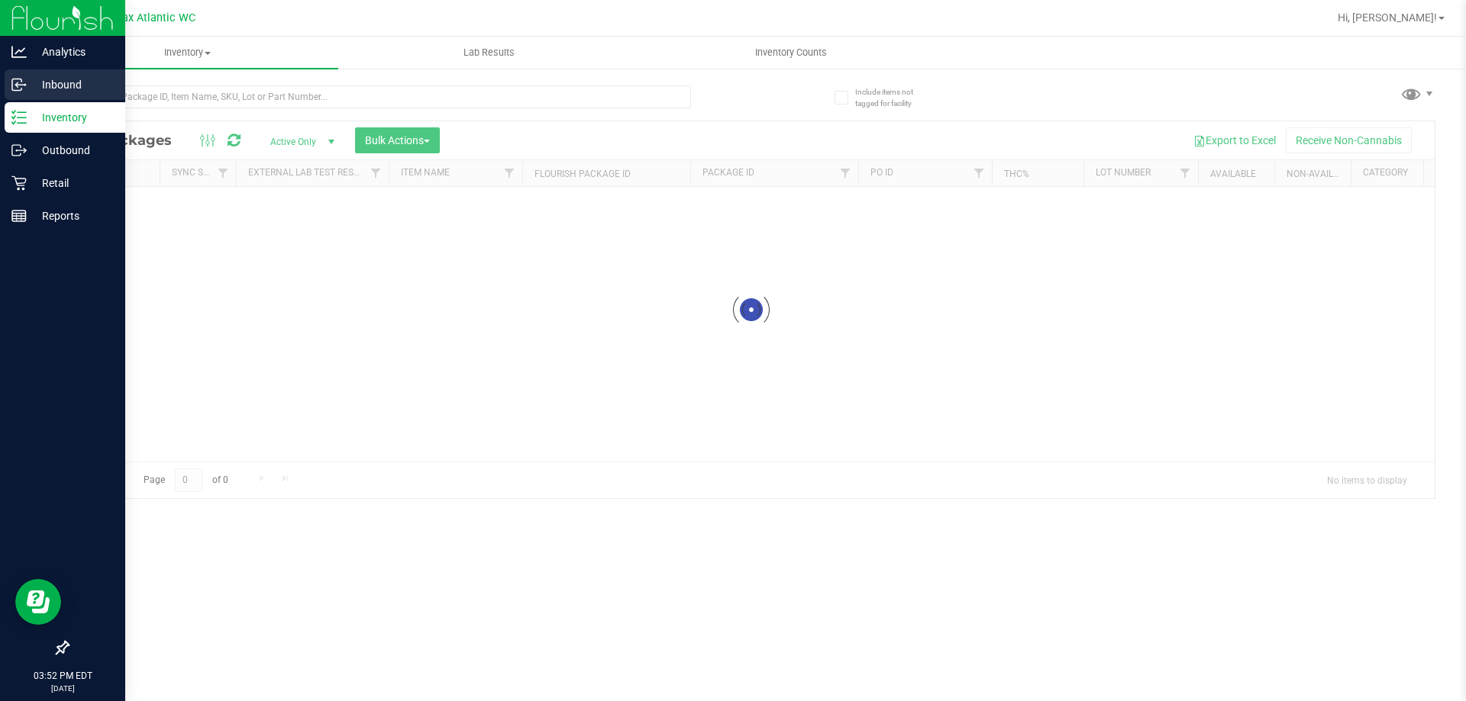
click at [55, 91] on p "Inbound" at bounding box center [73, 85] width 92 height 18
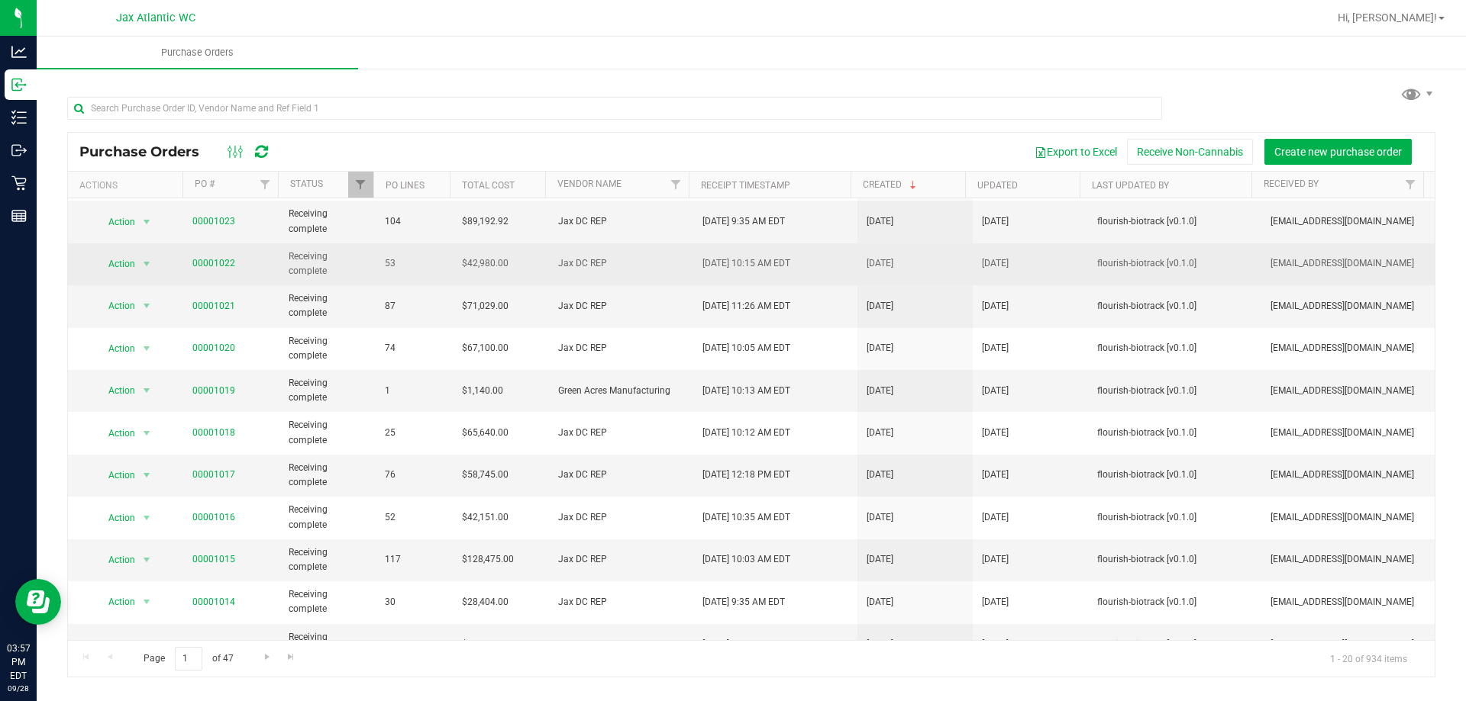
scroll to position [305, 0]
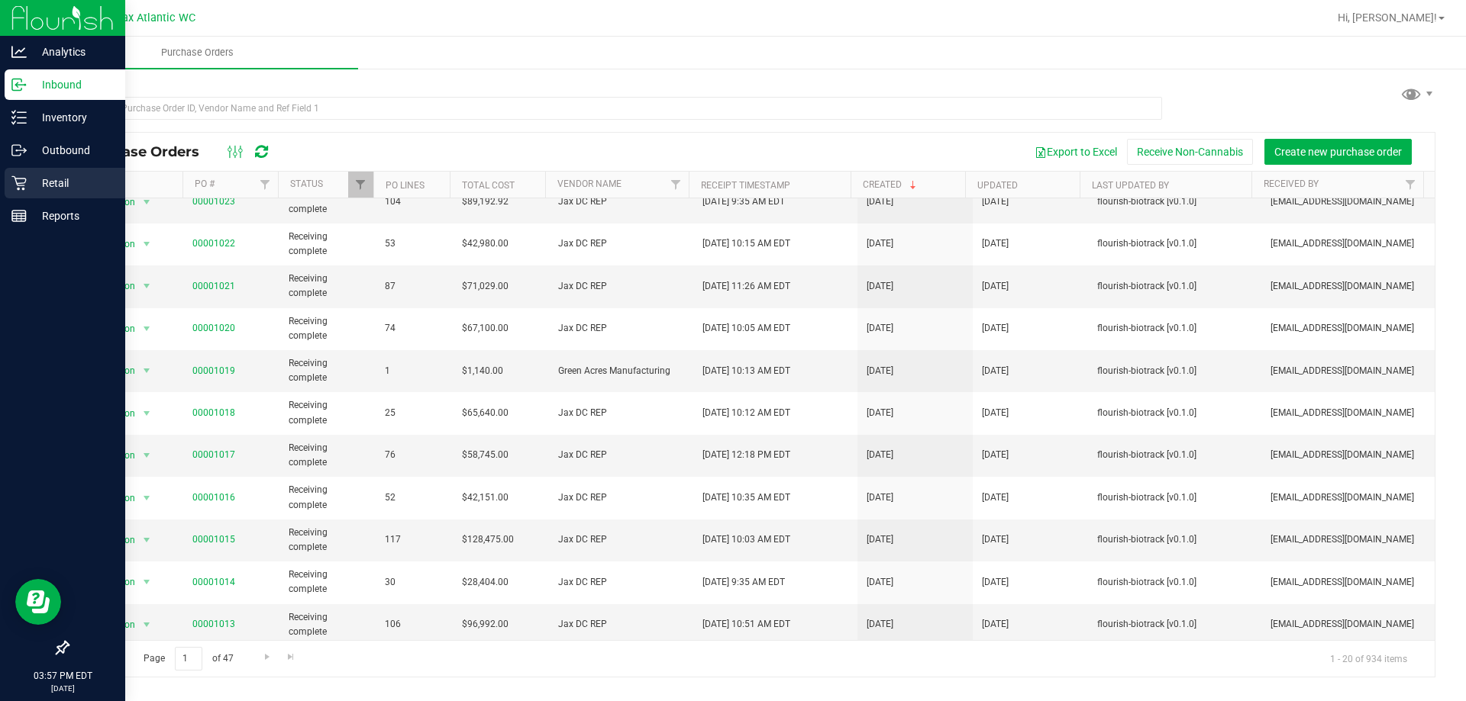
click at [21, 183] on icon at bounding box center [18, 183] width 15 height 15
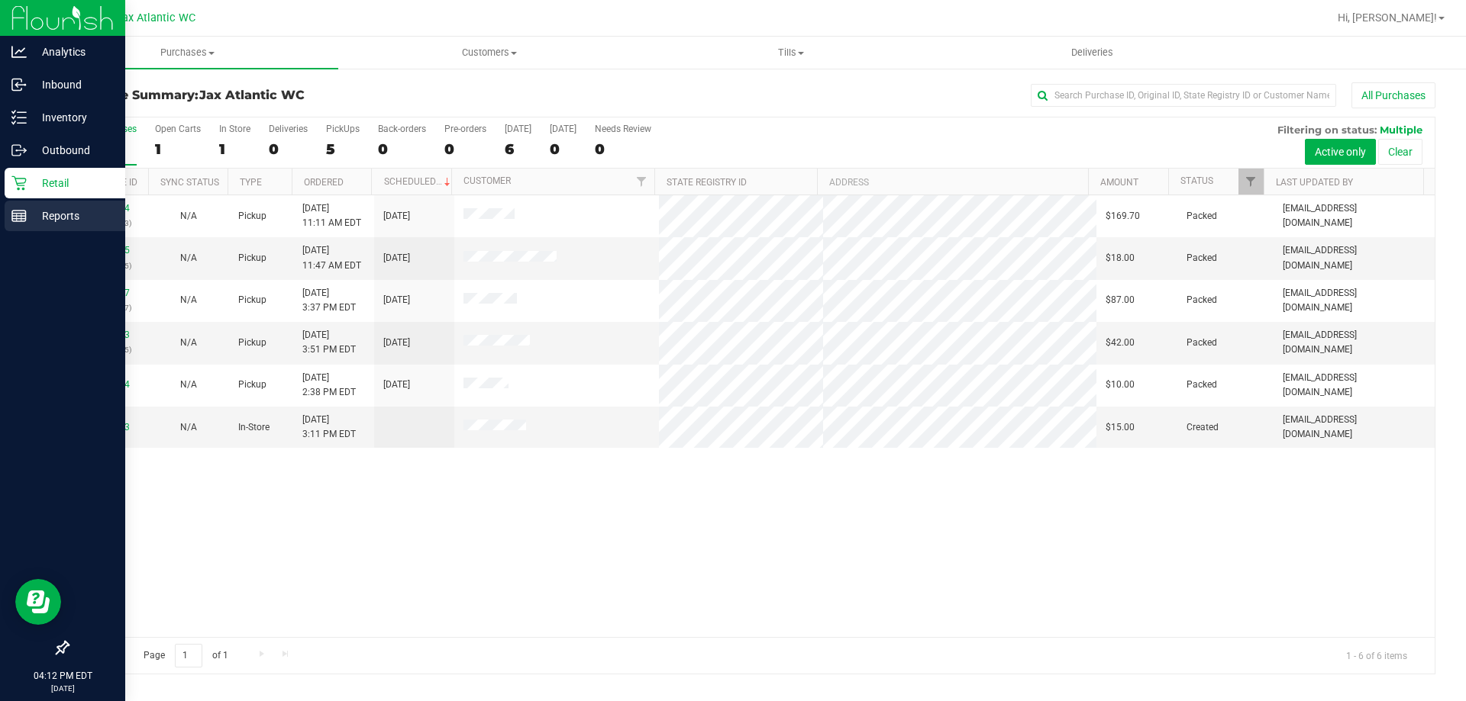
click at [17, 223] on icon at bounding box center [18, 215] width 15 height 15
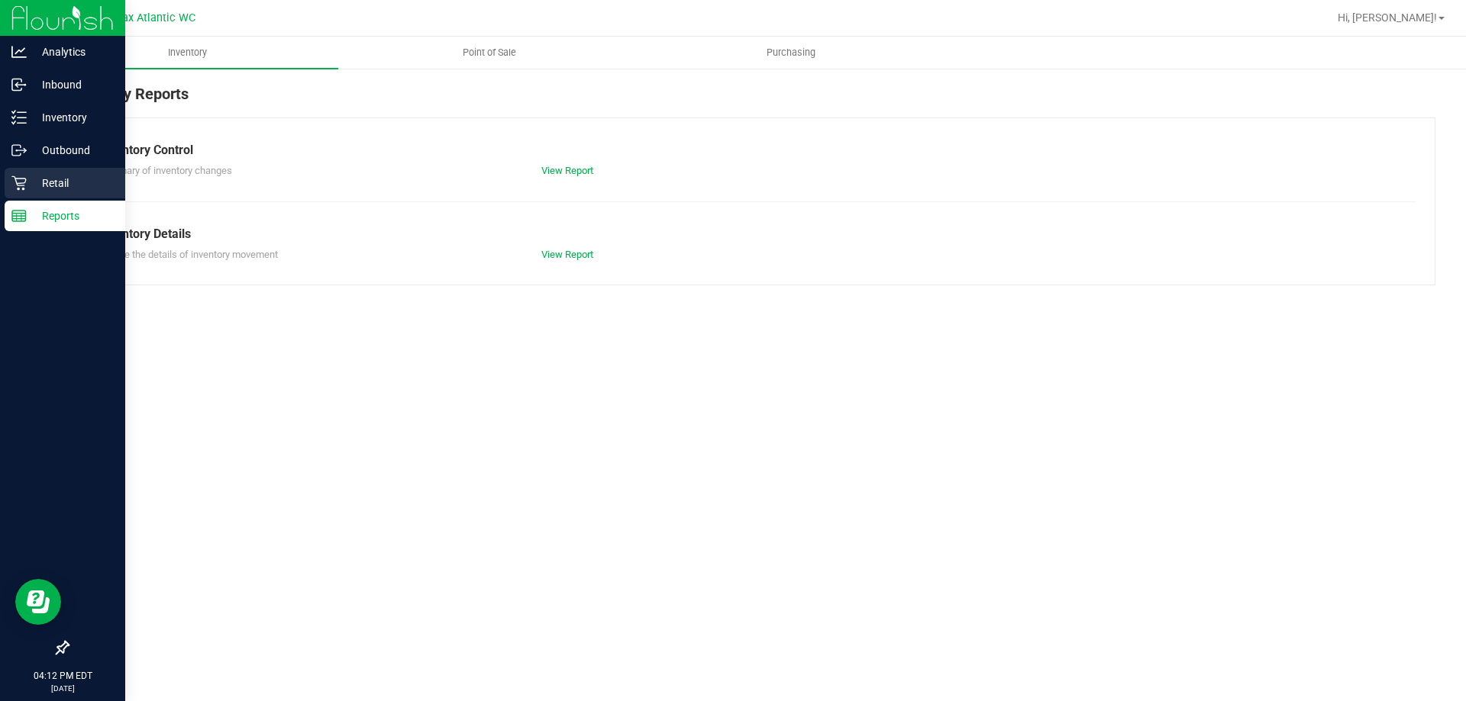
click at [50, 191] on p "Retail" at bounding box center [73, 183] width 92 height 18
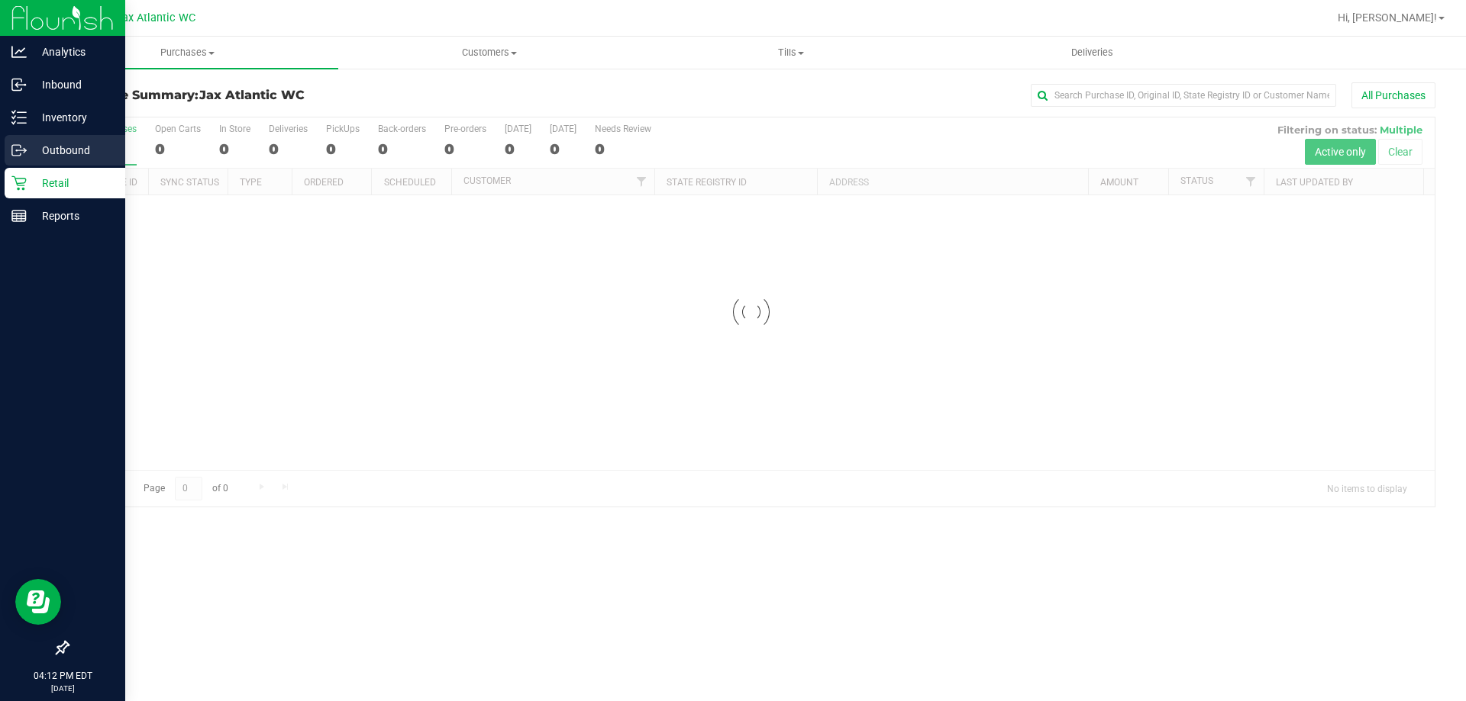
click at [63, 160] on div "Outbound" at bounding box center [65, 150] width 121 height 31
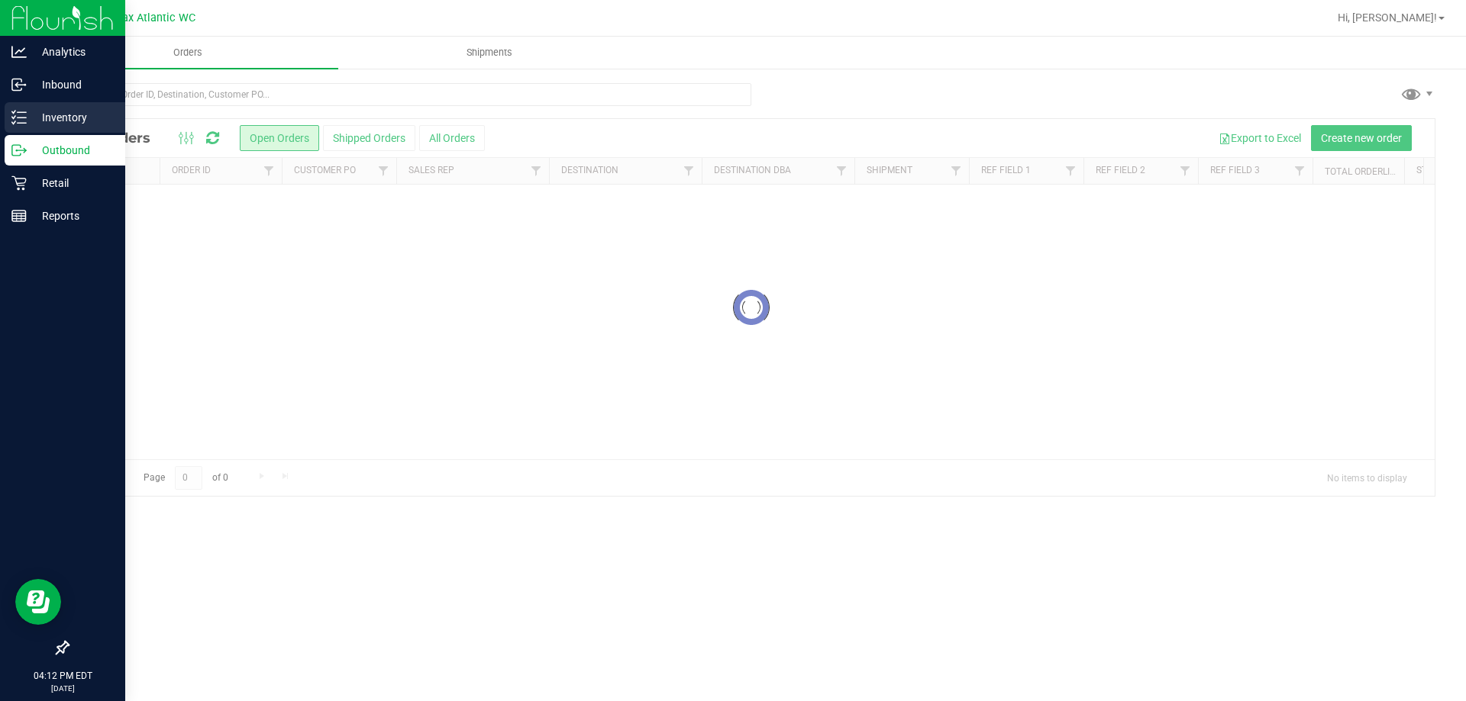
click at [58, 117] on p "Inventory" at bounding box center [73, 117] width 92 height 18
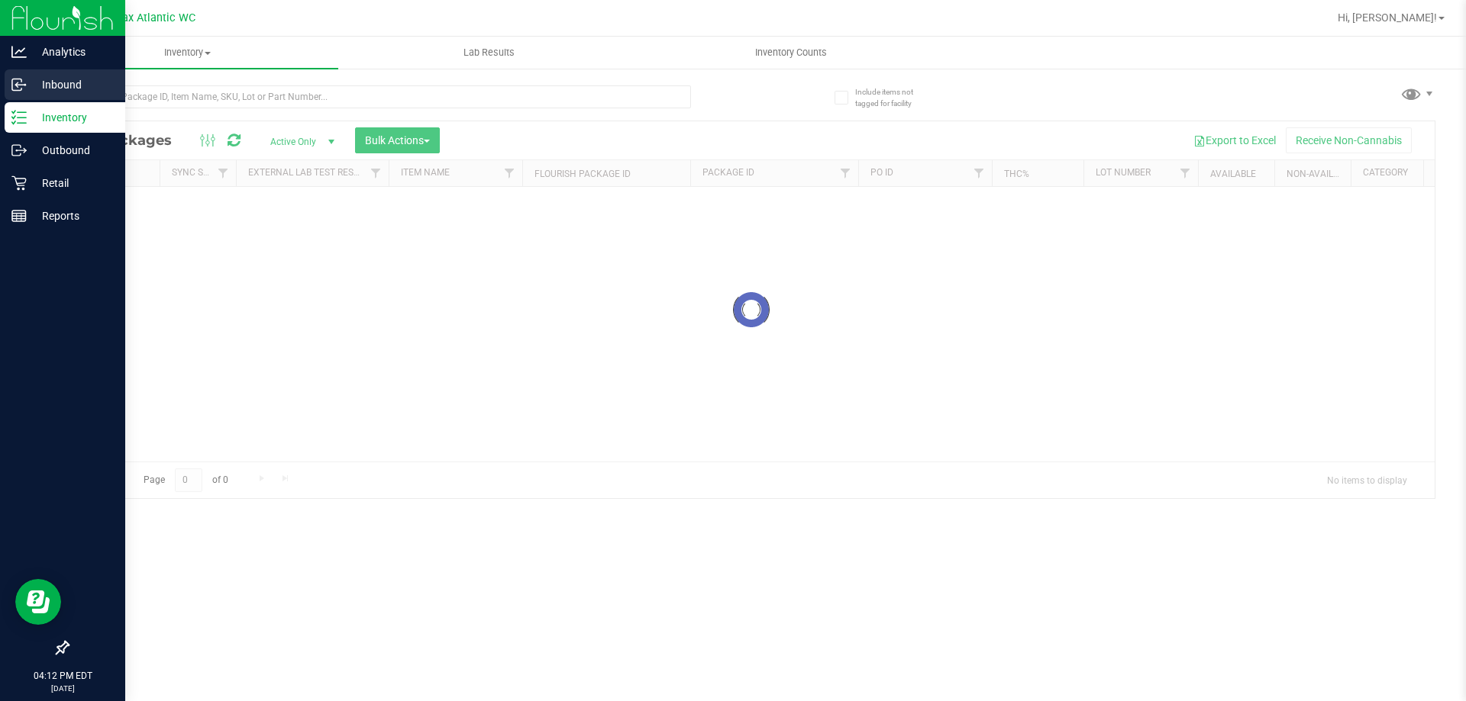
click at [57, 83] on p "Inbound" at bounding box center [73, 85] width 92 height 18
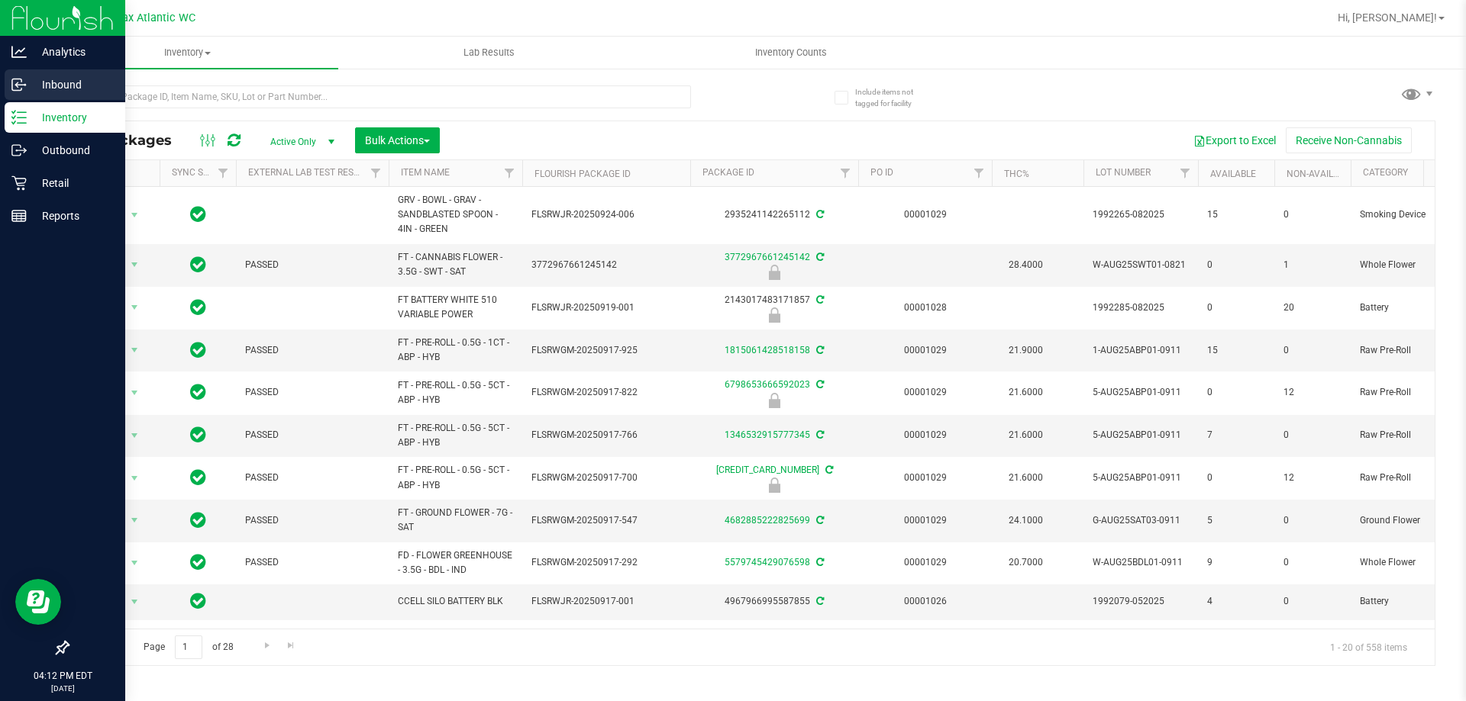
click at [71, 82] on p "Inbound" at bounding box center [73, 85] width 92 height 18
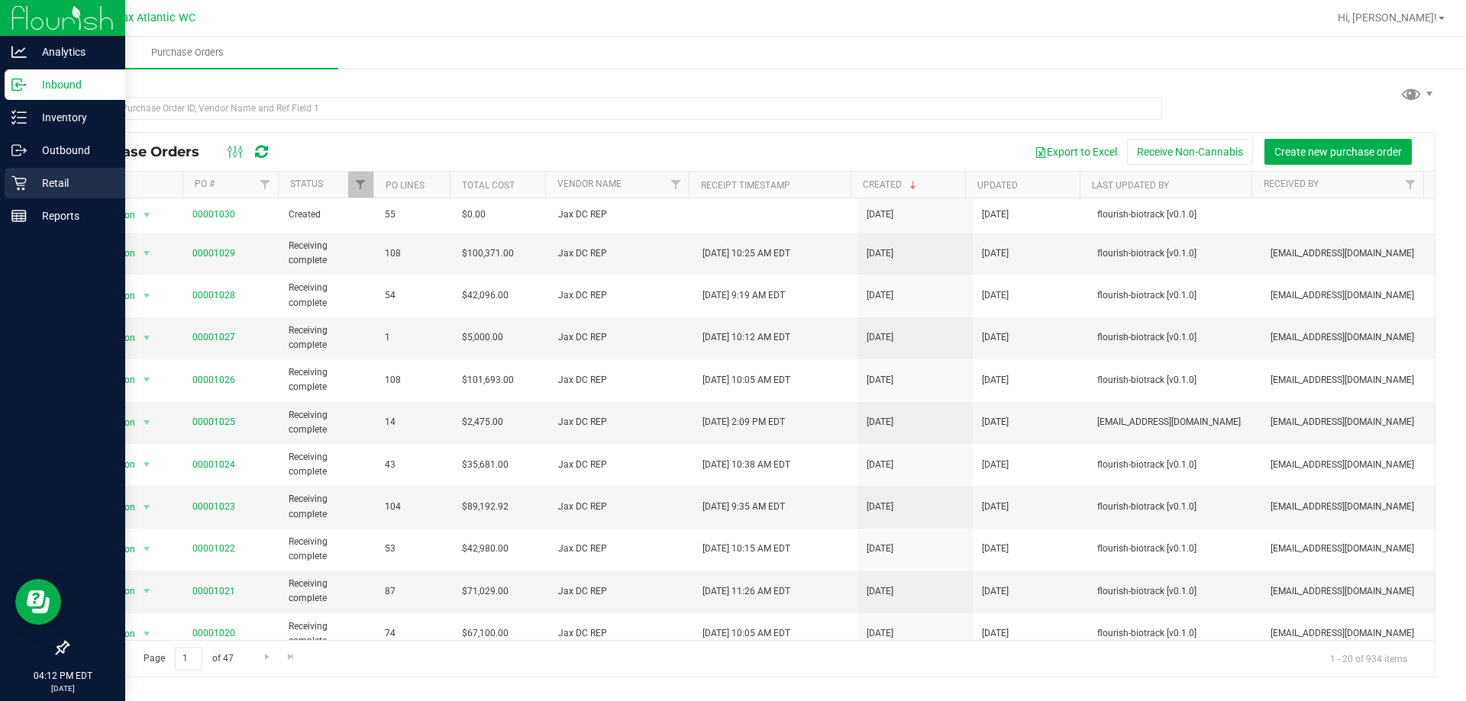
click at [31, 180] on p "Retail" at bounding box center [73, 183] width 92 height 18
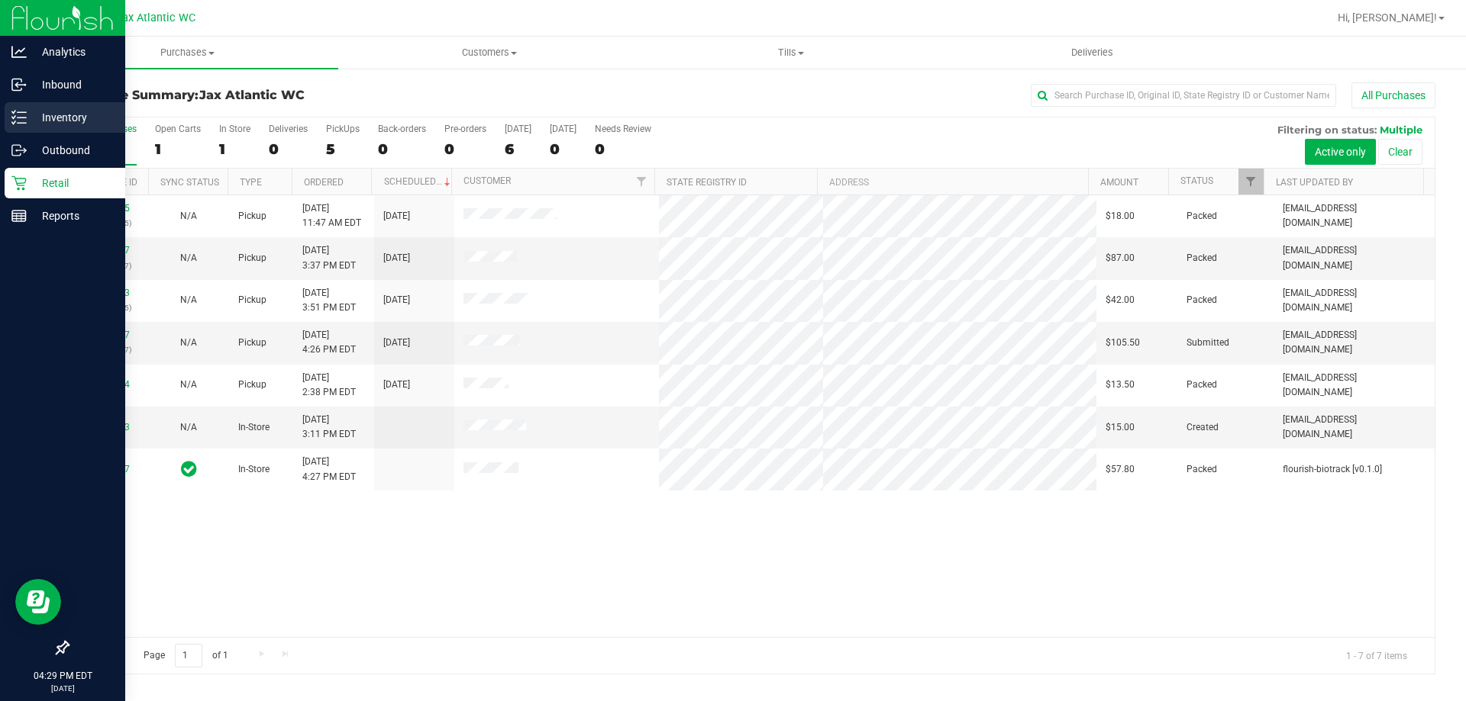
click at [73, 123] on p "Inventory" at bounding box center [73, 117] width 92 height 18
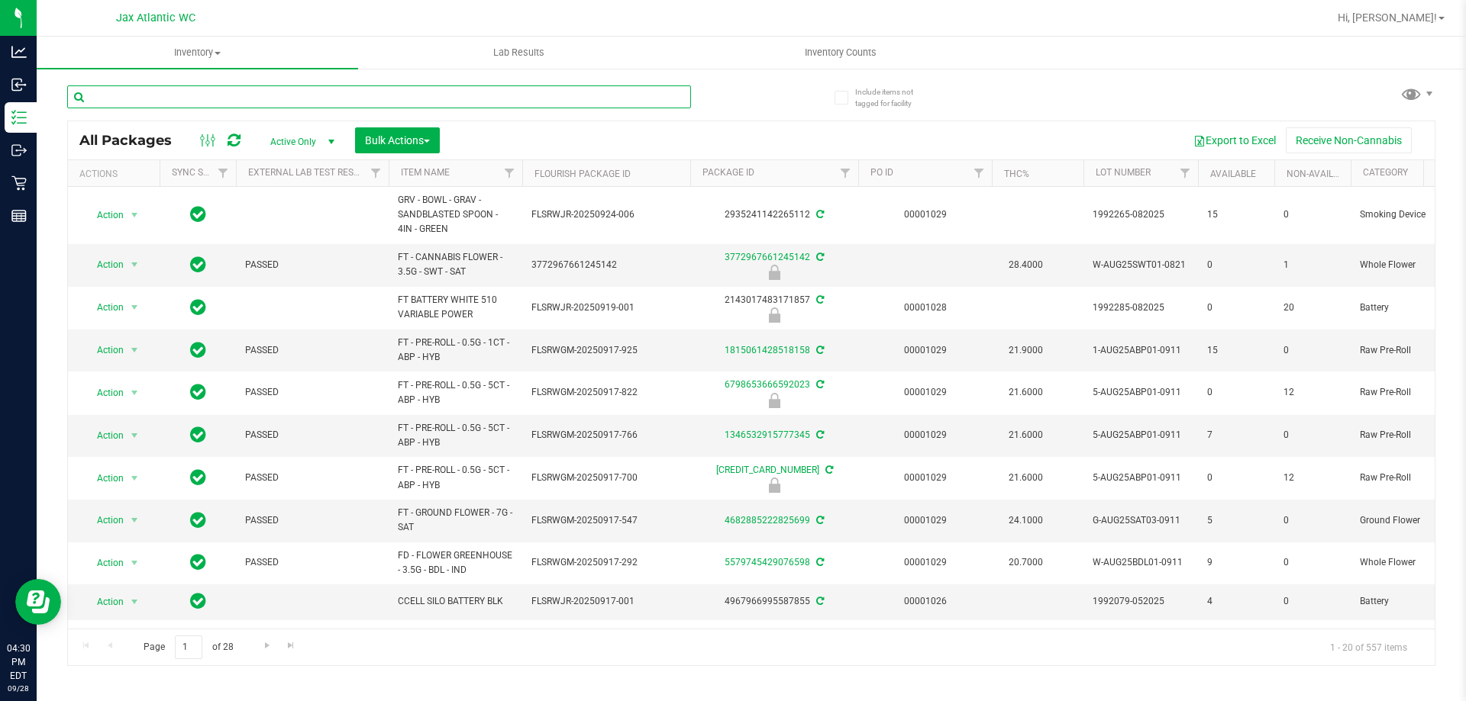
click at [152, 98] on input "text" at bounding box center [379, 96] width 624 height 23
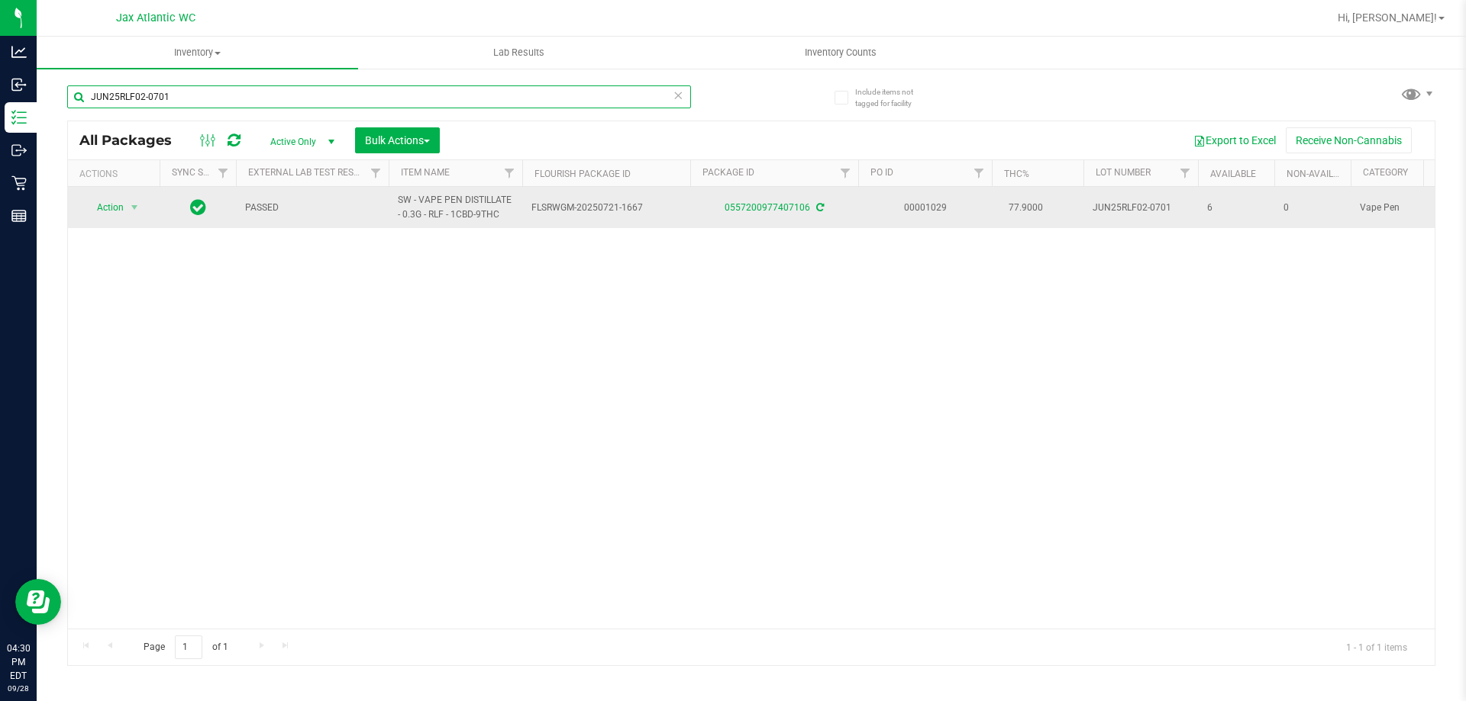
type input "JUN25RLF02-0701"
drag, startPoint x: 118, startPoint y: 219, endPoint x: 125, endPoint y: 211, distance: 10.8
click at [119, 218] on td "Action Action Adjust qty Create package Edit attributes Global inventory Locate…" at bounding box center [114, 207] width 92 height 41
drag, startPoint x: 127, startPoint y: 208, endPoint x: 144, endPoint y: 214, distance: 18.1
click at [125, 208] on span "select" at bounding box center [134, 207] width 19 height 21
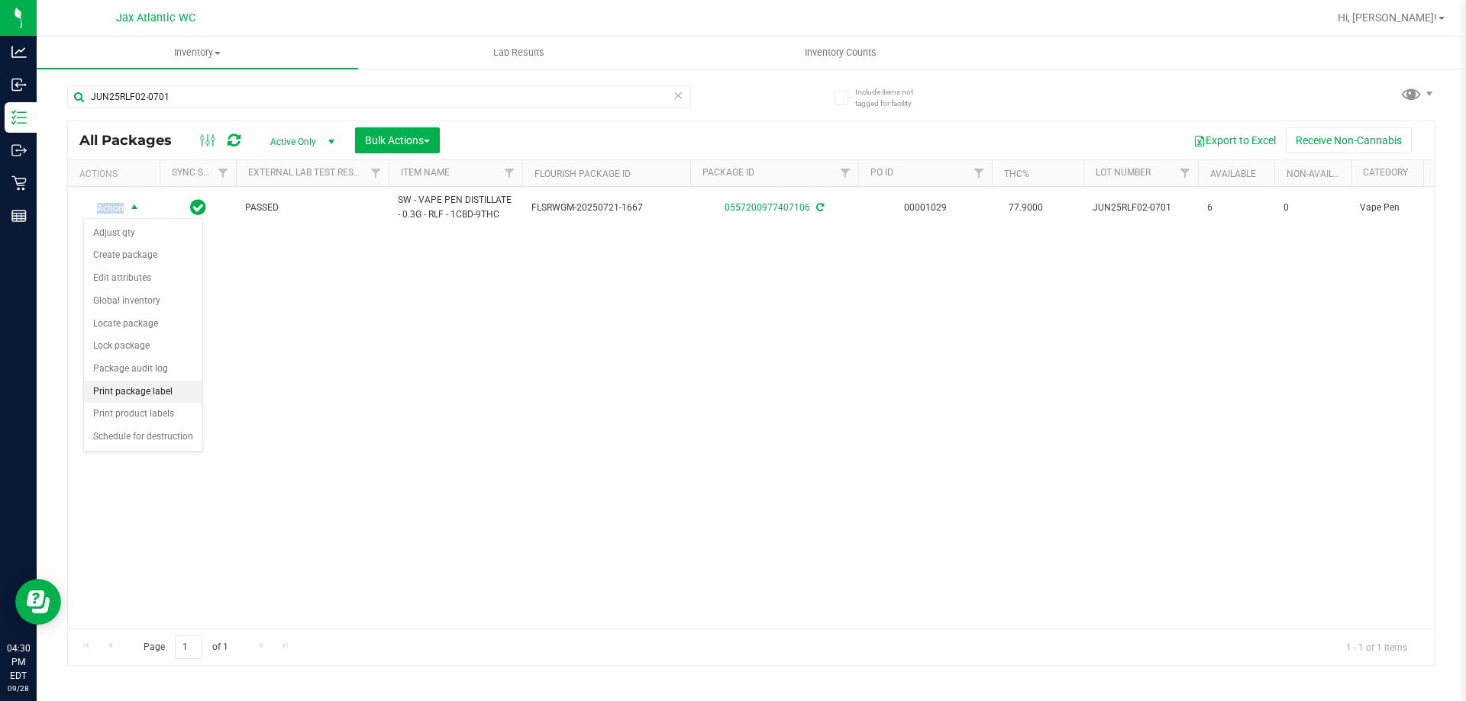
click at [162, 391] on li "Print package label" at bounding box center [143, 392] width 118 height 23
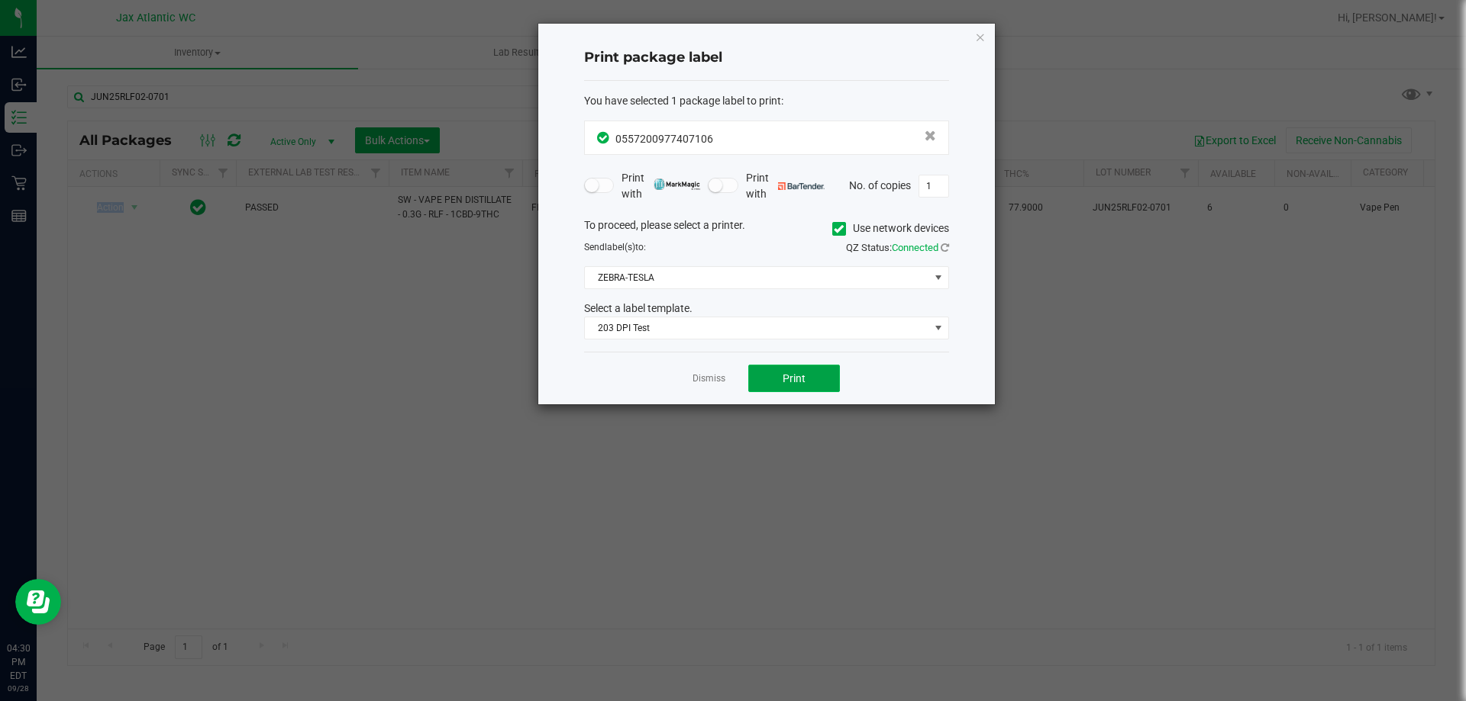
click at [787, 378] on span "Print" at bounding box center [793, 378] width 23 height 12
click at [979, 37] on icon "button" at bounding box center [980, 36] width 11 height 18
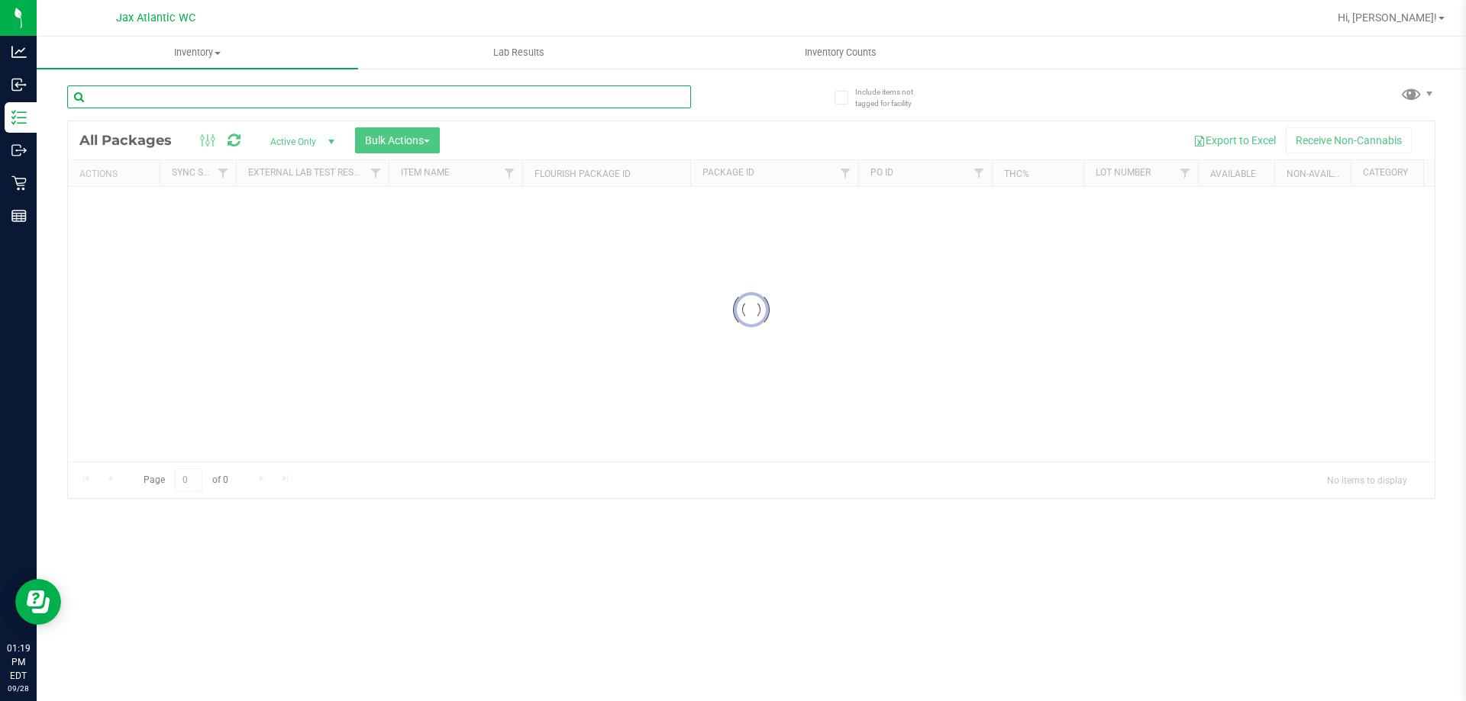
click at [302, 98] on input "text" at bounding box center [379, 96] width 624 height 23
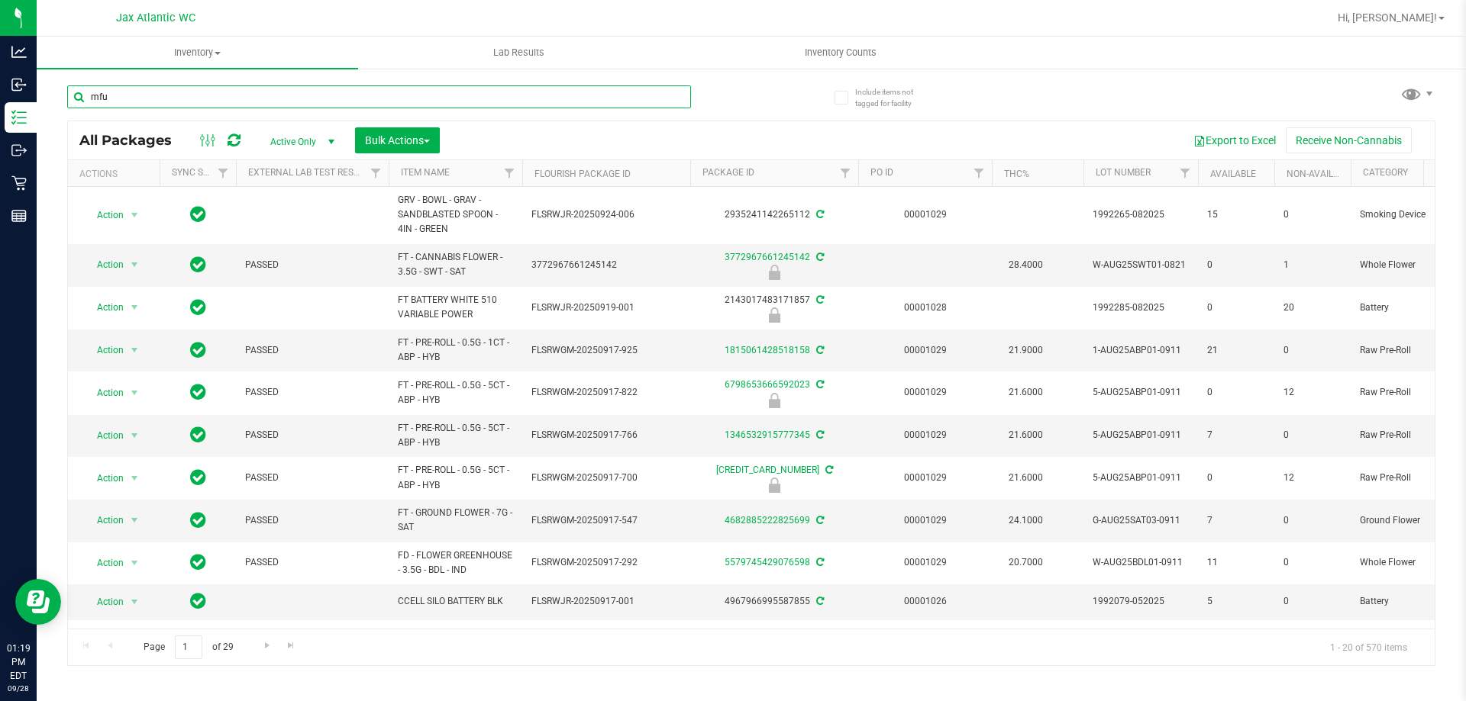
type input "mfu"
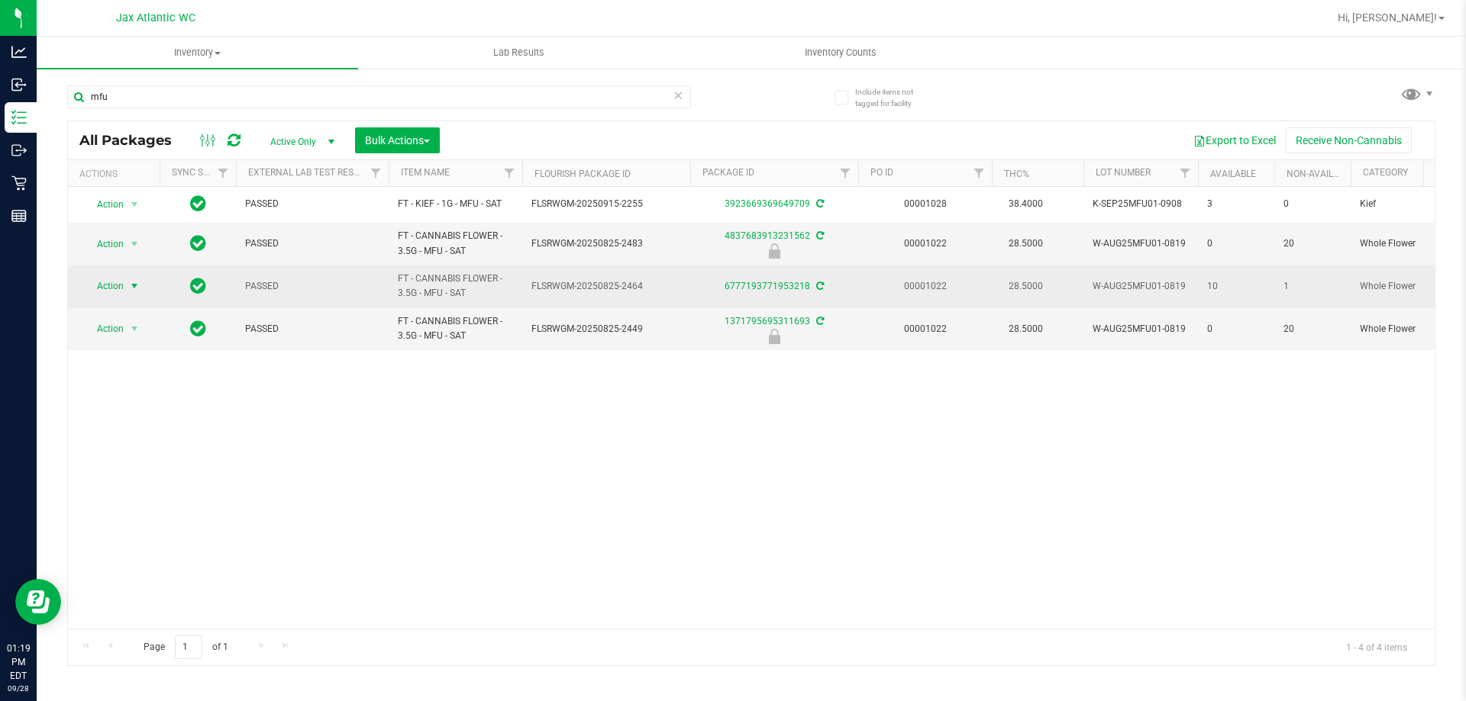
click at [114, 279] on span "Action" at bounding box center [103, 286] width 41 height 21
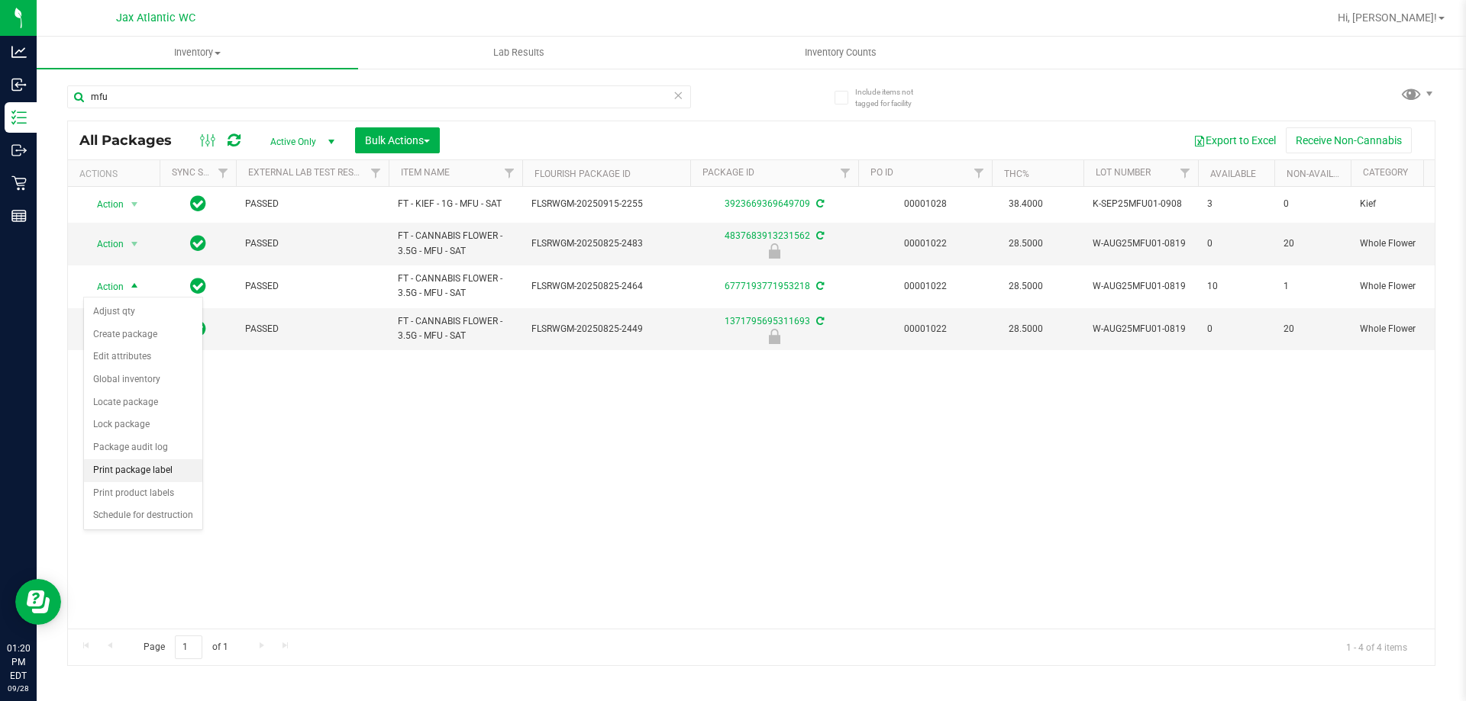
click at [150, 469] on li "Print package label" at bounding box center [143, 471] width 118 height 23
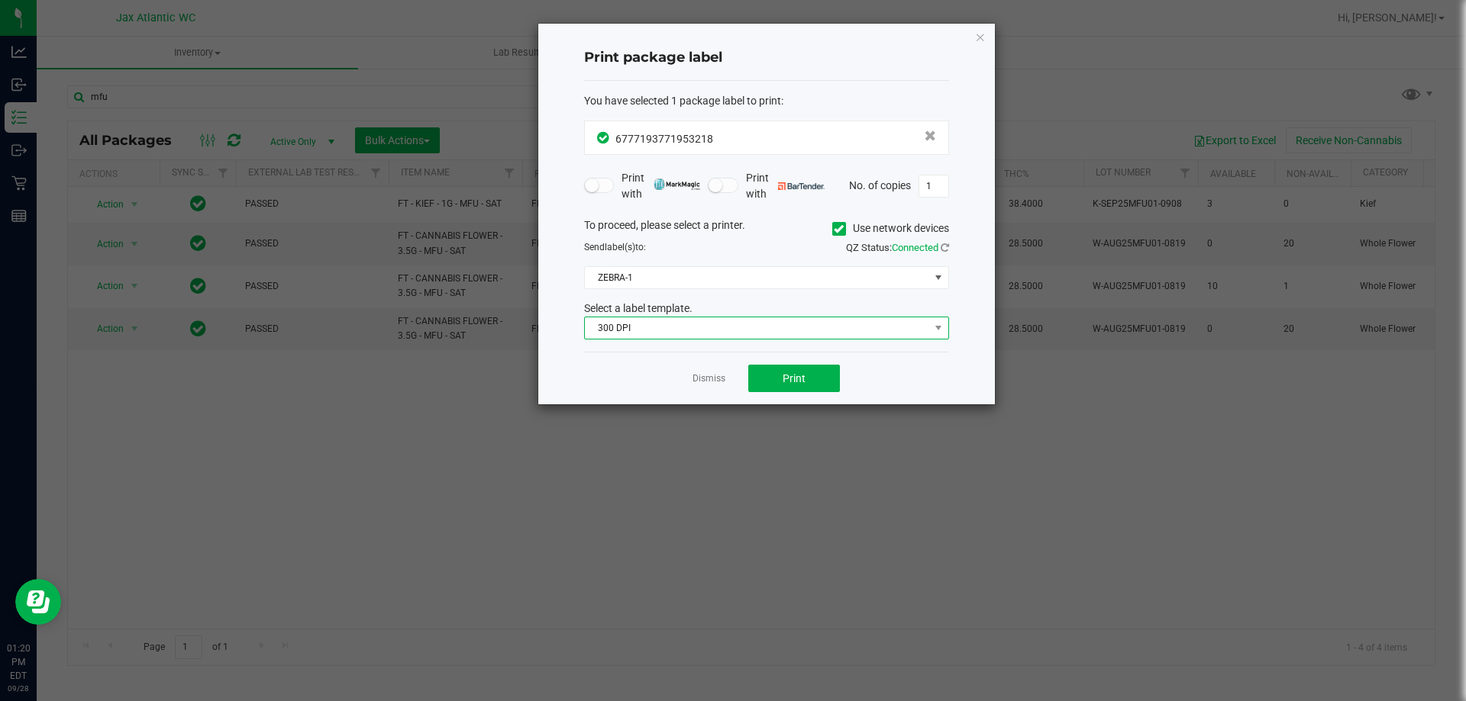
drag, startPoint x: 684, startPoint y: 327, endPoint x: 684, endPoint y: 338, distance: 10.7
click at [685, 327] on span "300 DPI" at bounding box center [757, 328] width 344 height 21
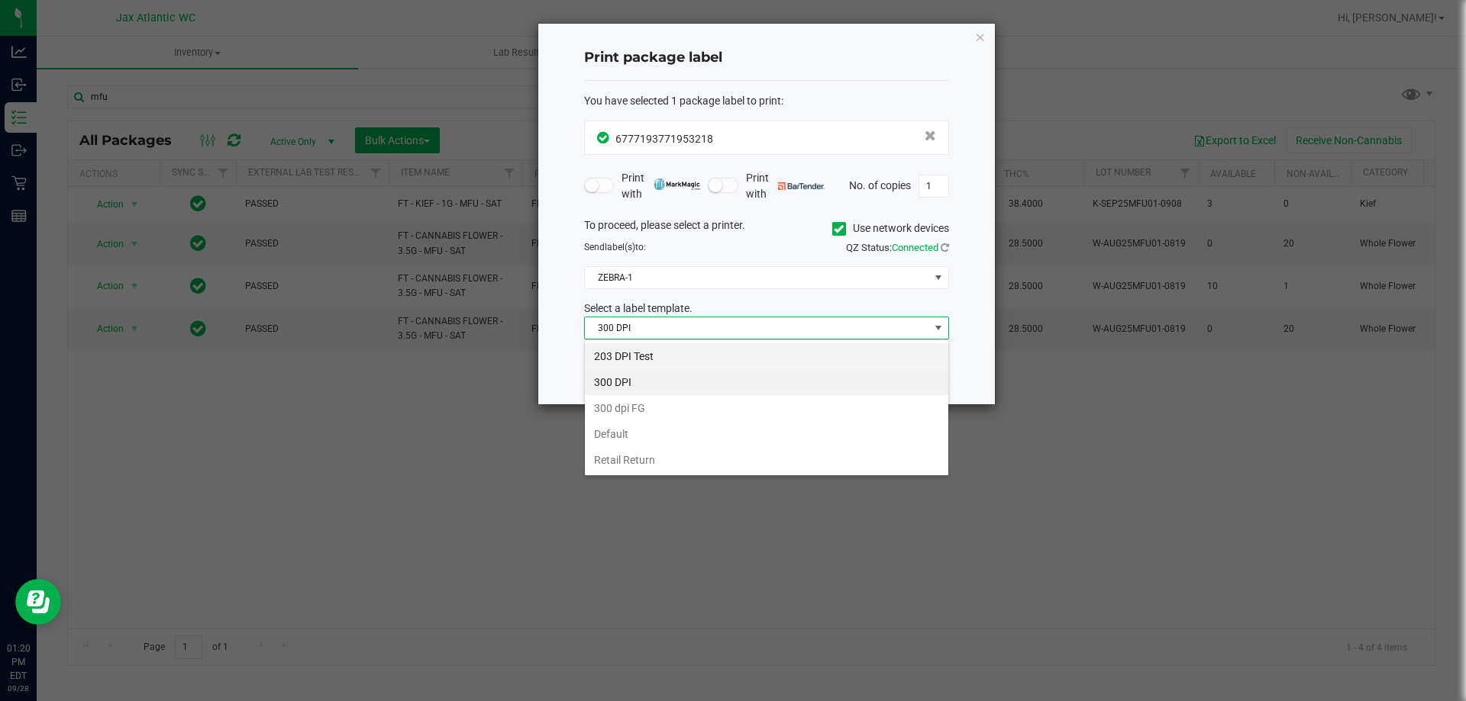
scroll to position [23, 365]
click at [658, 352] on li "203 DPI Test" at bounding box center [766, 356] width 363 height 26
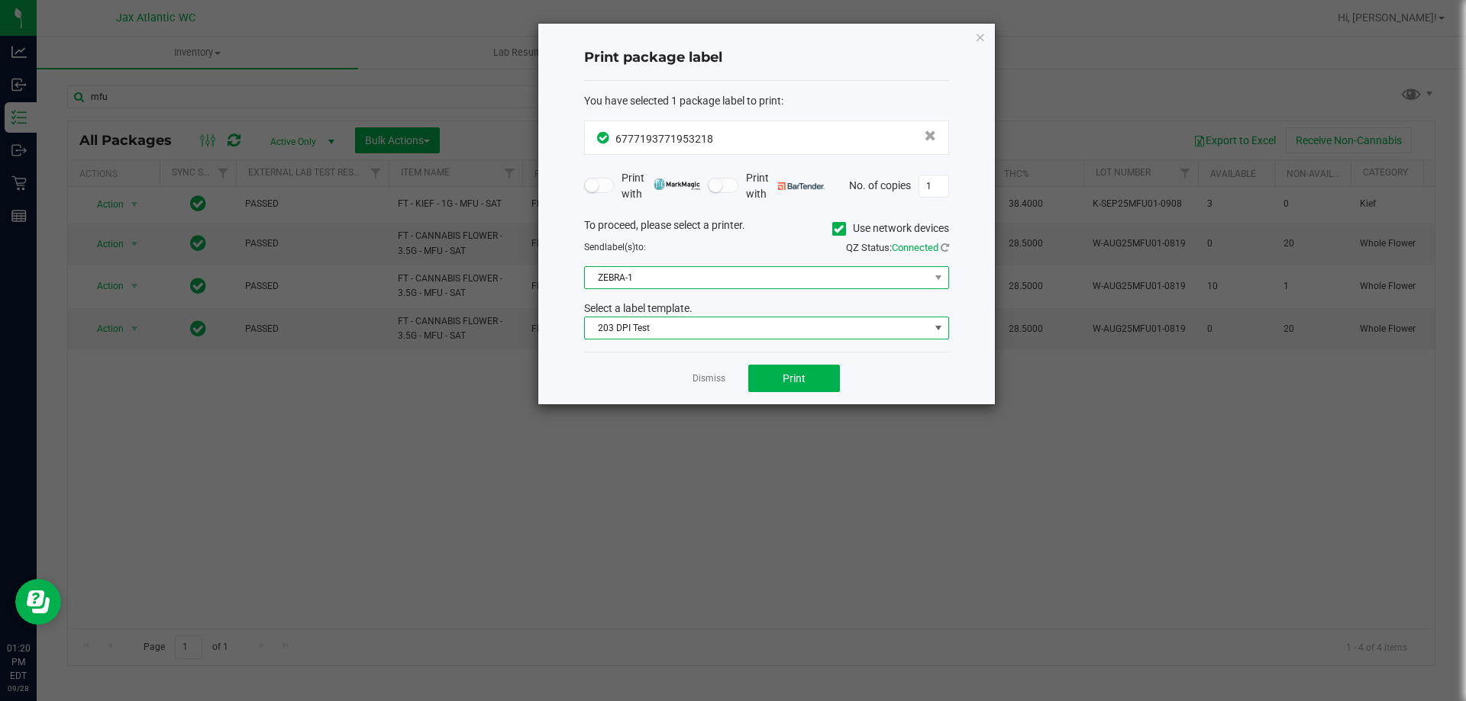
click at [672, 276] on span "ZEBRA-1" at bounding box center [757, 277] width 344 height 21
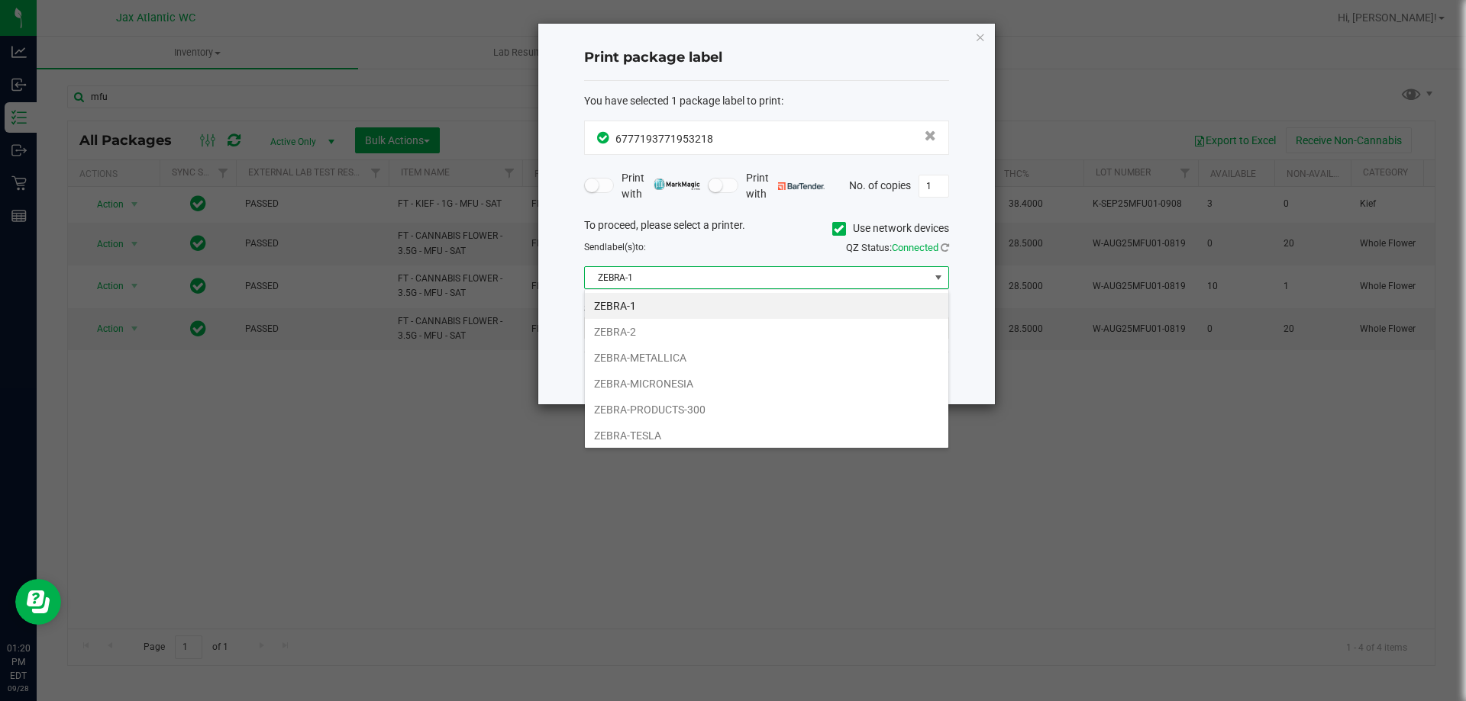
click at [652, 427] on li "ZEBRA-TESLA" at bounding box center [766, 436] width 363 height 26
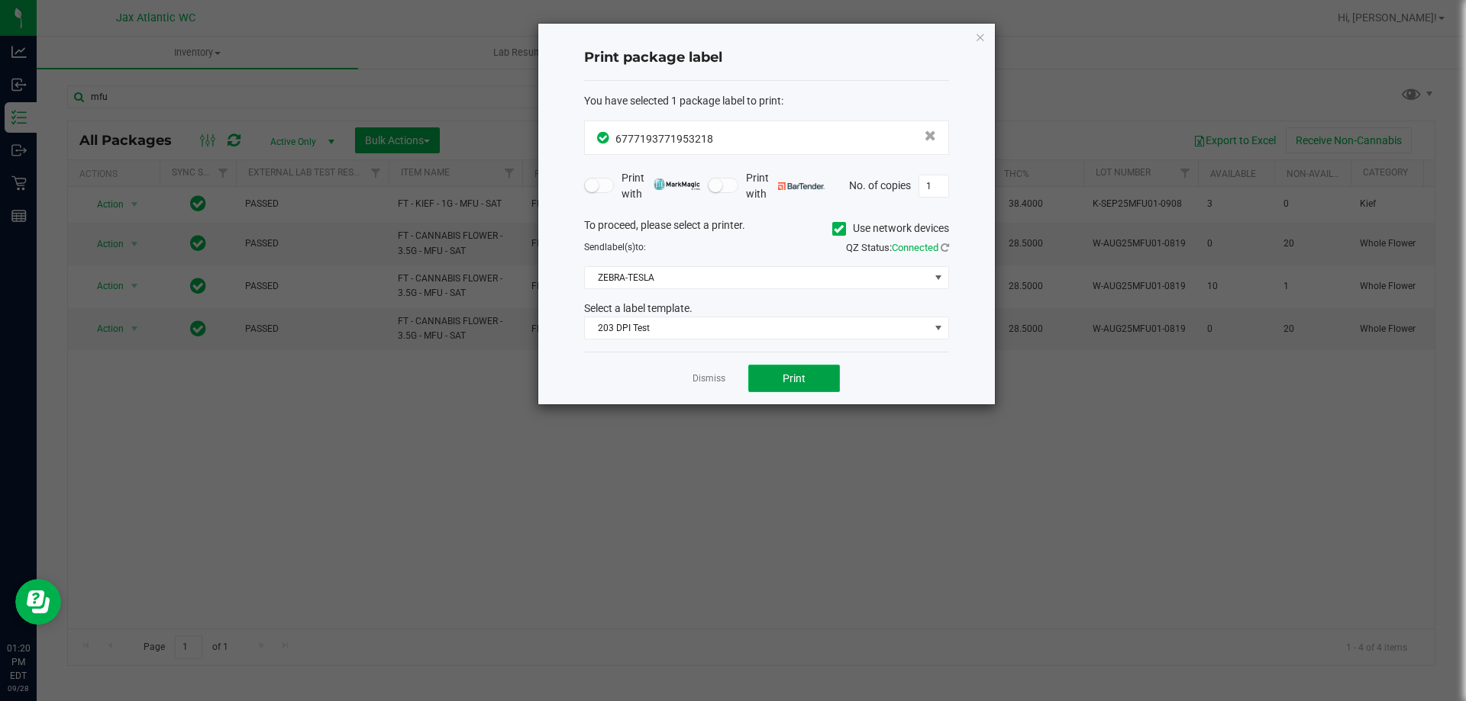
click at [822, 374] on button "Print" at bounding box center [794, 378] width 92 height 27
click at [721, 372] on link "Dismiss" at bounding box center [708, 378] width 33 height 13
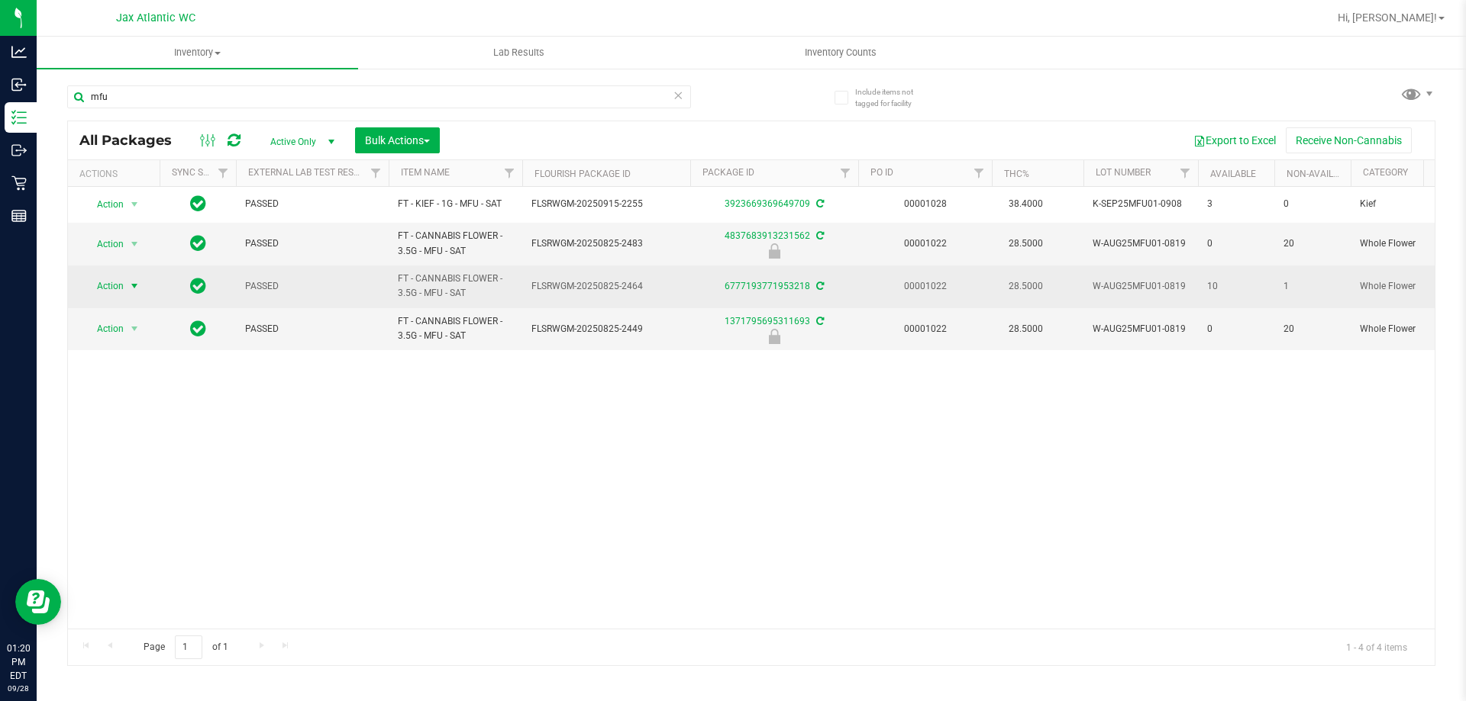
click at [125, 286] on span "select" at bounding box center [134, 286] width 19 height 21
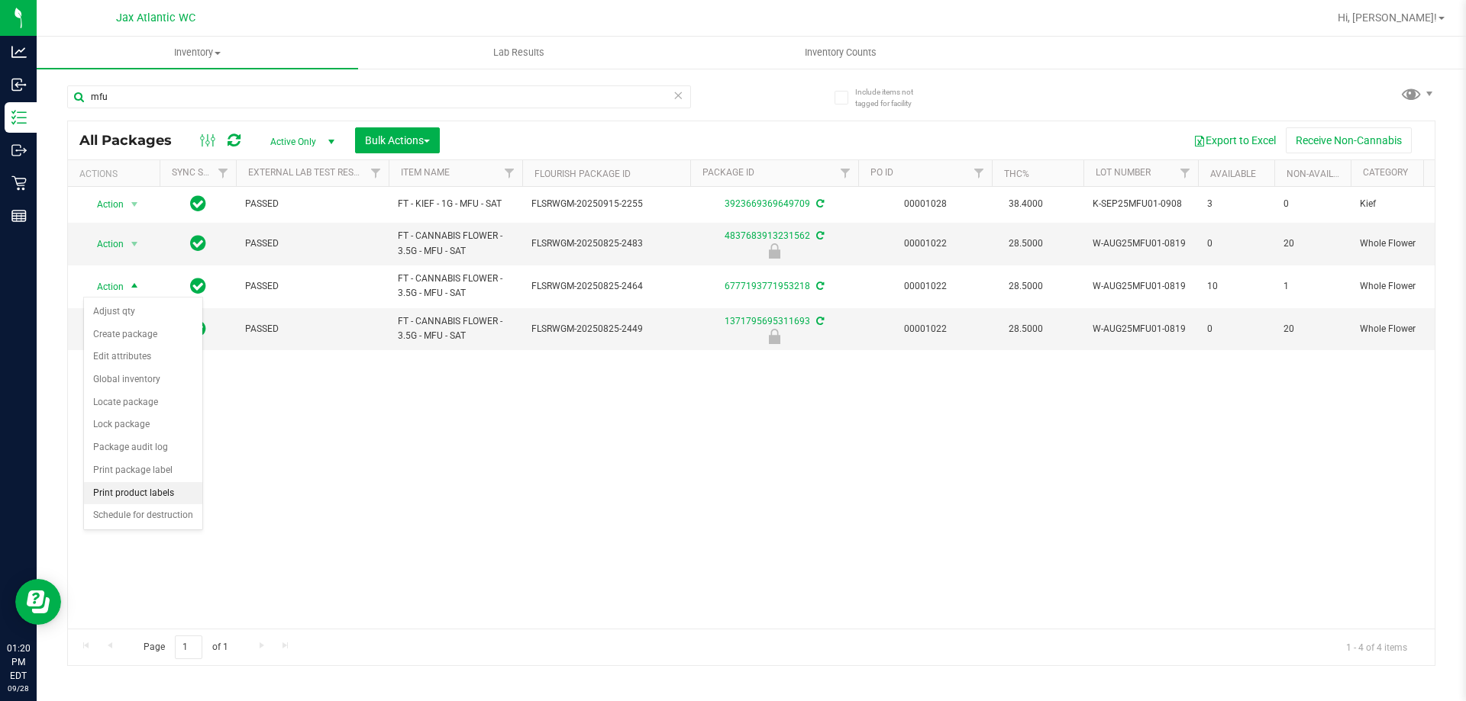
click at [153, 490] on li "Print product labels" at bounding box center [143, 493] width 118 height 23
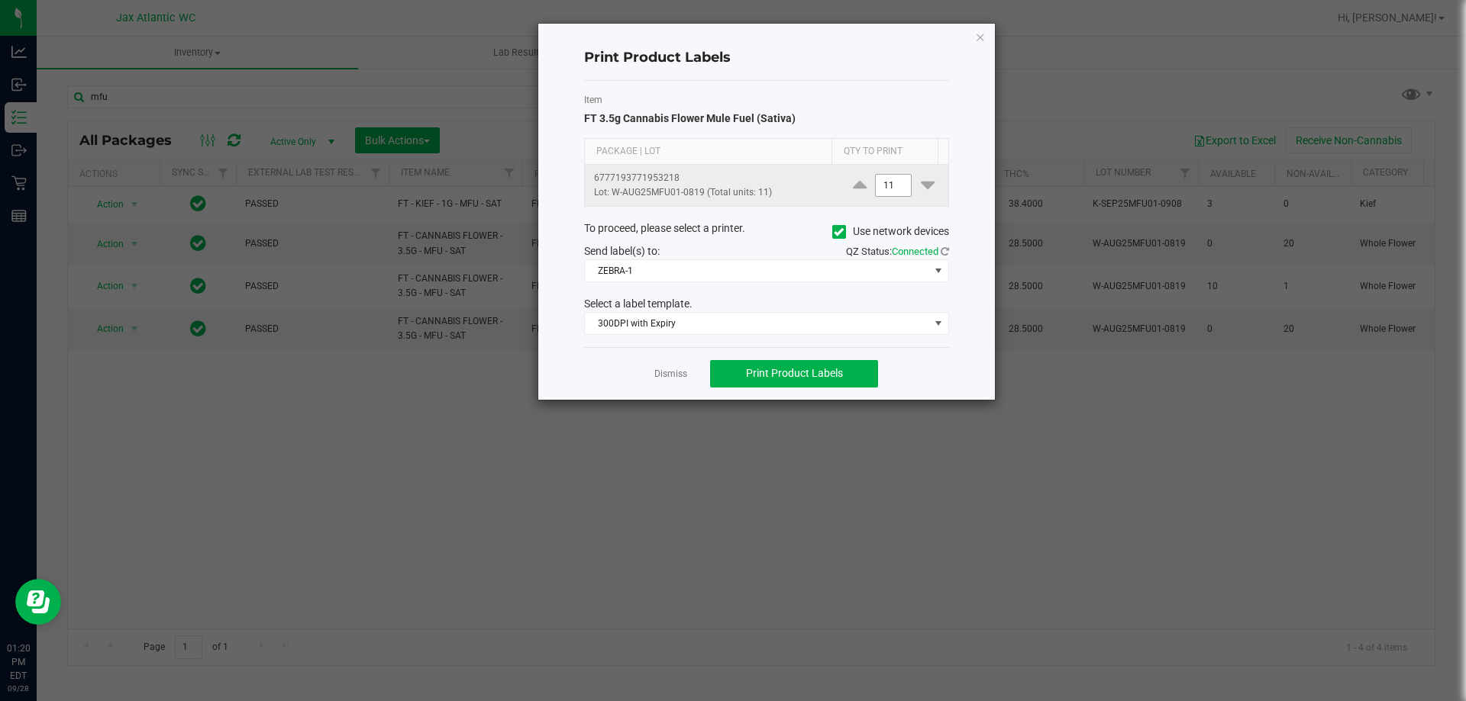
click at [898, 183] on input "11" at bounding box center [893, 185] width 35 height 21
type input "1"
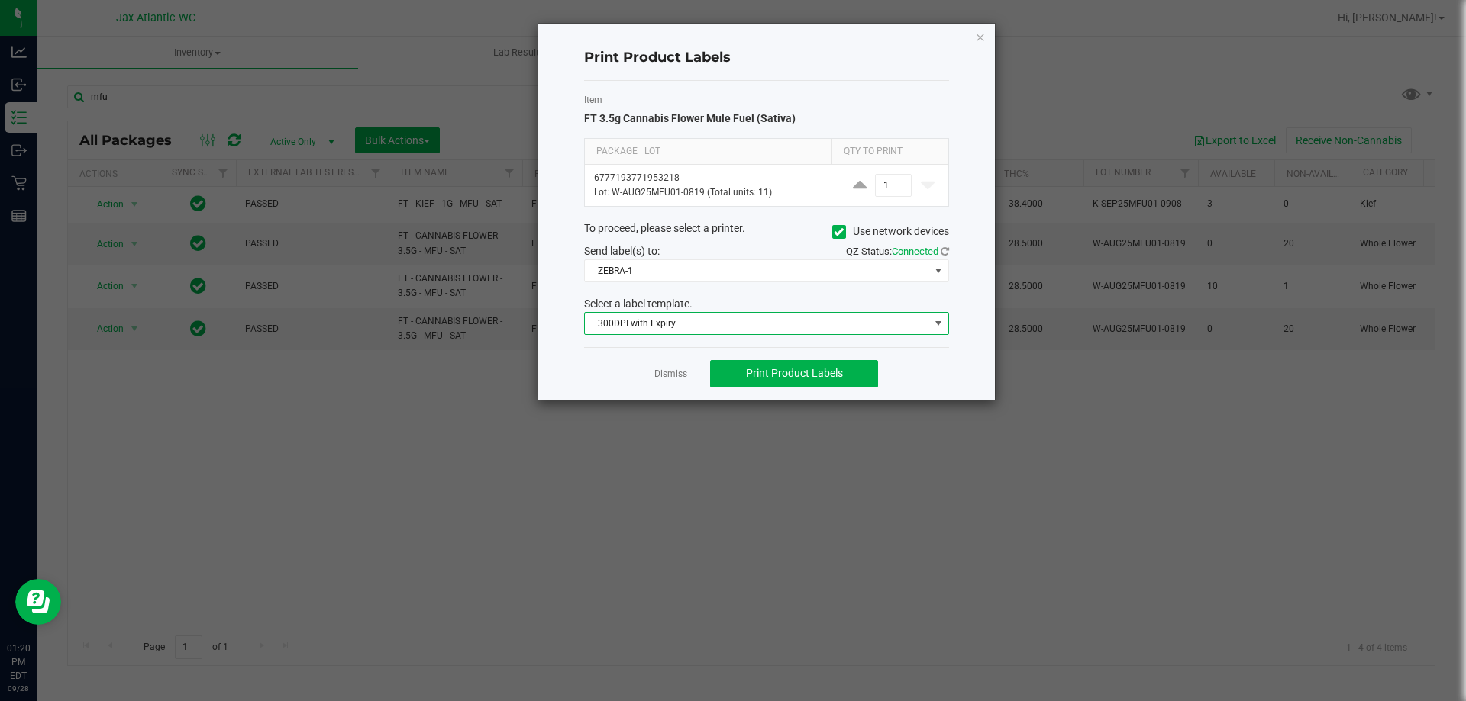
click at [678, 318] on span "300DPI with Expiry" at bounding box center [757, 323] width 344 height 21
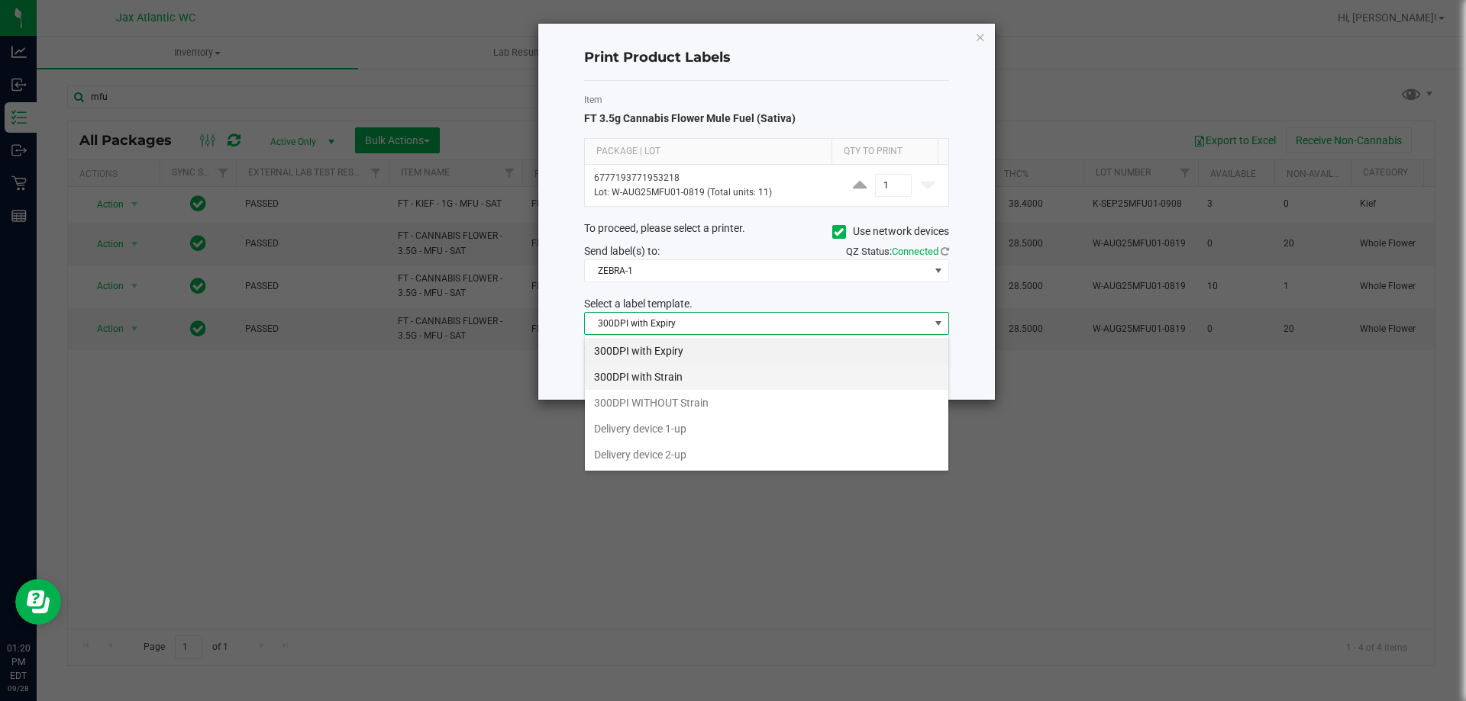
click at [692, 375] on li "300DPI with Strain" at bounding box center [766, 377] width 363 height 26
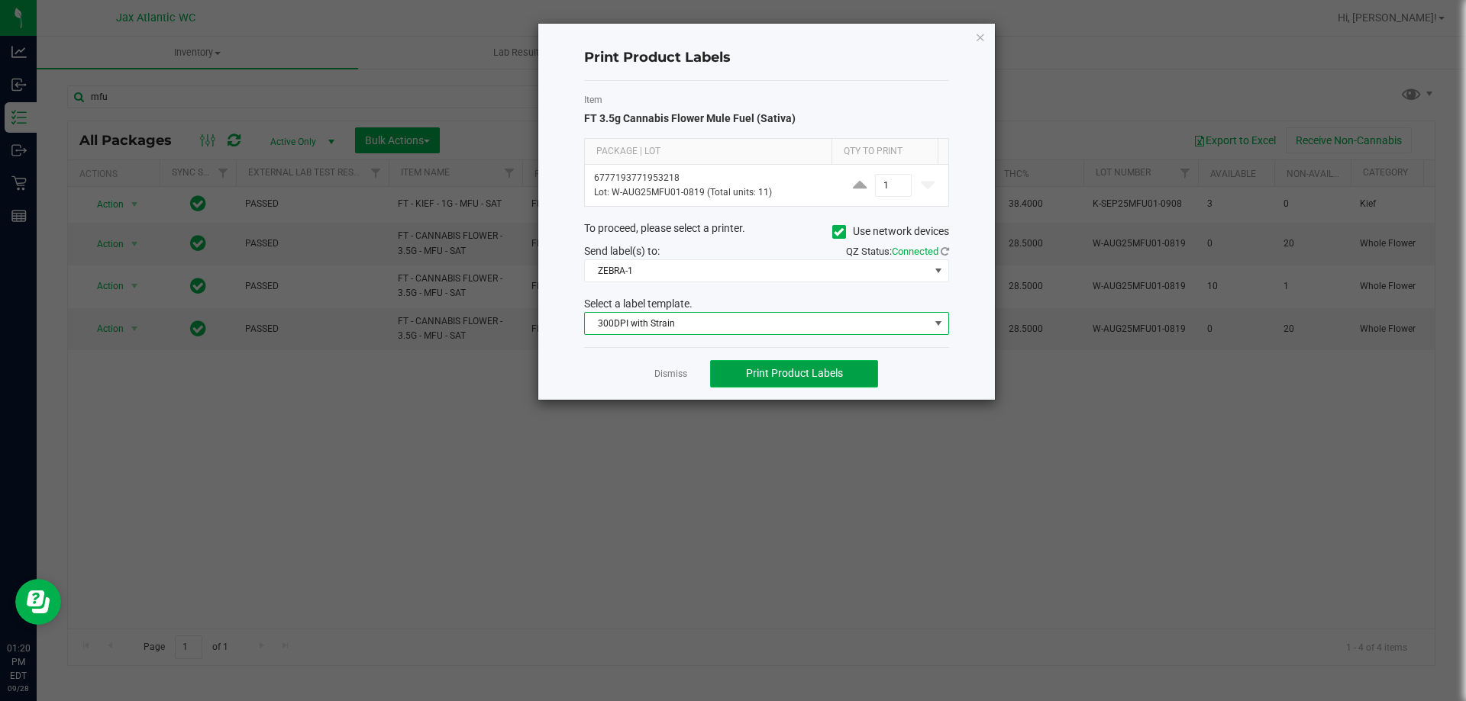
click at [753, 378] on span "Print Product Labels" at bounding box center [794, 373] width 97 height 12
click at [671, 376] on link "Dismiss" at bounding box center [670, 374] width 33 height 13
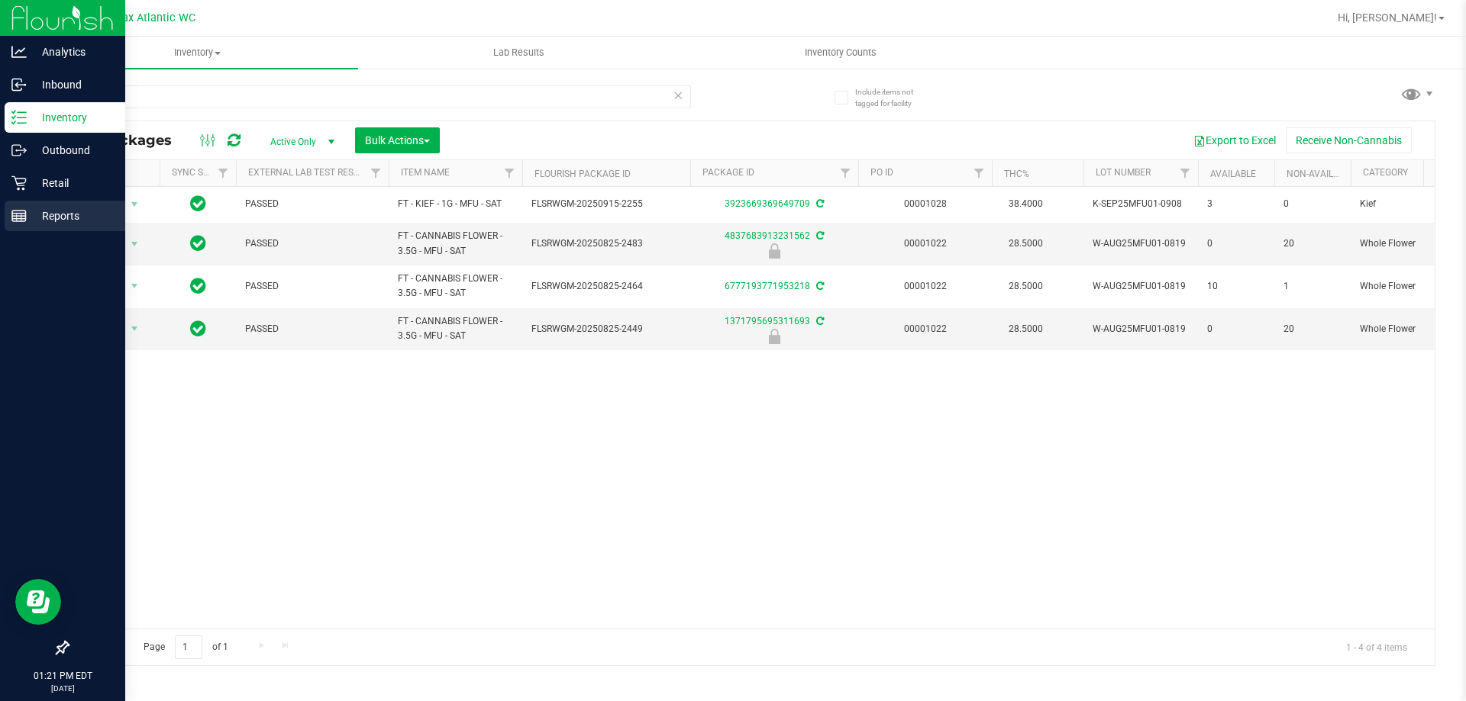
click at [39, 216] on p "Reports" at bounding box center [73, 216] width 92 height 18
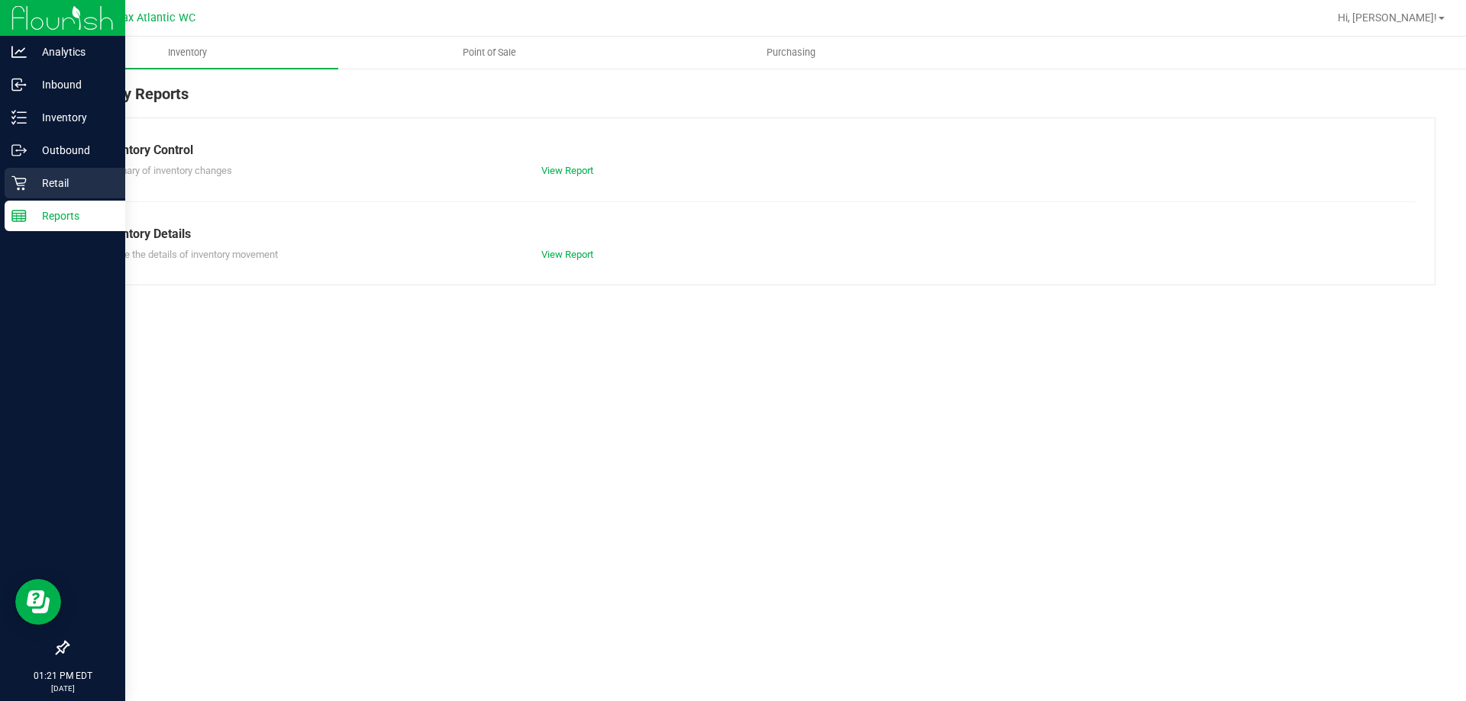
click at [57, 177] on p "Retail" at bounding box center [73, 183] width 92 height 18
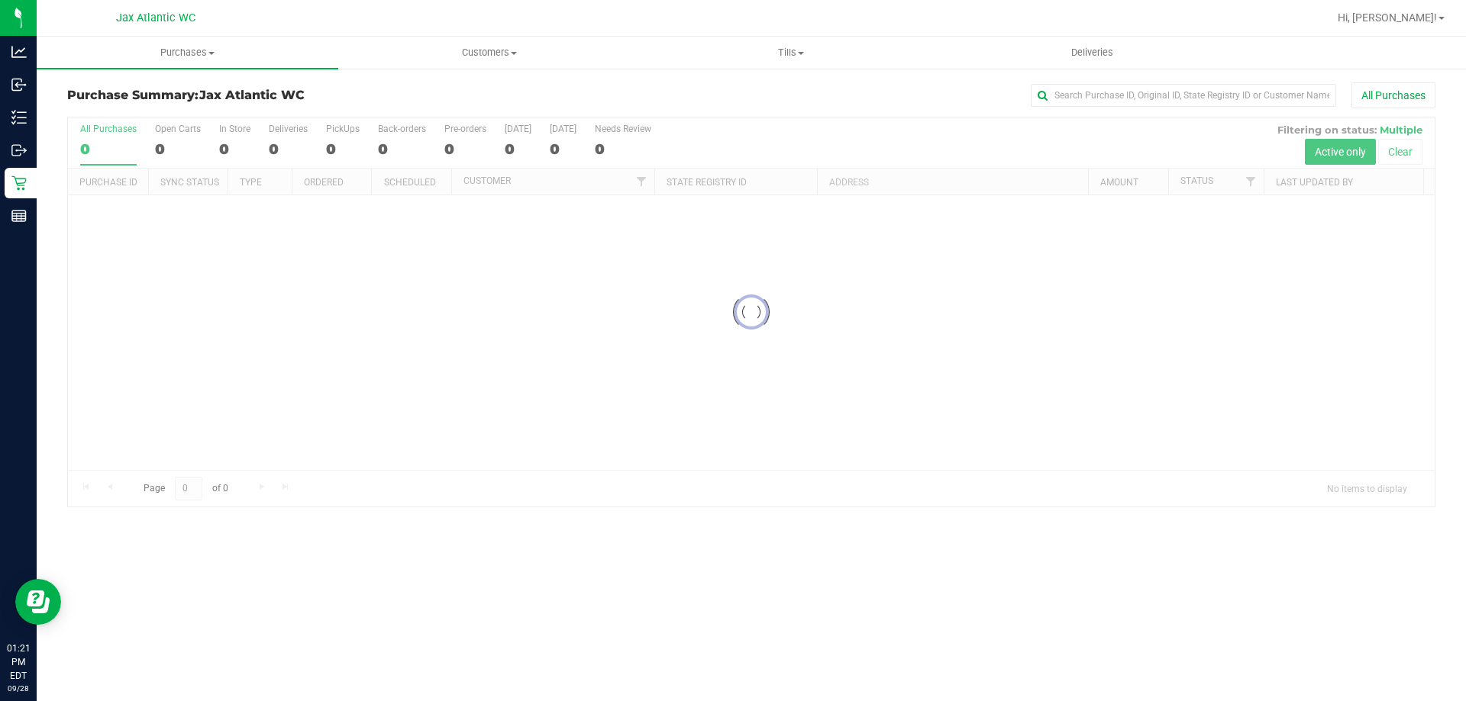
drag, startPoint x: 842, startPoint y: 287, endPoint x: 935, endPoint y: 347, distance: 110.5
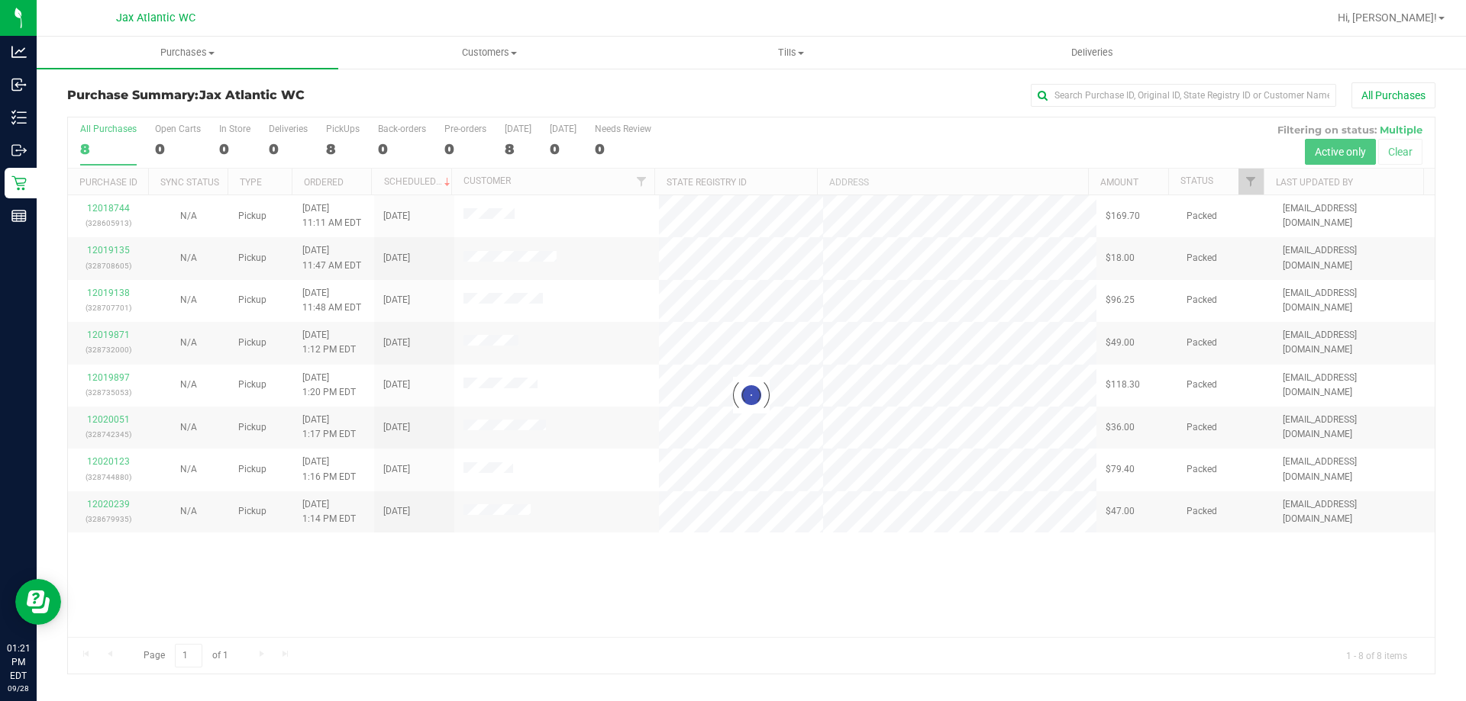
drag, startPoint x: 935, startPoint y: 347, endPoint x: 826, endPoint y: 131, distance: 242.0
click at [826, 131] on div at bounding box center [751, 396] width 1366 height 556
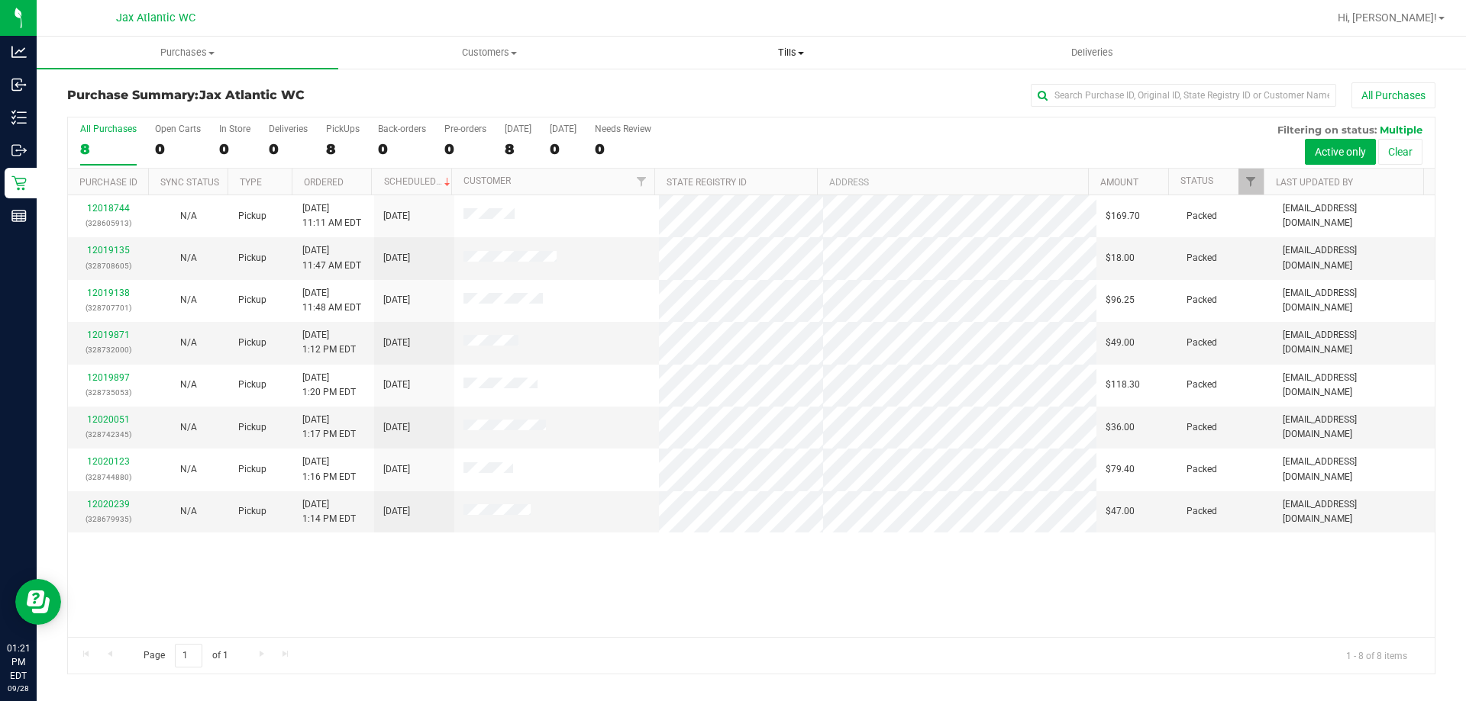
click at [782, 56] on span "Tills" at bounding box center [790, 53] width 300 height 14
click at [728, 93] on span "Manage tills" at bounding box center [691, 91] width 103 height 13
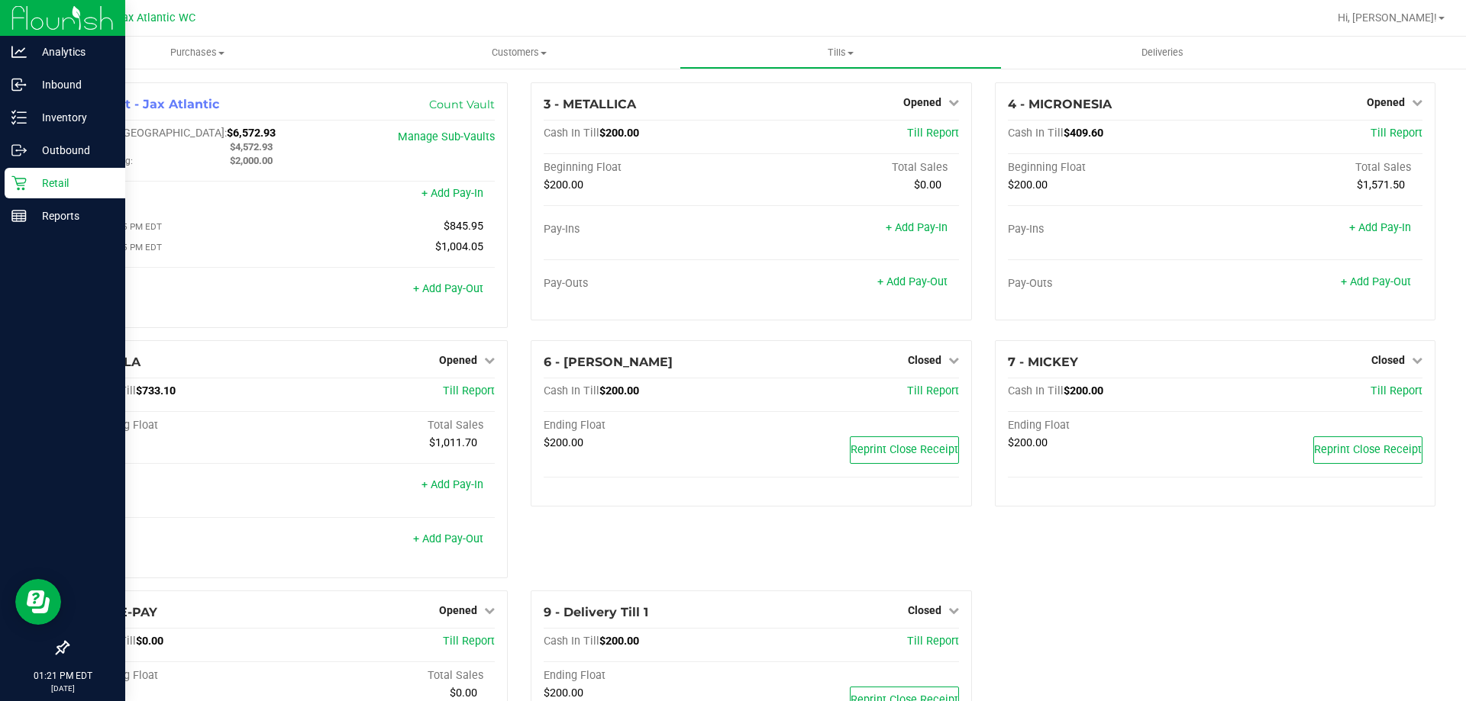
click at [16, 190] on icon at bounding box center [18, 183] width 15 height 15
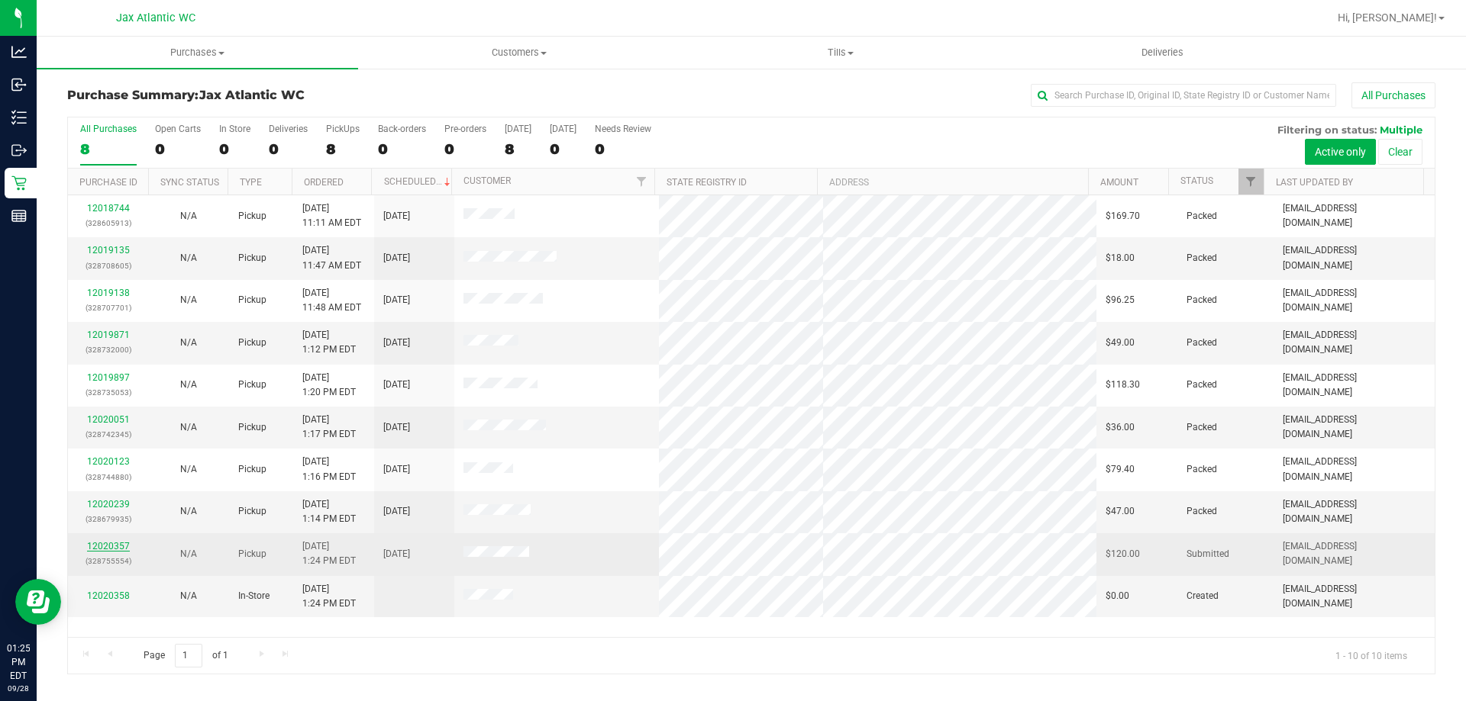
click at [107, 548] on link "12020357" at bounding box center [108, 546] width 43 height 11
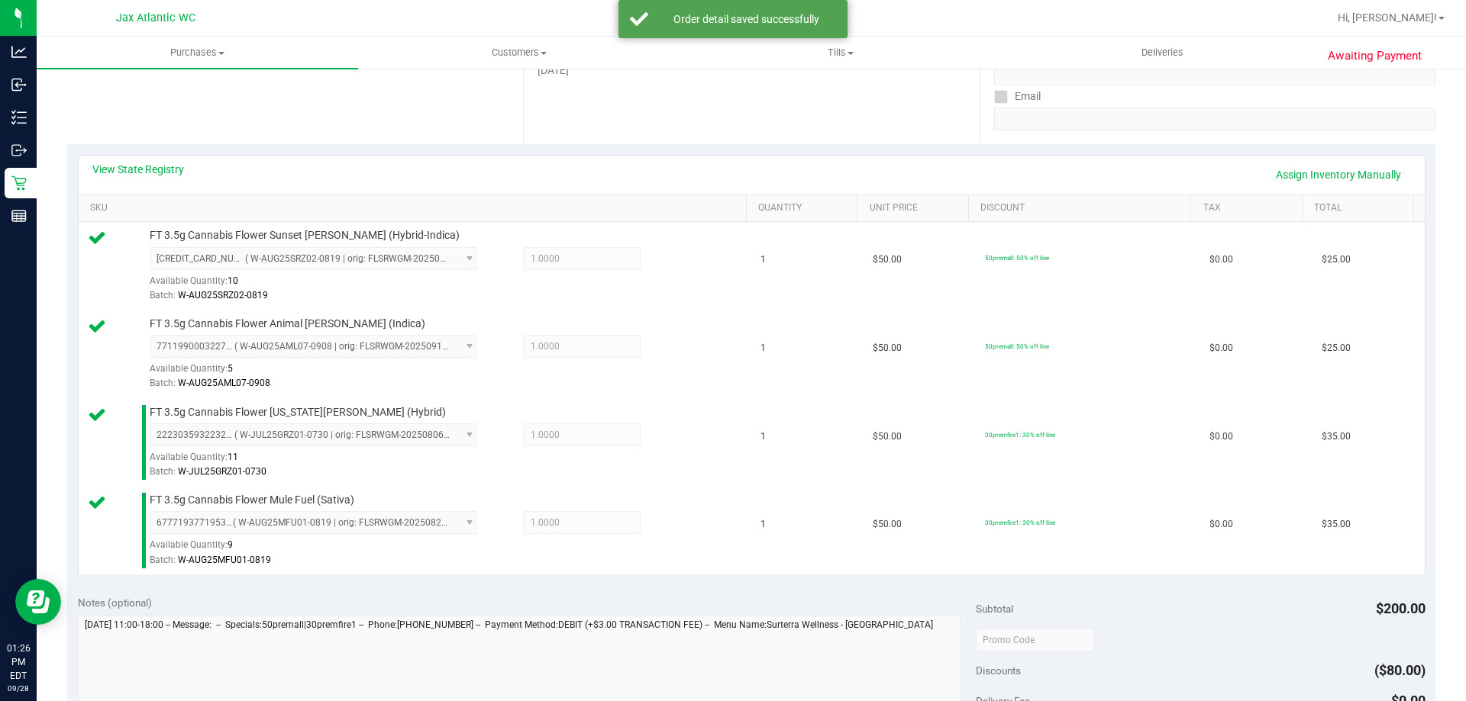
scroll to position [534, 0]
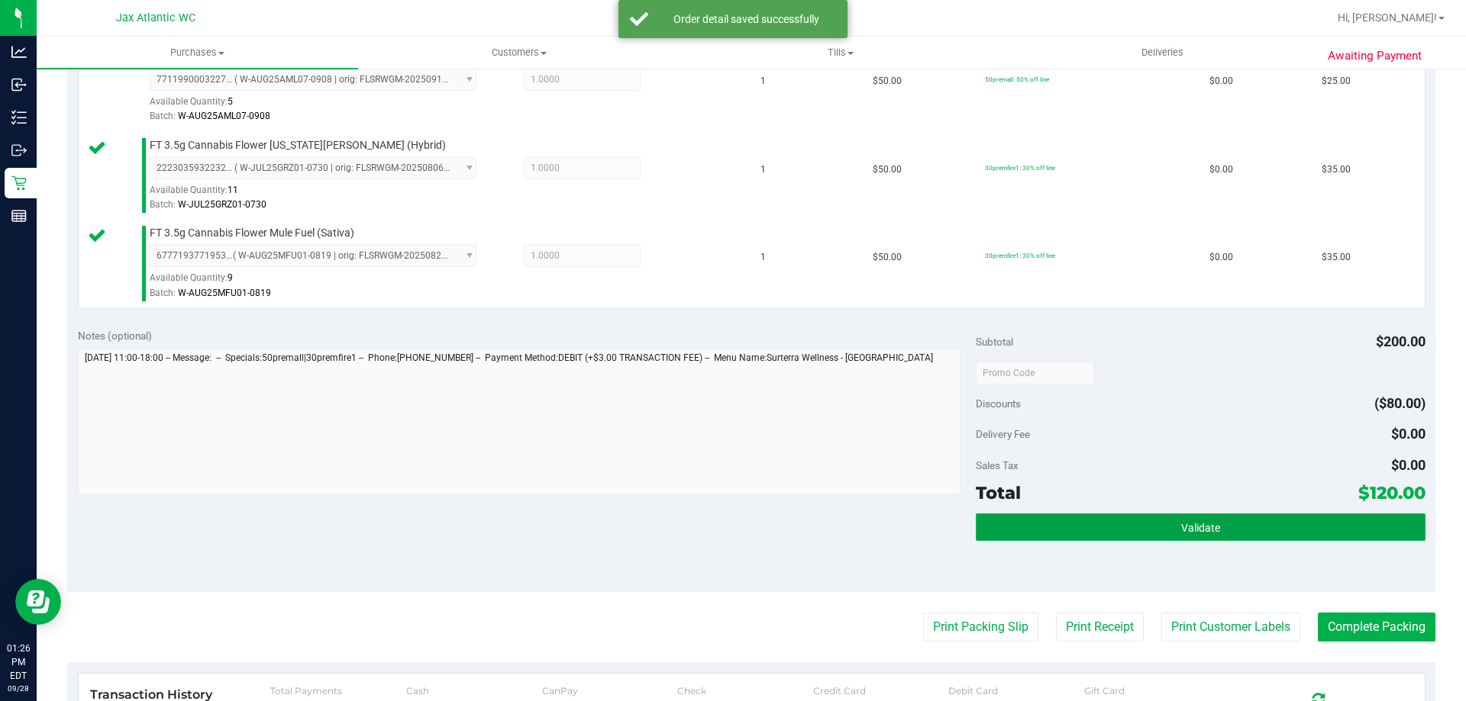
click at [1108, 529] on button "Validate" at bounding box center [1200, 527] width 449 height 27
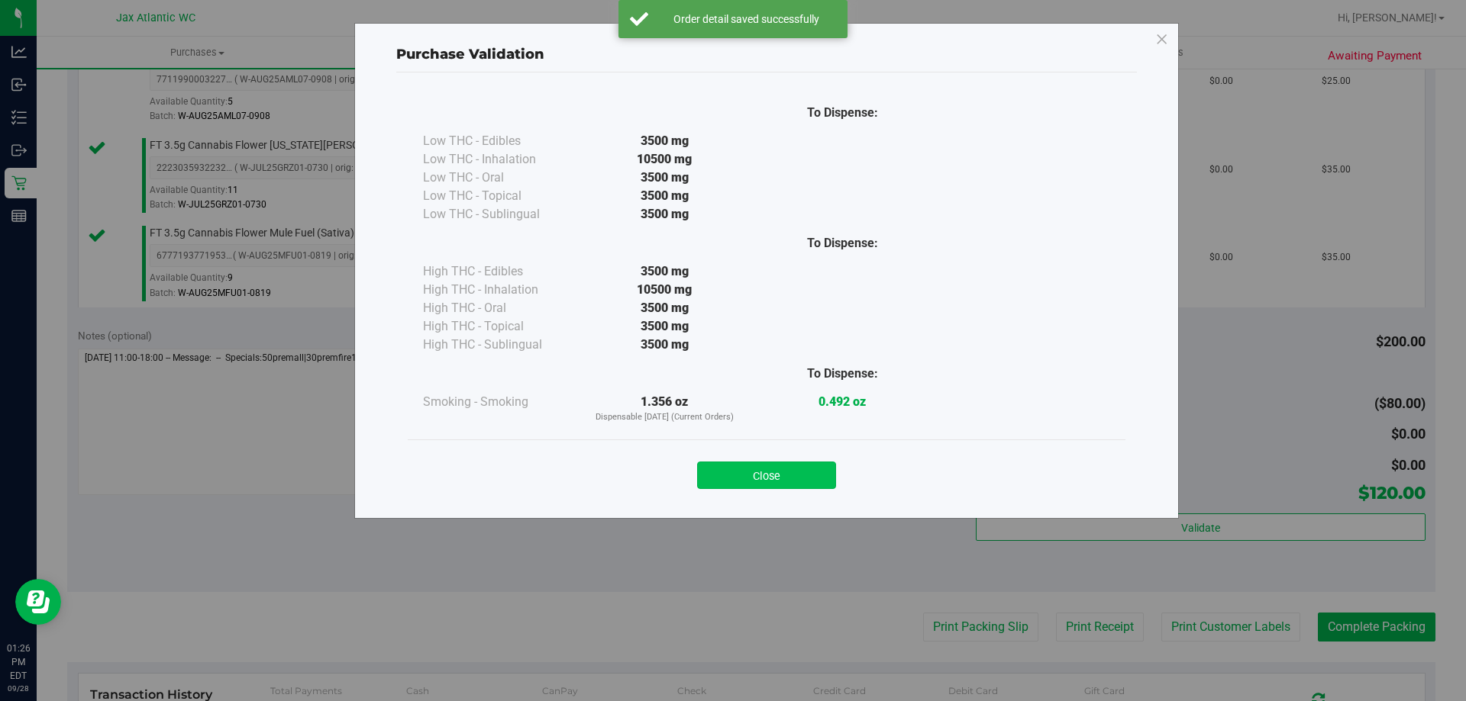
click at [761, 479] on button "Close" at bounding box center [766, 475] width 139 height 27
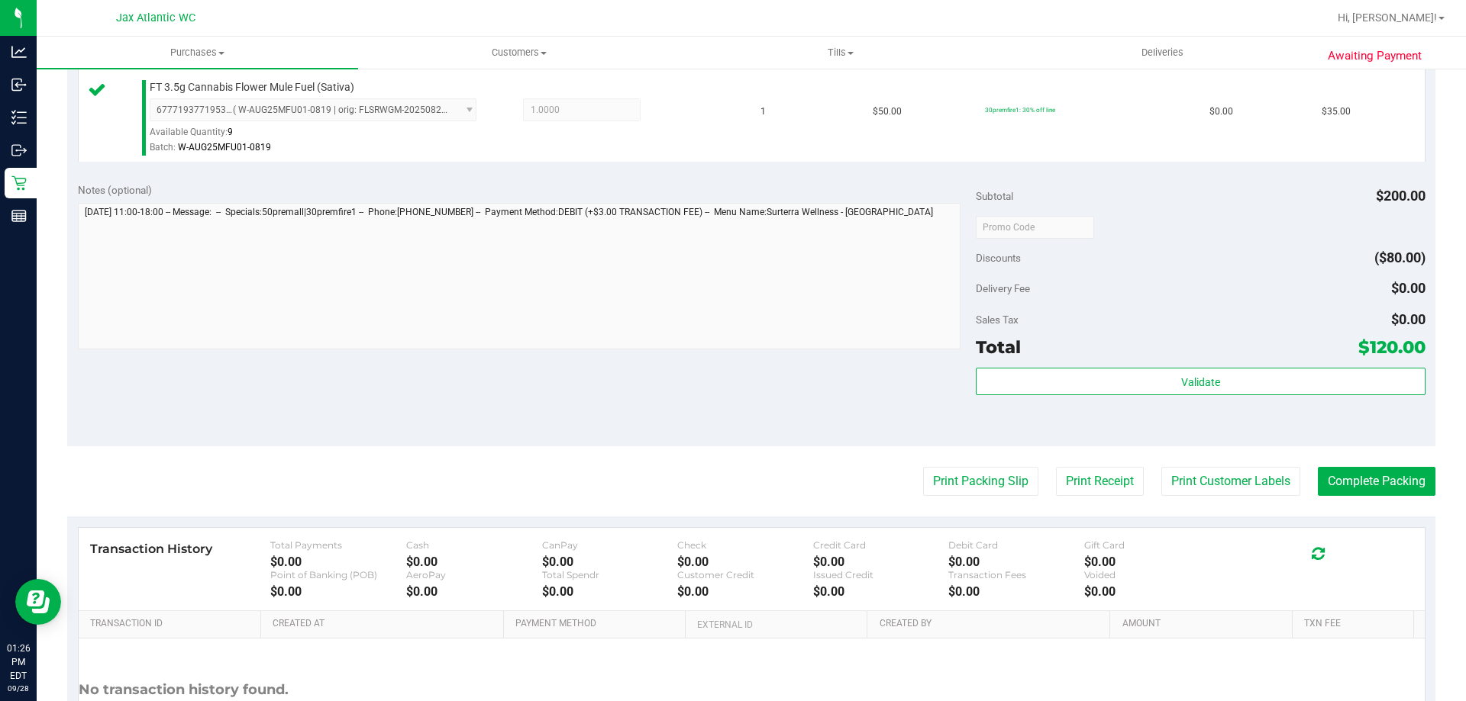
scroll to position [763, 0]
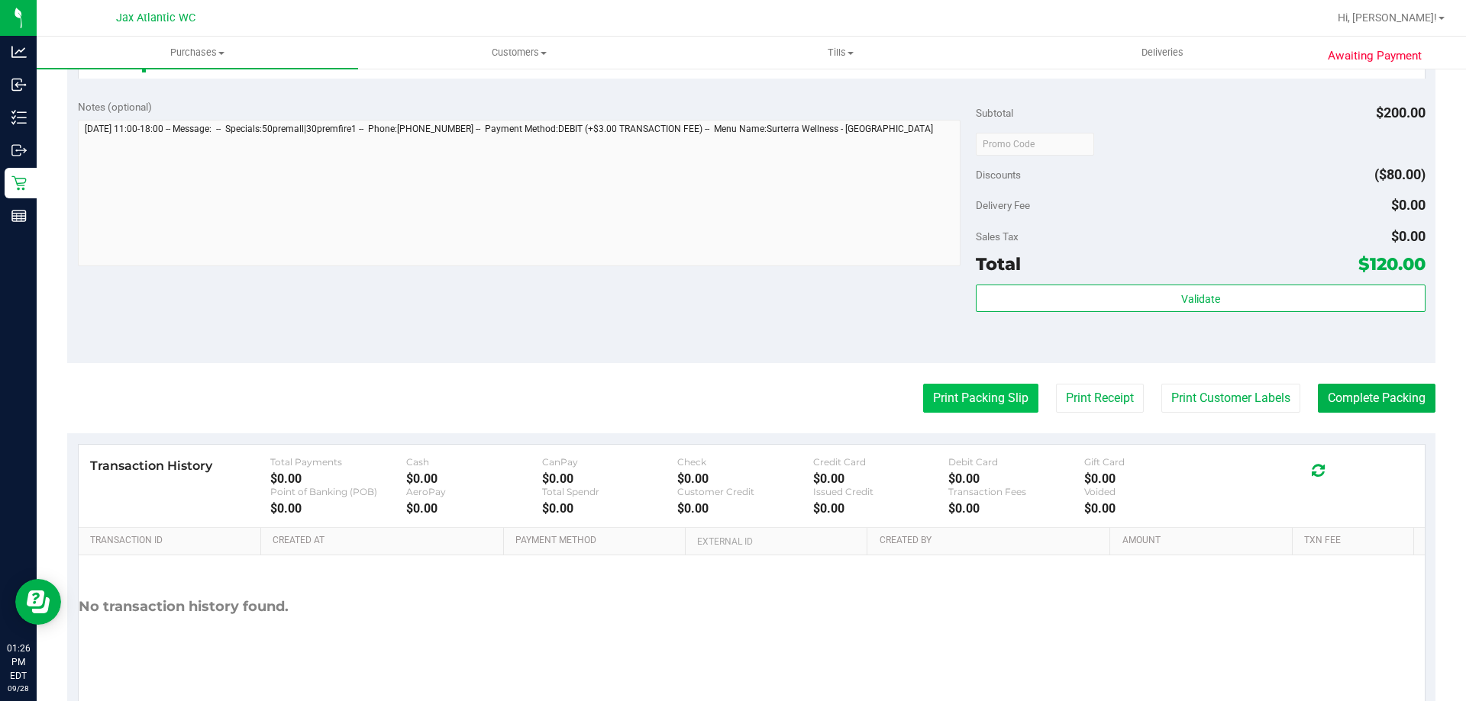
click at [967, 396] on button "Print Packing Slip" at bounding box center [980, 398] width 115 height 29
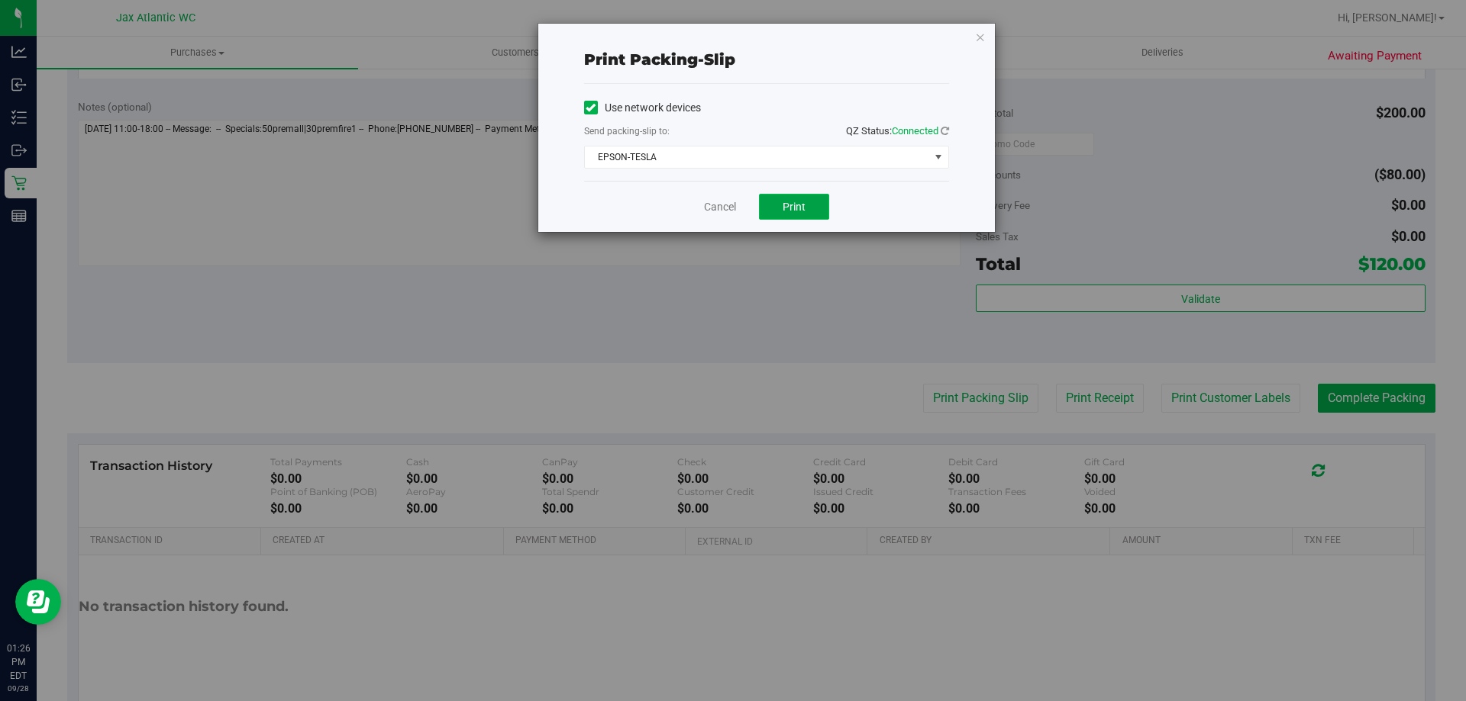
click at [782, 210] on span "Print" at bounding box center [793, 207] width 23 height 12
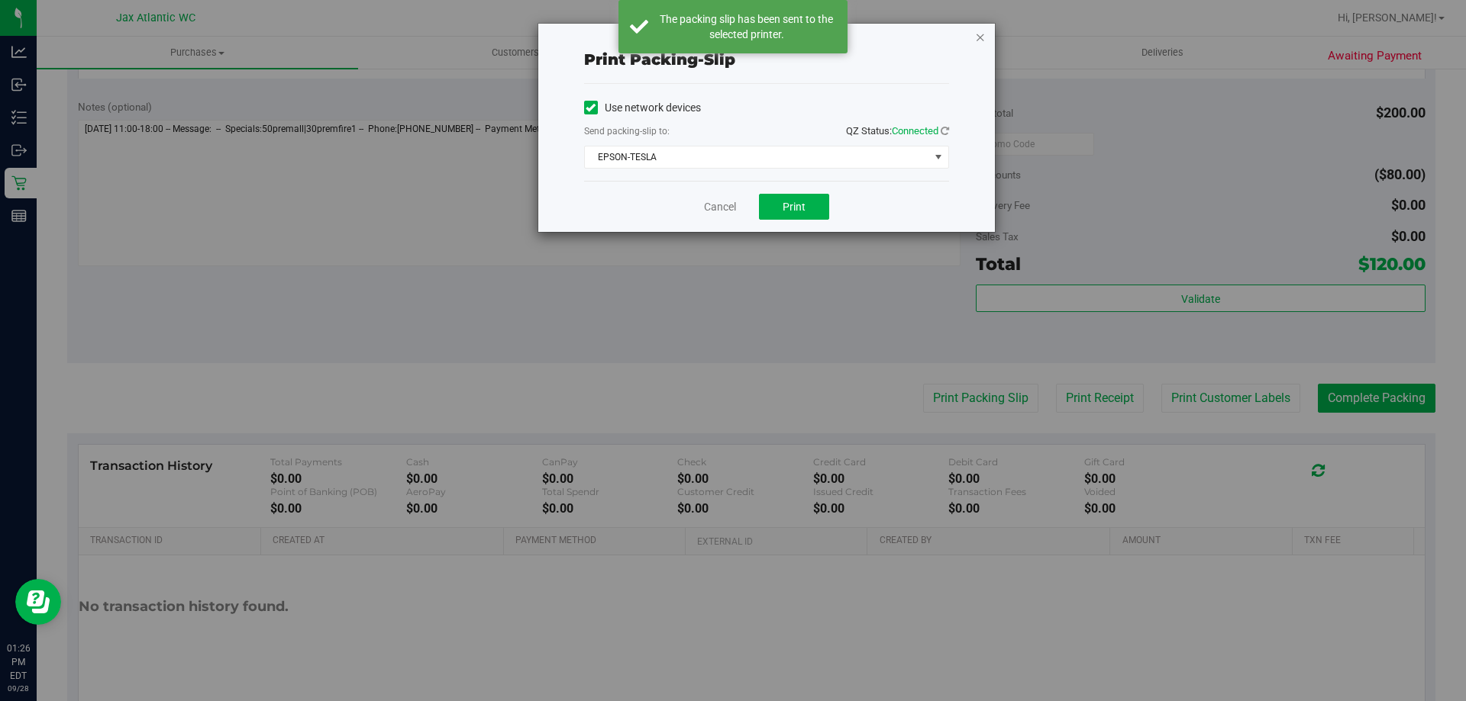
click at [981, 39] on icon "button" at bounding box center [980, 36] width 11 height 18
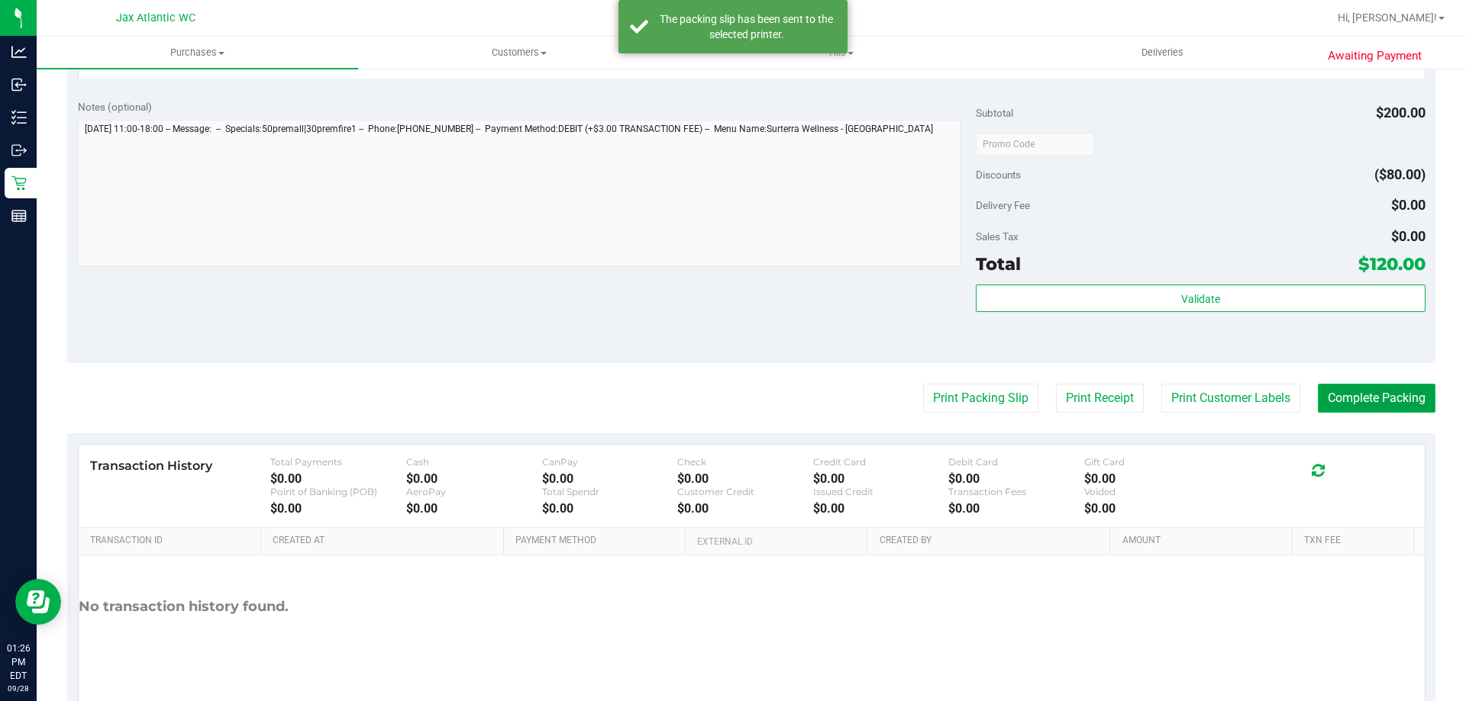
click at [1367, 400] on button "Complete Packing" at bounding box center [1376, 398] width 118 height 29
